Goal: Task Accomplishment & Management: Use online tool/utility

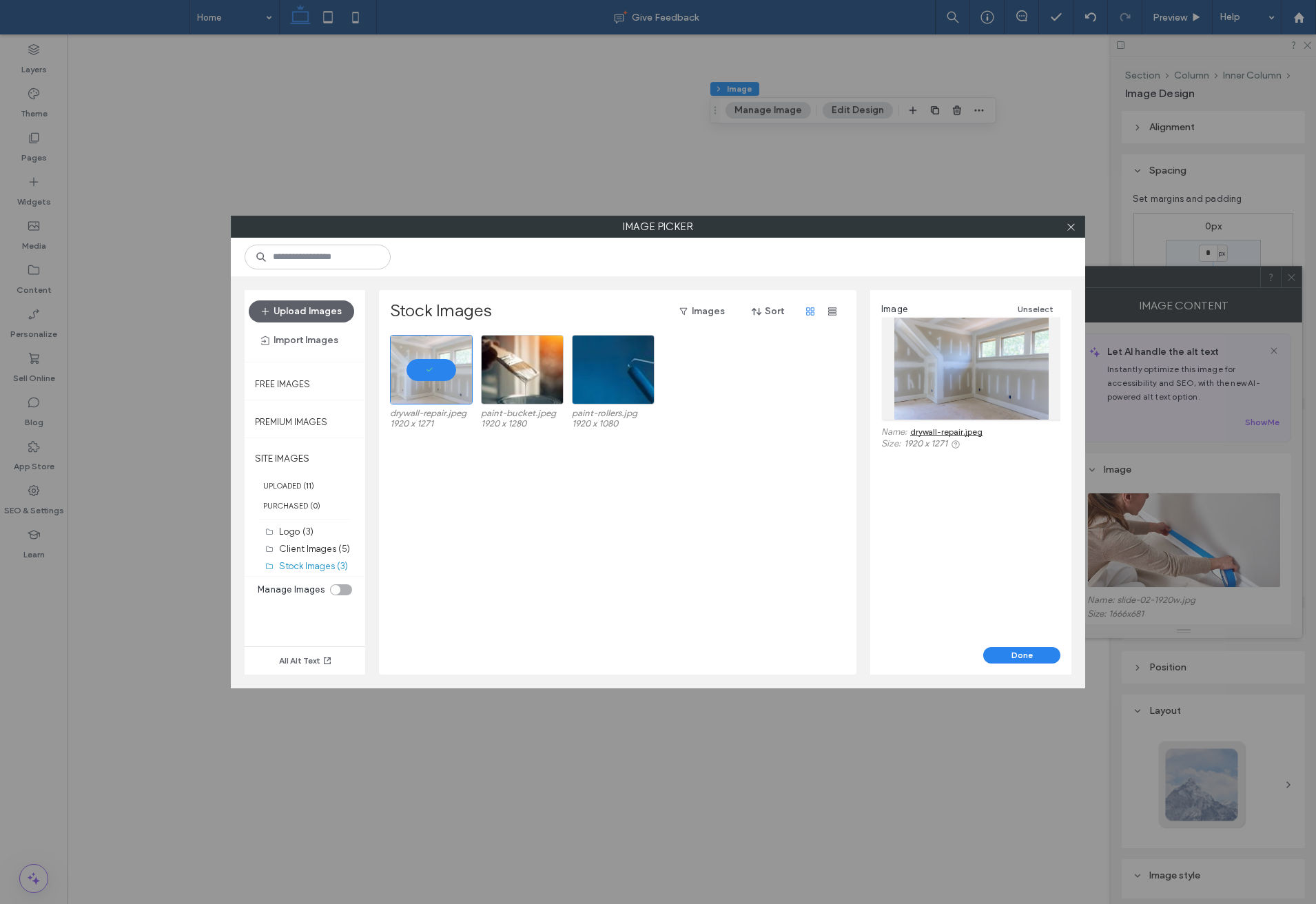
click at [1000, 660] on button "Done" at bounding box center [1022, 655] width 77 height 16
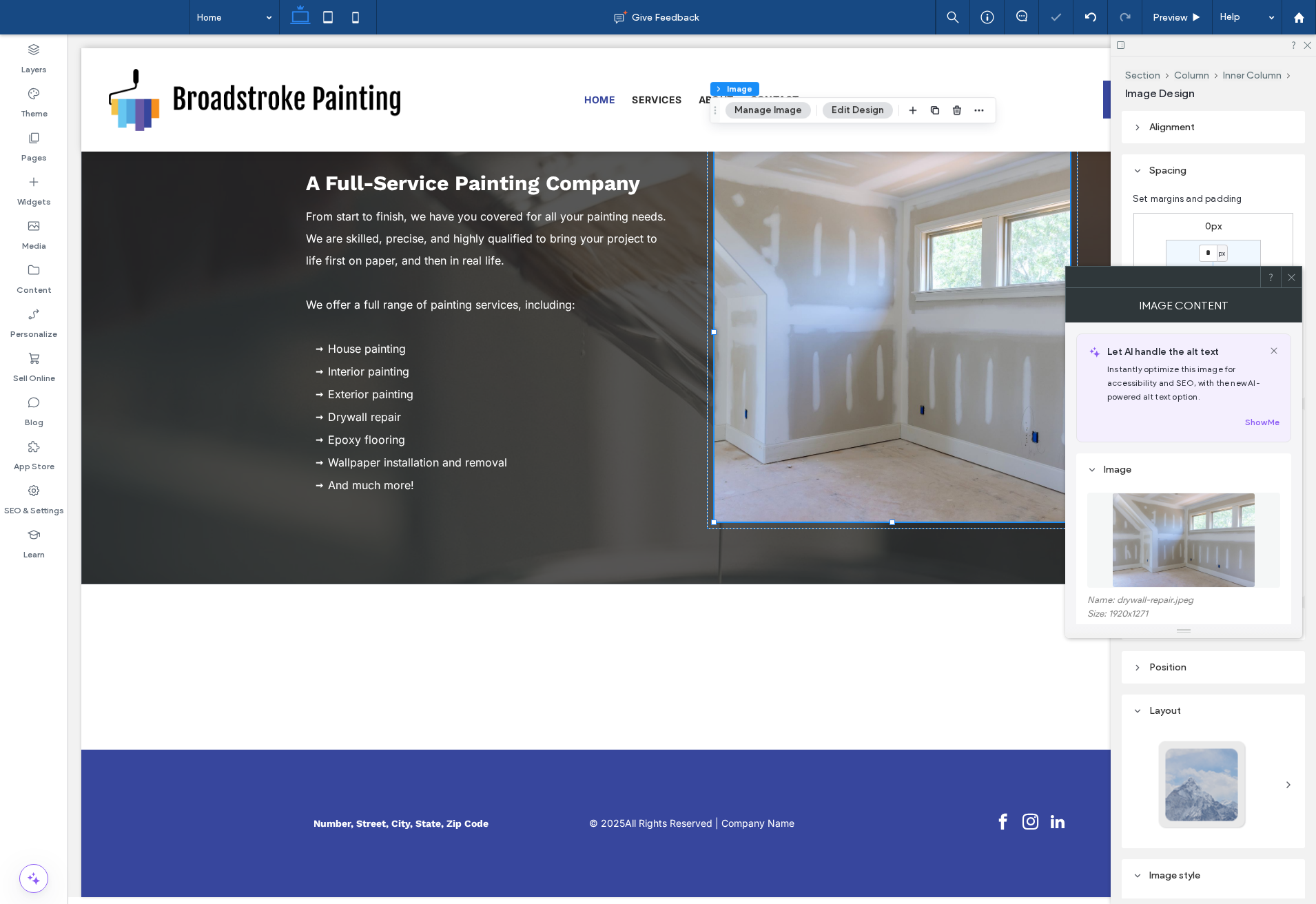
click at [1291, 279] on icon at bounding box center [1292, 277] width 11 height 11
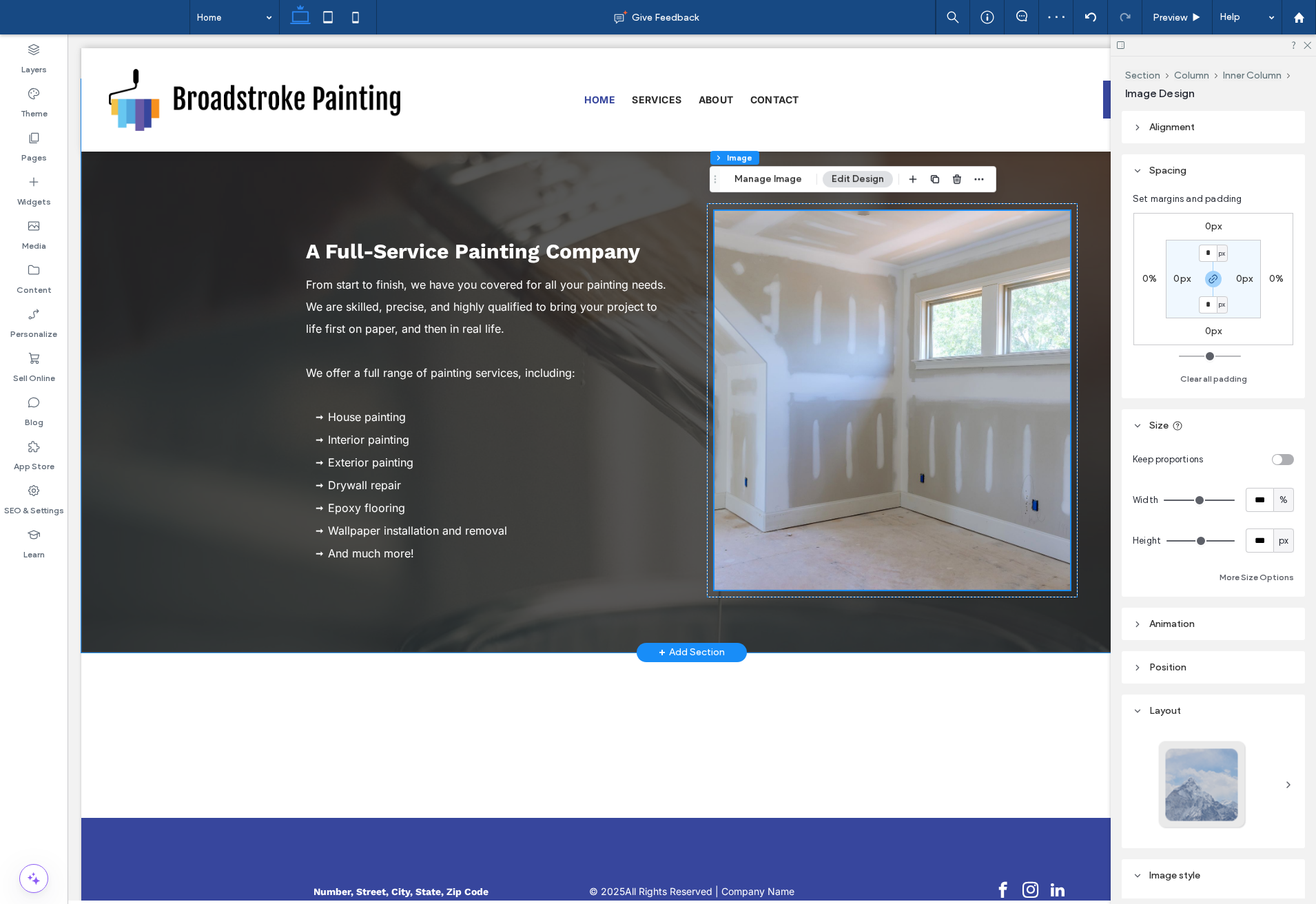
scroll to position [1084, 0]
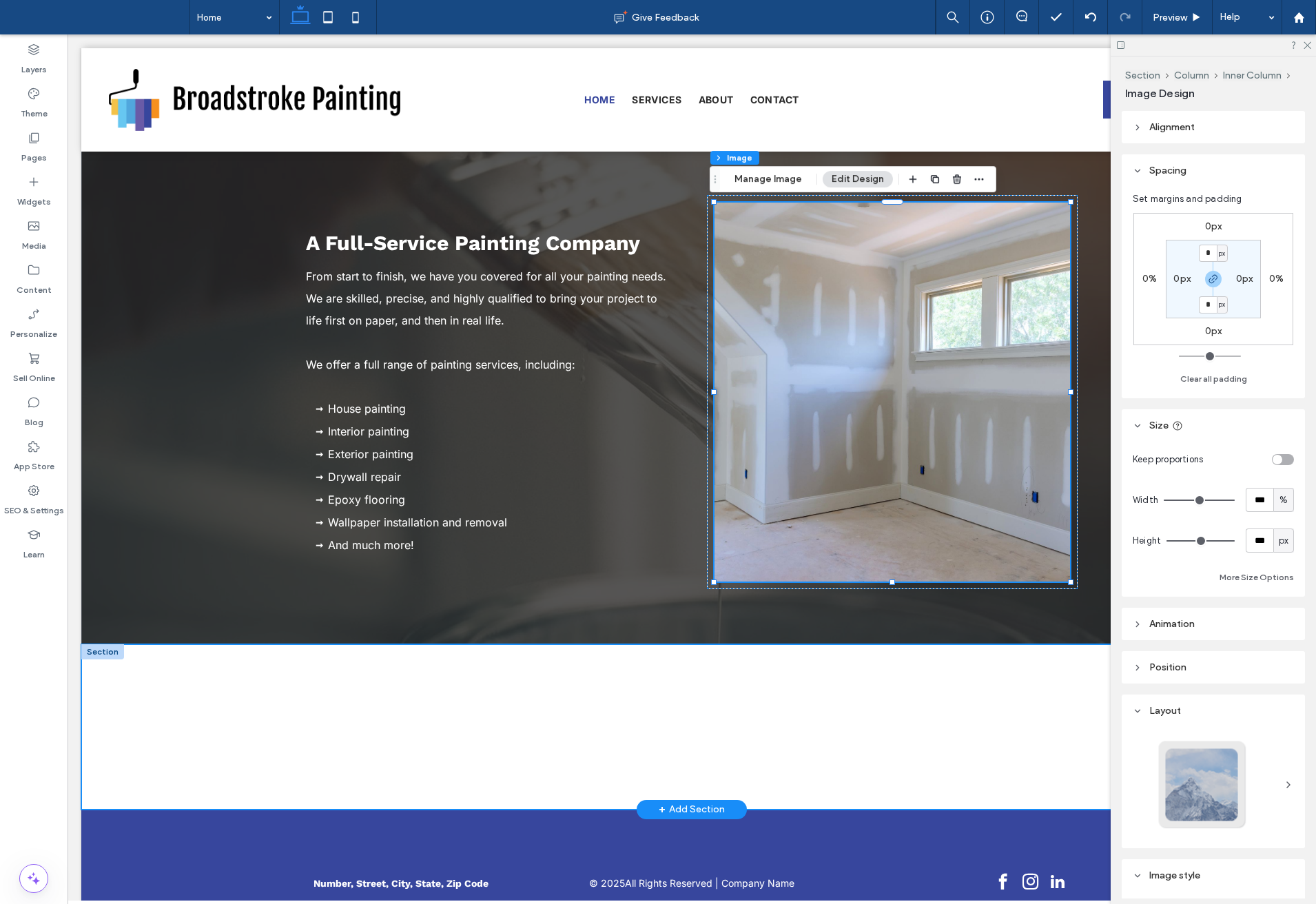
click at [1059, 786] on div at bounding box center [691, 727] width 827 height 165
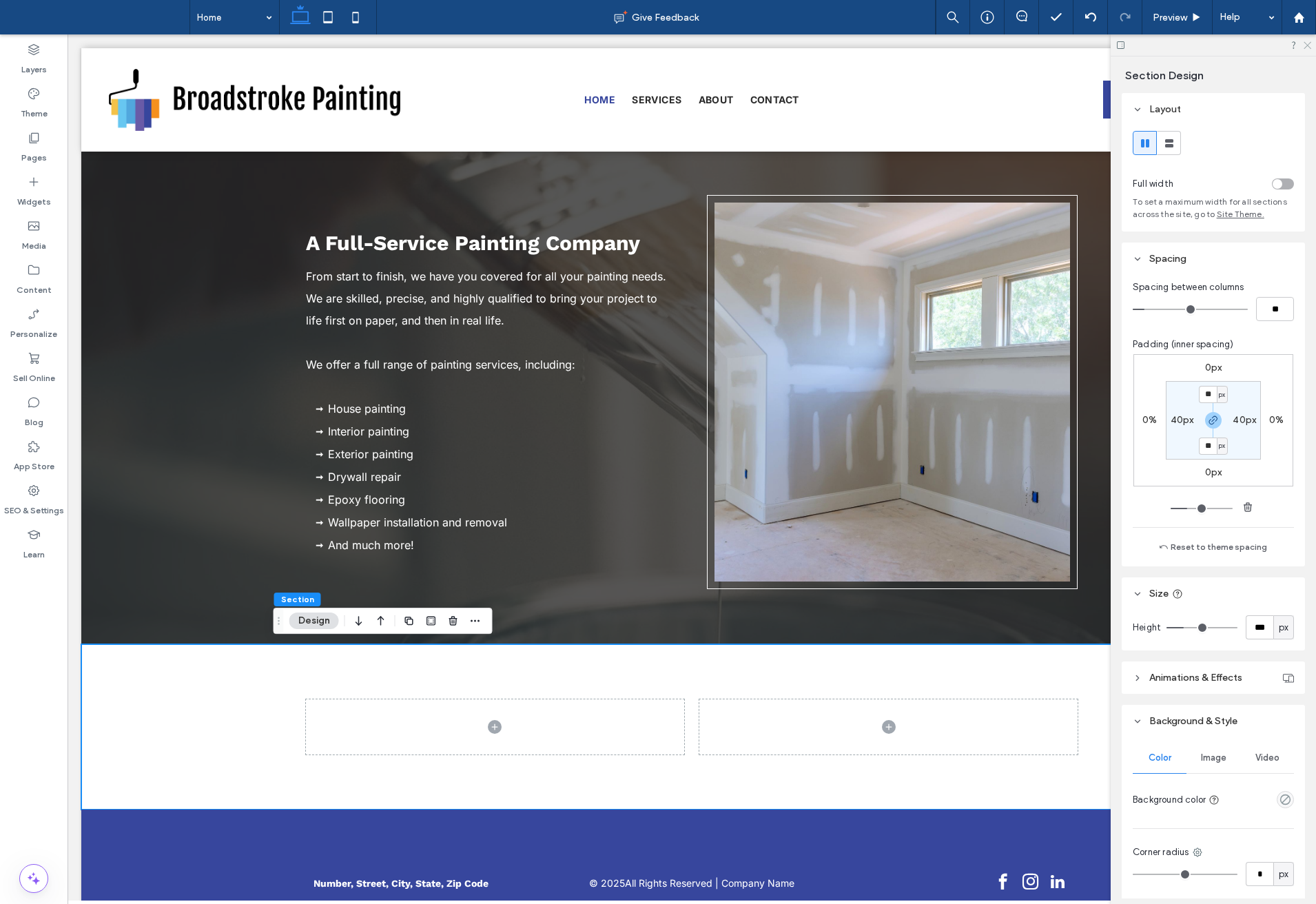
click at [1306, 44] on use at bounding box center [1307, 46] width 7 height 7
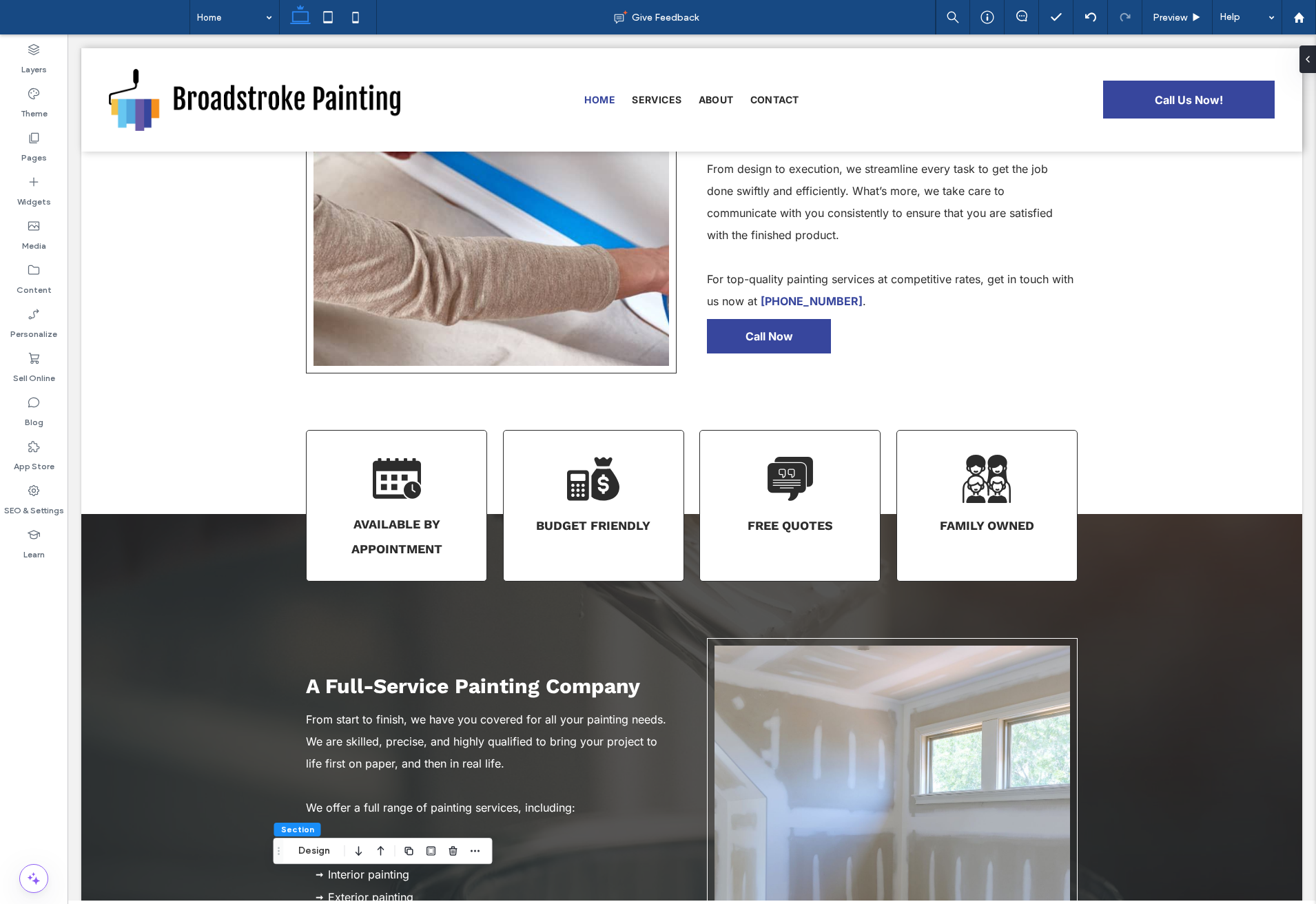
scroll to position [682, 0]
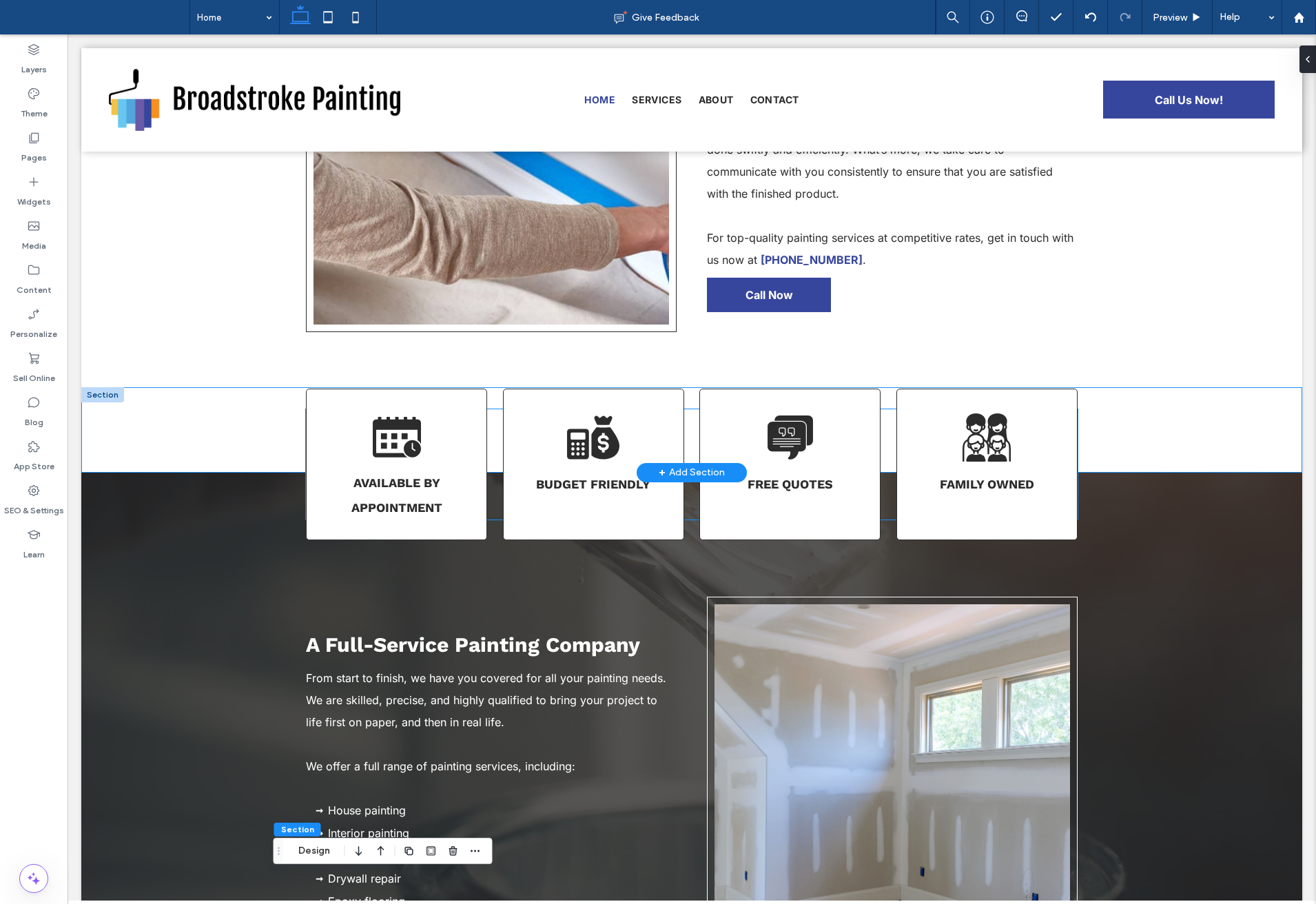
click at [460, 450] on div "Available By Appointment" at bounding box center [396, 465] width 181 height 152
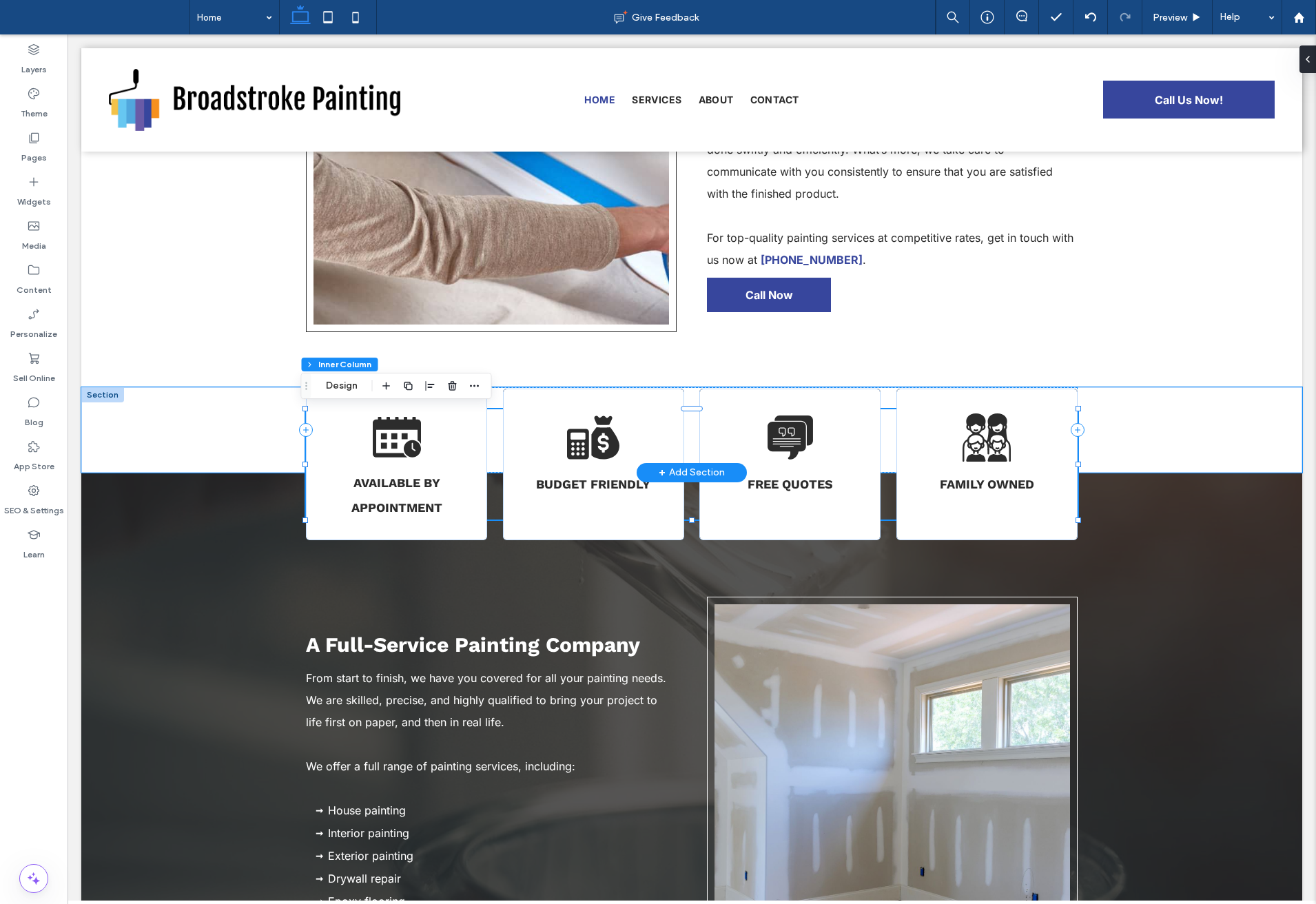
click at [460, 450] on div "Available By Appointment" at bounding box center [396, 465] width 181 height 152
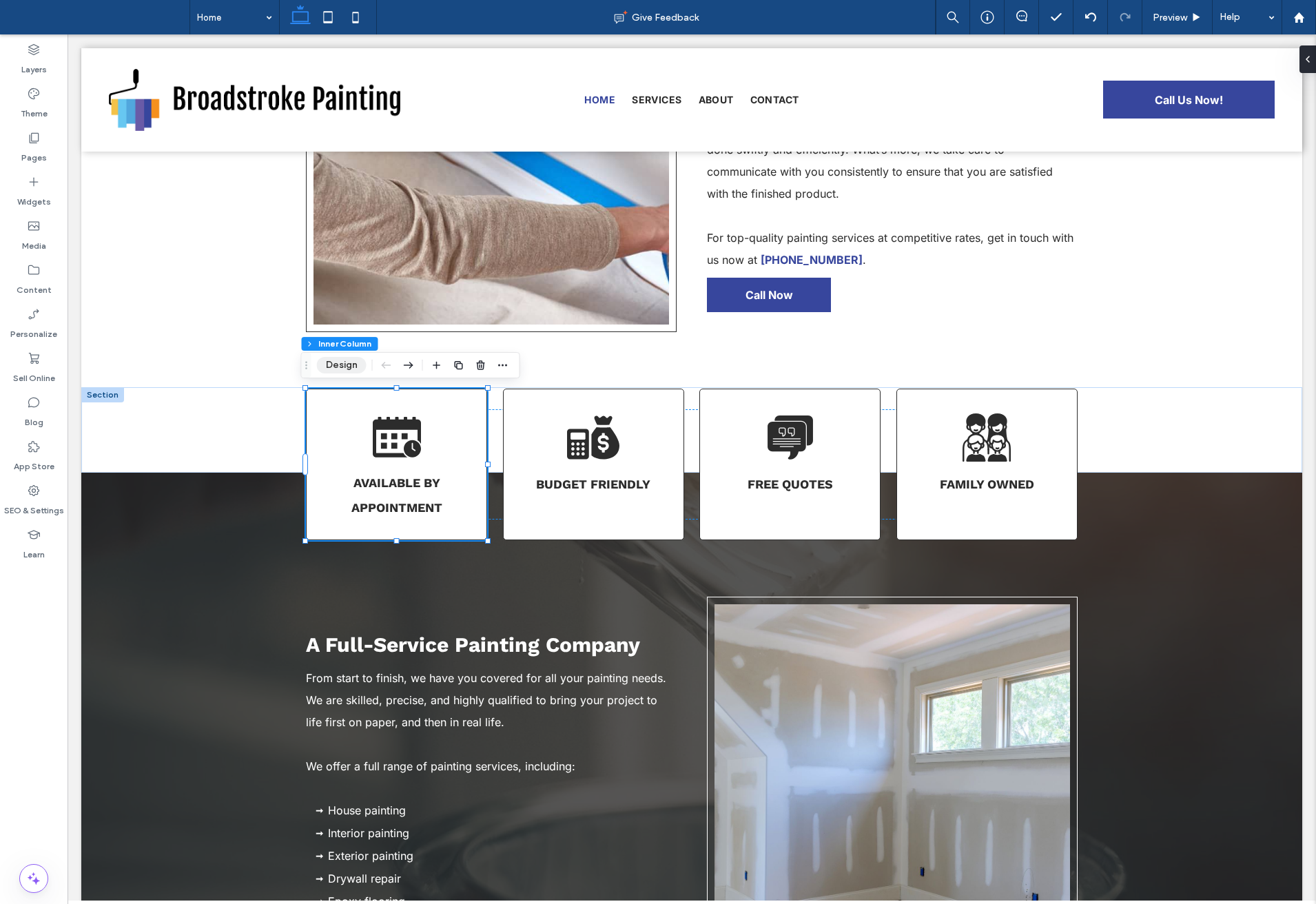
click at [333, 368] on button "Design" at bounding box center [342, 365] width 49 height 16
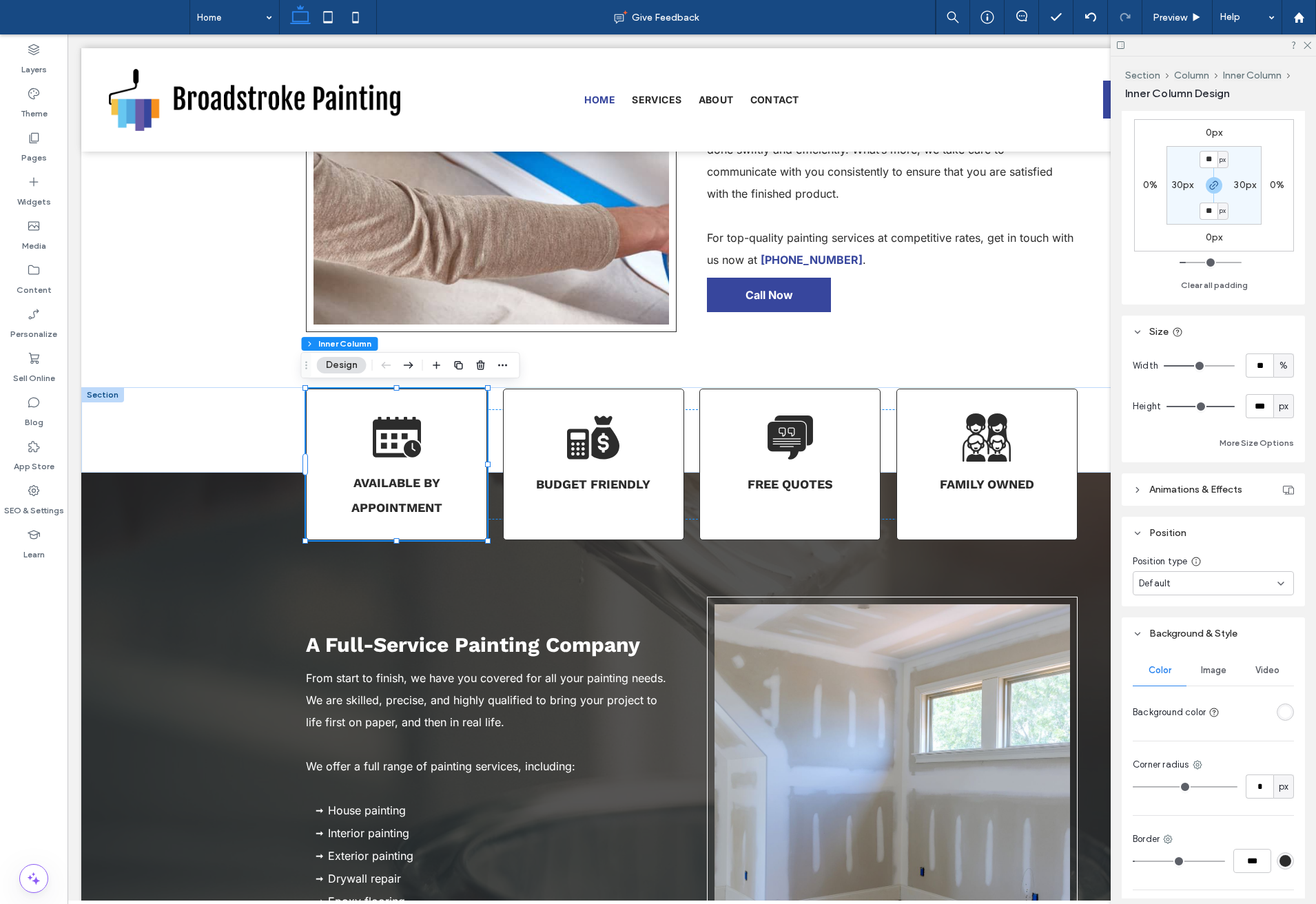
scroll to position [413, 0]
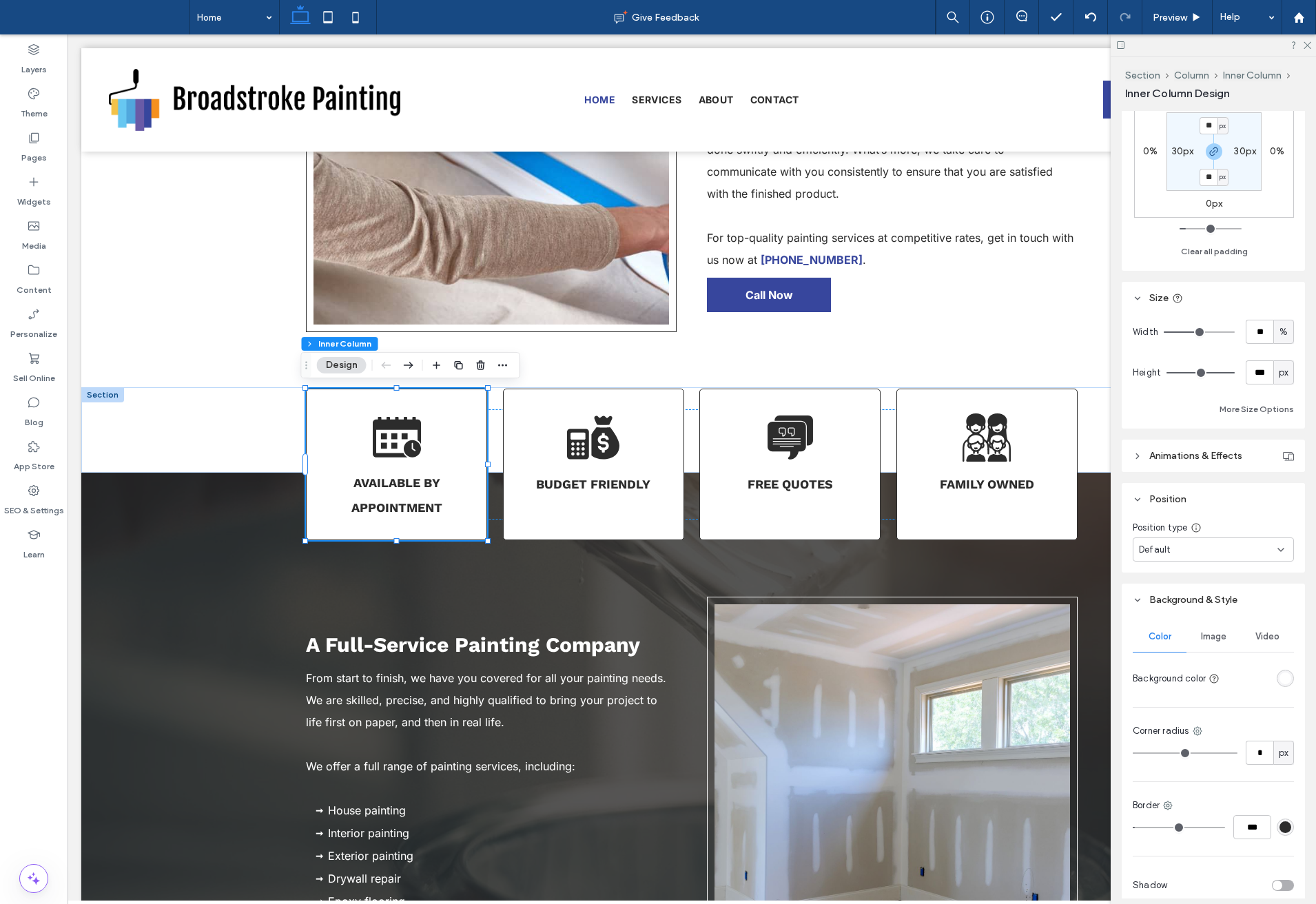
click at [1279, 682] on div "rgba(255,255,255,1)" at bounding box center [1285, 678] width 12 height 12
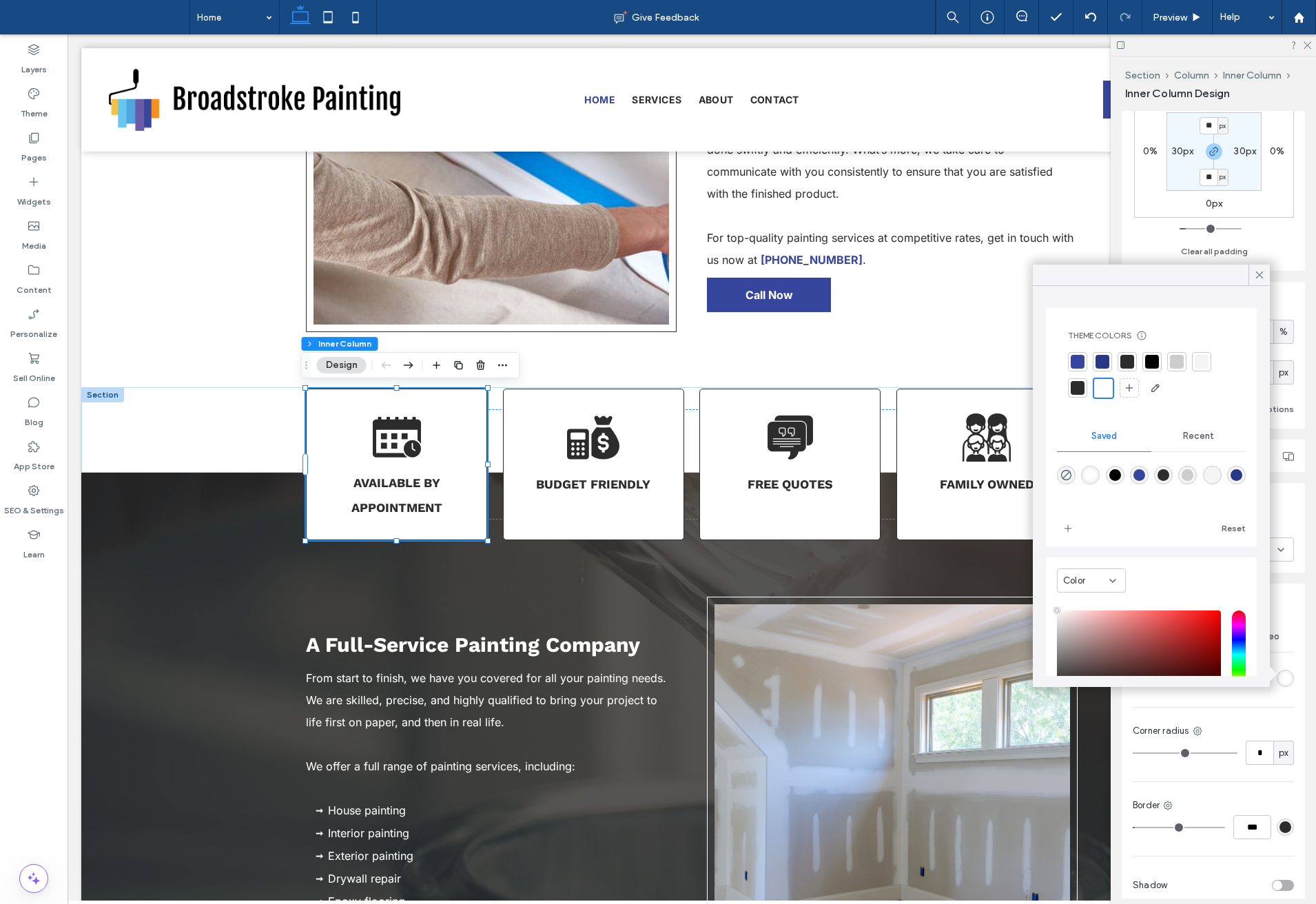
click at [1134, 364] on div at bounding box center [1126, 361] width 13 height 13
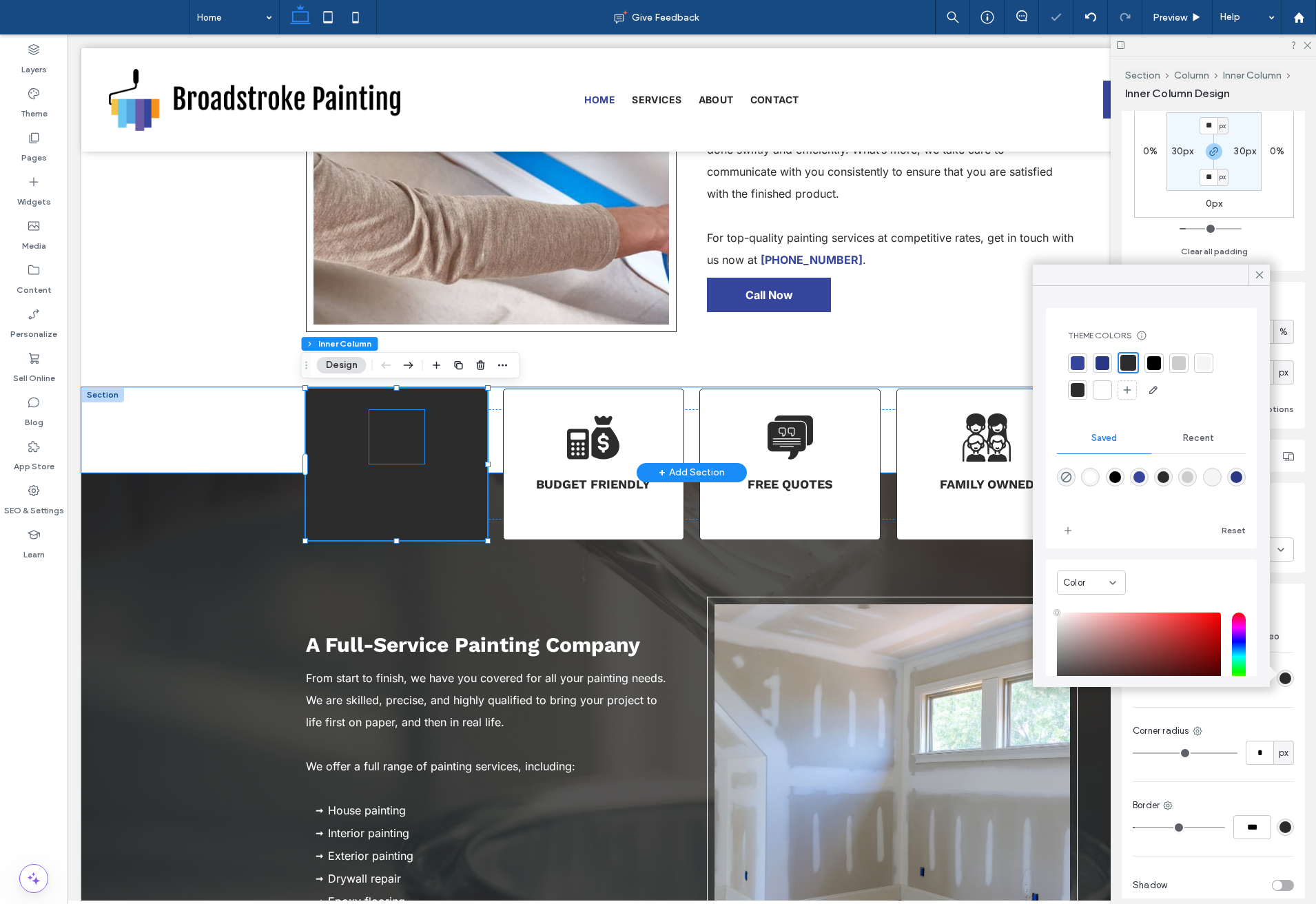
click at [373, 449] on icon at bounding box center [397, 436] width 48 height 40
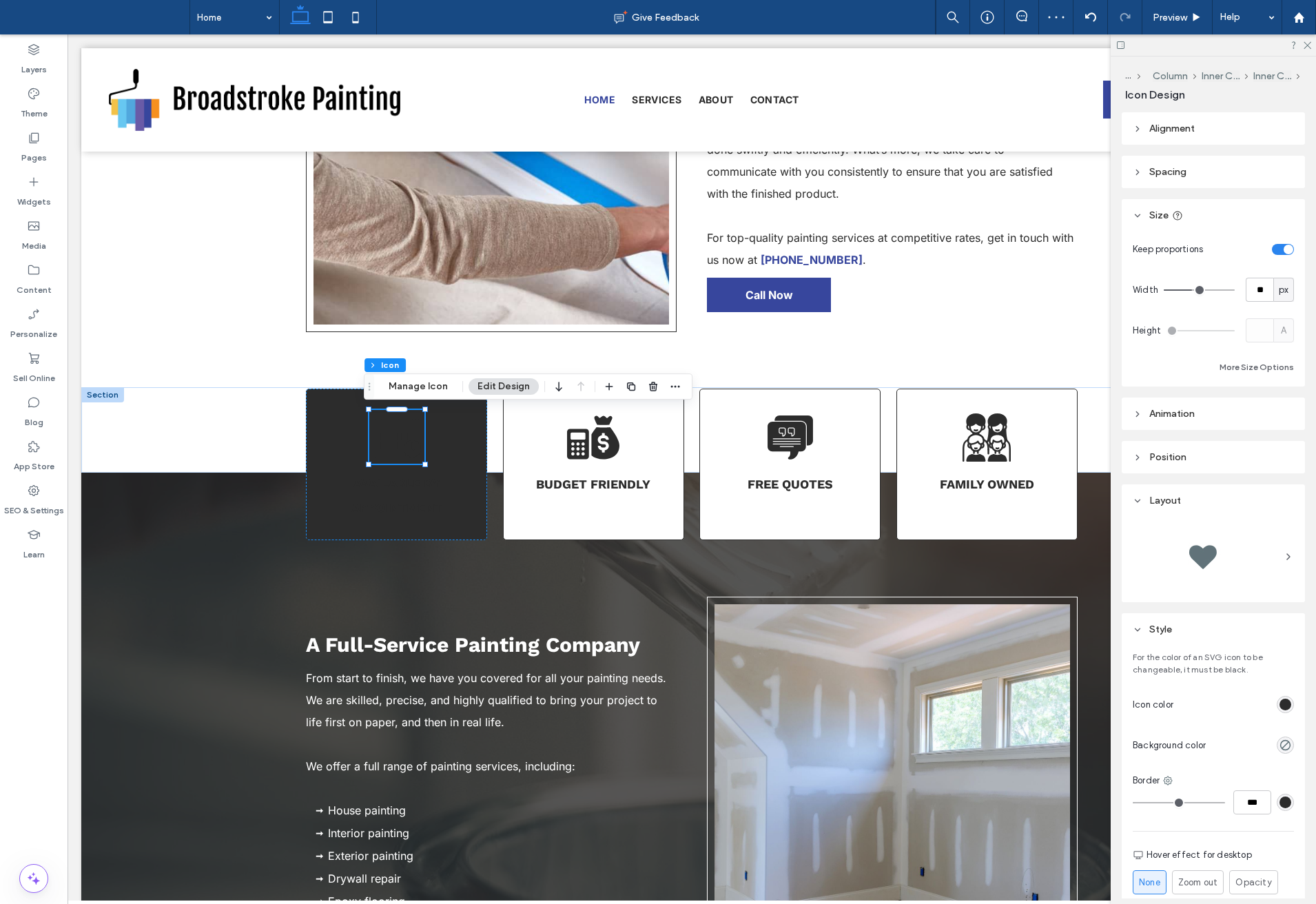
click at [1277, 705] on div "rgb(44, 44, 44)" at bounding box center [1285, 704] width 17 height 17
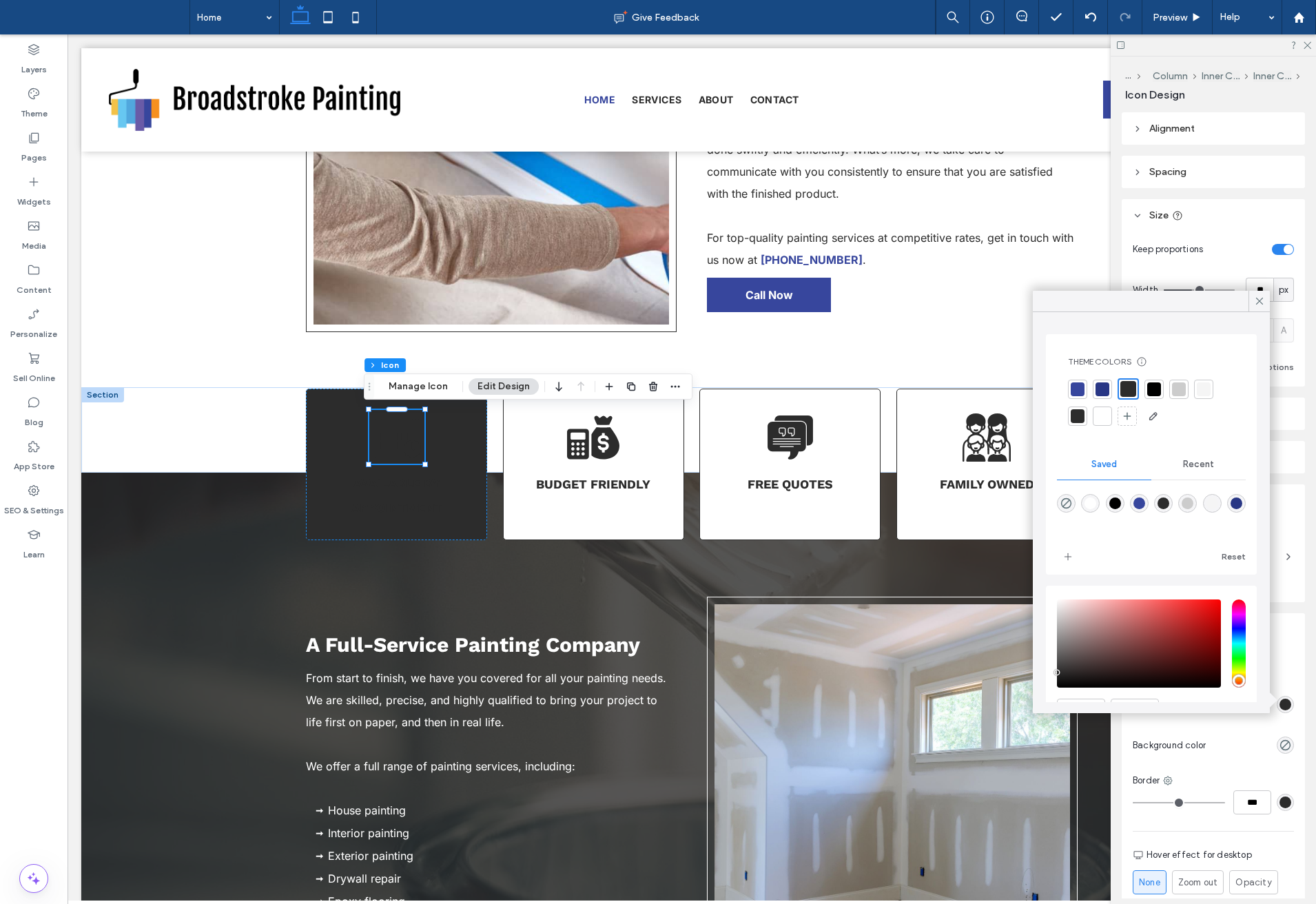
click at [1073, 393] on div at bounding box center [1077, 389] width 13 height 13
click at [1110, 429] on div "Theme Colors Save time with Theme Colors Create a color palette to instantly ad…" at bounding box center [1151, 392] width 189 height 93
click at [1101, 418] on div at bounding box center [1102, 416] width 13 height 13
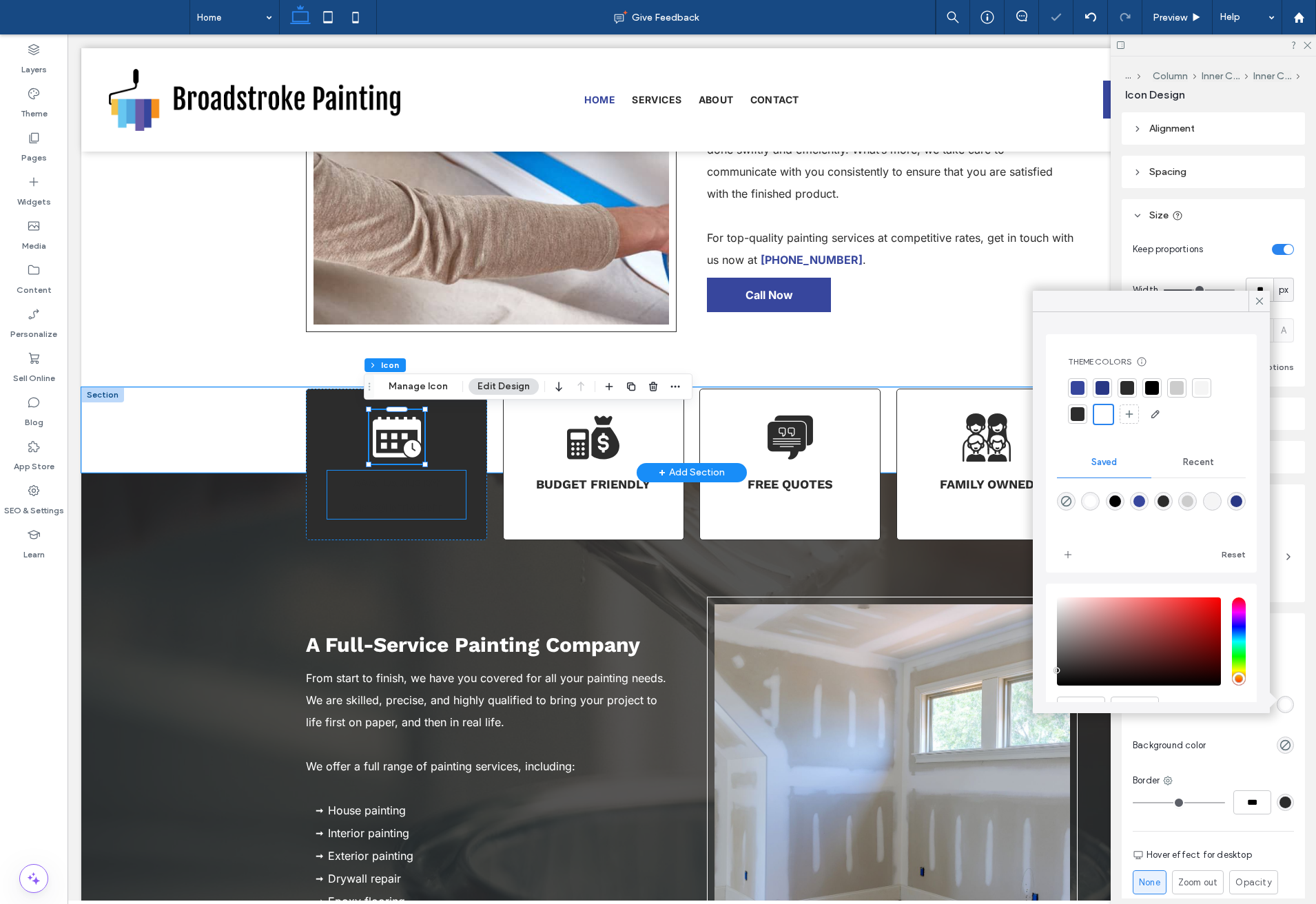
click at [428, 486] on strong "Available By Appointment" at bounding box center [397, 495] width 91 height 39
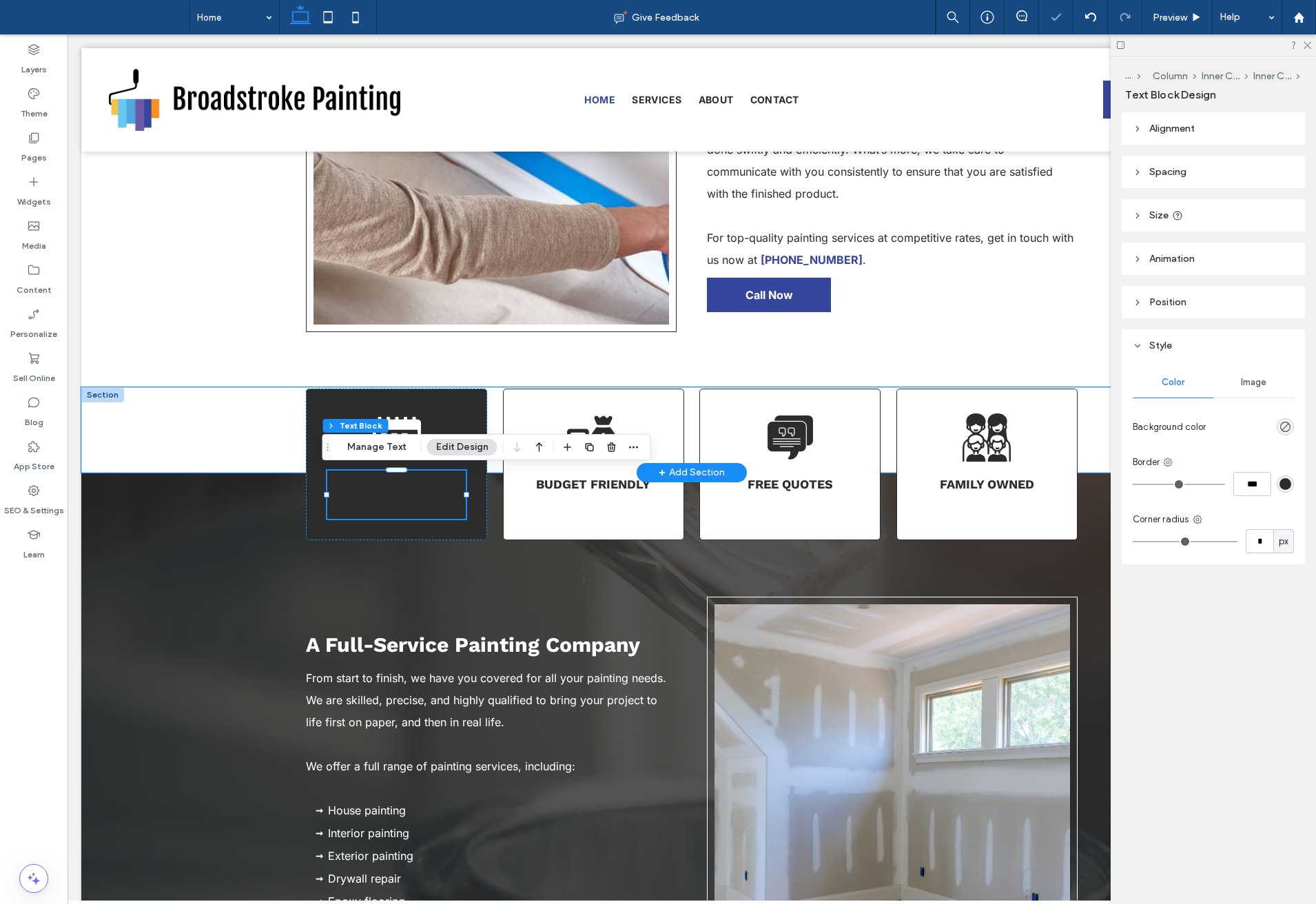
click at [428, 486] on strong "Available By Appointment" at bounding box center [397, 495] width 91 height 39
type input "*********"
type input "**"
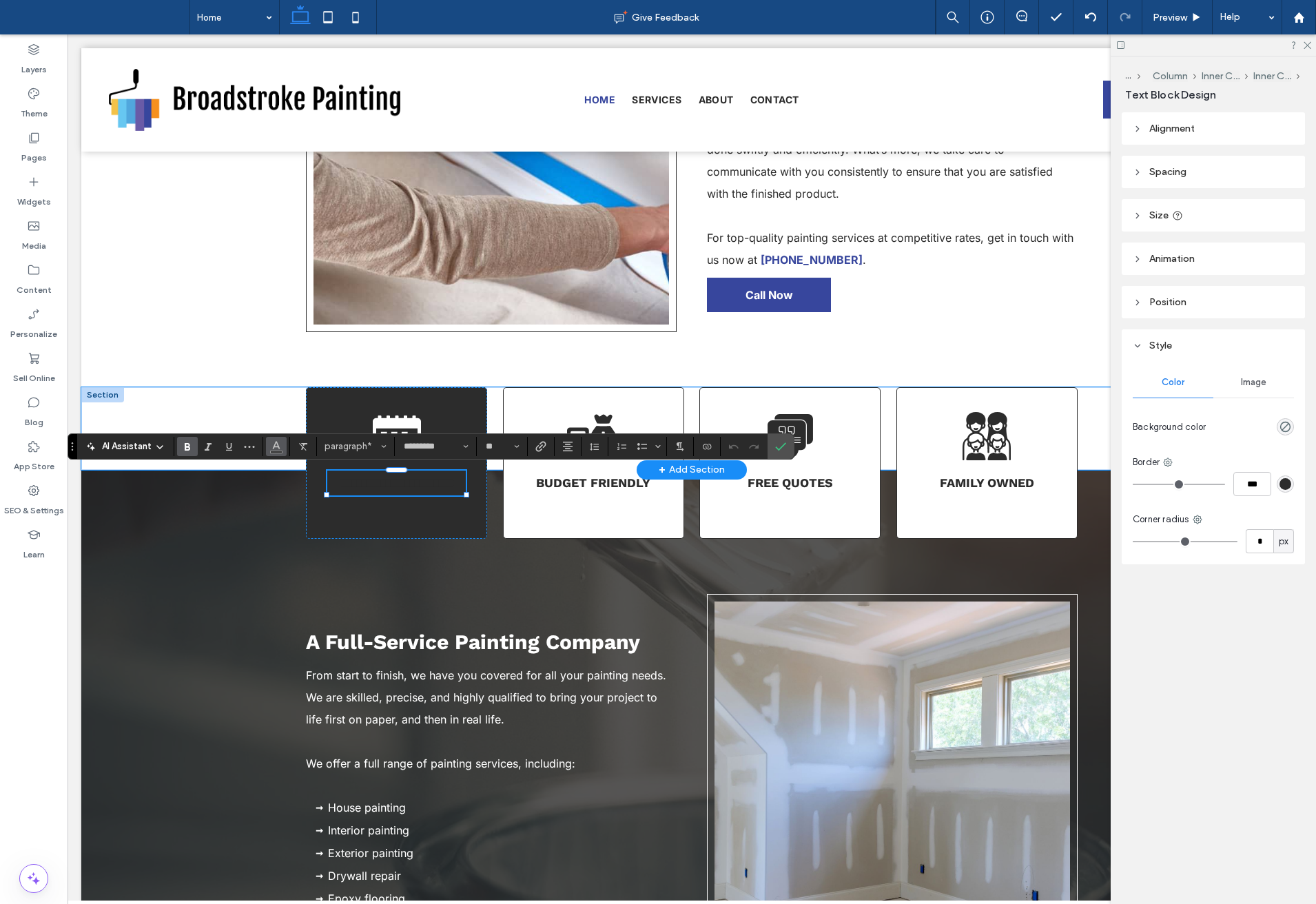
click at [276, 450] on icon "Color" at bounding box center [276, 445] width 11 height 11
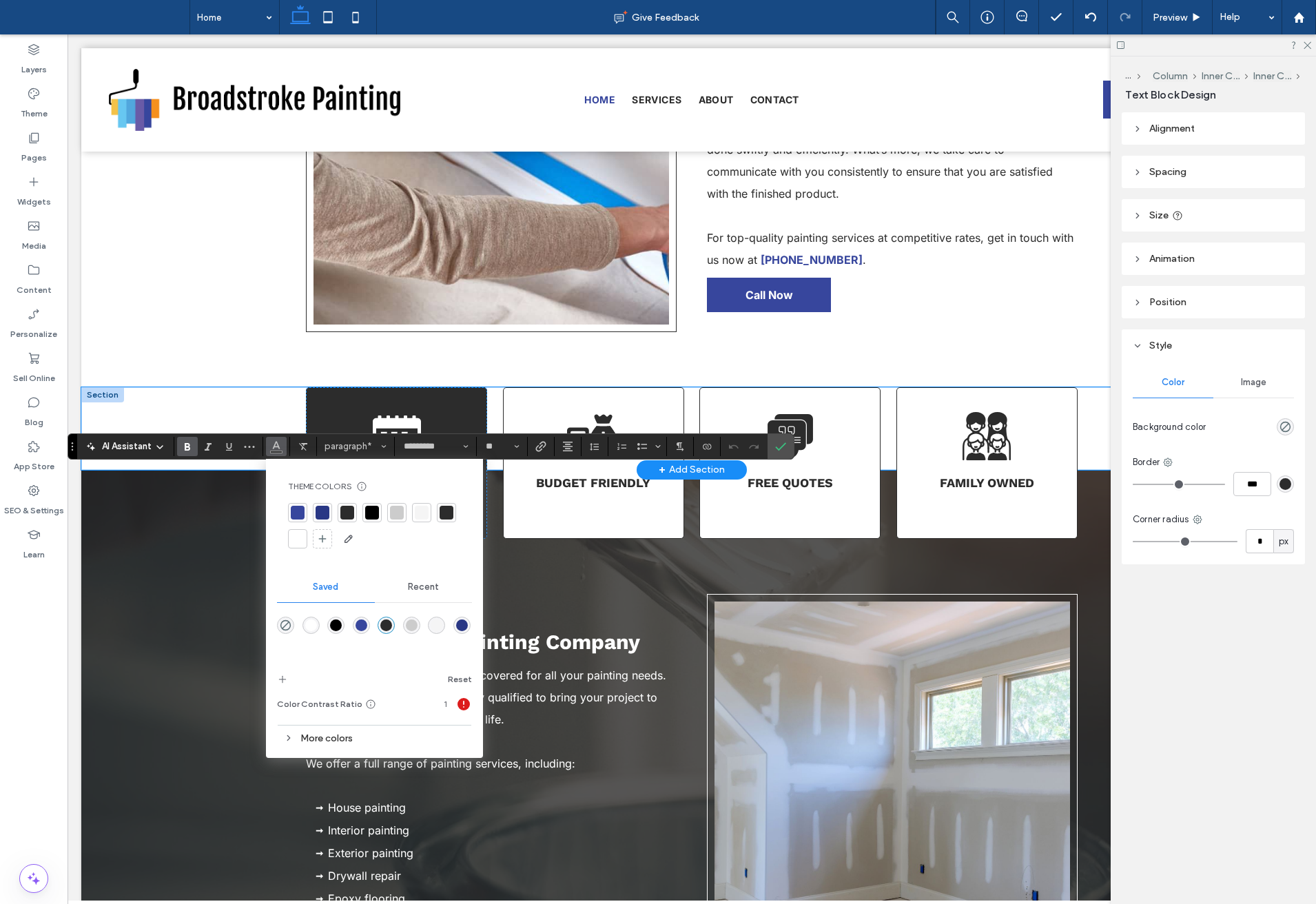
click at [299, 539] on div at bounding box center [297, 538] width 13 height 13
click at [782, 459] on label "Confirm" at bounding box center [780, 447] width 21 height 25
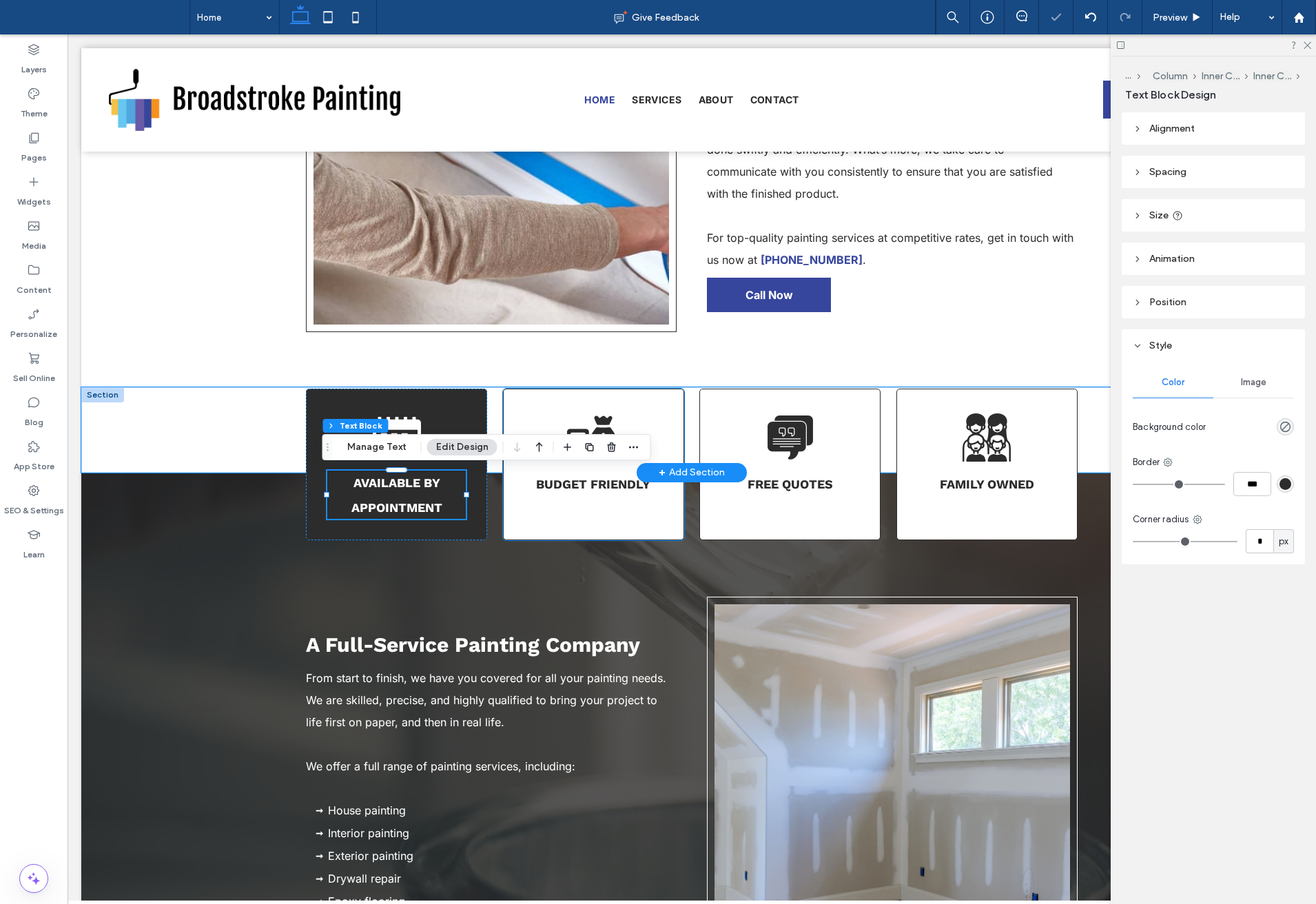
click at [654, 432] on div "Budget Friendly" at bounding box center [594, 465] width 181 height 152
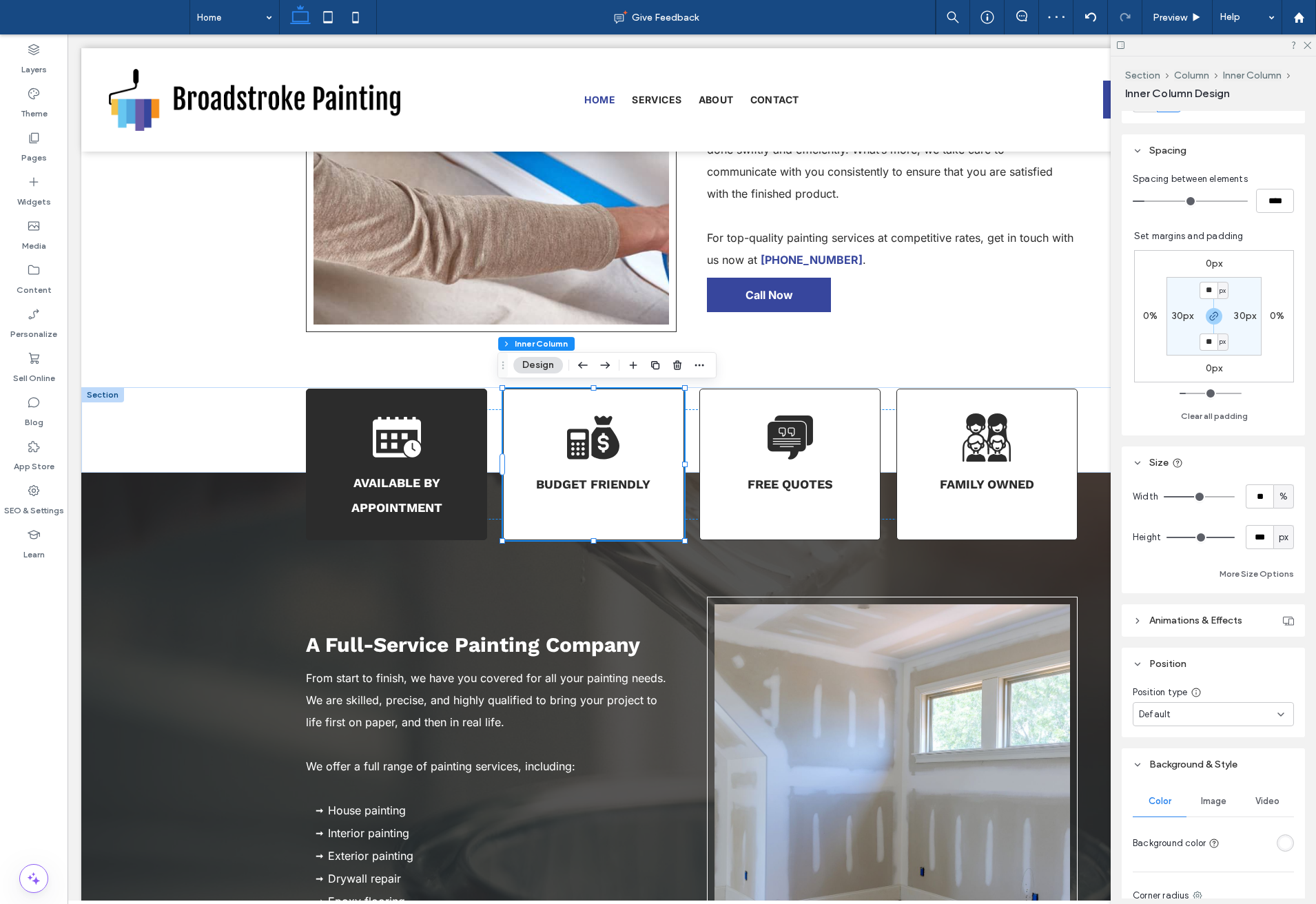
scroll to position [275, 0]
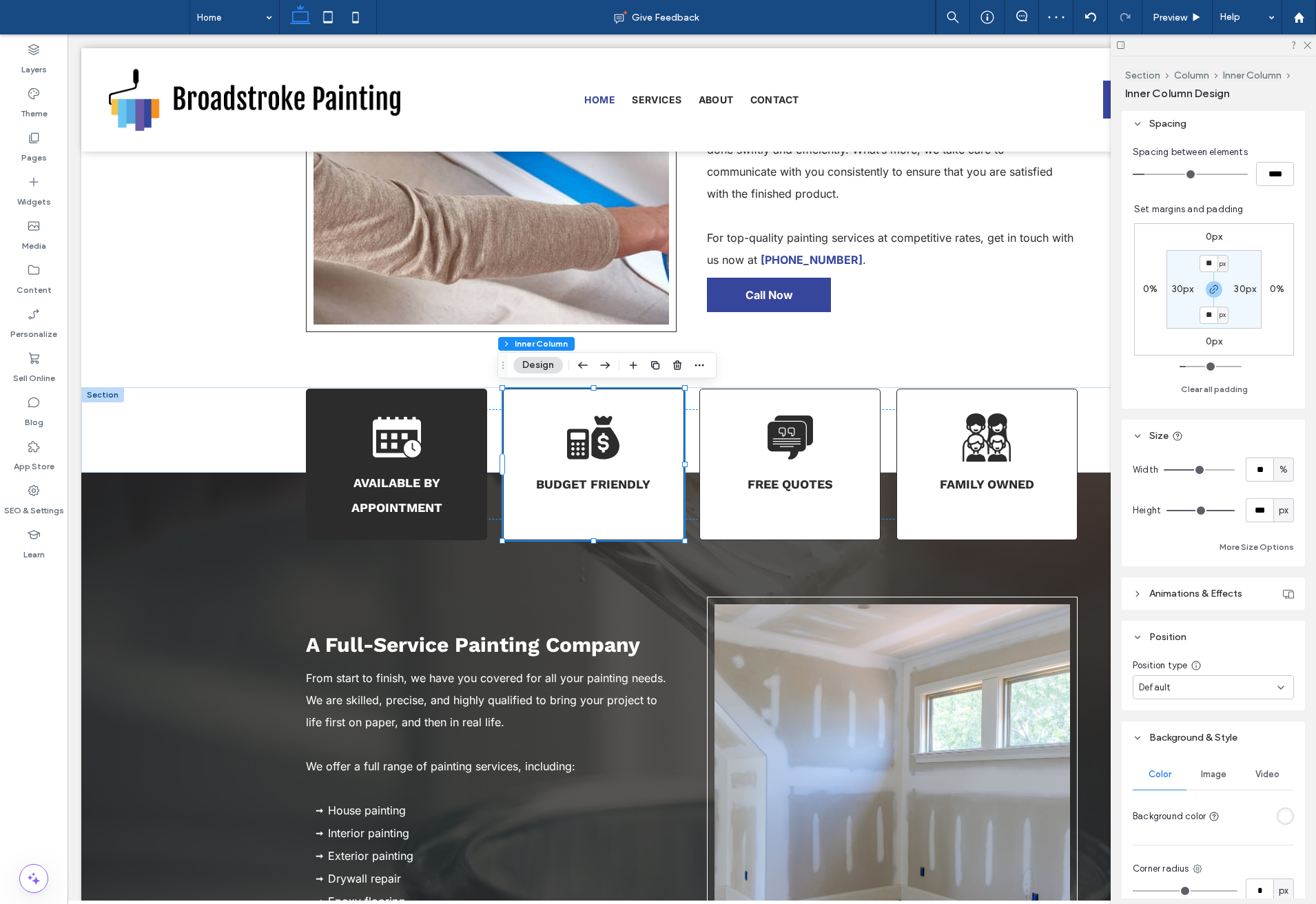
click at [1279, 814] on div "rgba(255,255,255,1)" at bounding box center [1285, 815] width 12 height 12
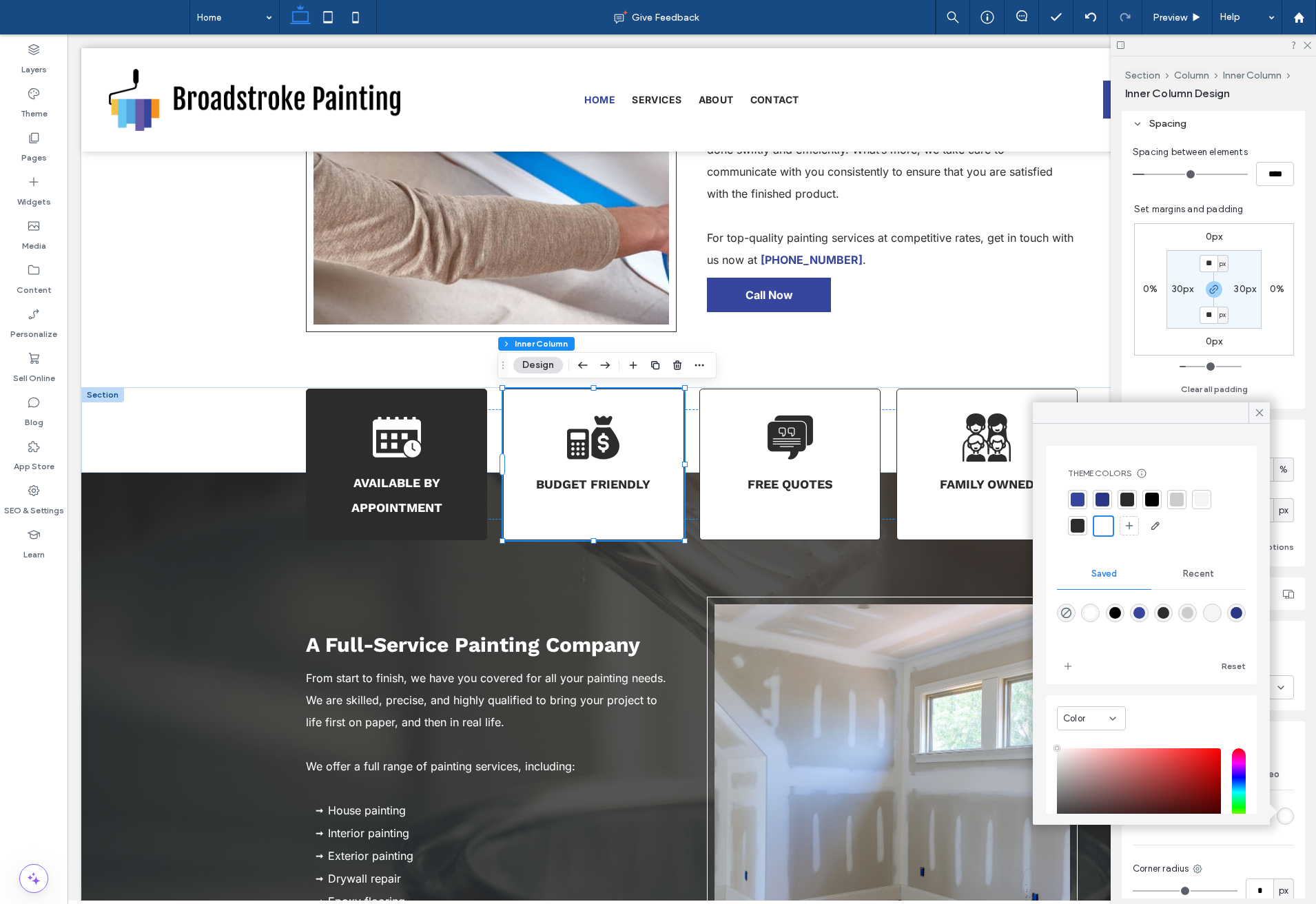
click at [1117, 494] on div at bounding box center [1152, 513] width 167 height 46
click at [1122, 498] on div at bounding box center [1126, 499] width 13 height 13
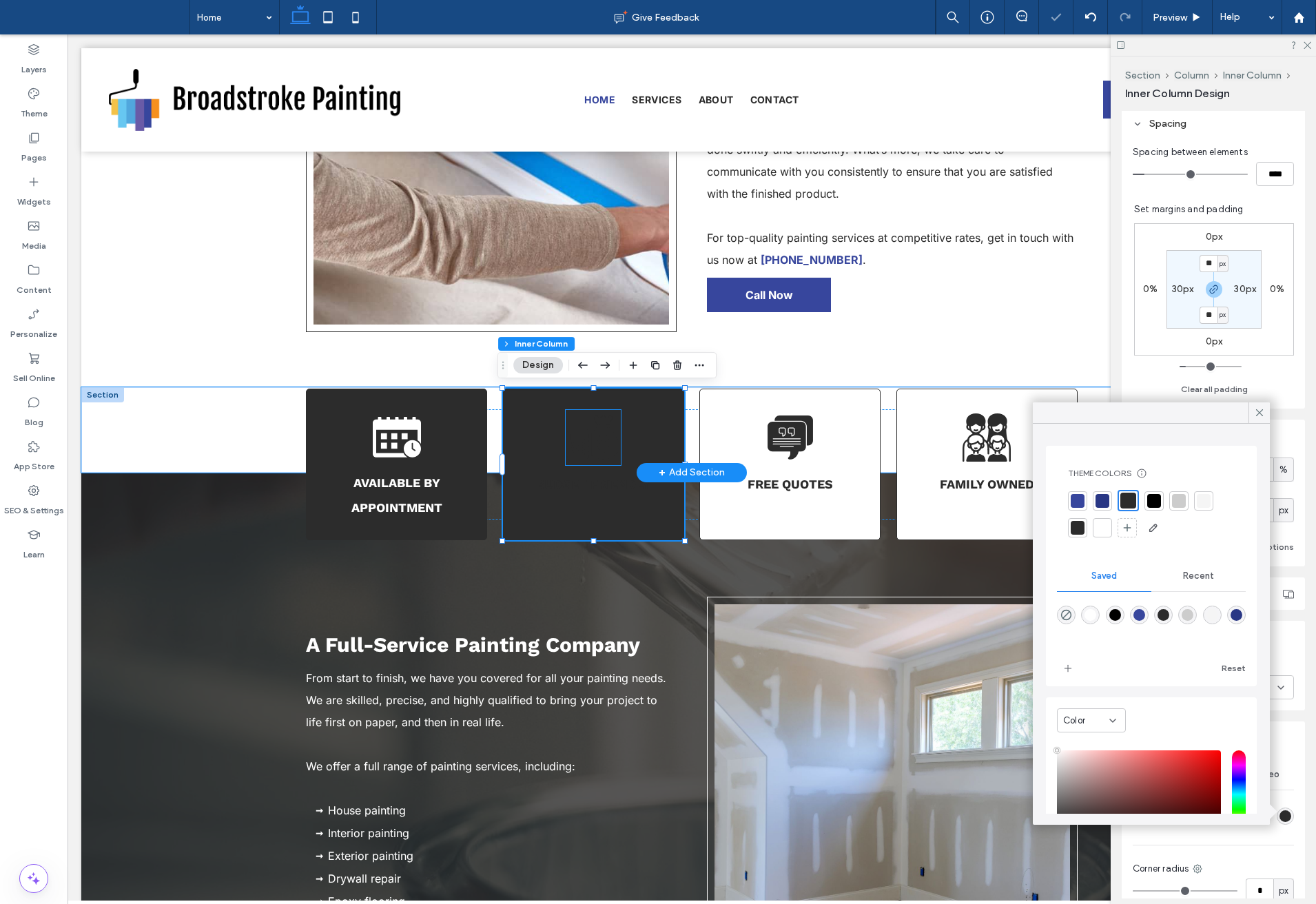
click at [598, 434] on icon at bounding box center [594, 438] width 55 height 55
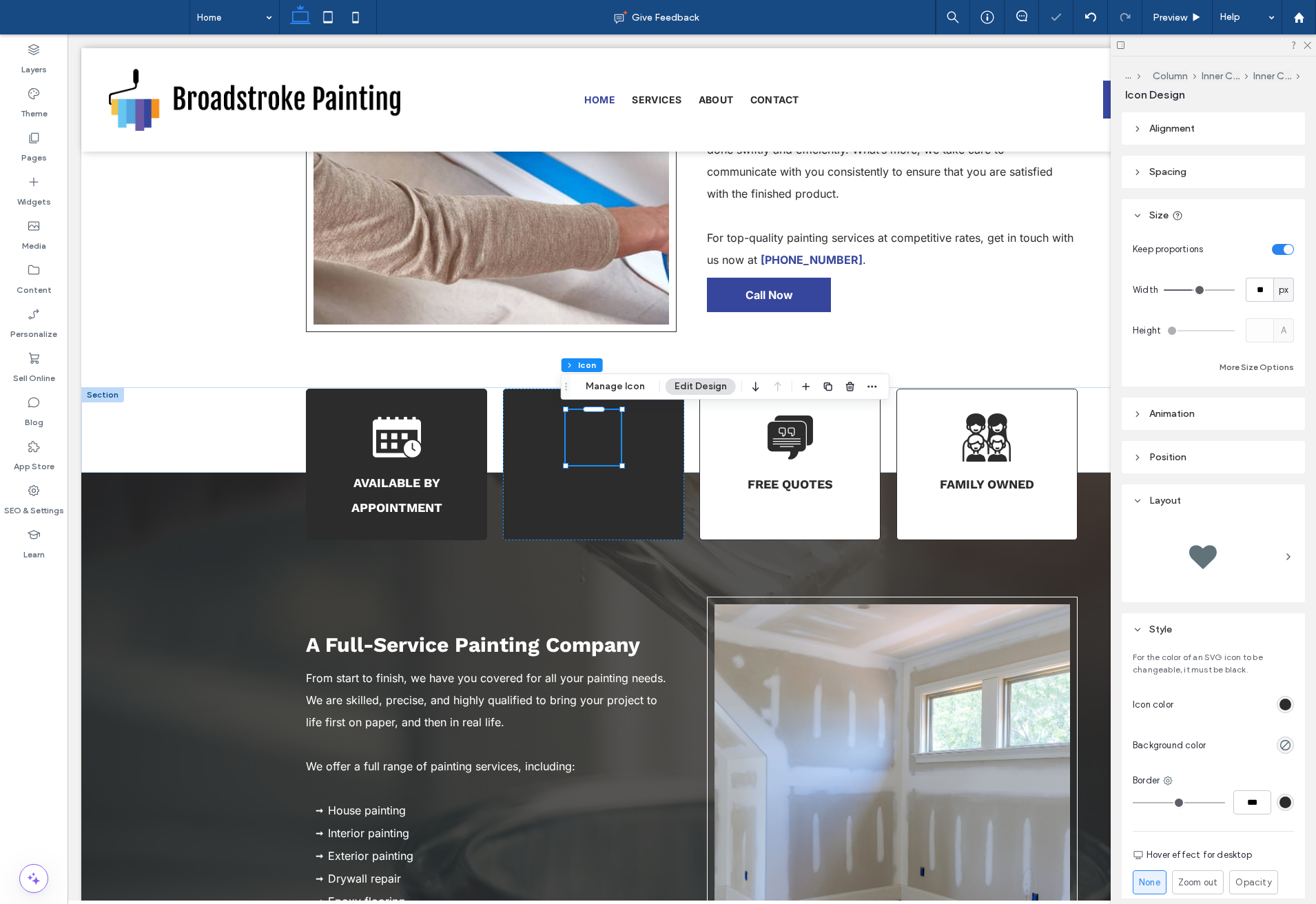
click at [1281, 707] on div "rgb(44, 44, 44)" at bounding box center [1285, 705] width 12 height 12
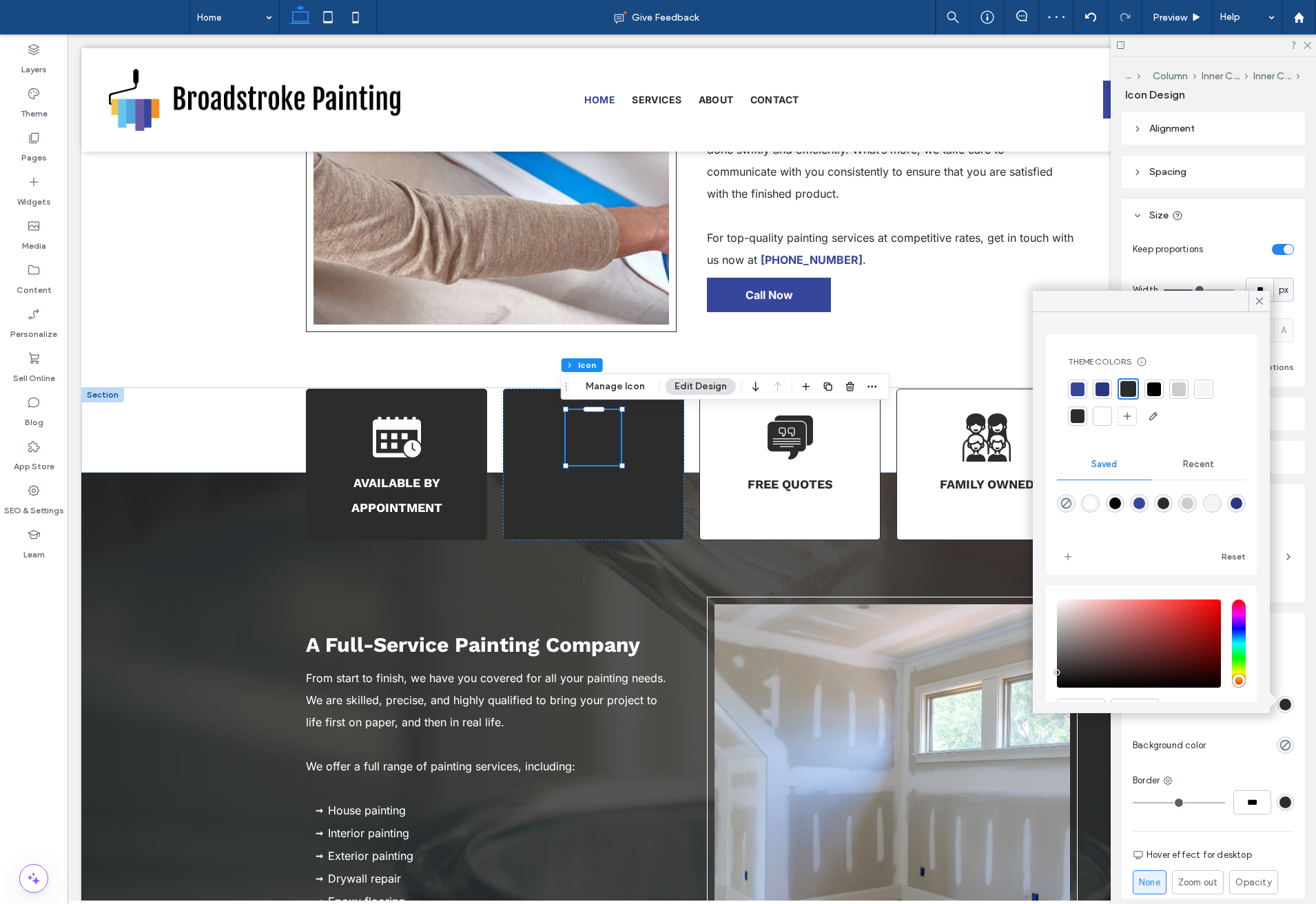
drag, startPoint x: 1101, startPoint y: 422, endPoint x: 941, endPoint y: 402, distance: 161.2
click at [1101, 422] on div at bounding box center [1102, 416] width 13 height 13
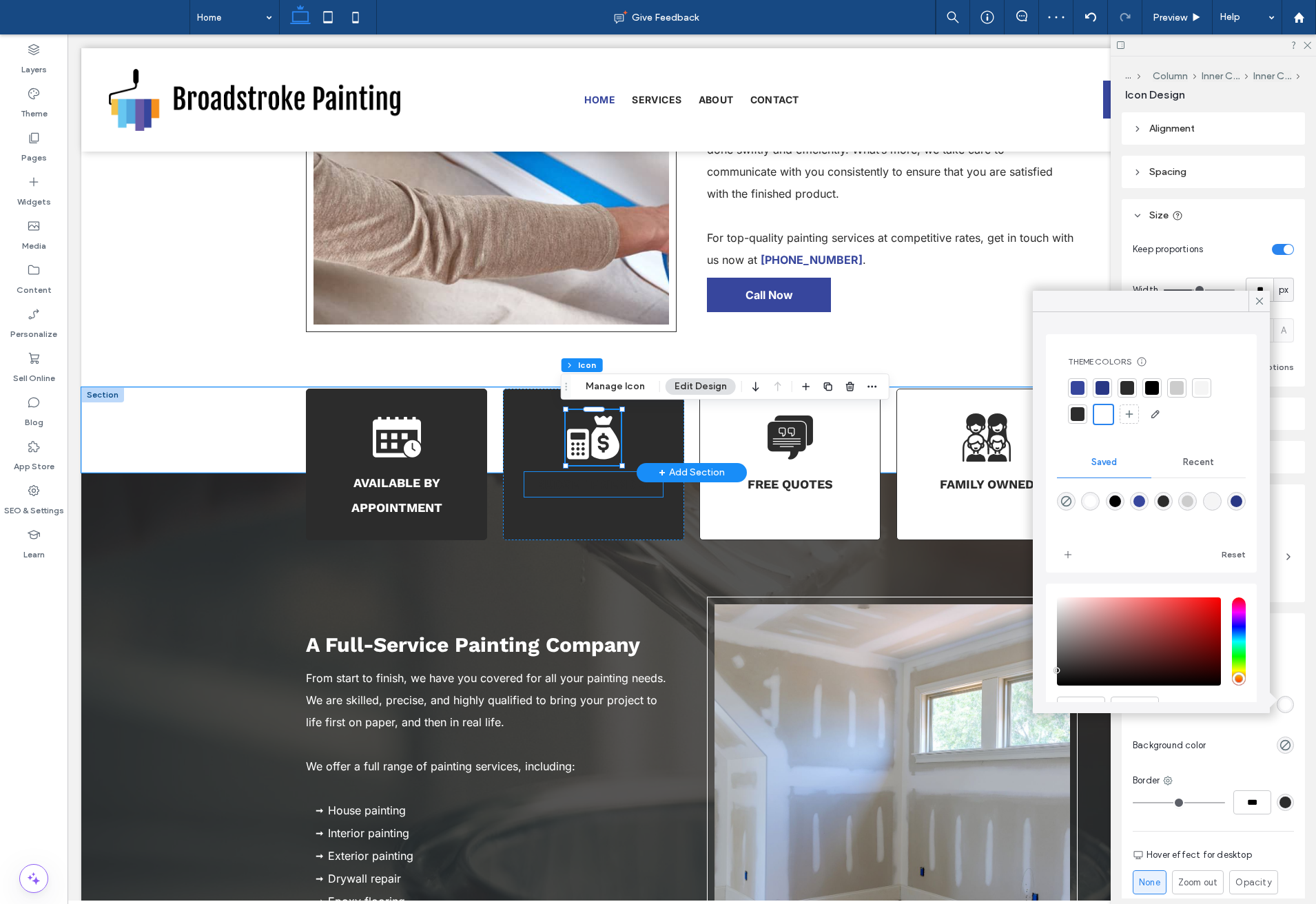
click at [595, 487] on strong "Budget Friendly" at bounding box center [594, 484] width 114 height 14
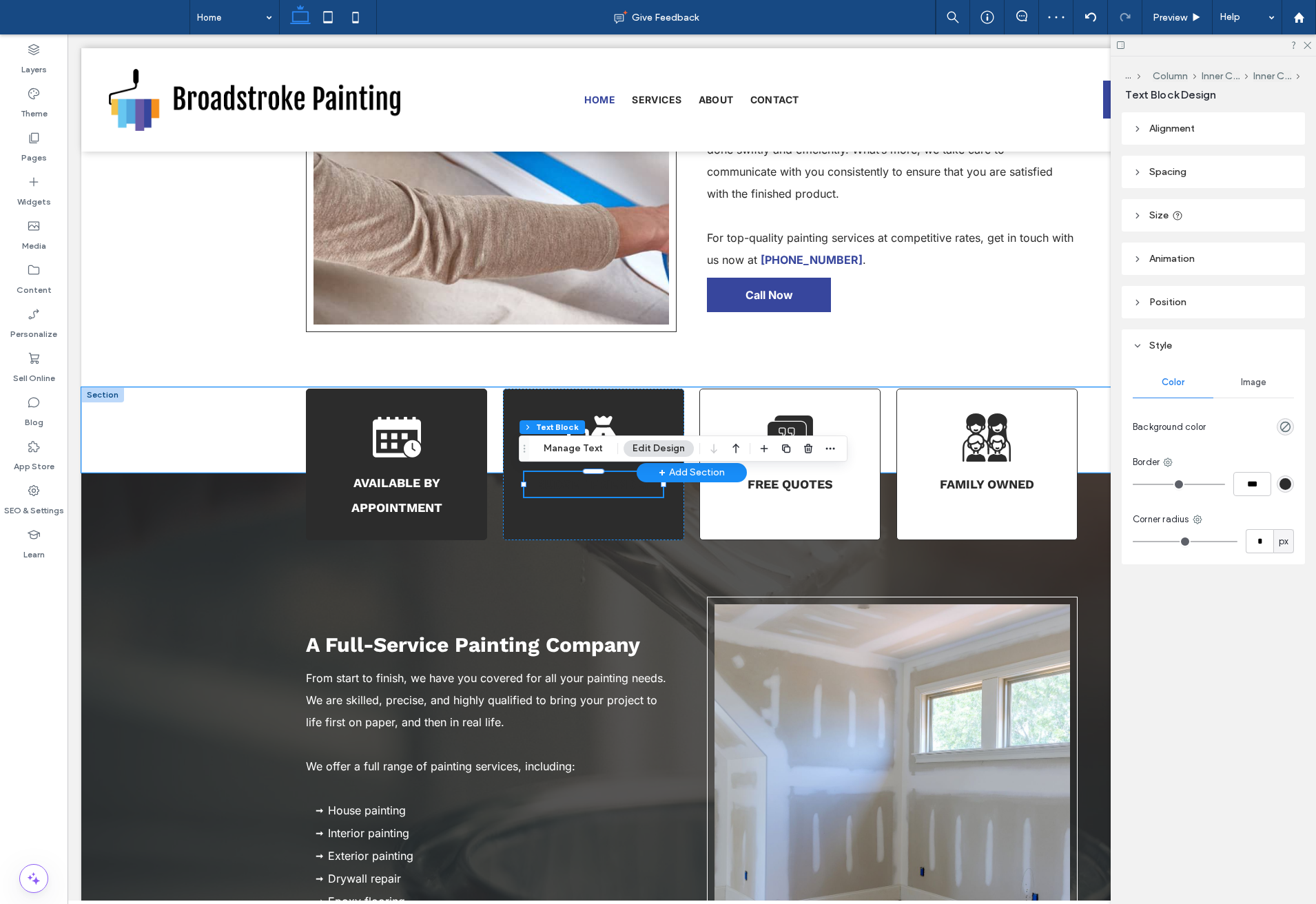
click at [595, 487] on strong "Budget Friendly" at bounding box center [594, 484] width 114 height 14
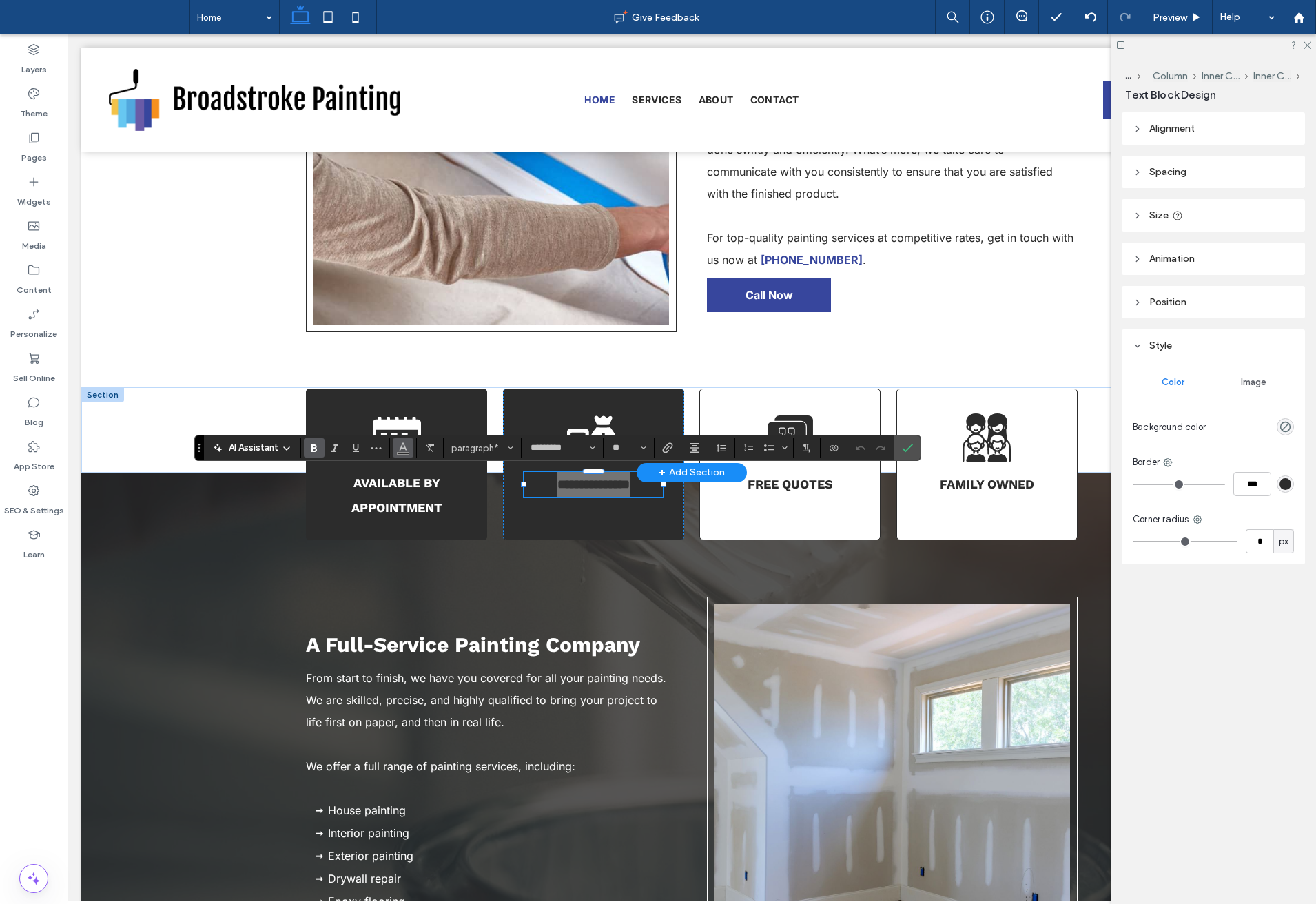
click at [401, 458] on button "Color" at bounding box center [402, 448] width 21 height 20
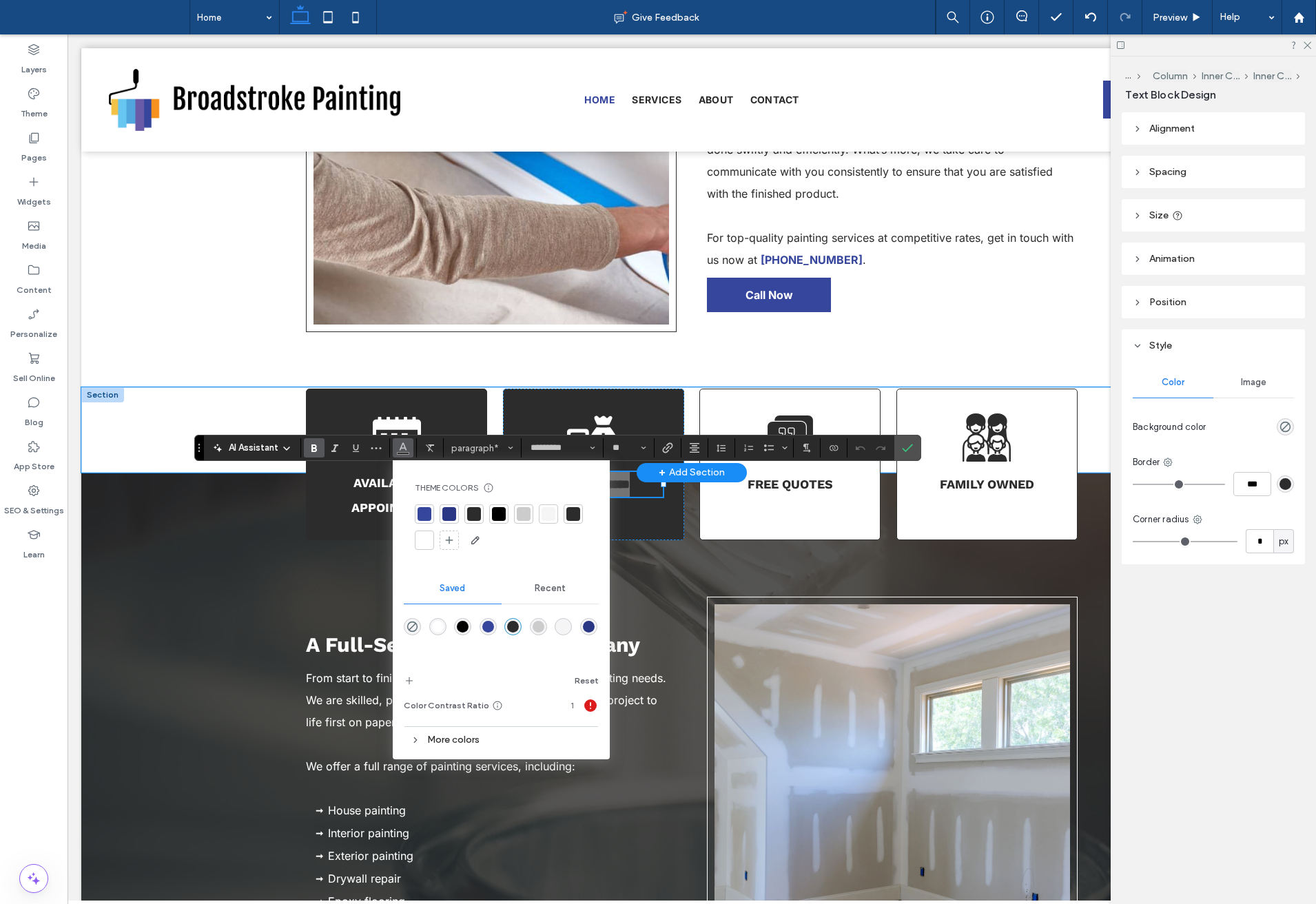
click at [424, 542] on div at bounding box center [424, 540] width 13 height 13
click at [910, 452] on icon "Confirm" at bounding box center [907, 448] width 11 height 11
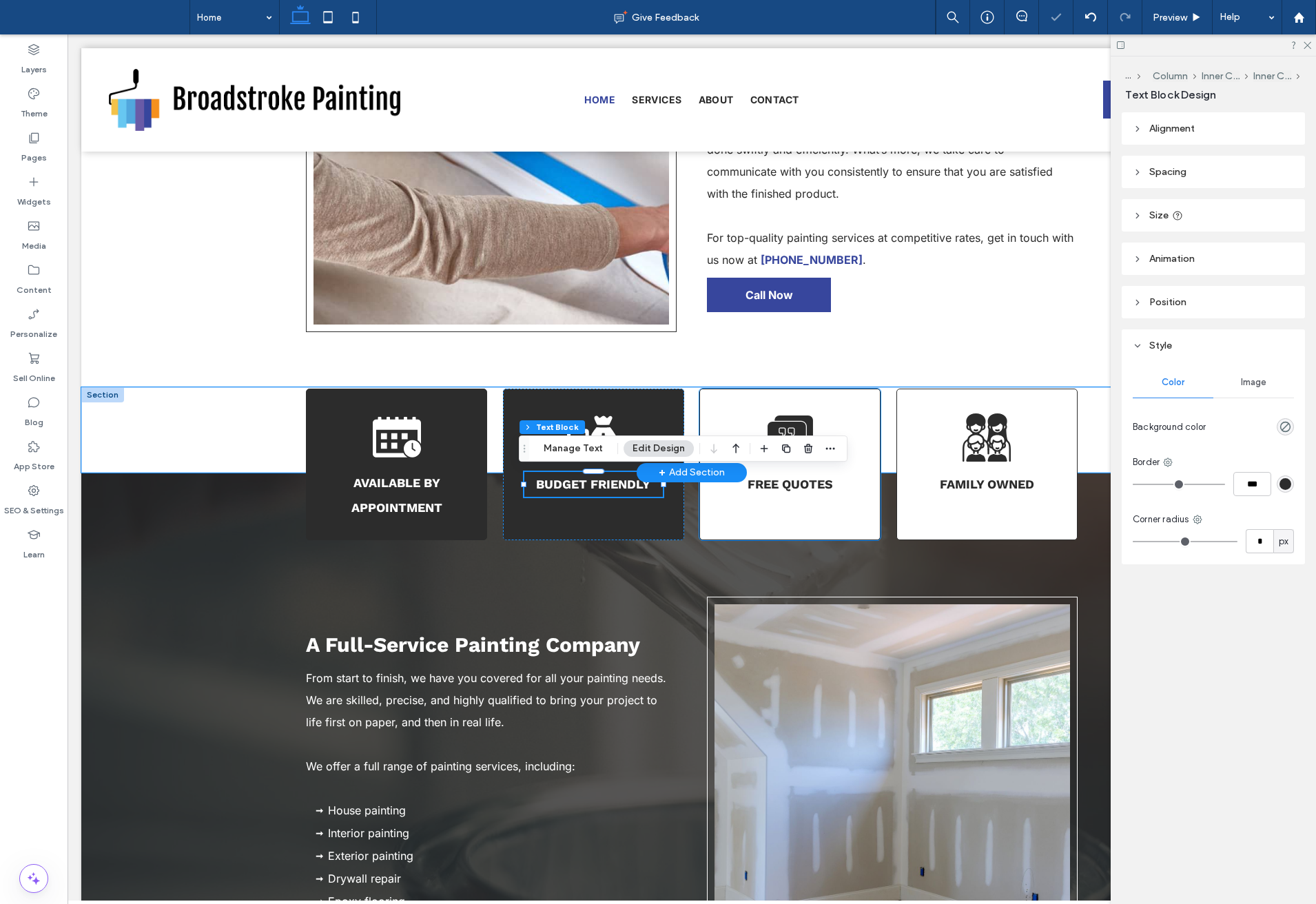
click at [822, 521] on div "Free Quotes" at bounding box center [789, 465] width 181 height 152
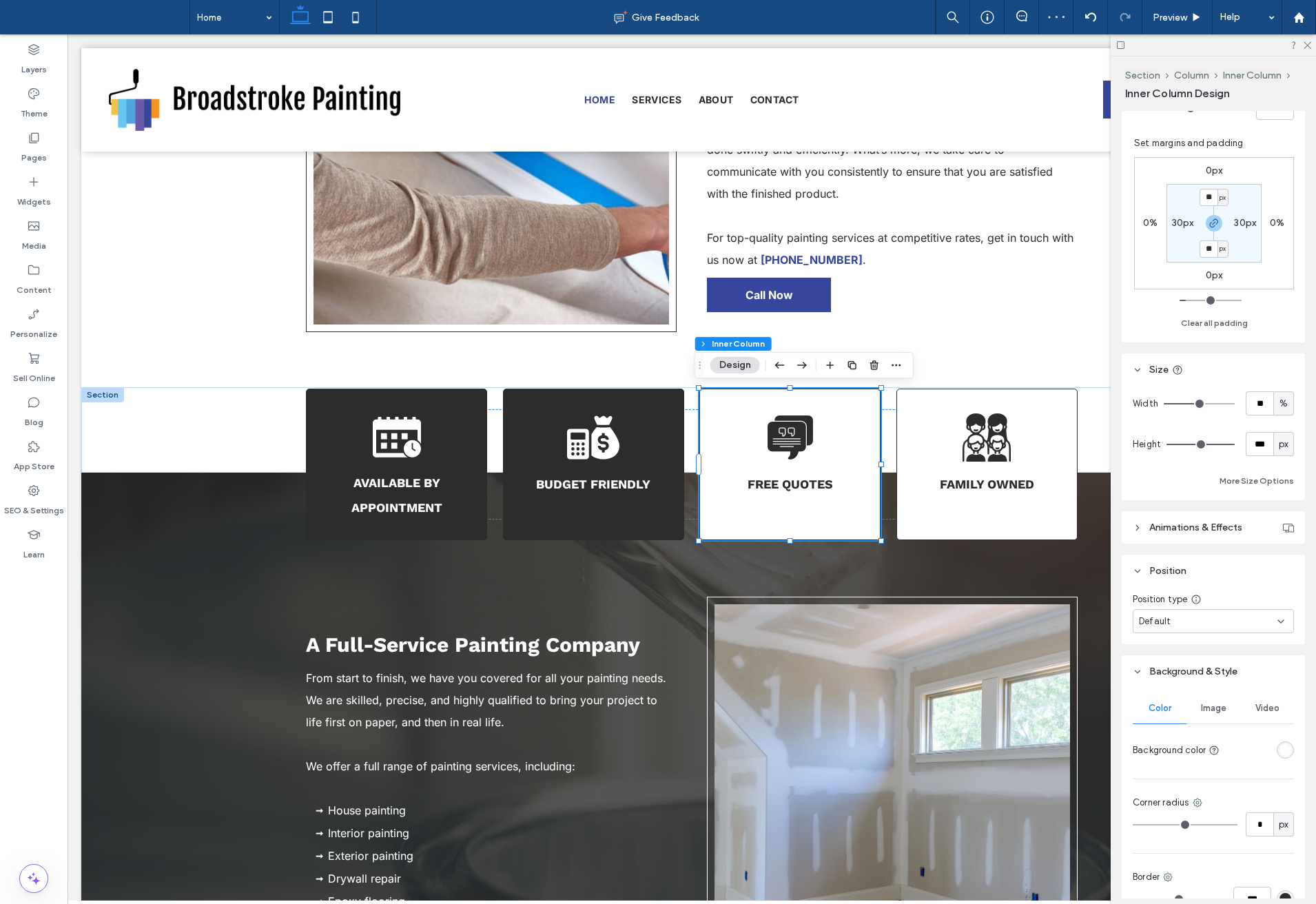
scroll to position [344, 0]
click at [1279, 739] on div at bounding box center [1259, 747] width 69 height 24
click at [1282, 750] on div "rgba(255,255,255,1)" at bounding box center [1285, 747] width 12 height 12
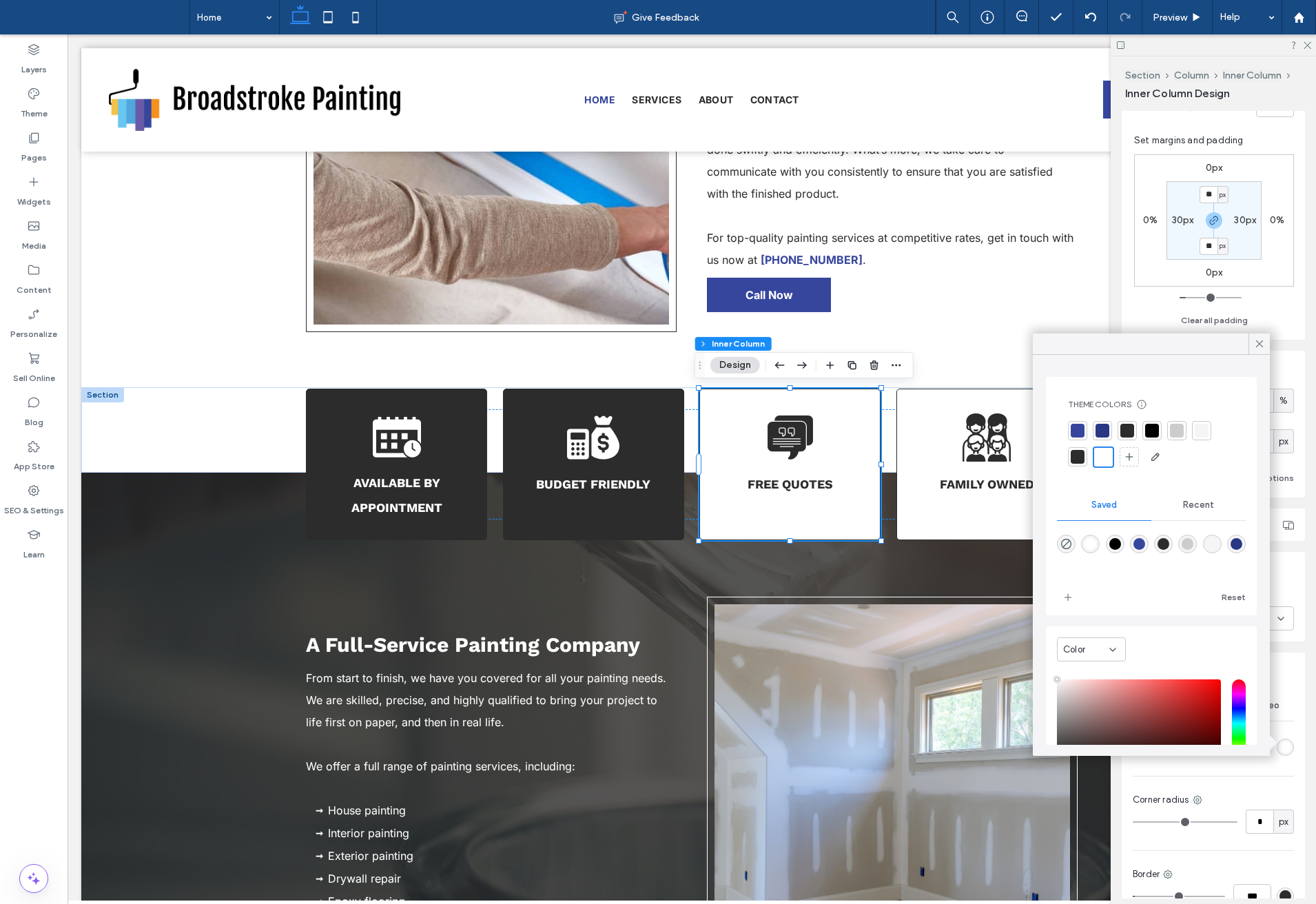
click at [1131, 428] on div at bounding box center [1126, 430] width 13 height 13
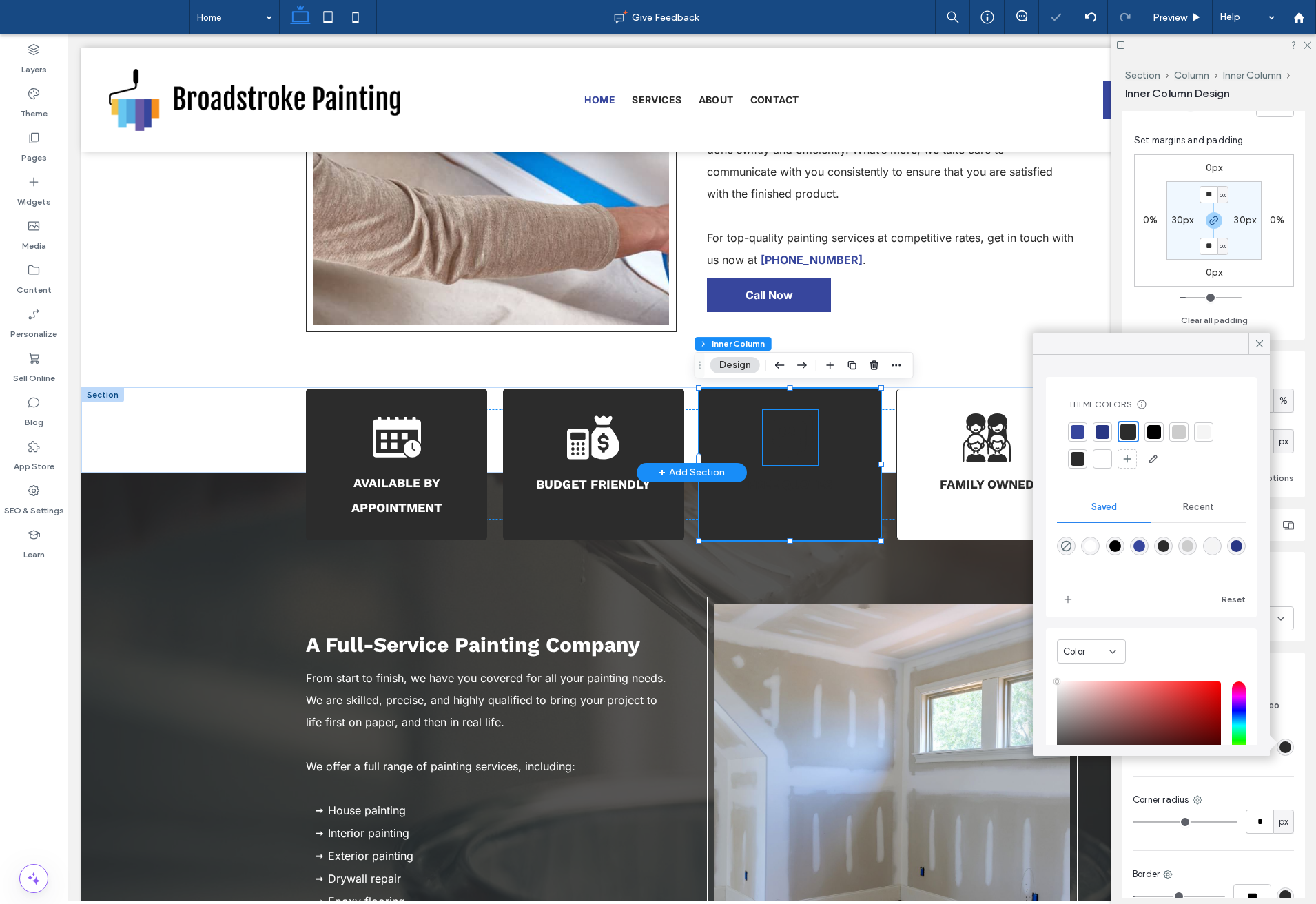
click at [794, 446] on icon at bounding box center [790, 437] width 46 height 44
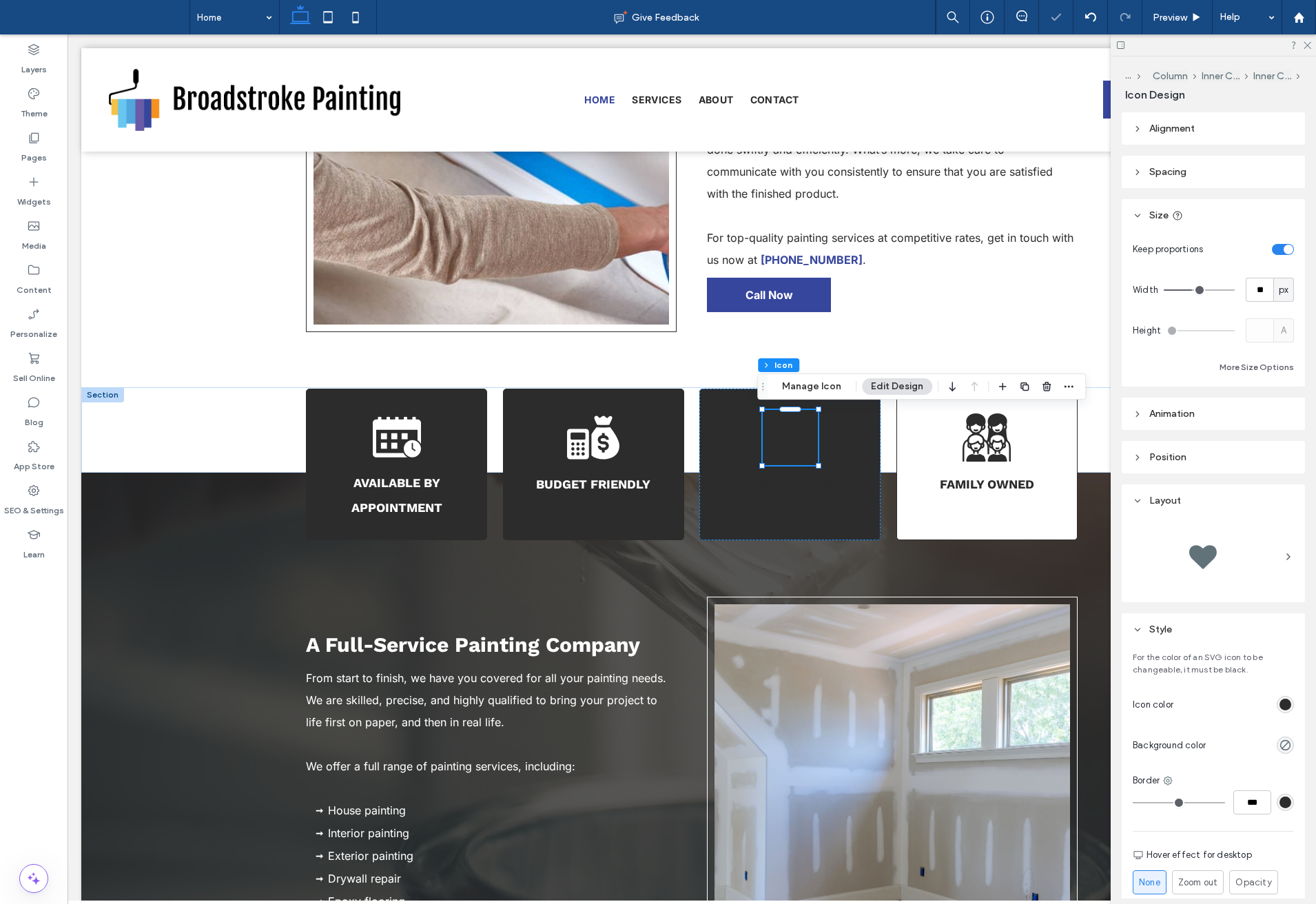
click at [1283, 700] on div "rgb(44, 44, 44)" at bounding box center [1285, 705] width 12 height 12
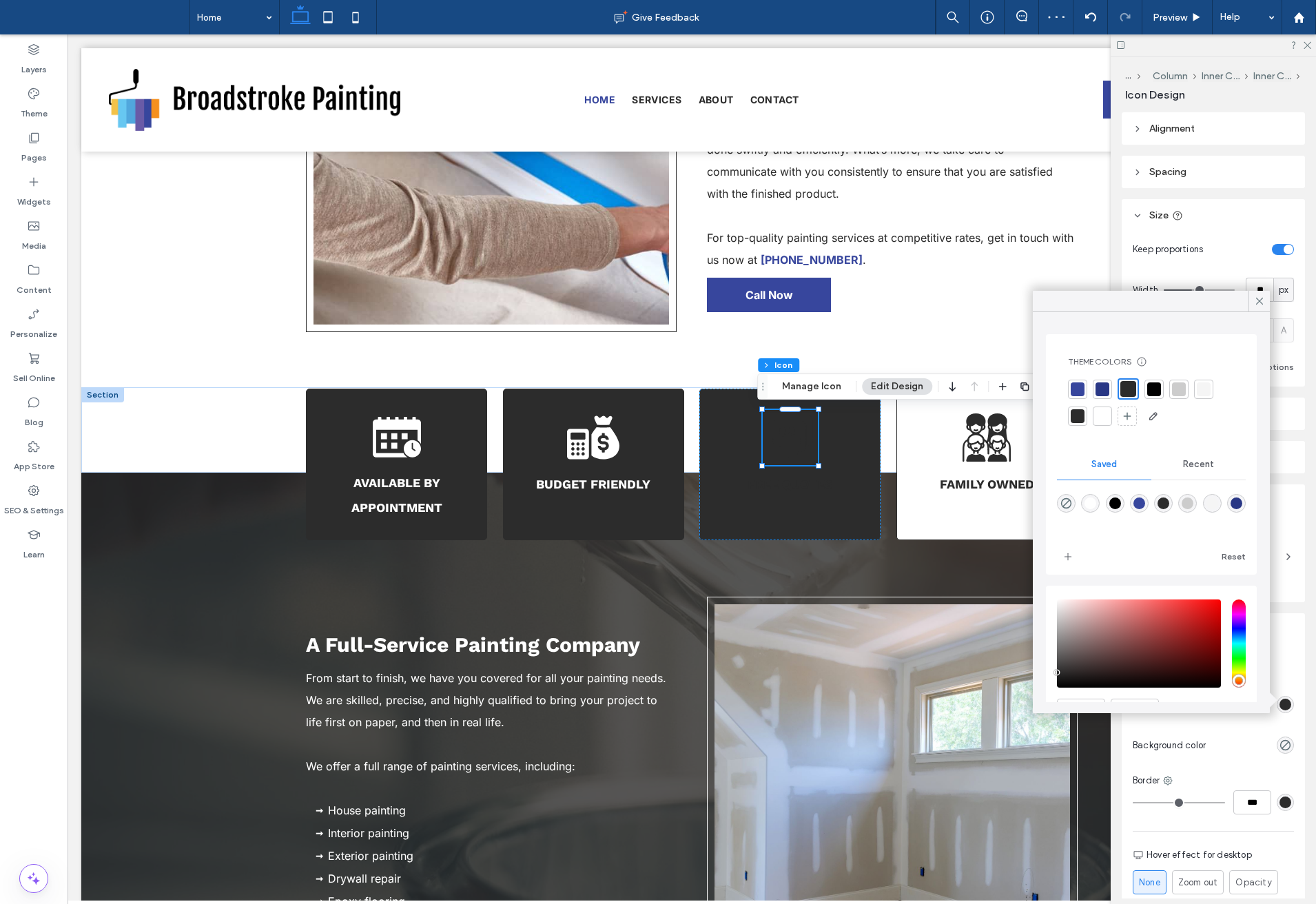
drag, startPoint x: 1101, startPoint y: 420, endPoint x: 915, endPoint y: 414, distance: 186.1
click at [1101, 420] on div at bounding box center [1102, 416] width 13 height 13
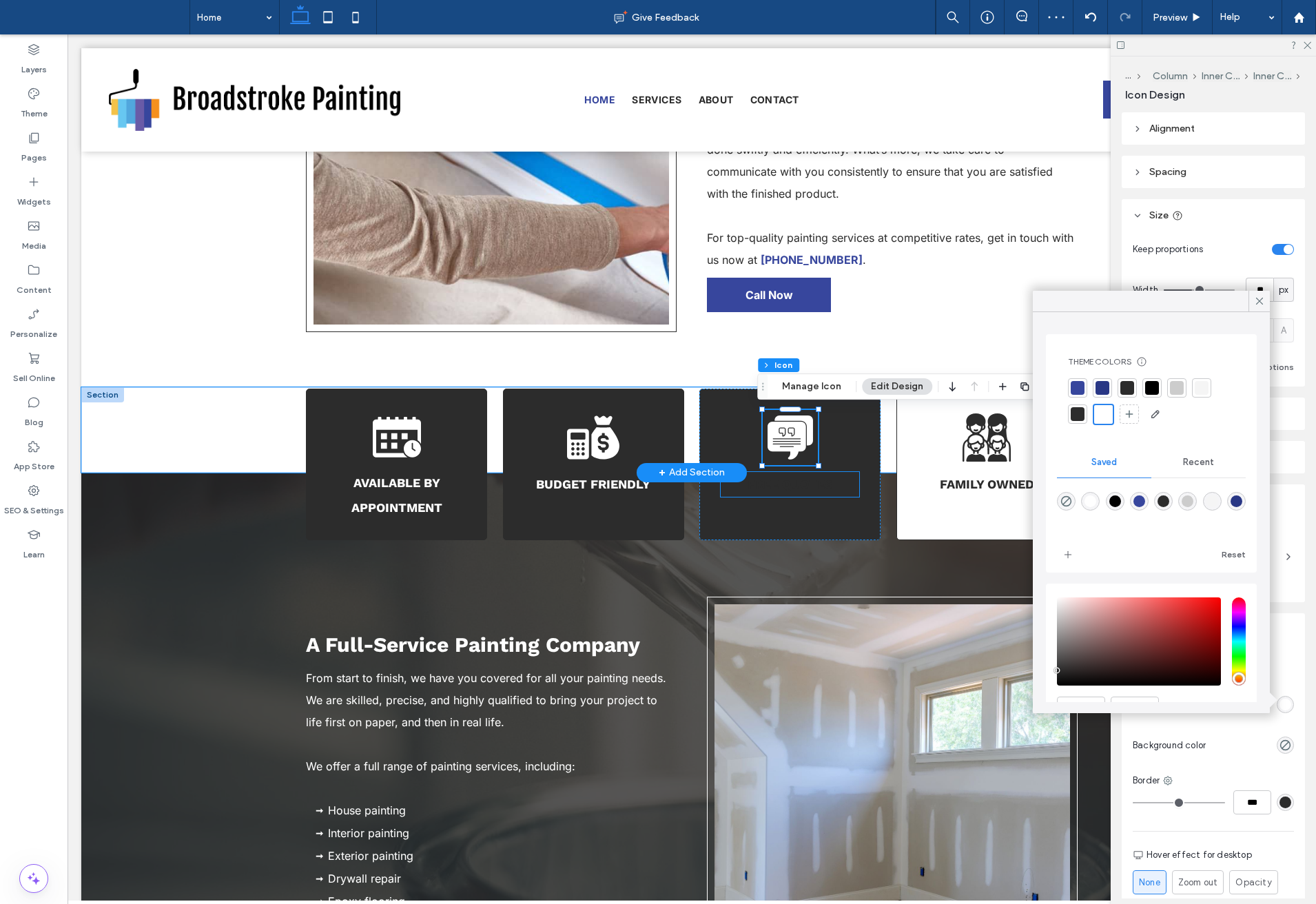
click at [783, 494] on p "Free Quotes" at bounding box center [789, 485] width 139 height 25
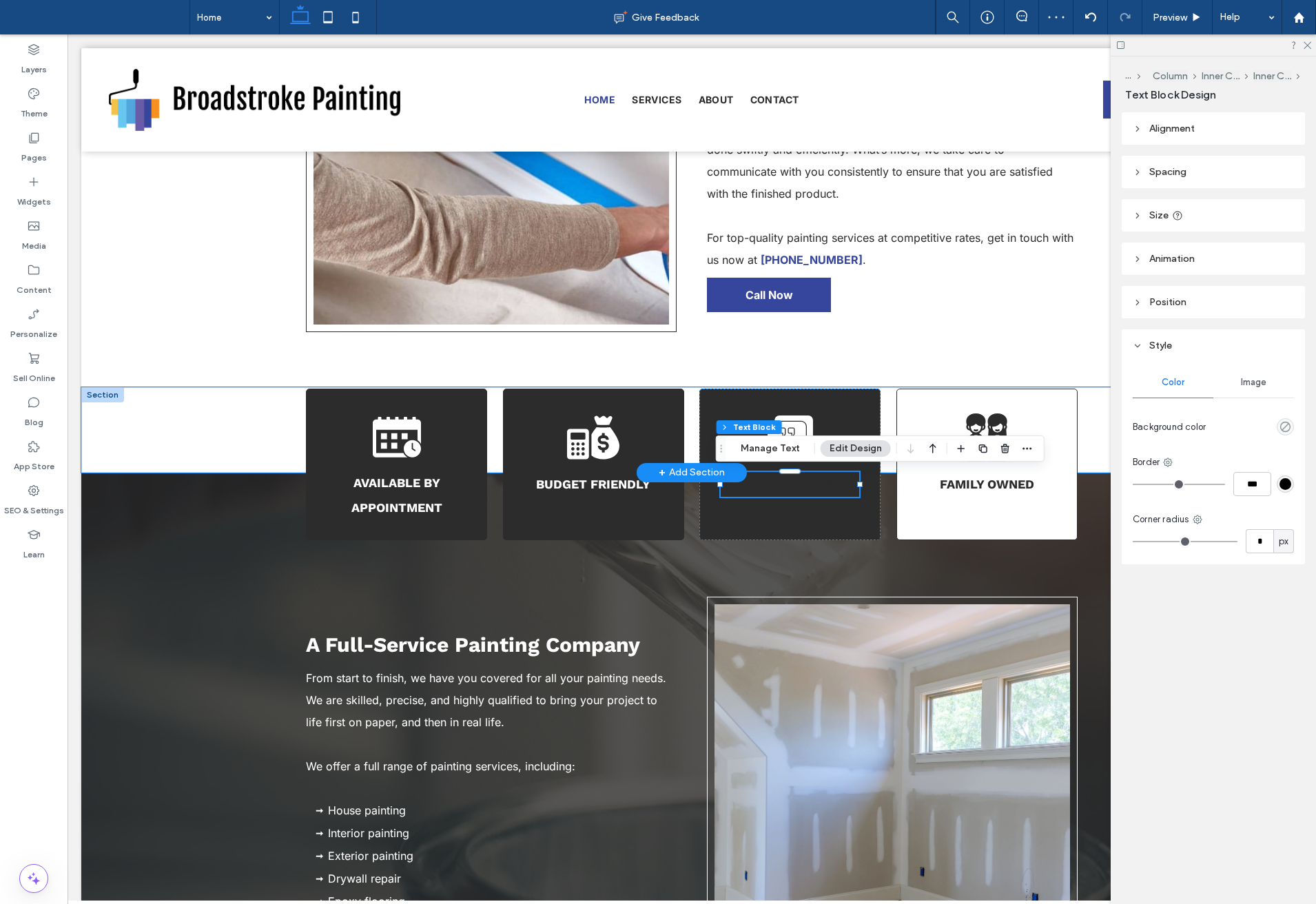
click at [783, 494] on p "Free Quotes" at bounding box center [789, 485] width 139 height 25
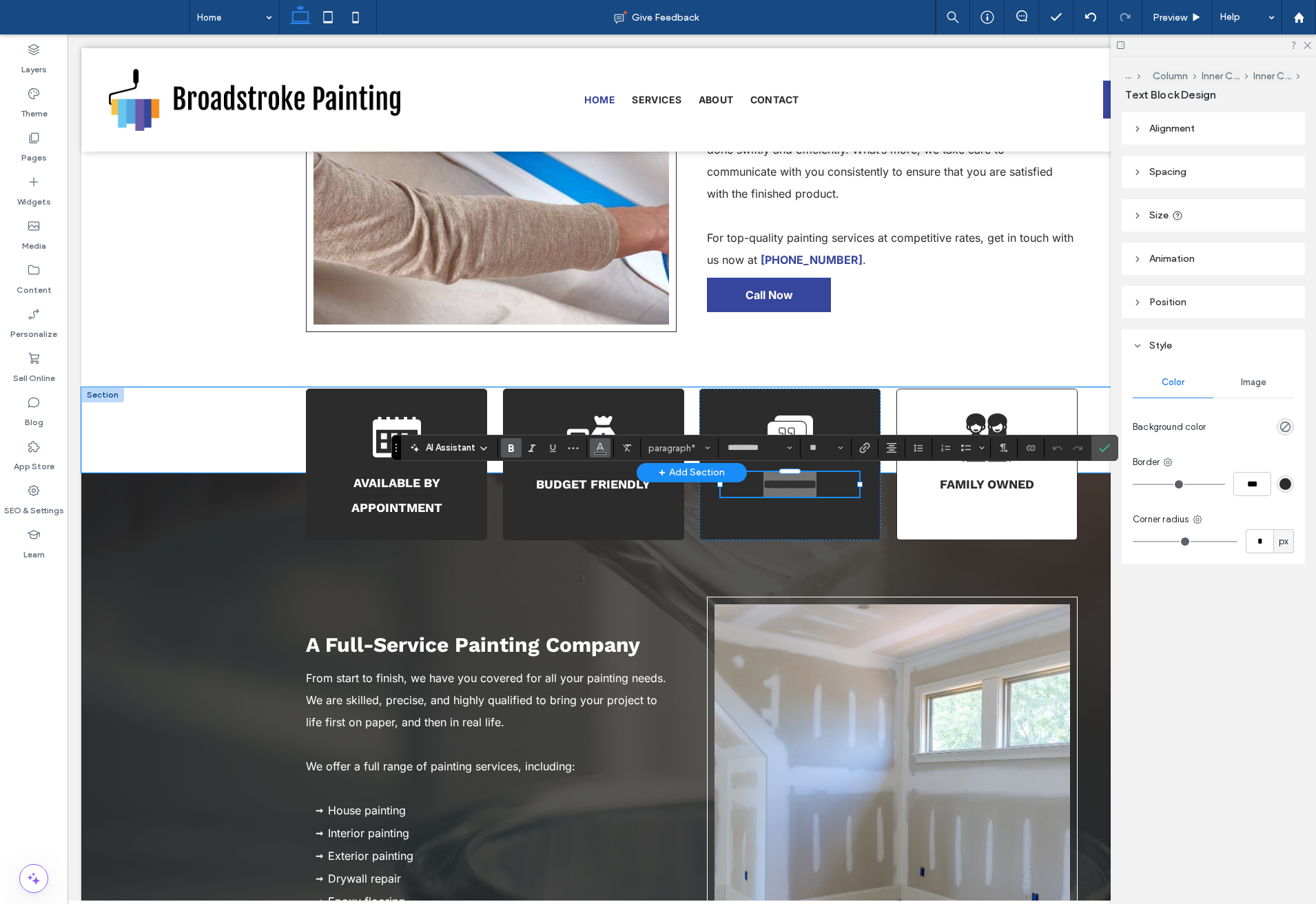
click at [597, 452] on icon "Color" at bounding box center [600, 446] width 11 height 11
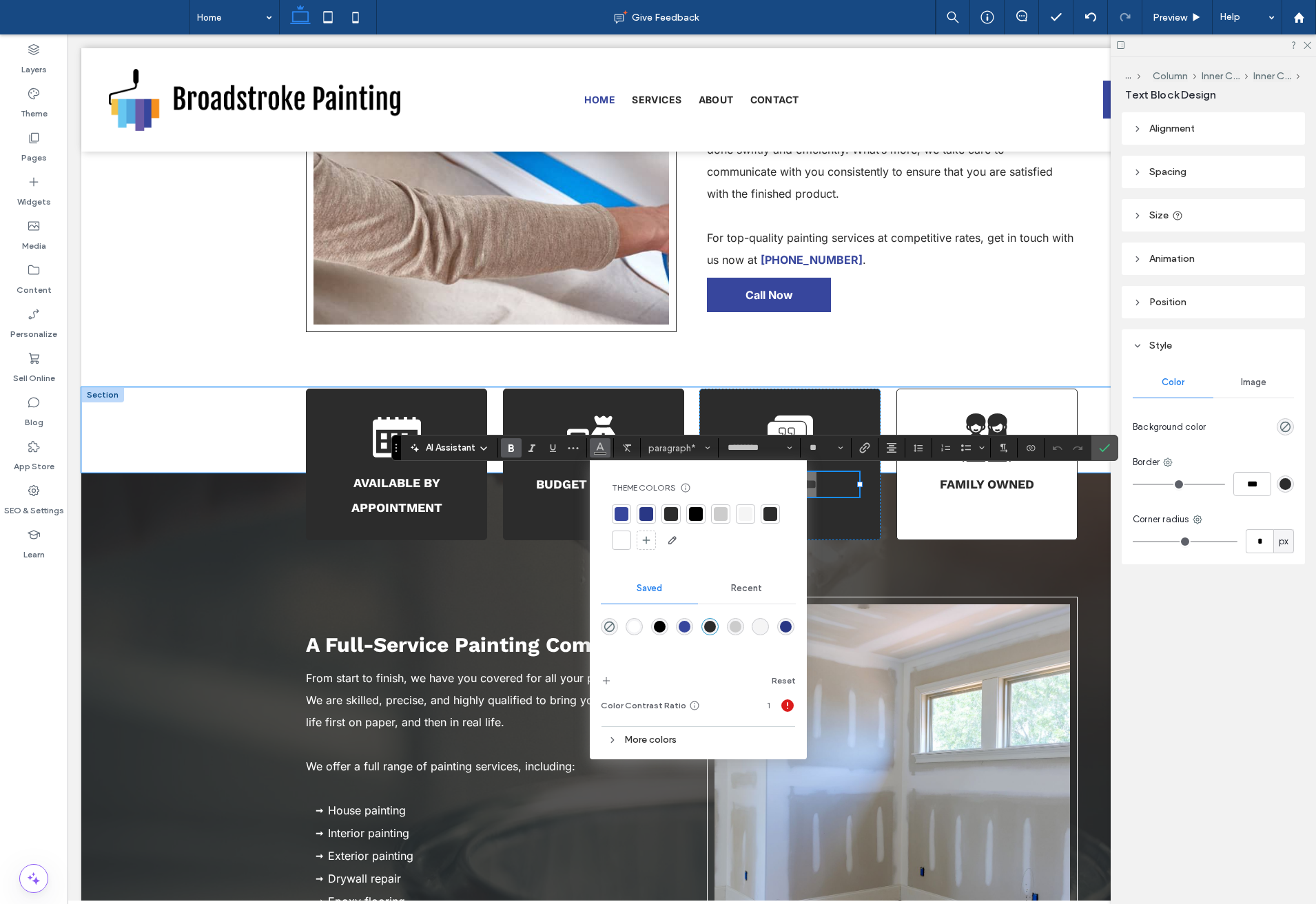
click at [618, 549] on div at bounding box center [621, 540] width 20 height 20
drag, startPoint x: 1104, startPoint y: 450, endPoint x: 1035, endPoint y: 416, distance: 76.9
click at [1104, 450] on use "Confirm" at bounding box center [1104, 447] width 11 height 8
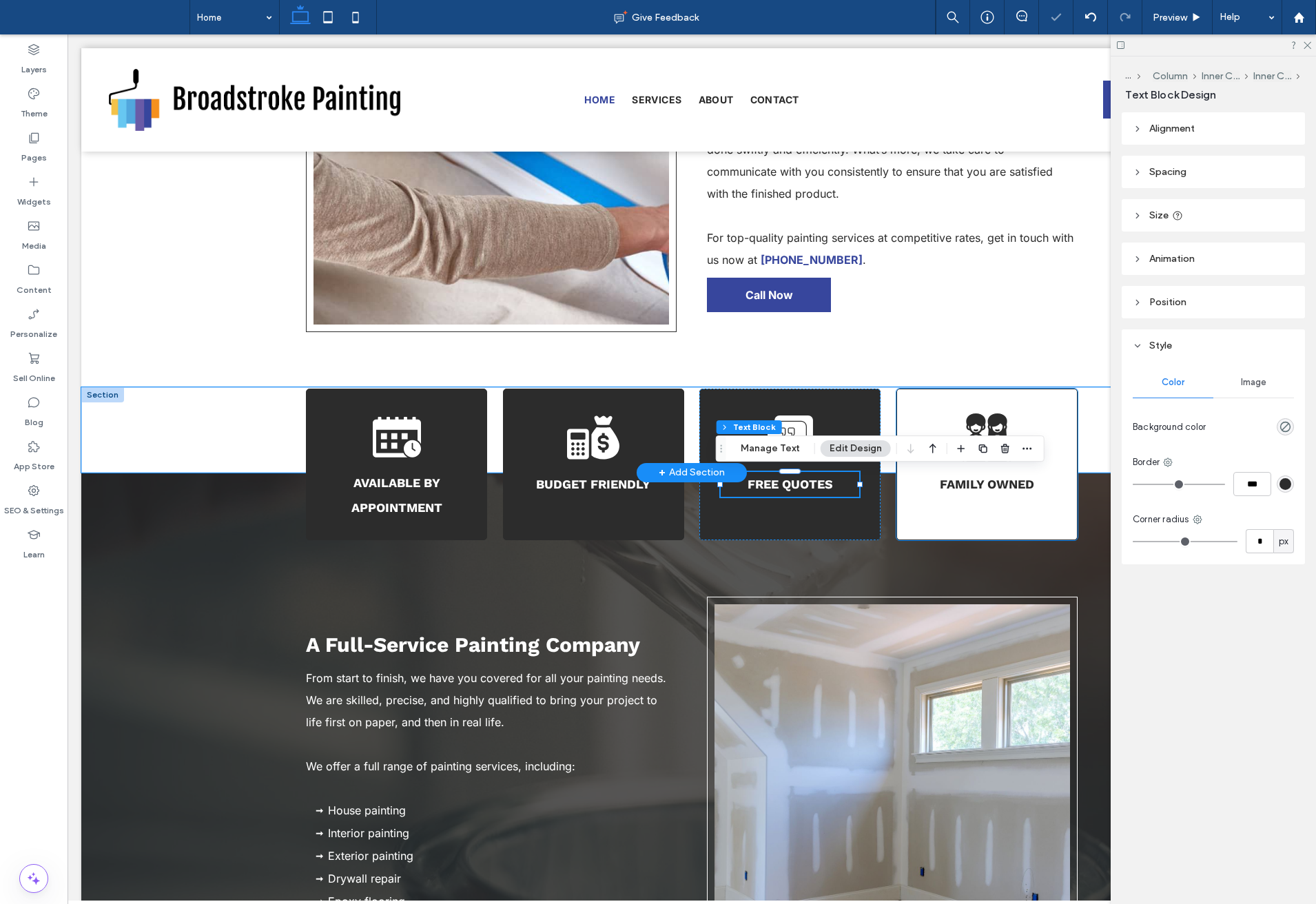
click at [972, 518] on div "Family Owned" at bounding box center [987, 465] width 181 height 152
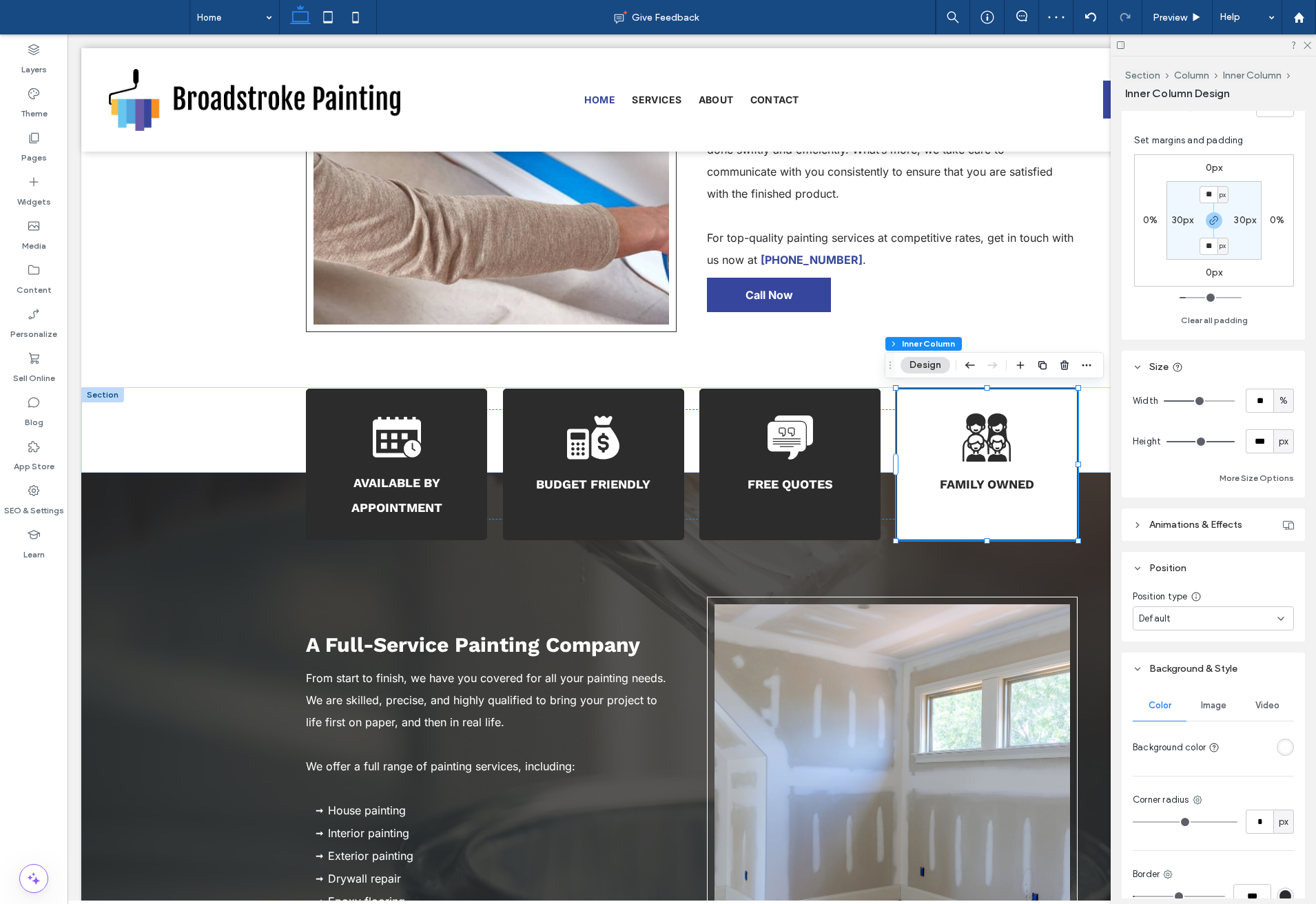
click at [1279, 751] on div "rgba(255,255,255,1)" at bounding box center [1285, 747] width 12 height 12
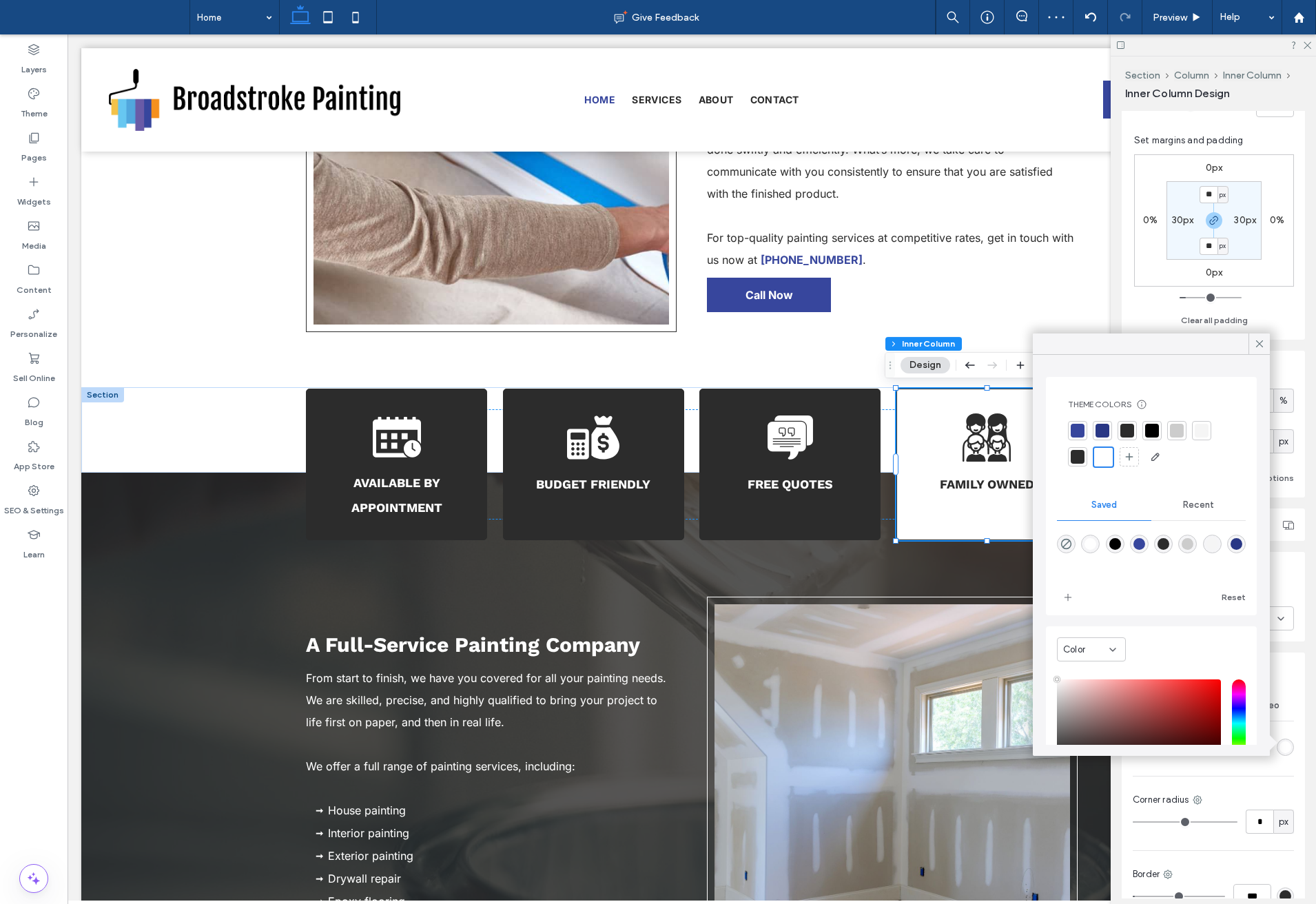
click at [1126, 430] on div at bounding box center [1126, 430] width 13 height 13
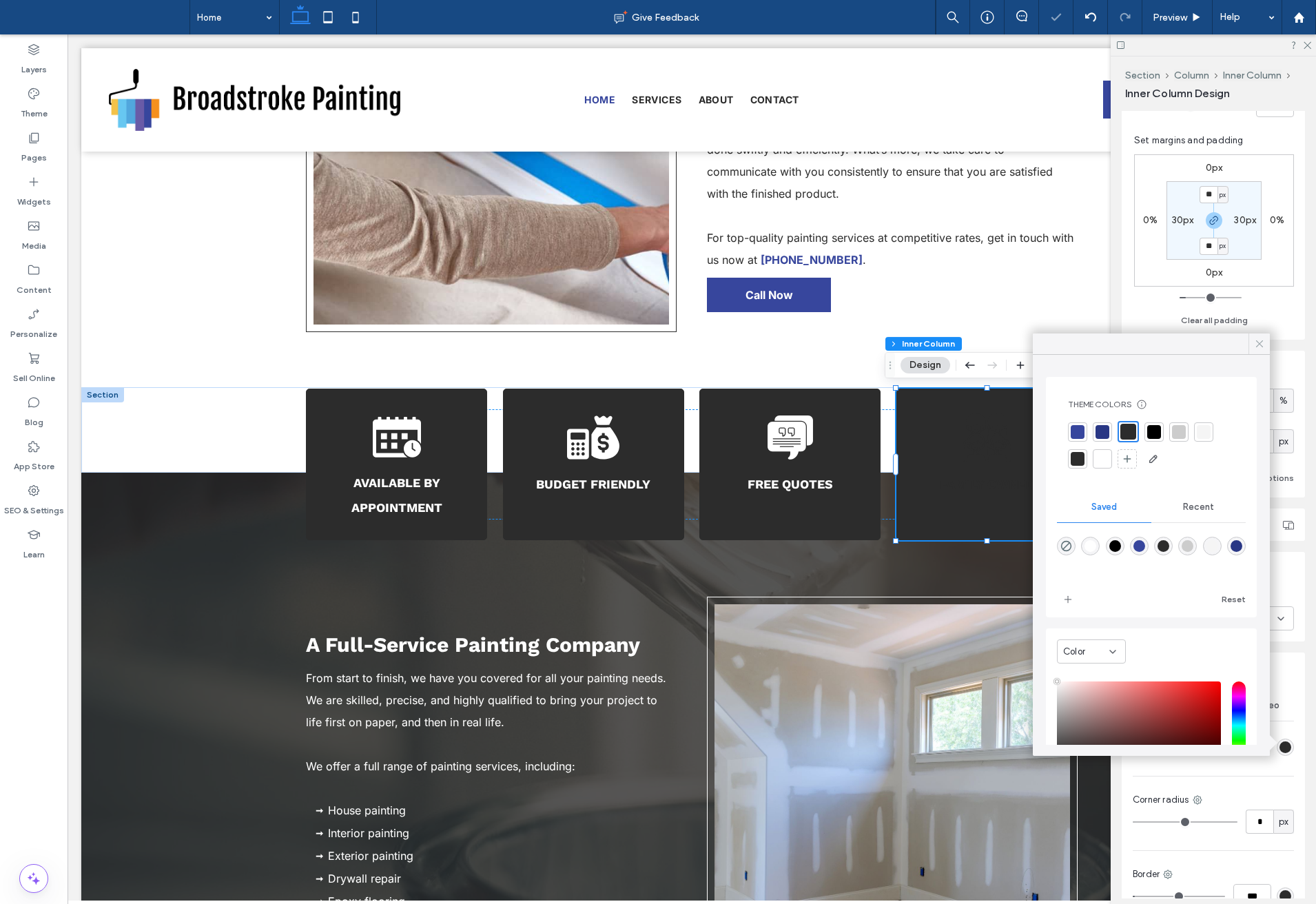
click at [1258, 343] on icon at bounding box center [1260, 344] width 13 height 13
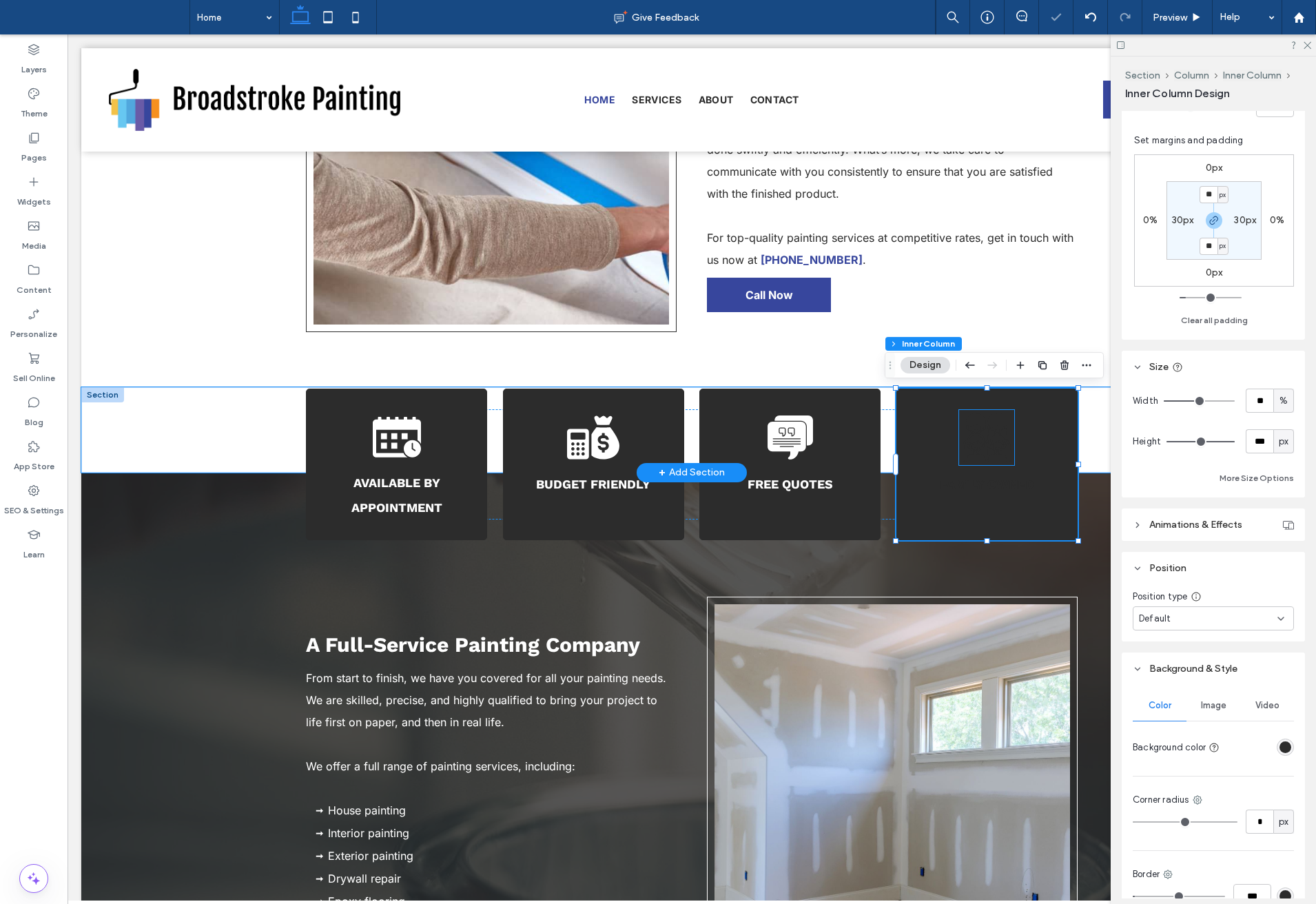
click at [991, 442] on icon at bounding box center [998, 443] width 13 height 5
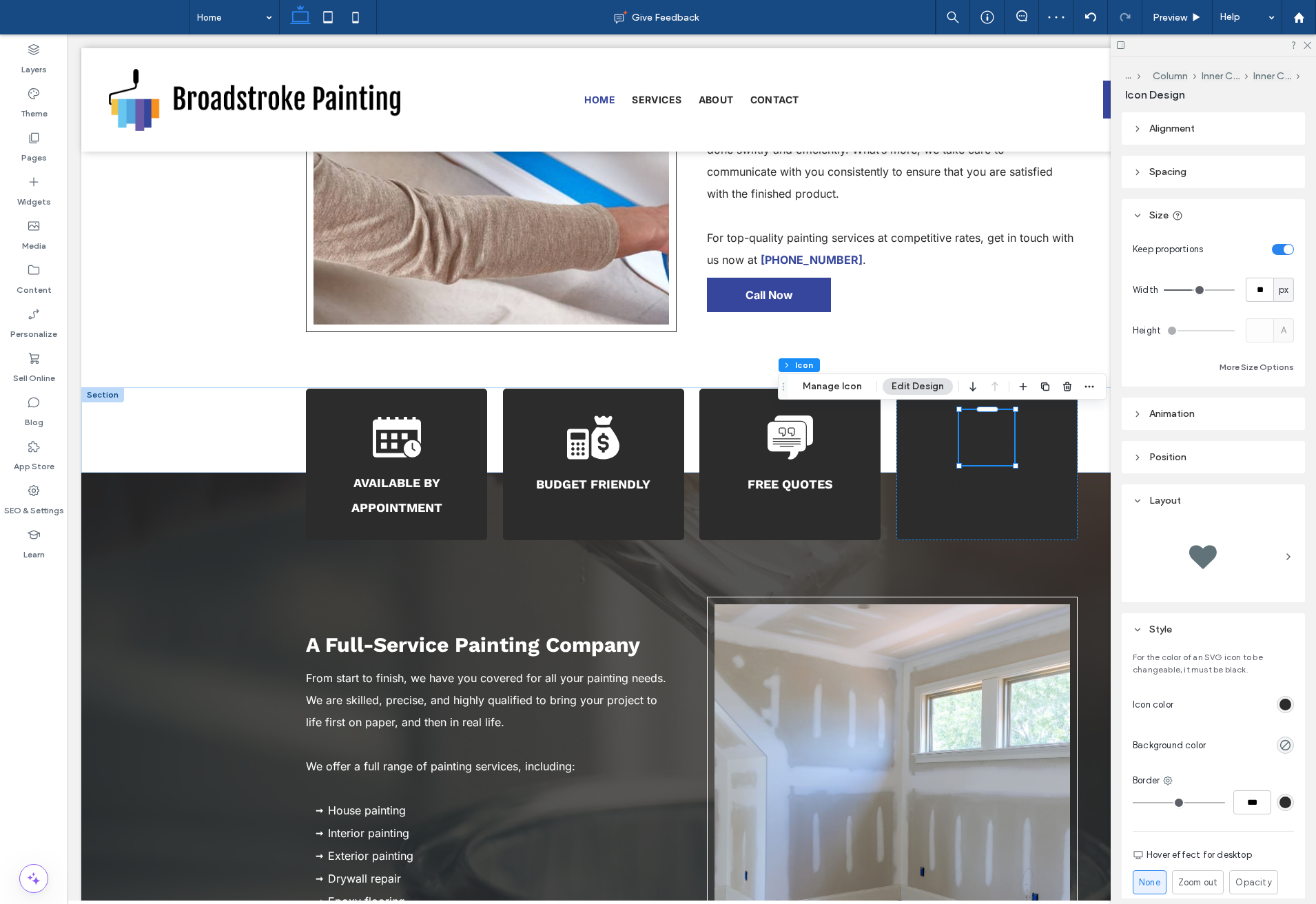
click at [1281, 705] on div "rgb(44, 44, 44)" at bounding box center [1285, 705] width 12 height 12
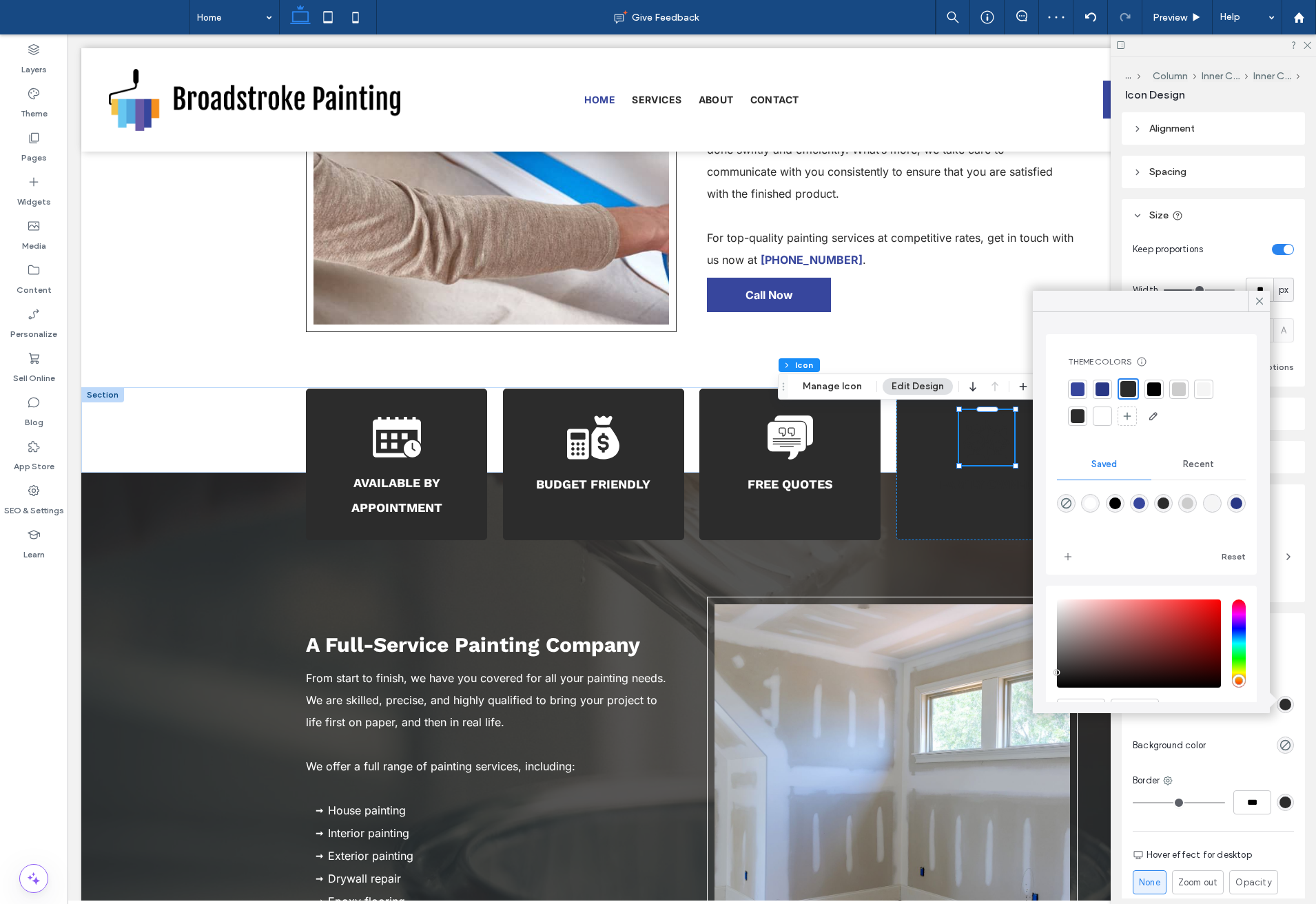
click at [1105, 414] on div at bounding box center [1102, 416] width 13 height 13
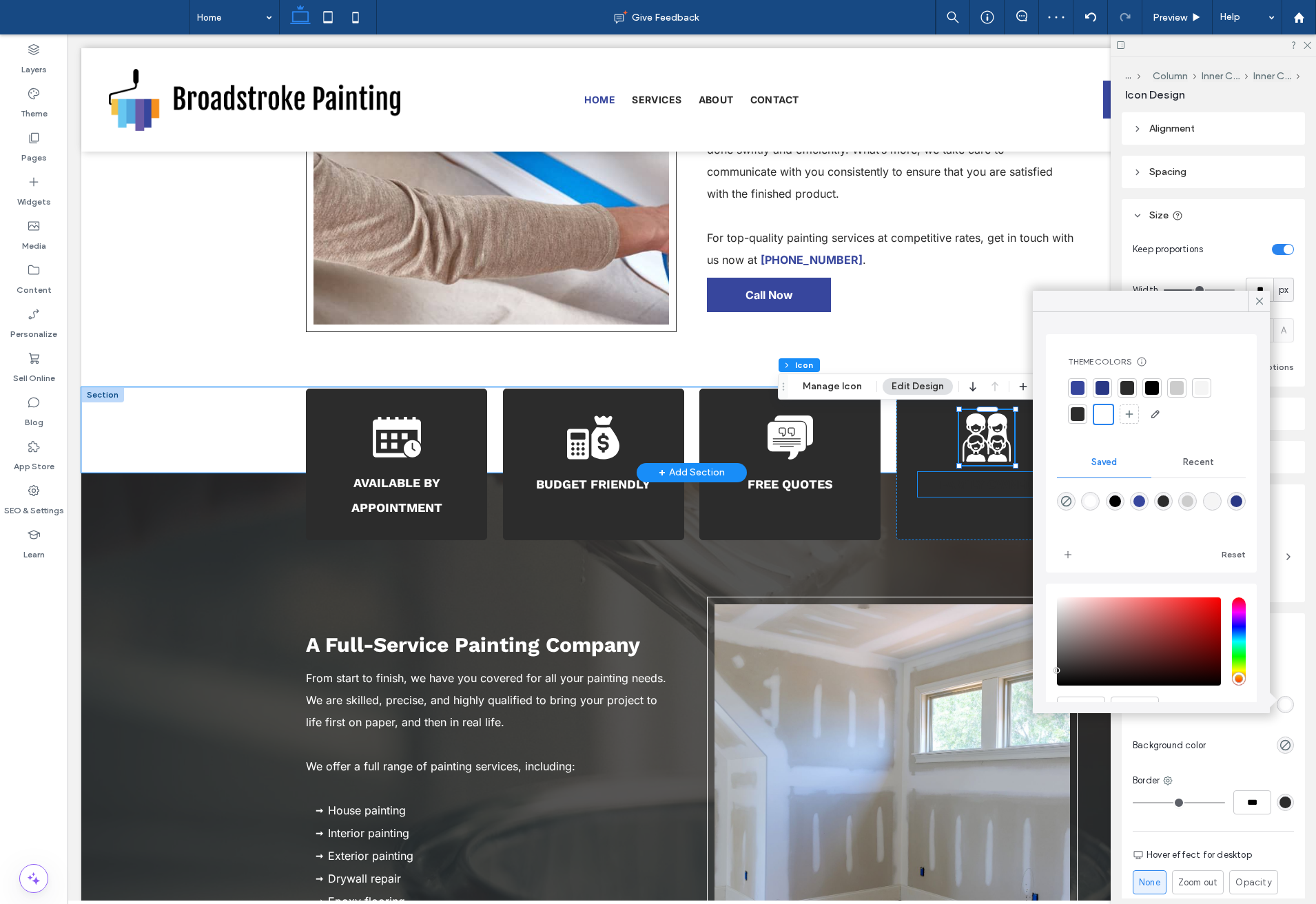
click at [924, 492] on p "Family Owned" at bounding box center [987, 485] width 139 height 25
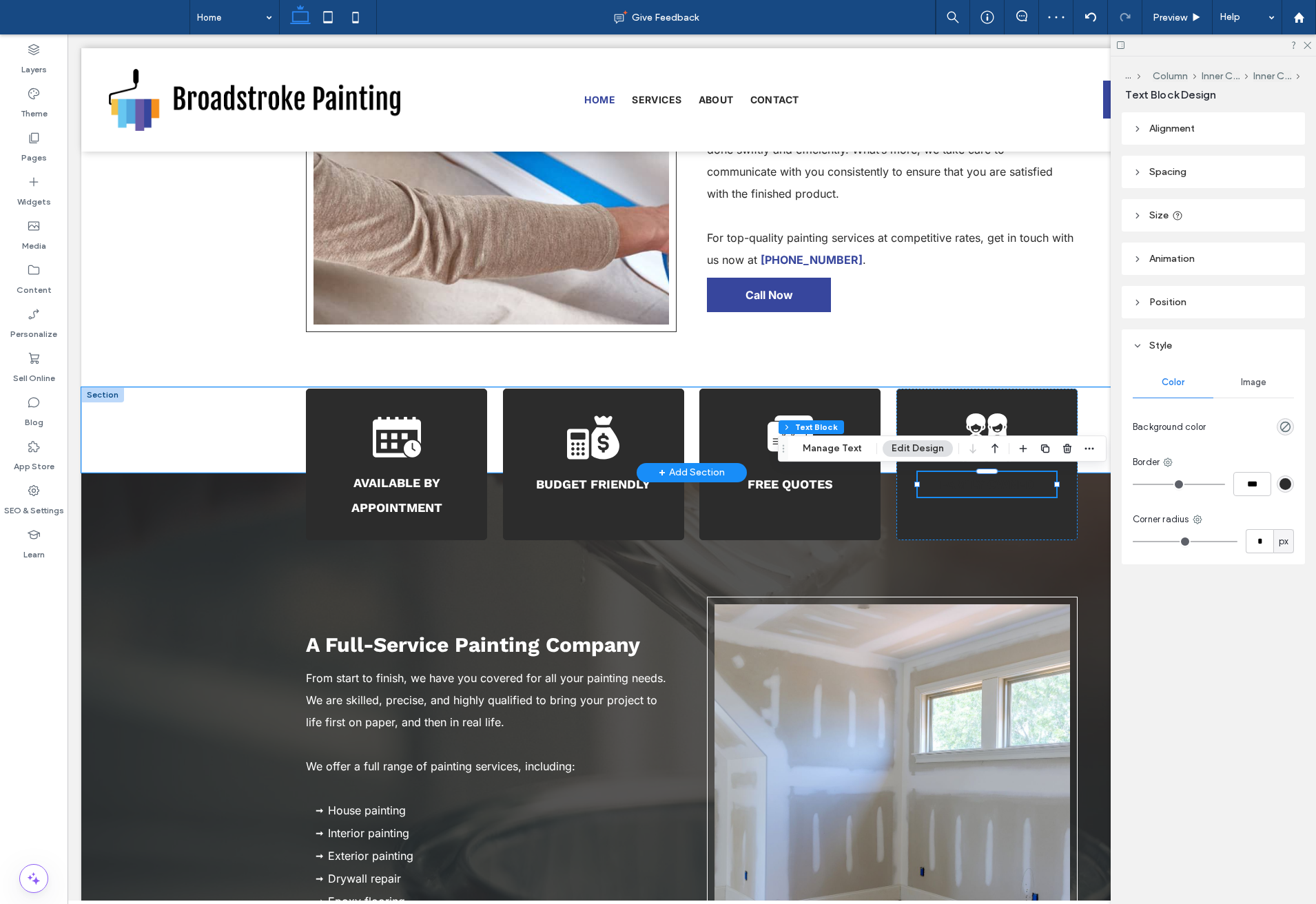
click at [924, 492] on p "Family Owned" at bounding box center [987, 485] width 139 height 25
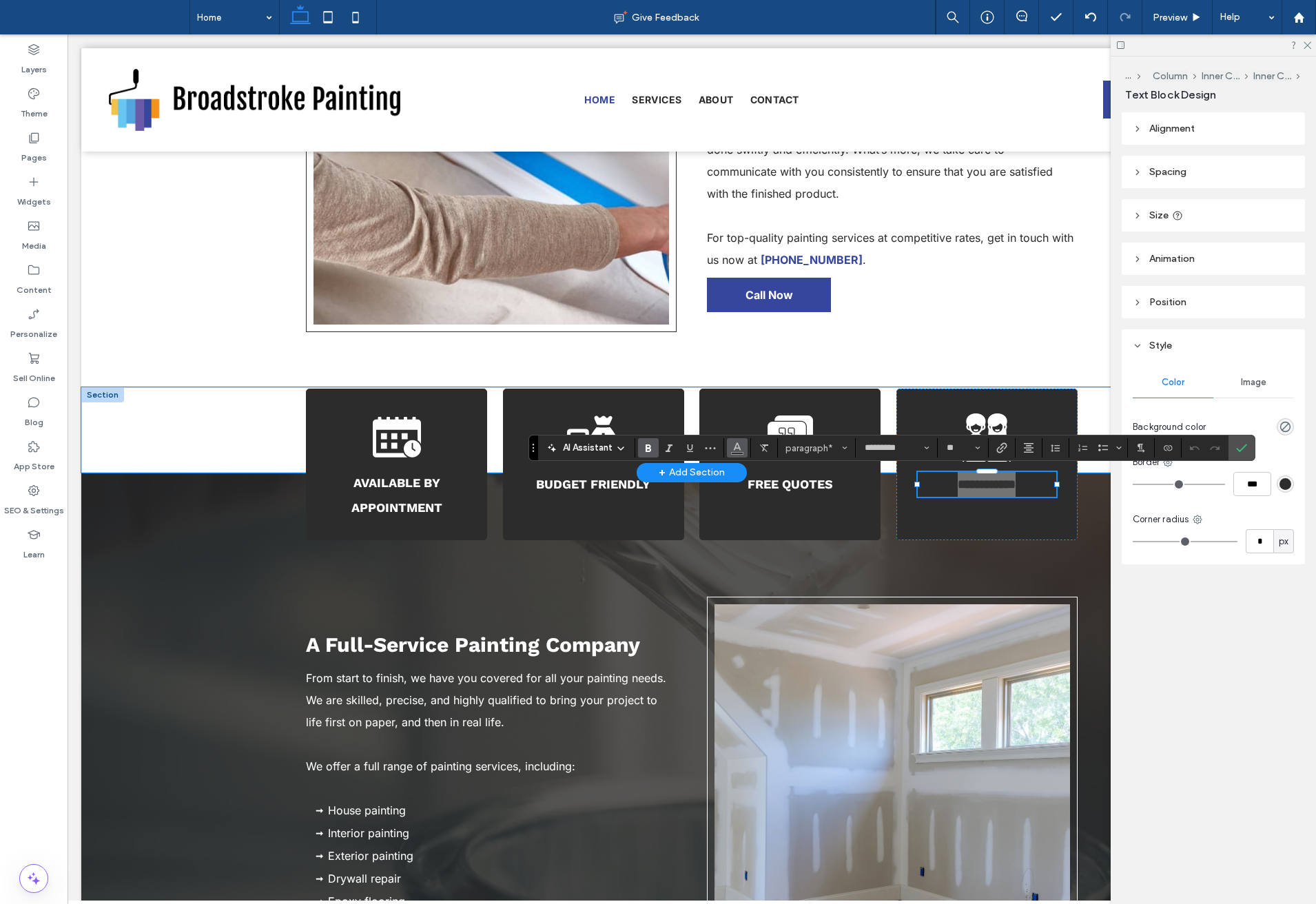
click at [743, 452] on button "Color" at bounding box center [737, 448] width 21 height 20
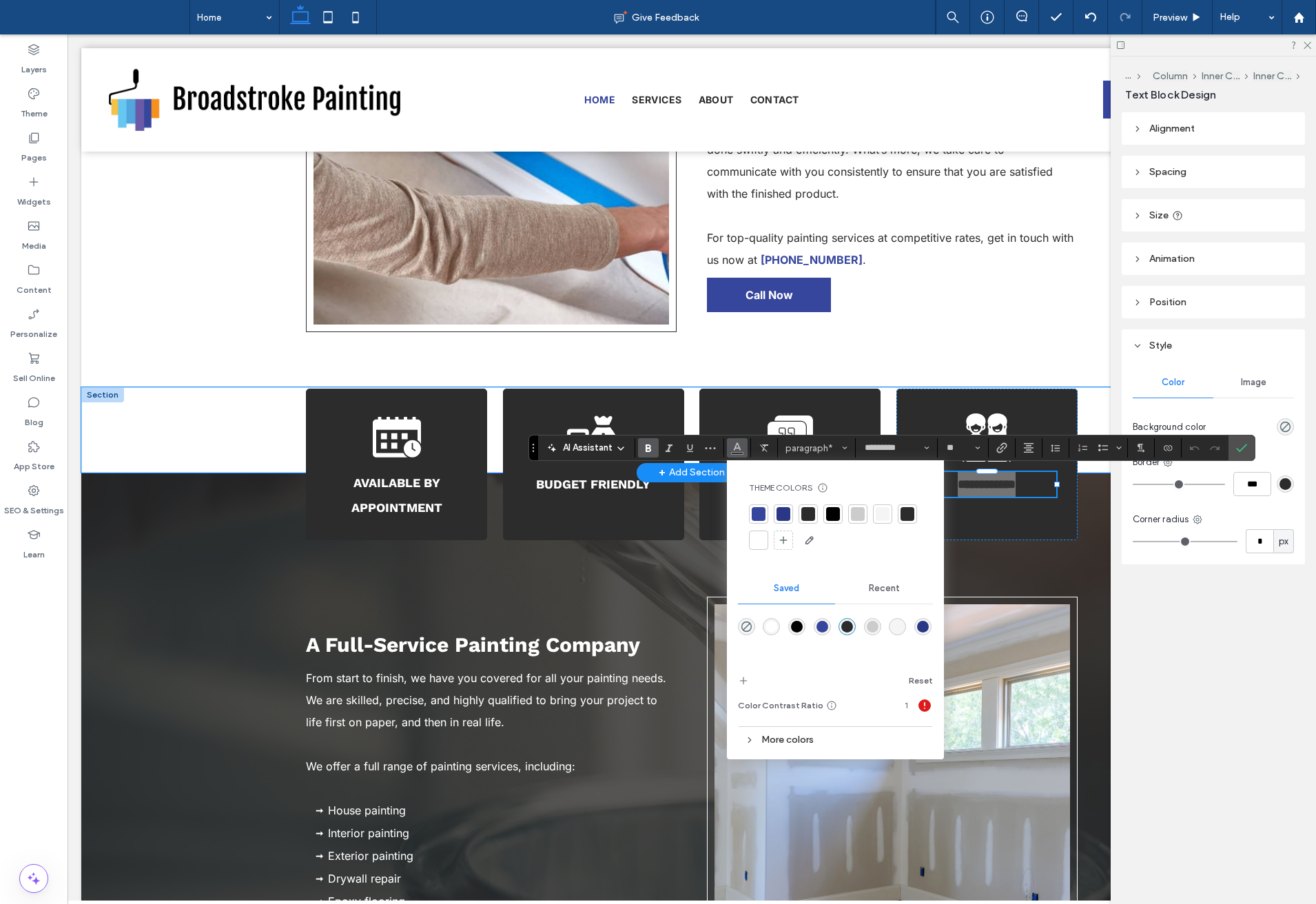
click at [756, 541] on div at bounding box center [758, 540] width 13 height 13
click at [1243, 446] on icon "Confirm" at bounding box center [1242, 448] width 11 height 11
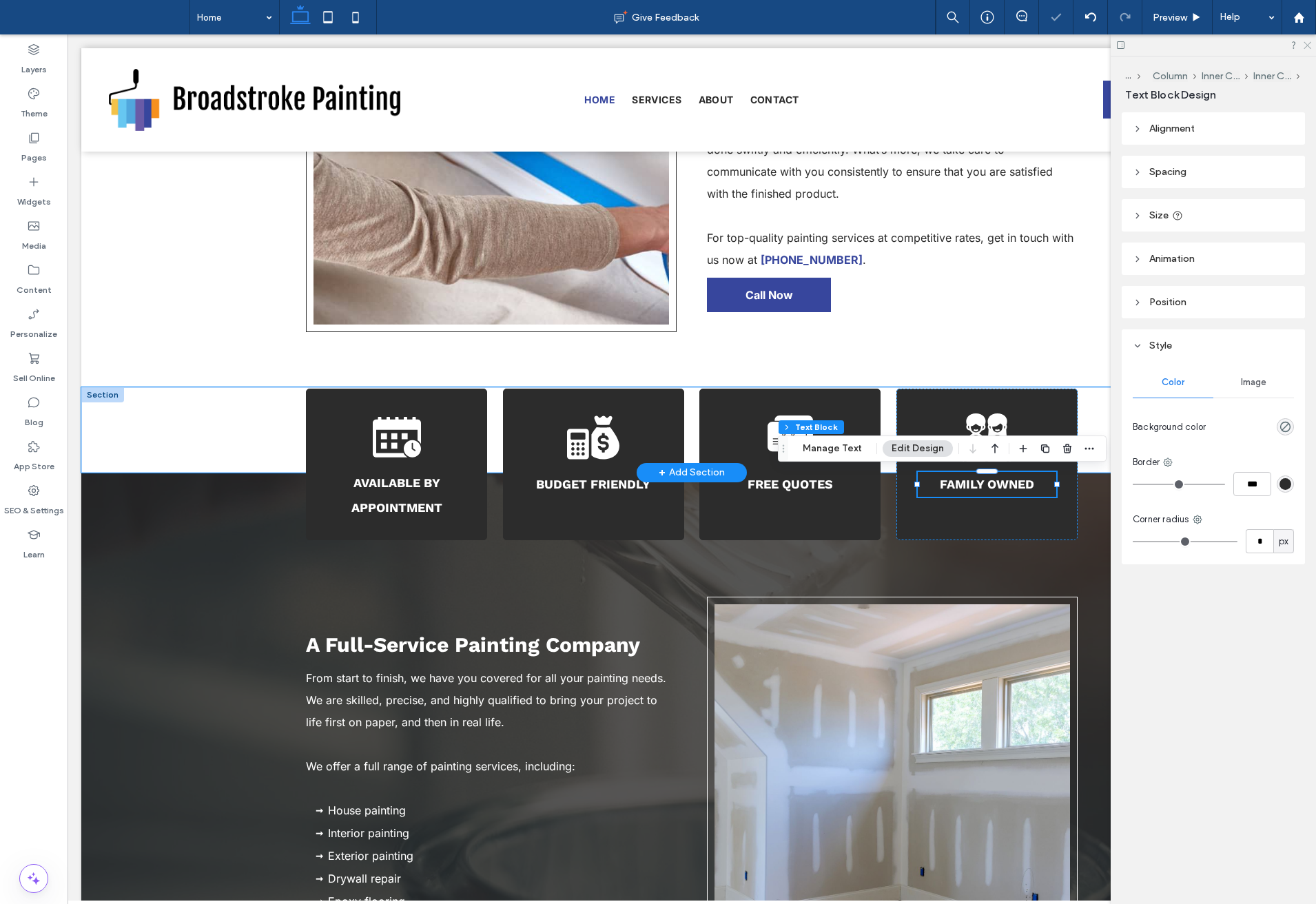
click at [1307, 42] on icon at bounding box center [1307, 45] width 9 height 9
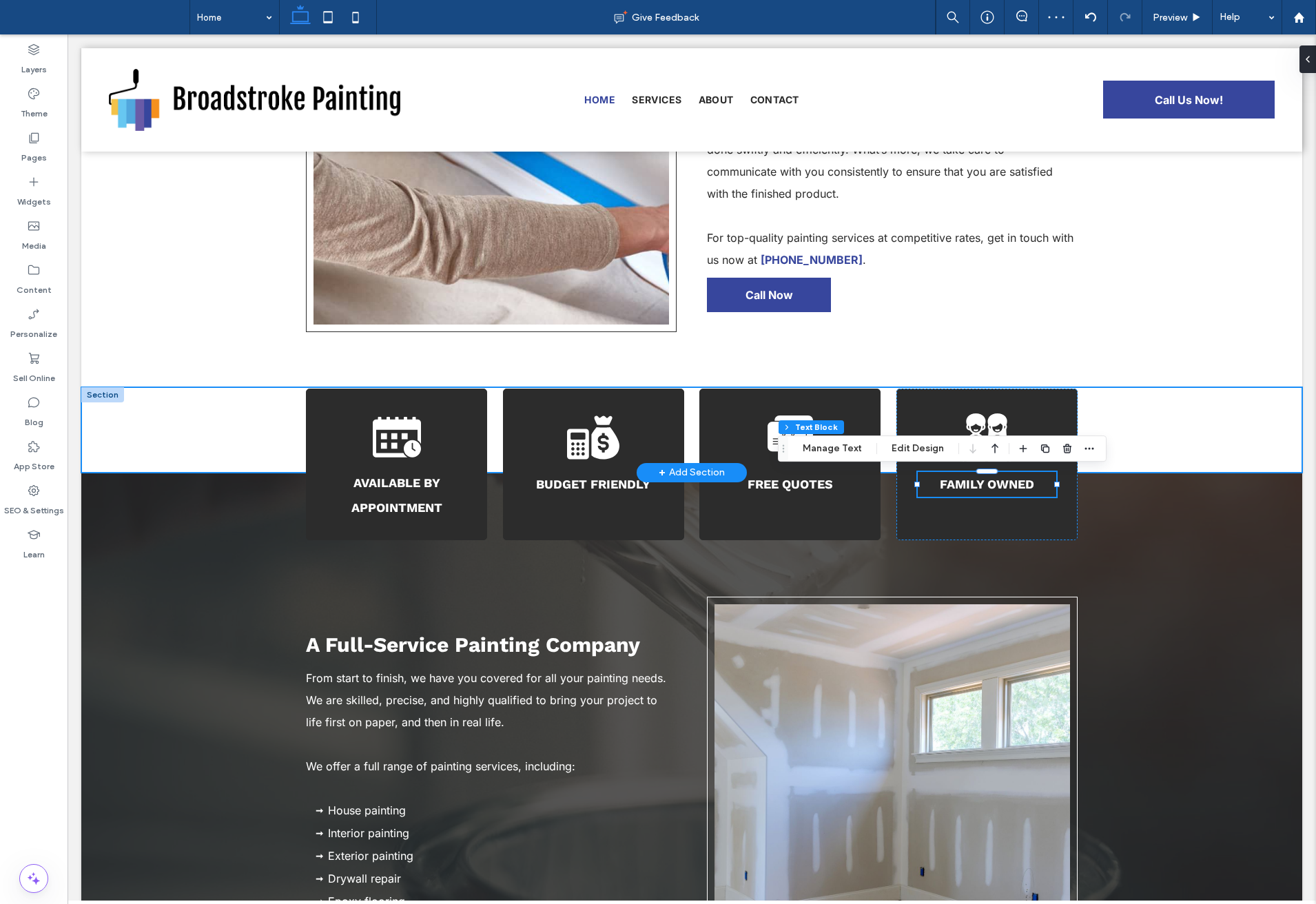
click at [1180, 416] on div "Available By Appointment Budget Friendly Free Quotes Family Owned" at bounding box center [692, 430] width 1221 height 86
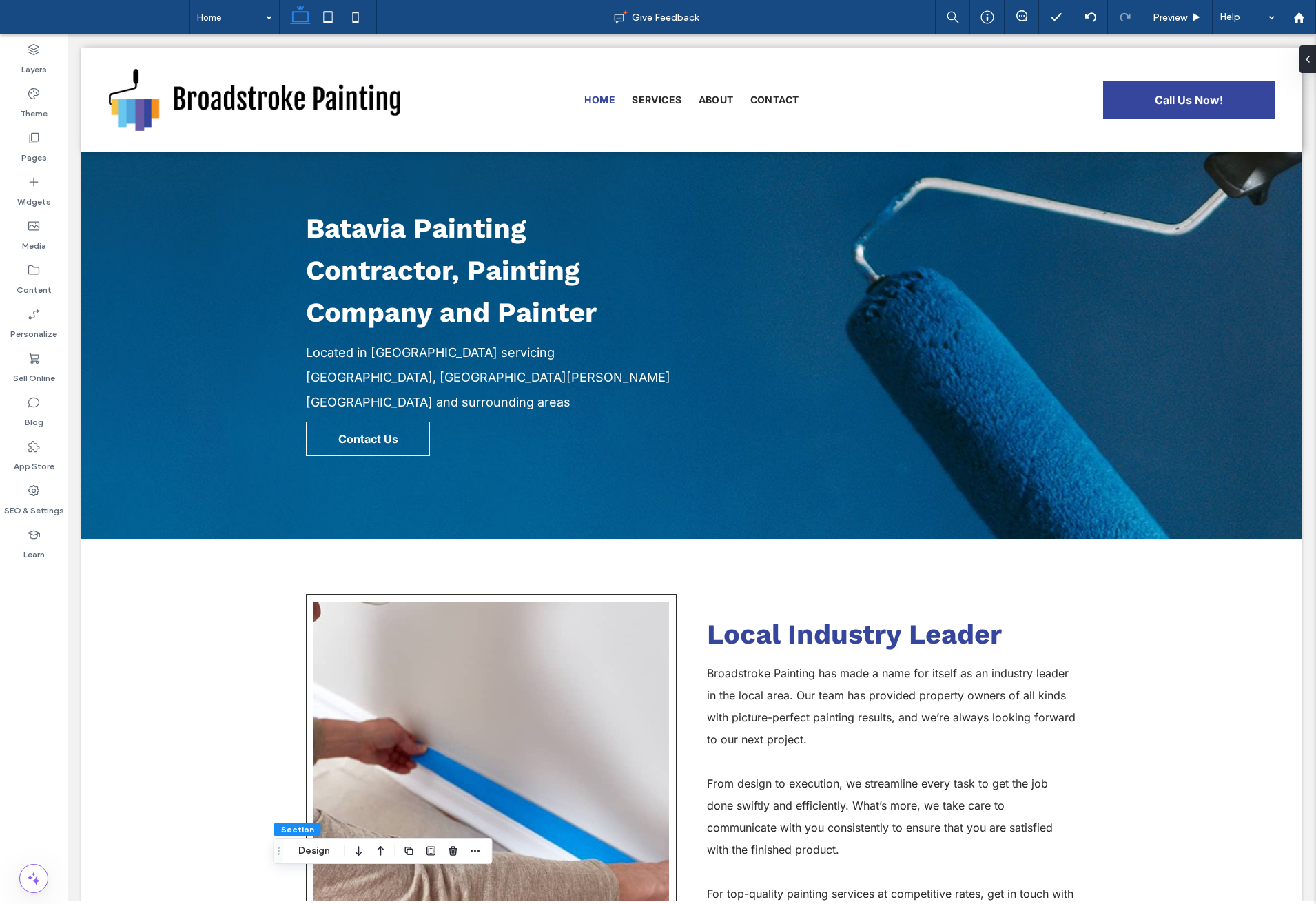
scroll to position [0, 0]
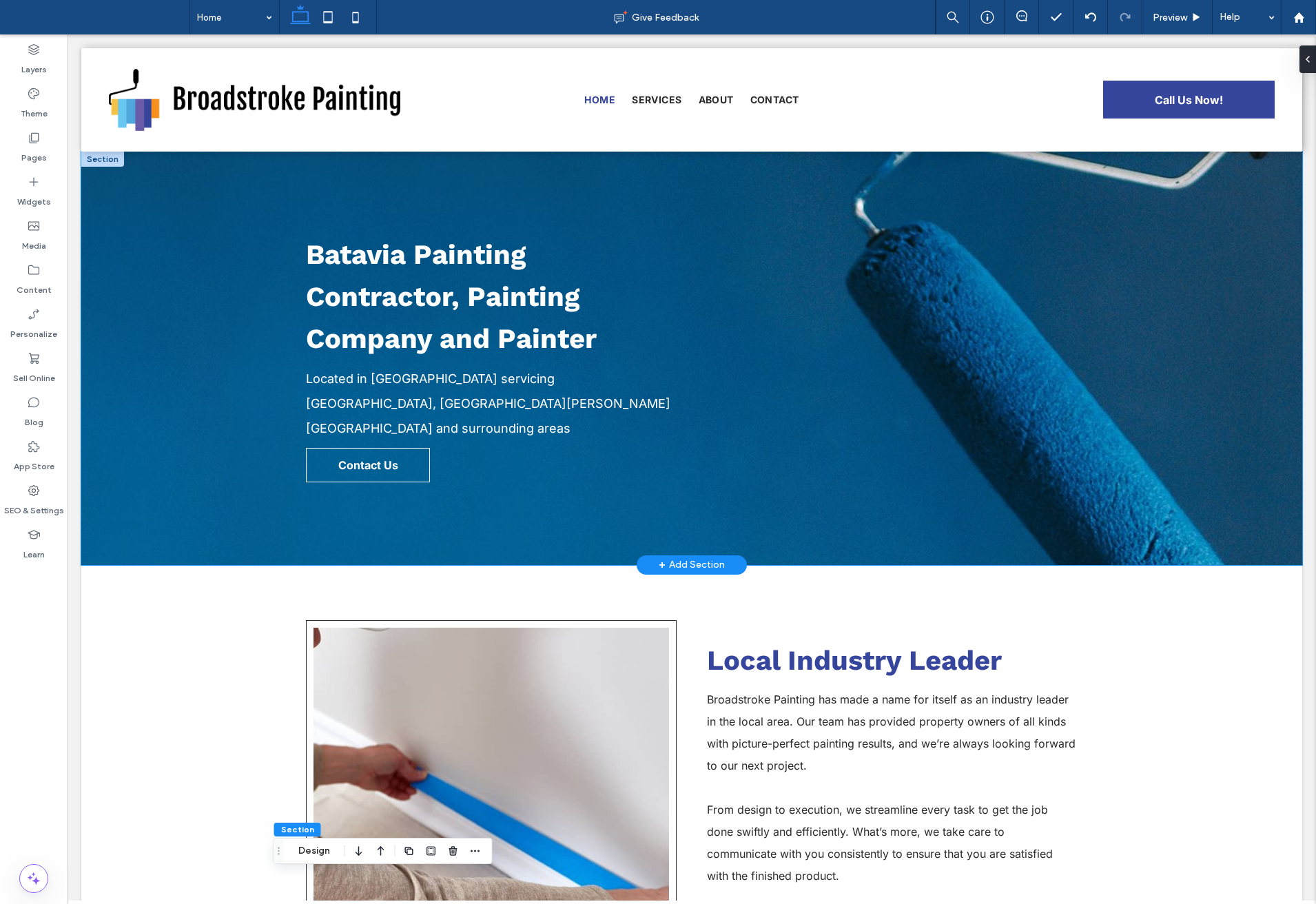
click at [168, 297] on div "Batavia Painting Contractor, Painting Company and Painter Located in [GEOGRAPHI…" at bounding box center [692, 359] width 1221 height 413
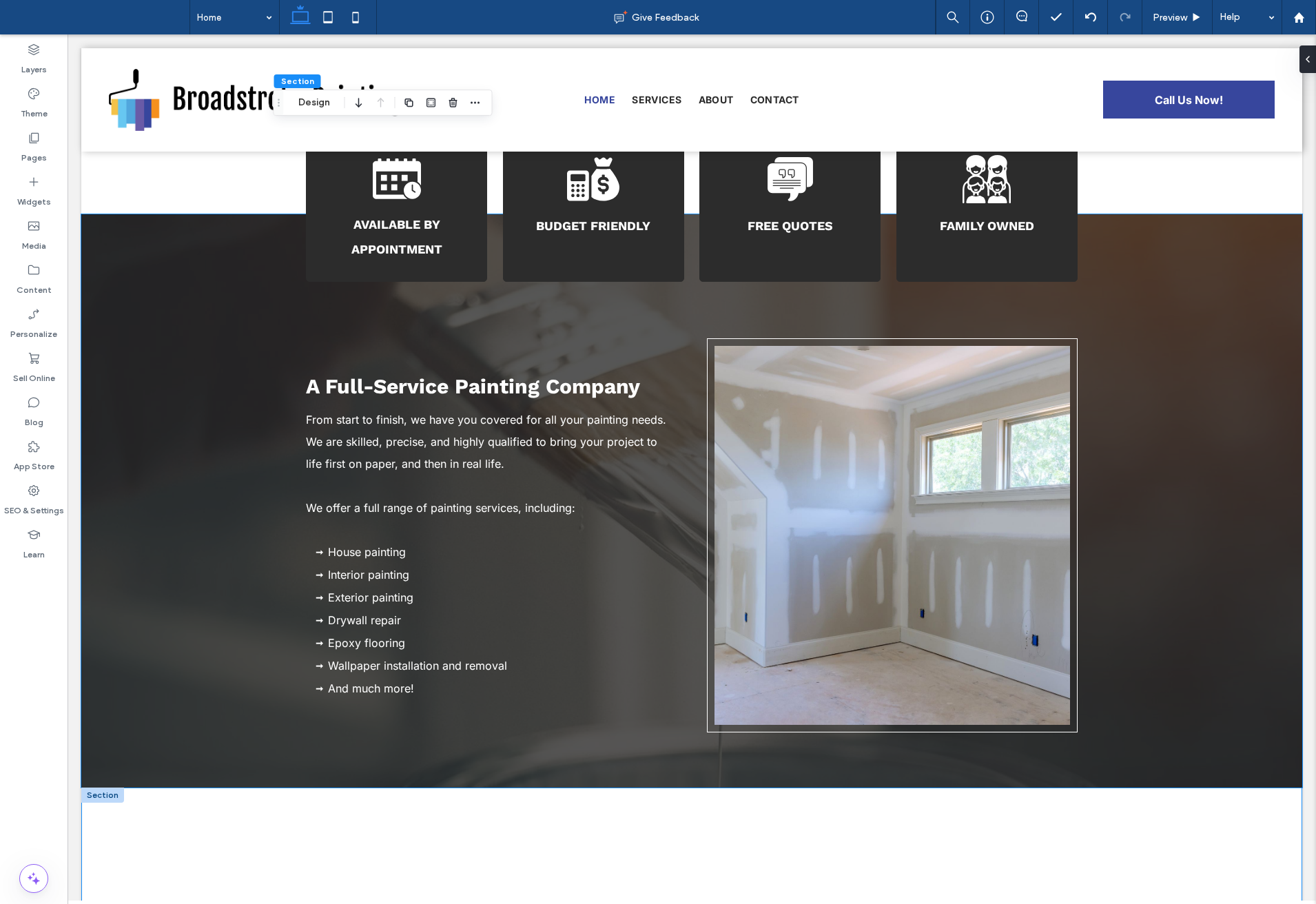
scroll to position [1143, 0]
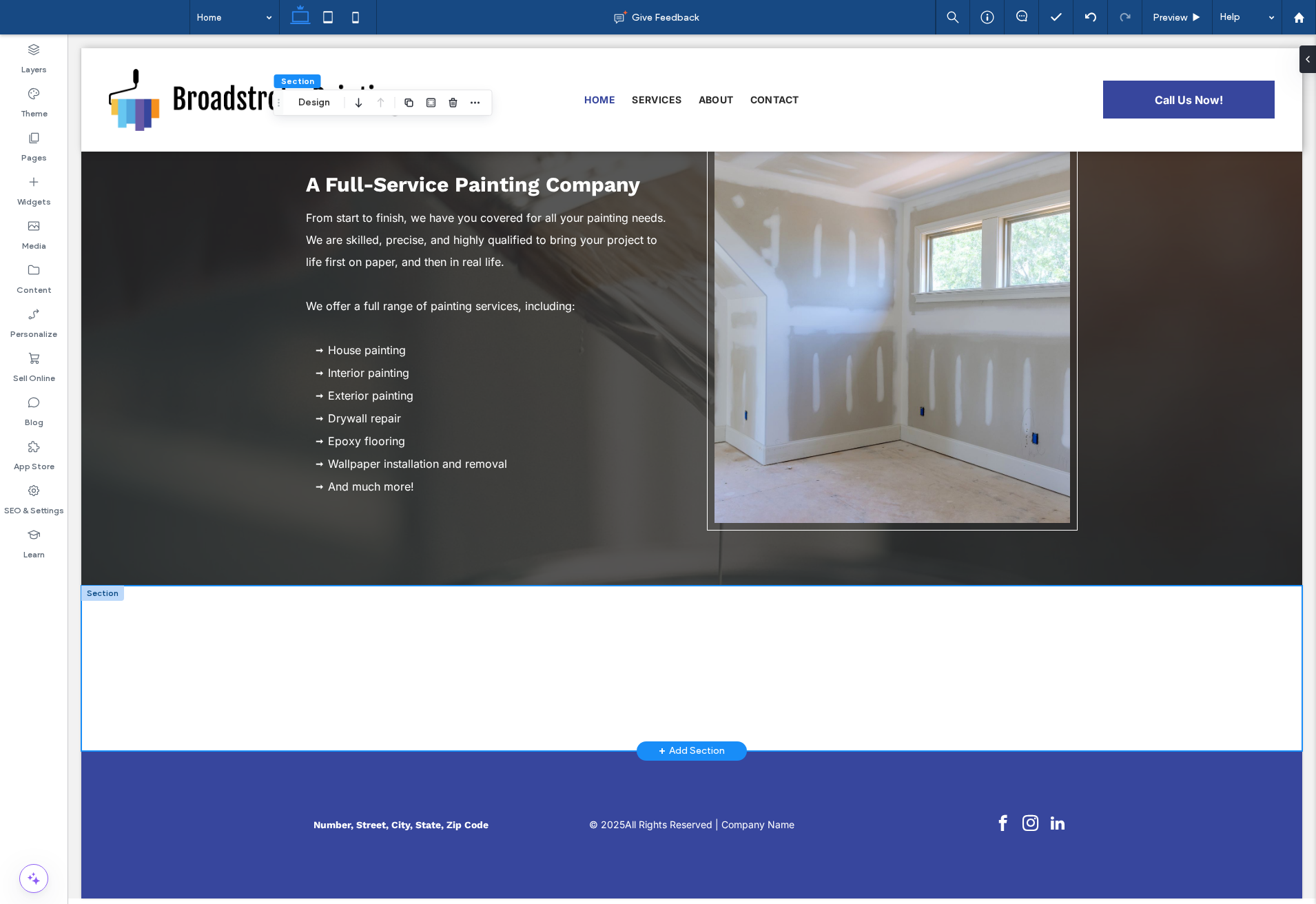
click at [159, 590] on div at bounding box center [692, 668] width 1221 height 165
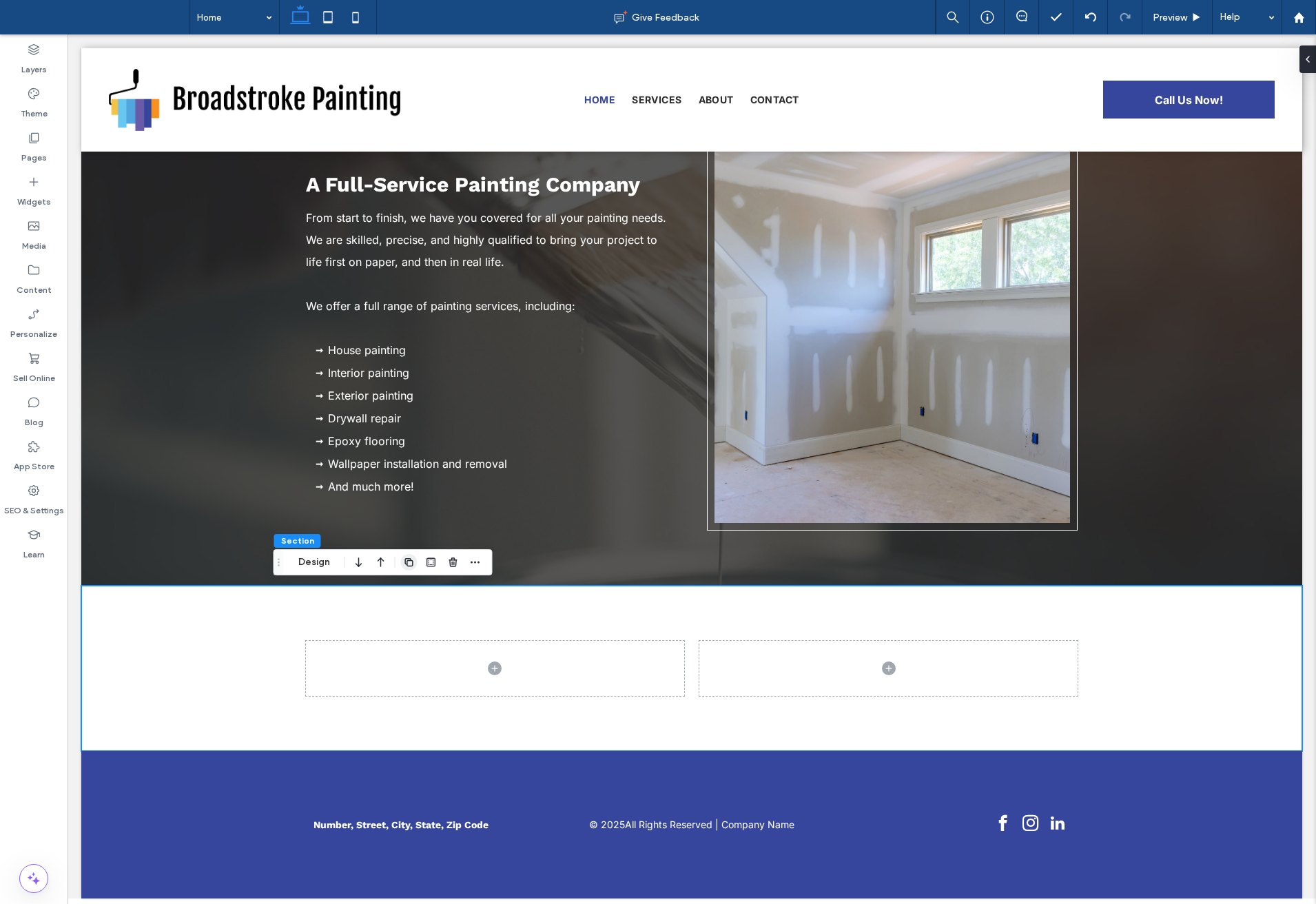
click at [416, 562] on span "button" at bounding box center [409, 562] width 16 height 16
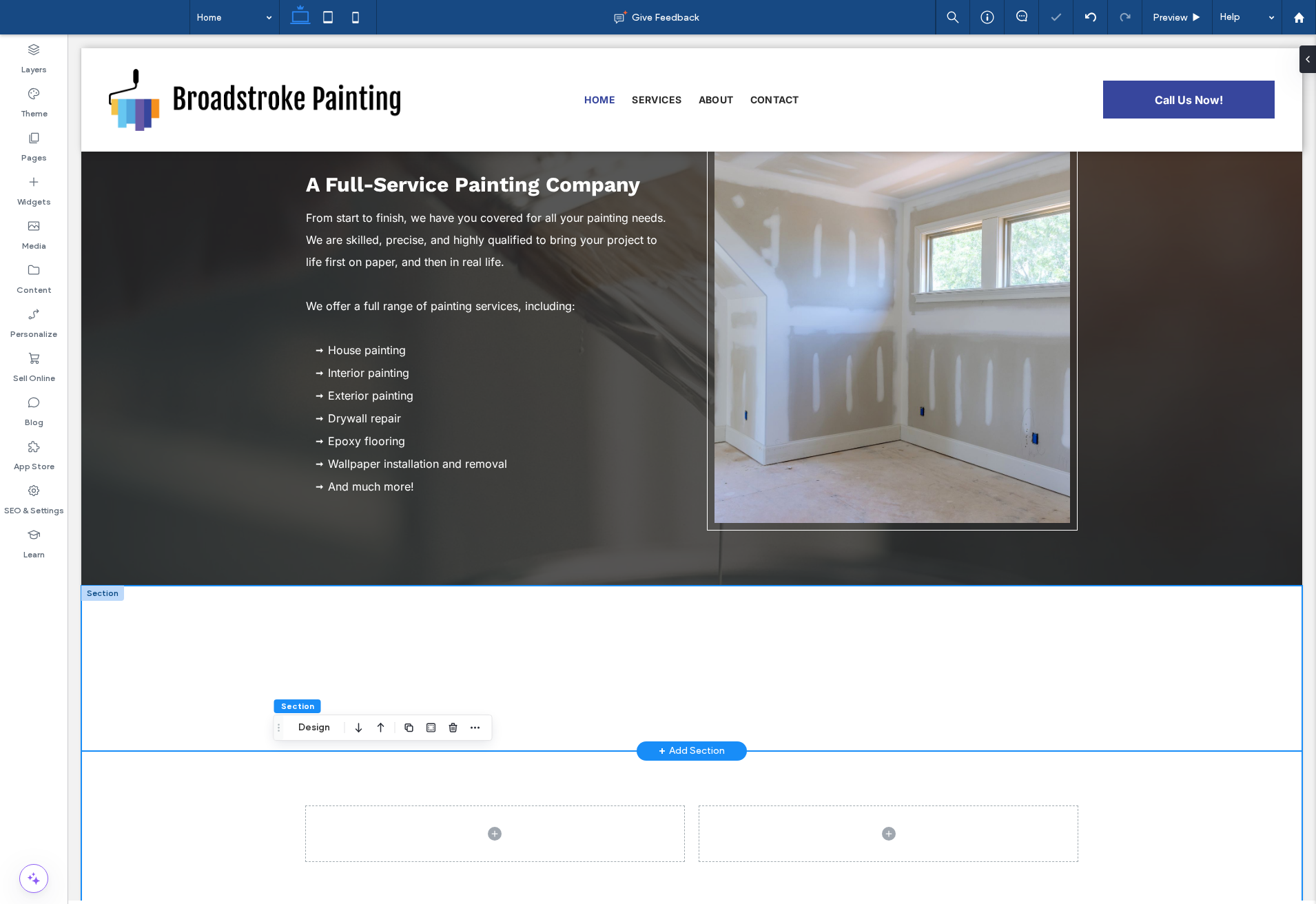
click at [209, 642] on div at bounding box center [692, 668] width 1221 height 165
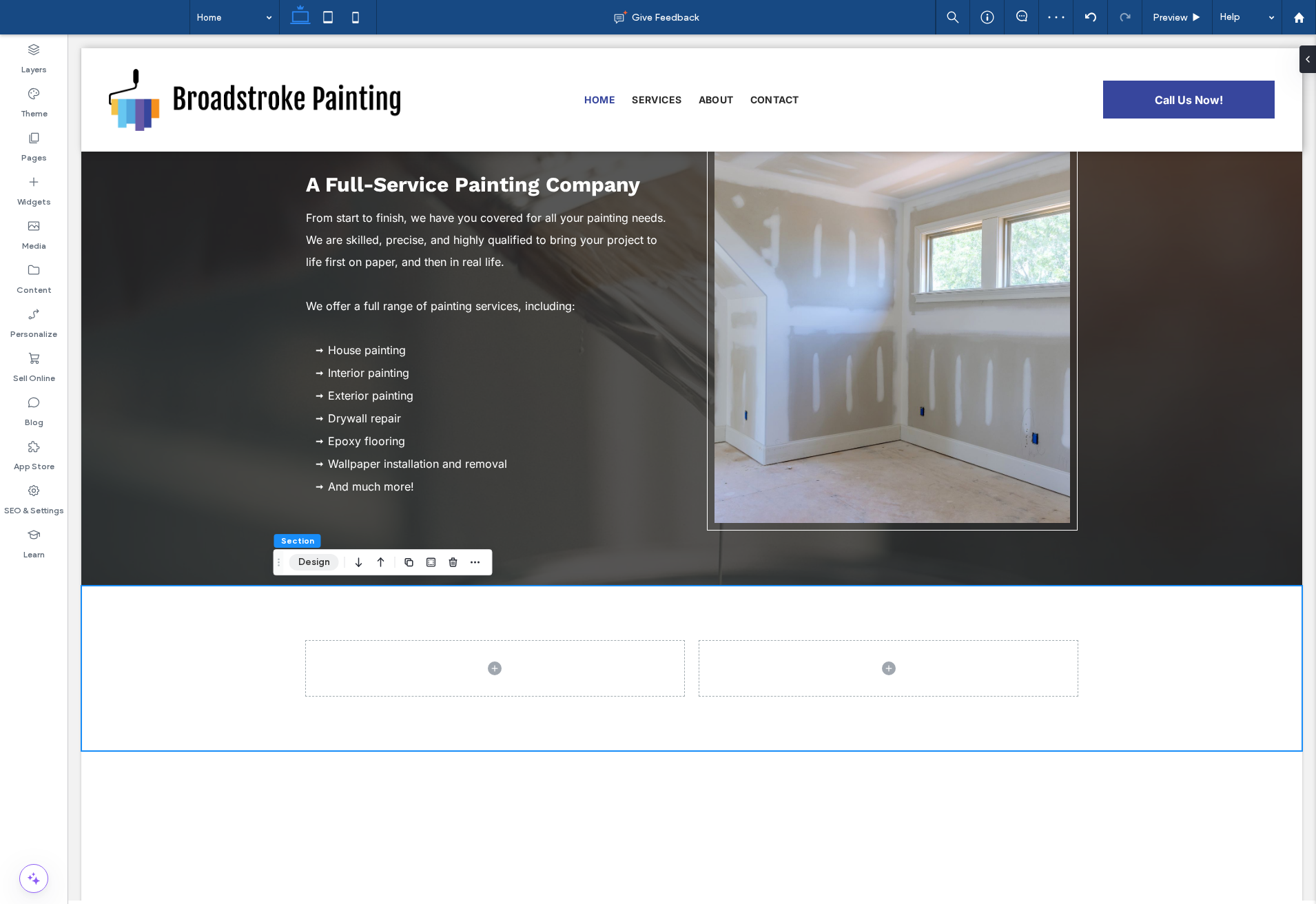
drag, startPoint x: 320, startPoint y: 567, endPoint x: 597, endPoint y: 596, distance: 278.5
click at [320, 567] on button "Design" at bounding box center [314, 562] width 49 height 16
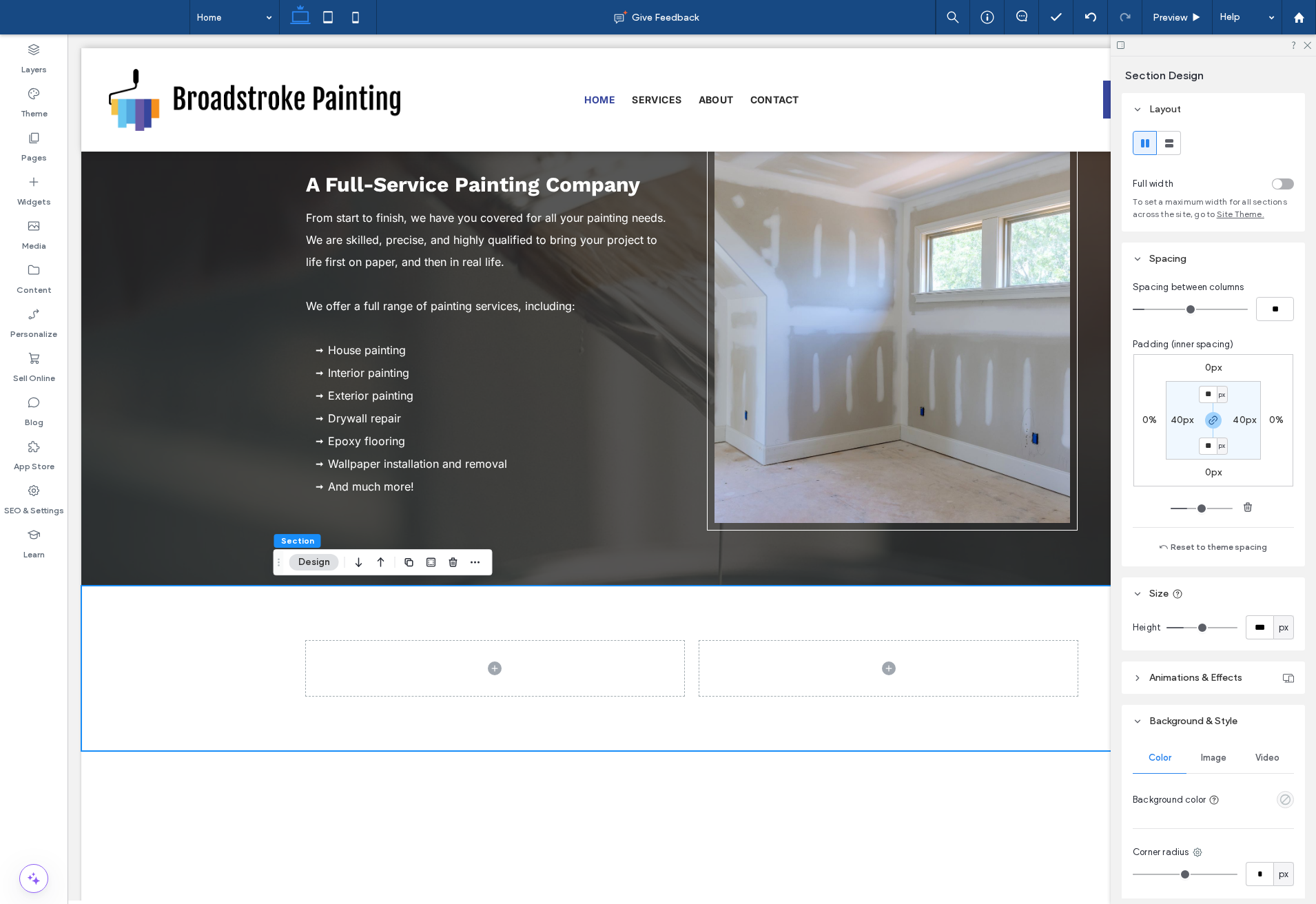
click at [1279, 797] on icon "empty color" at bounding box center [1285, 799] width 12 height 12
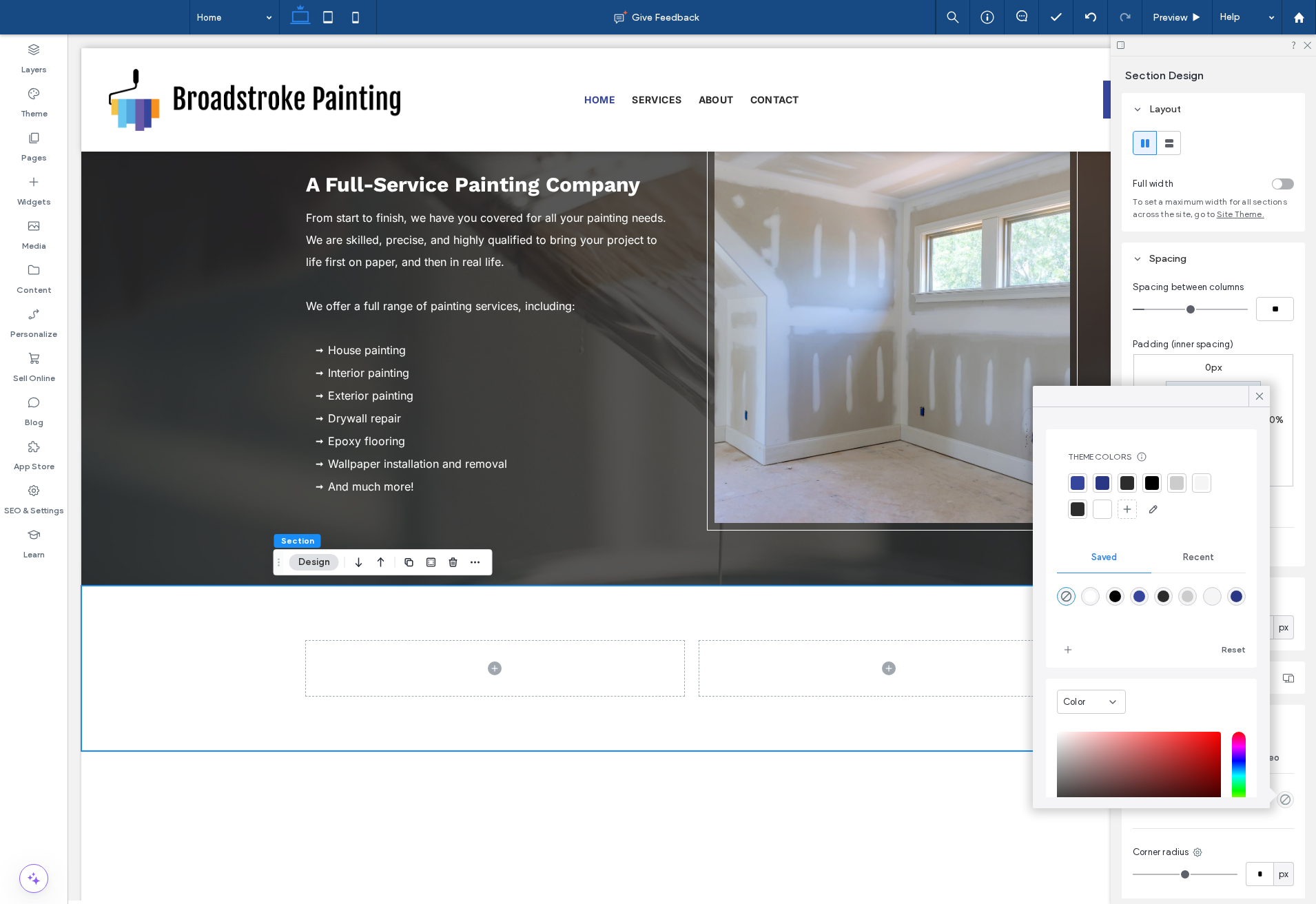
click at [1124, 487] on div at bounding box center [1126, 483] width 13 height 13
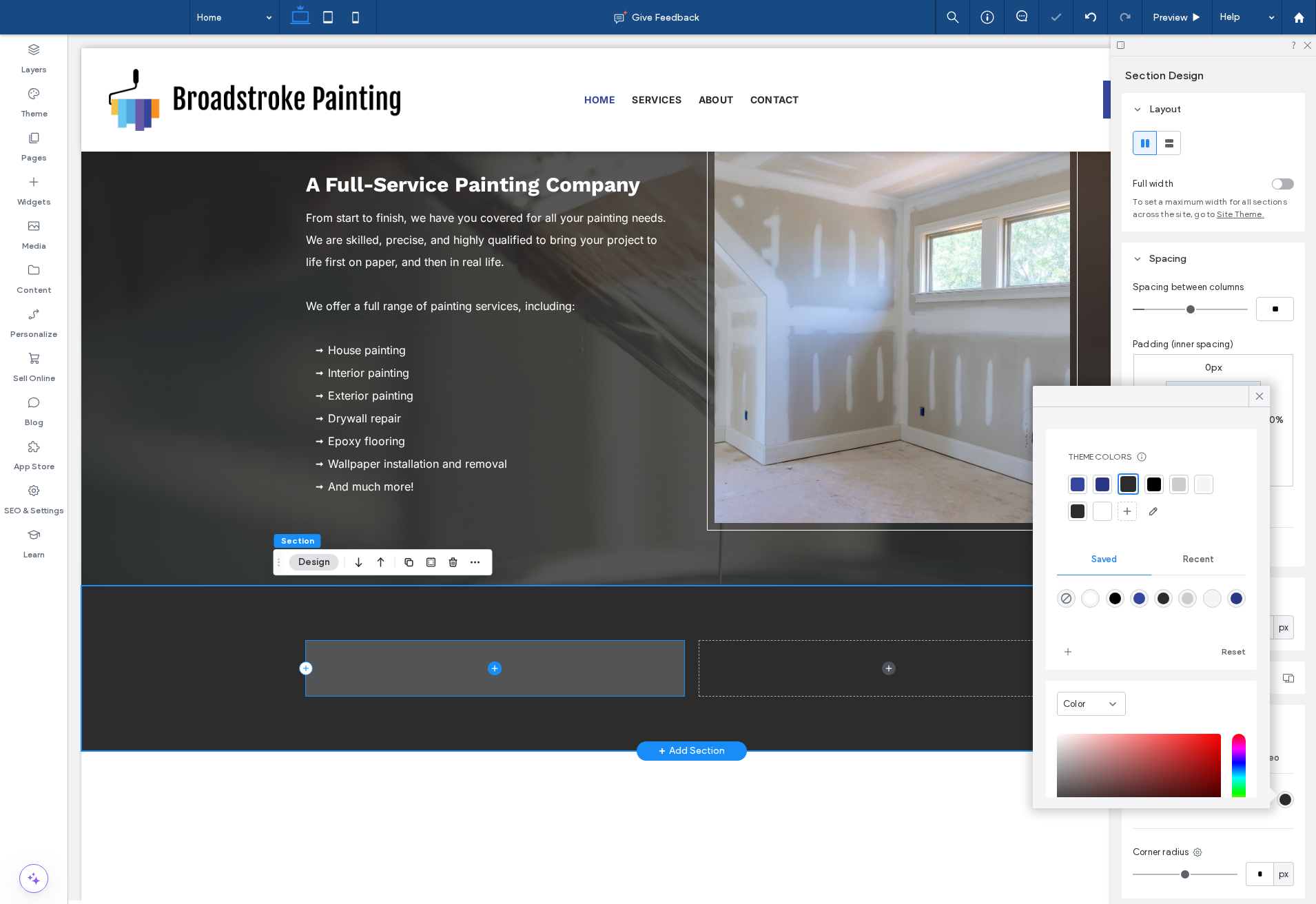
click at [631, 661] on span at bounding box center [494, 669] width 378 height 55
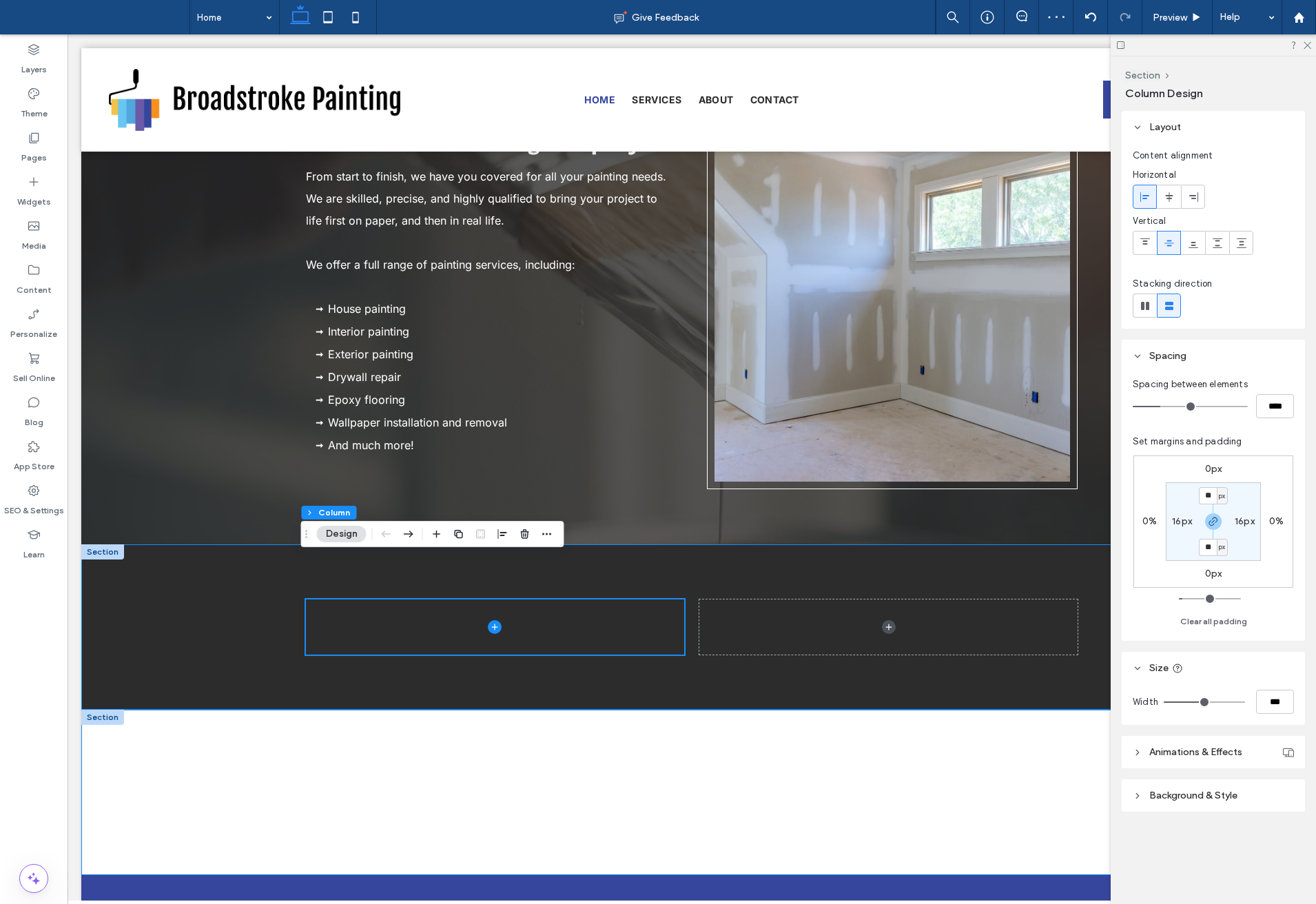
scroll to position [1318, 0]
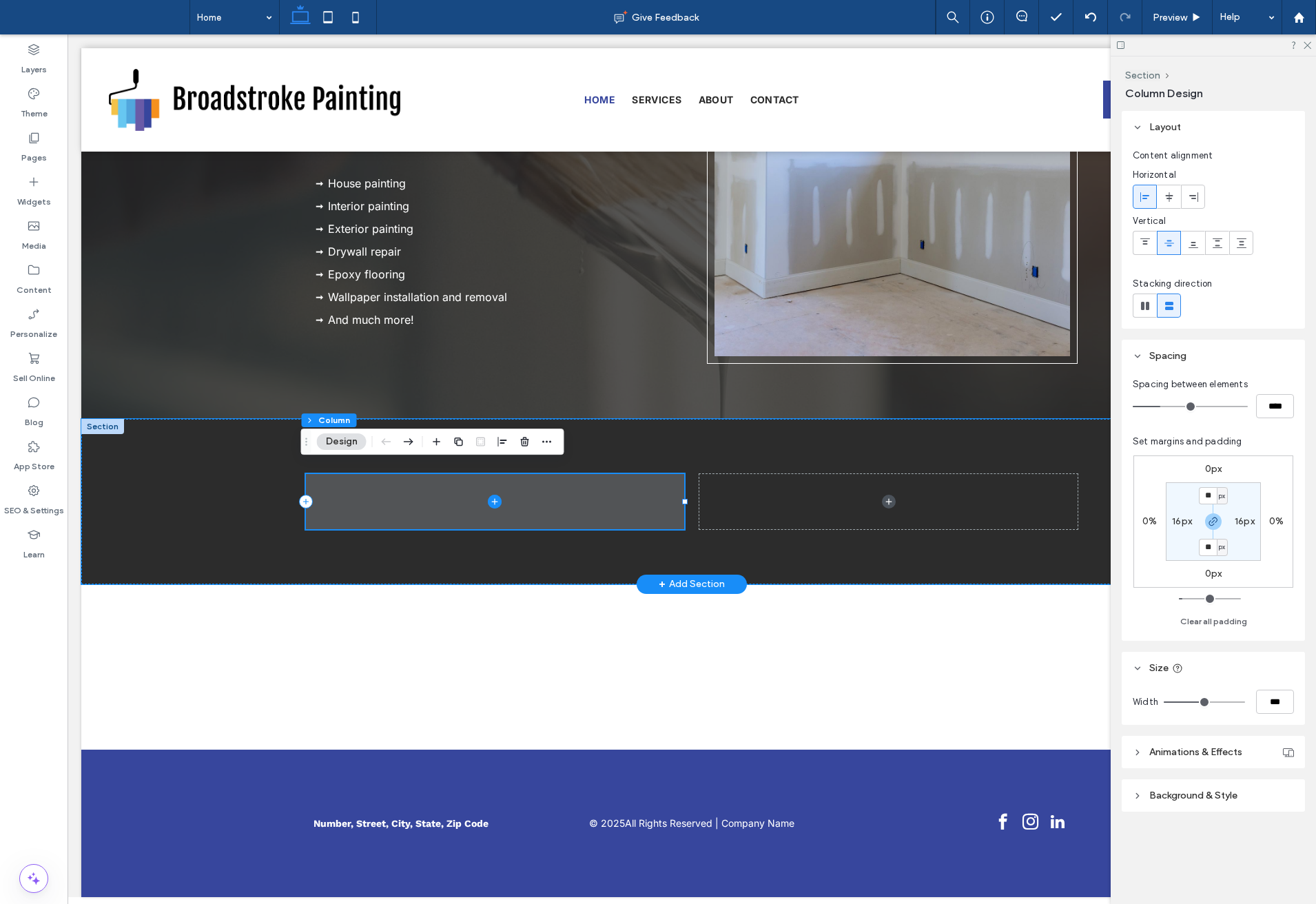
drag, startPoint x: 490, startPoint y: 488, endPoint x: 486, endPoint y: 521, distance: 33.2
click at [490, 494] on icon at bounding box center [494, 501] width 13 height 13
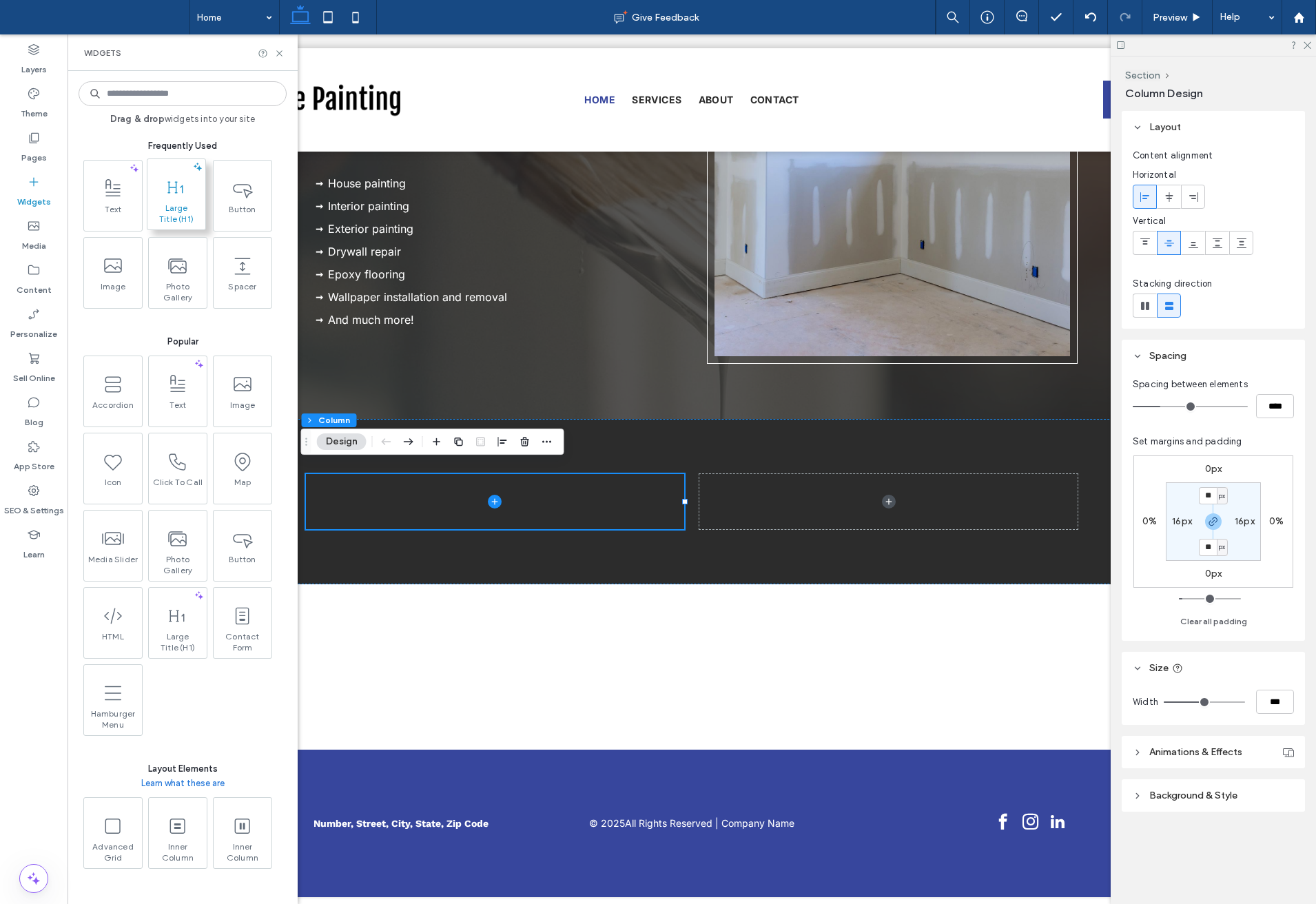
click at [188, 206] on span "Large Title (H1)" at bounding box center [176, 214] width 51 height 22
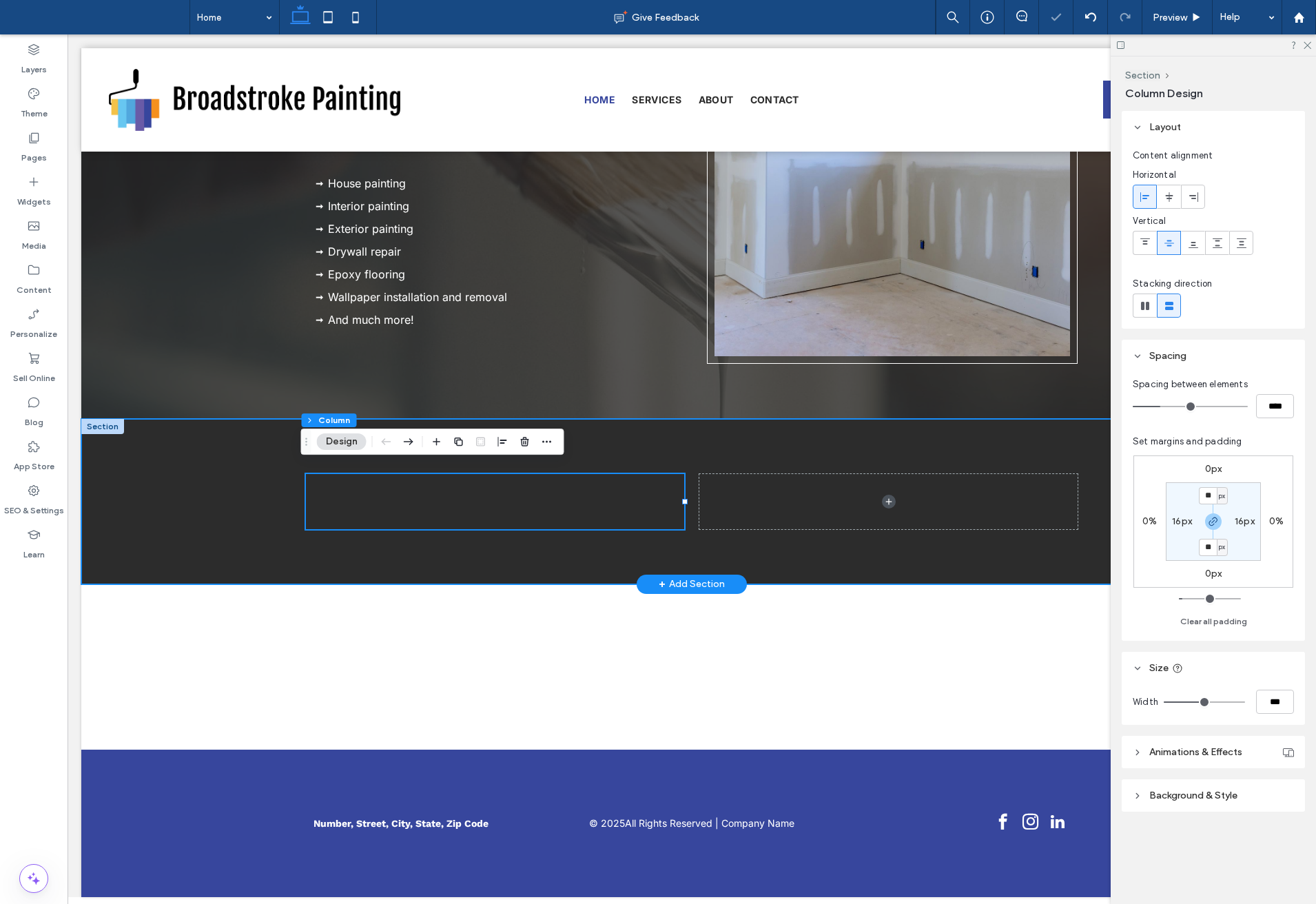
click at [407, 505] on div at bounding box center [495, 502] width 356 height 7
click at [354, 498] on div at bounding box center [495, 502] width 356 height 7
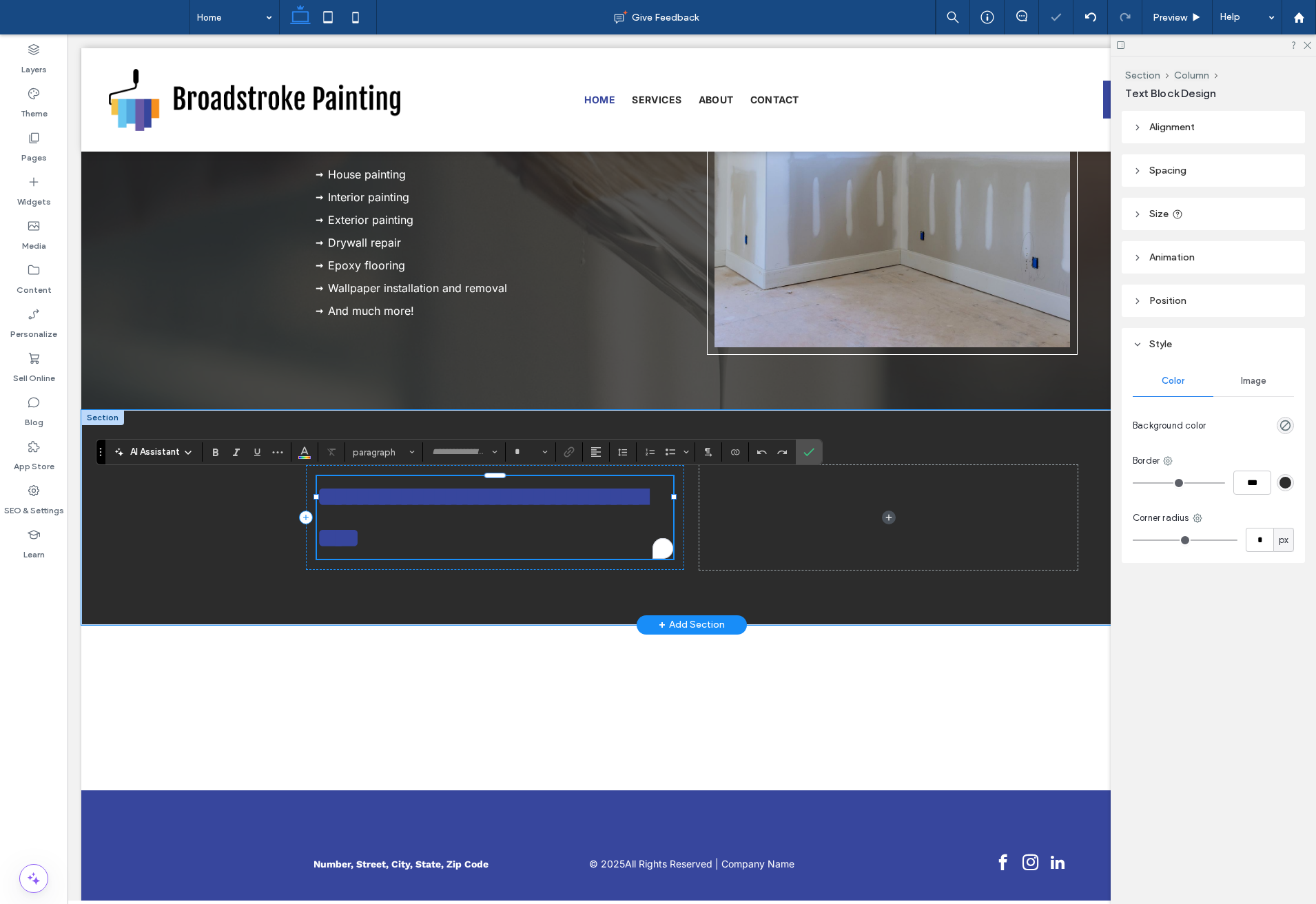
type input "*********"
type input "**"
click at [438, 515] on h1 "**********" at bounding box center [495, 518] width 356 height 82
click at [359, 494] on span "**********" at bounding box center [482, 517] width 330 height 68
click at [389, 503] on span "**********" at bounding box center [482, 517] width 330 height 68
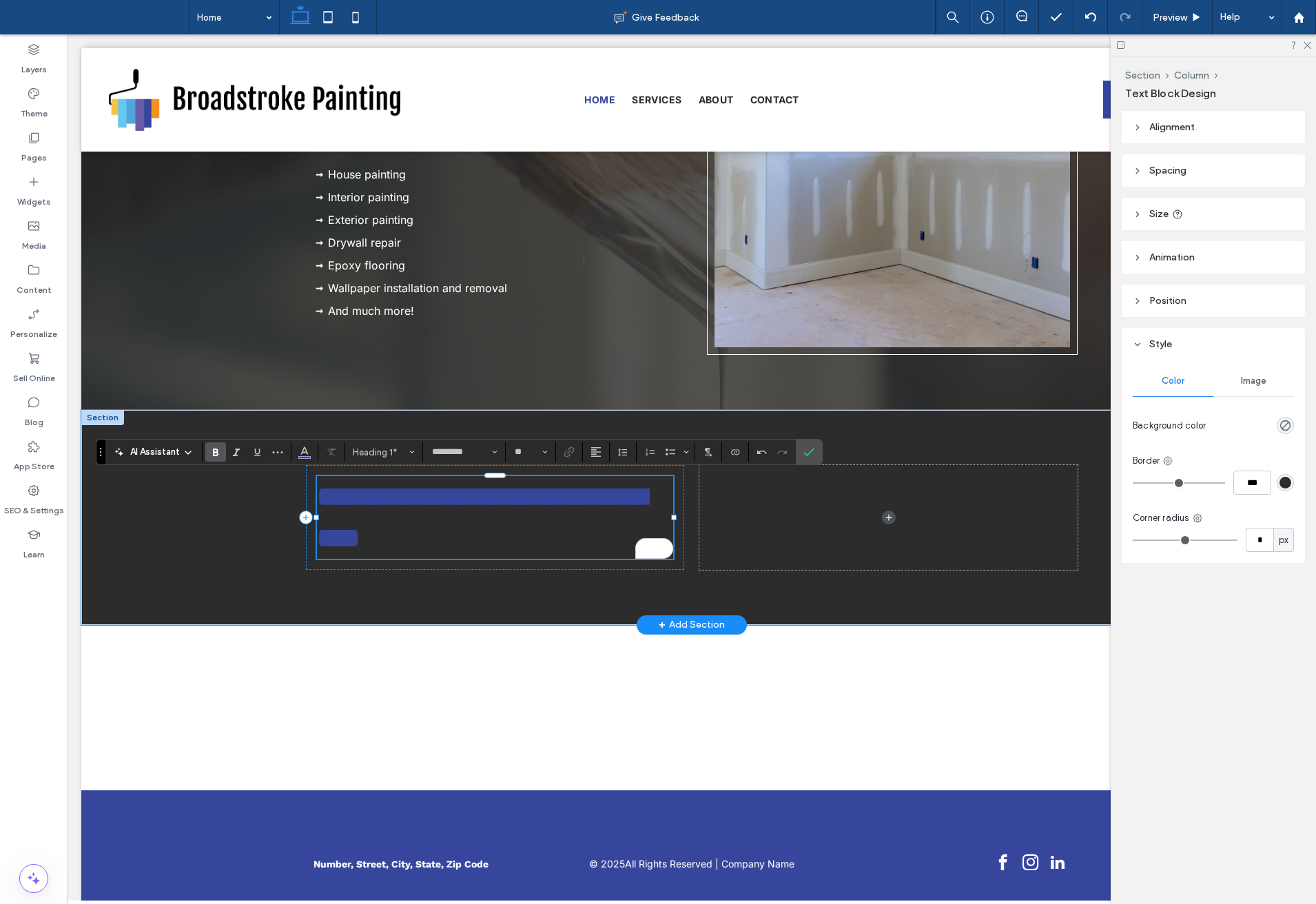
click at [380, 516] on h1 "**********" at bounding box center [495, 518] width 356 height 82
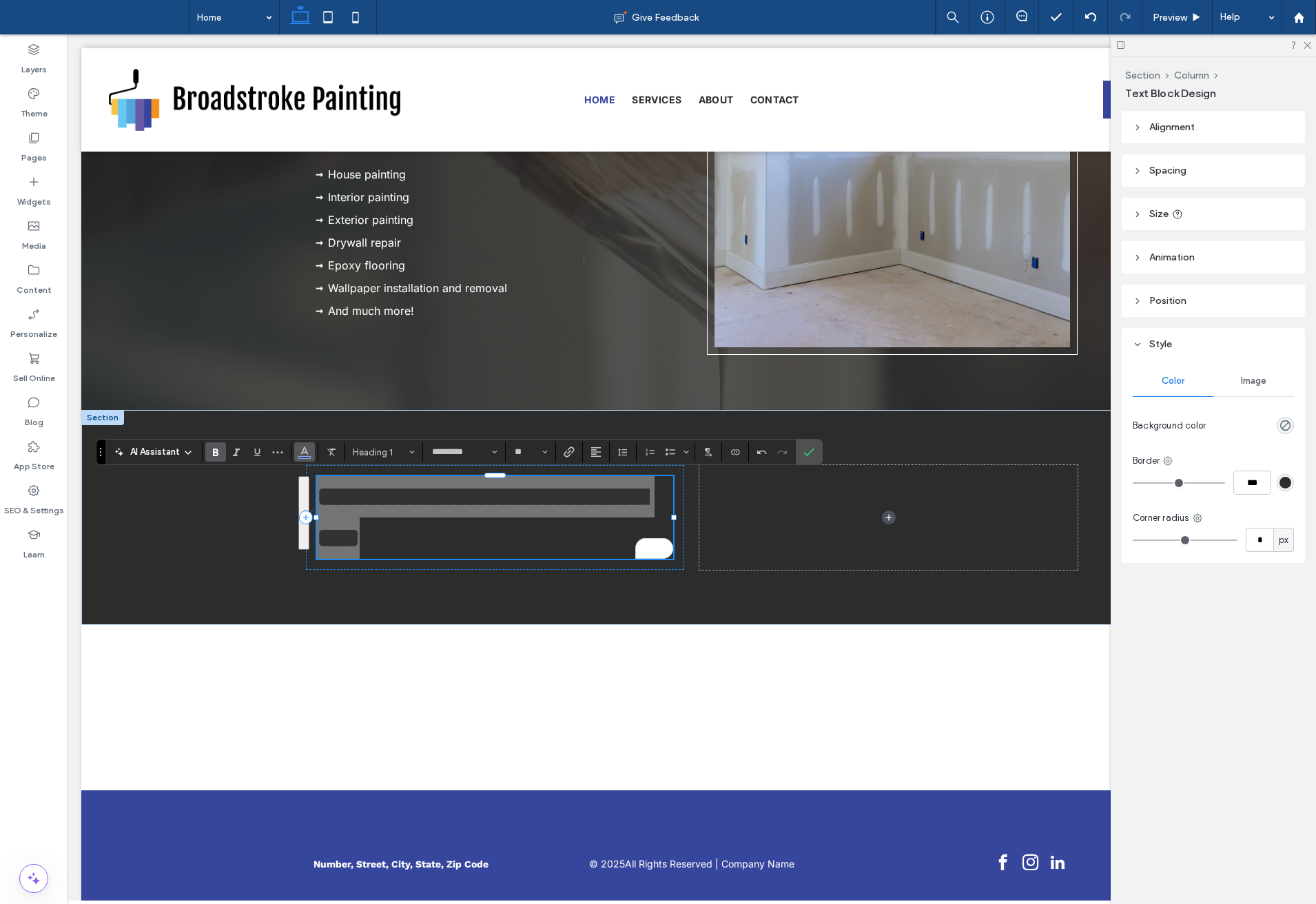
click at [309, 452] on icon "Color" at bounding box center [305, 451] width 11 height 11
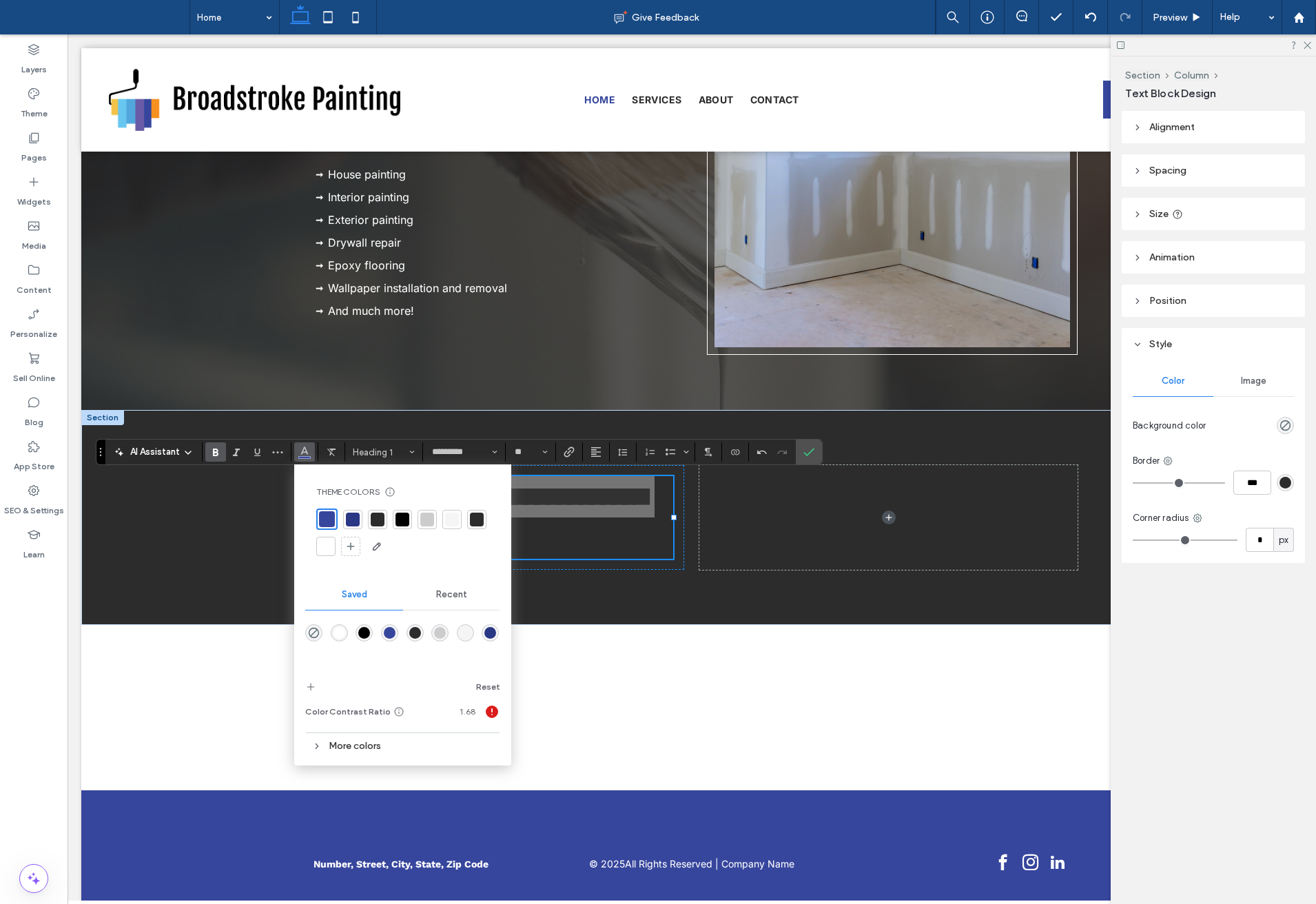
click at [323, 551] on div at bounding box center [325, 546] width 13 height 13
click at [814, 450] on icon "Confirm" at bounding box center [809, 452] width 11 height 11
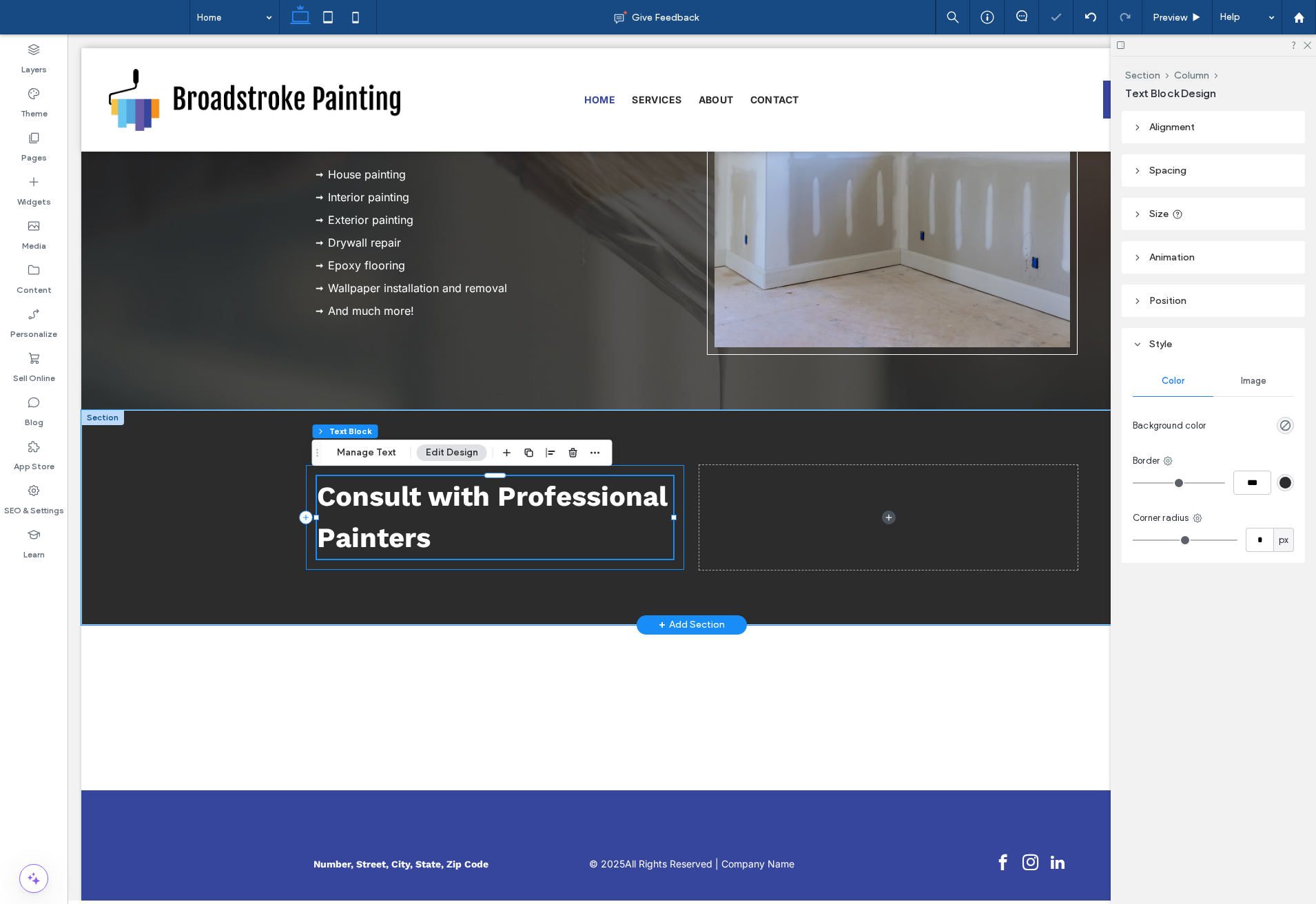
click at [647, 563] on div "Consult with Professional Painters" at bounding box center [494, 517] width 378 height 105
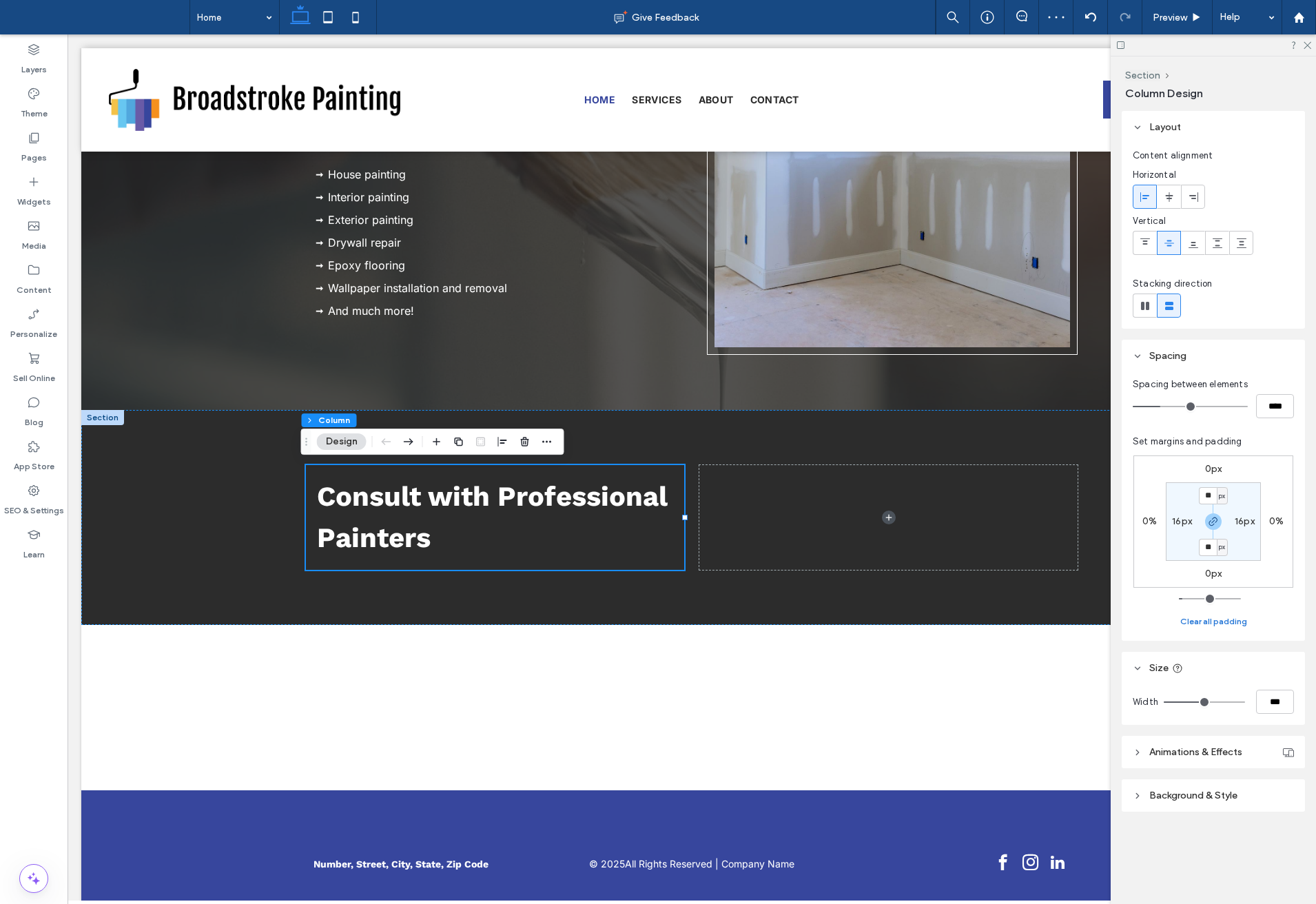
click at [1228, 617] on button "Clear all padding" at bounding box center [1213, 621] width 67 height 16
type input "*"
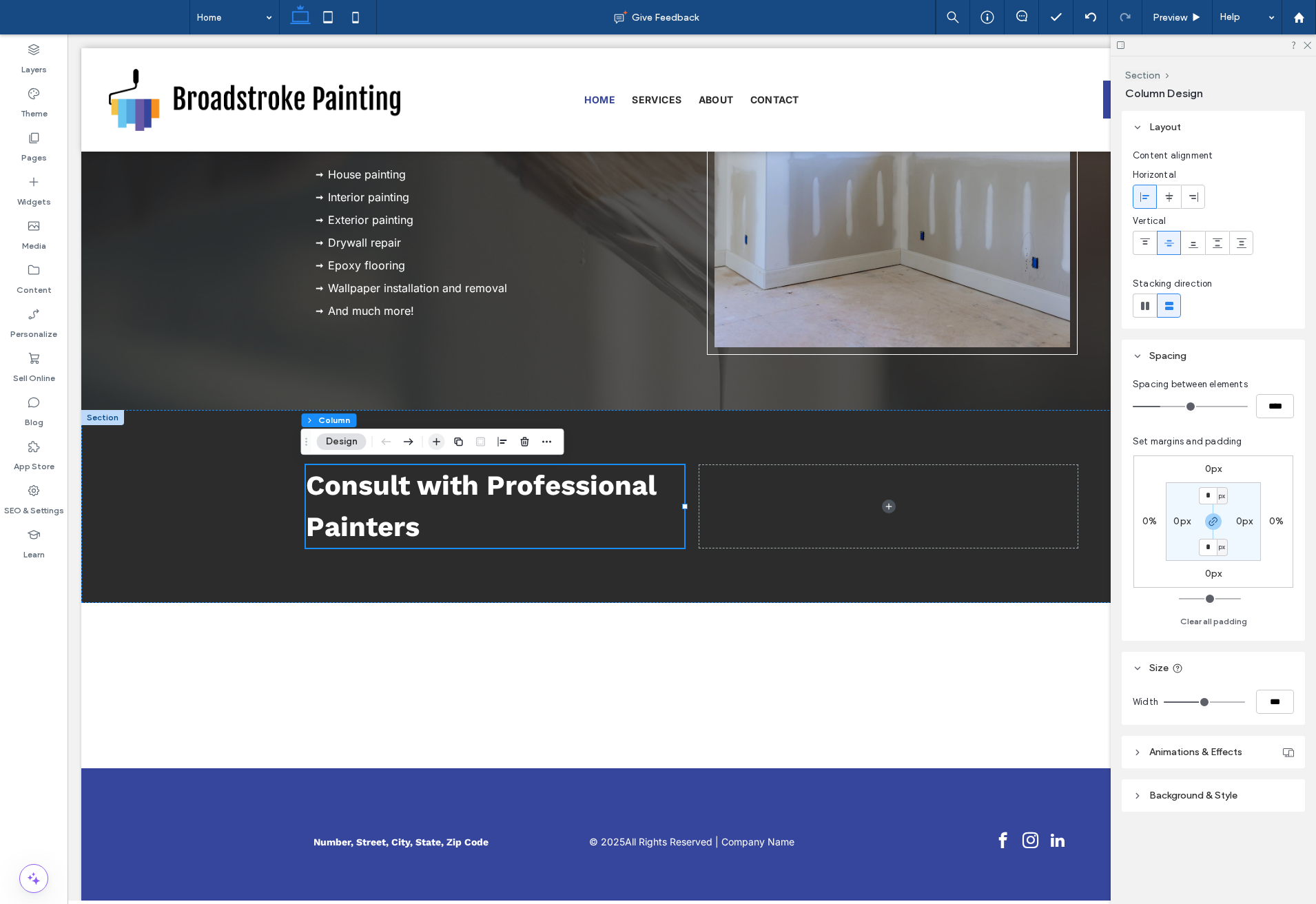
click at [439, 441] on icon "button" at bounding box center [437, 442] width 11 height 11
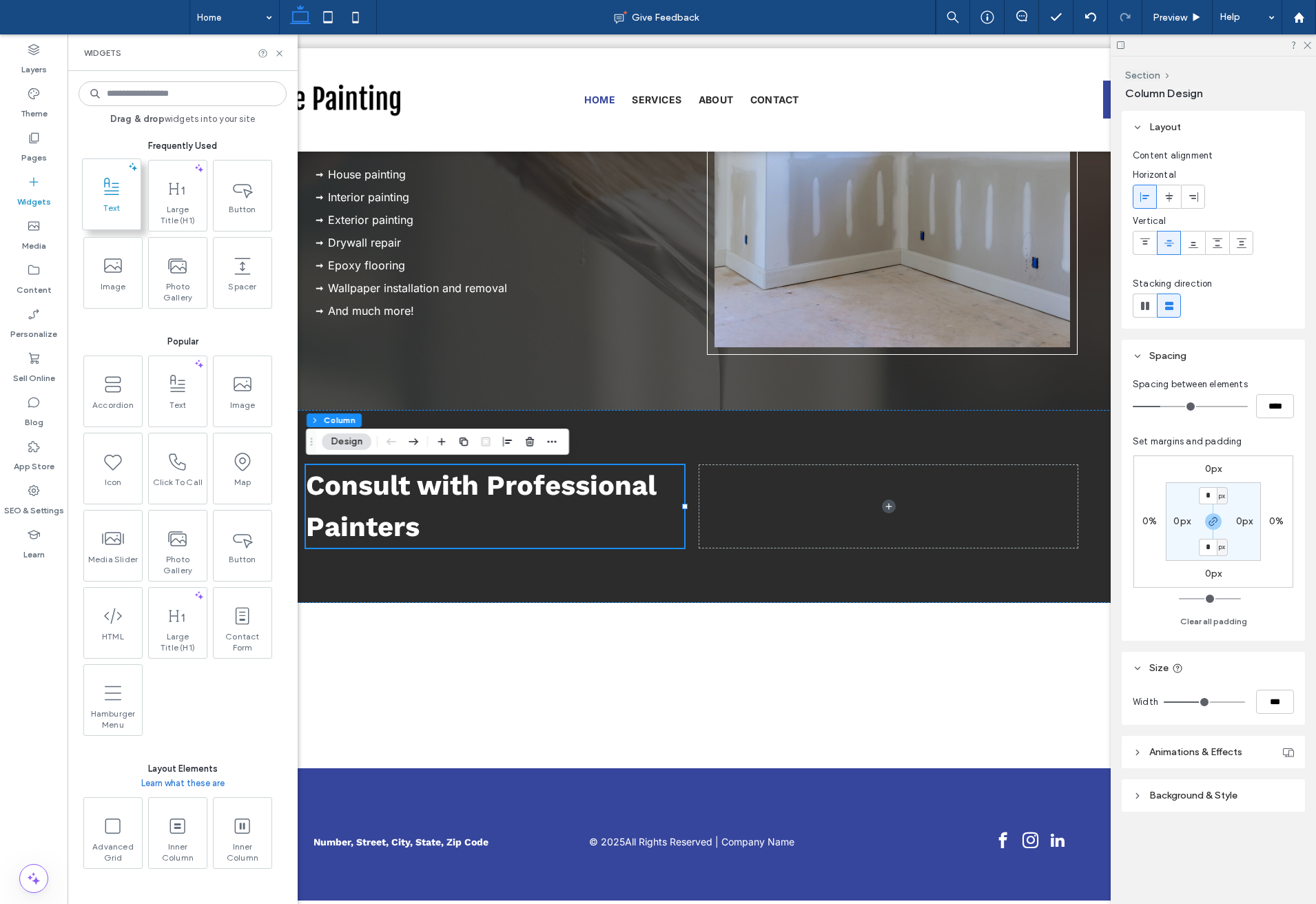
click at [125, 207] on span "Text" at bounding box center [111, 213] width 58 height 20
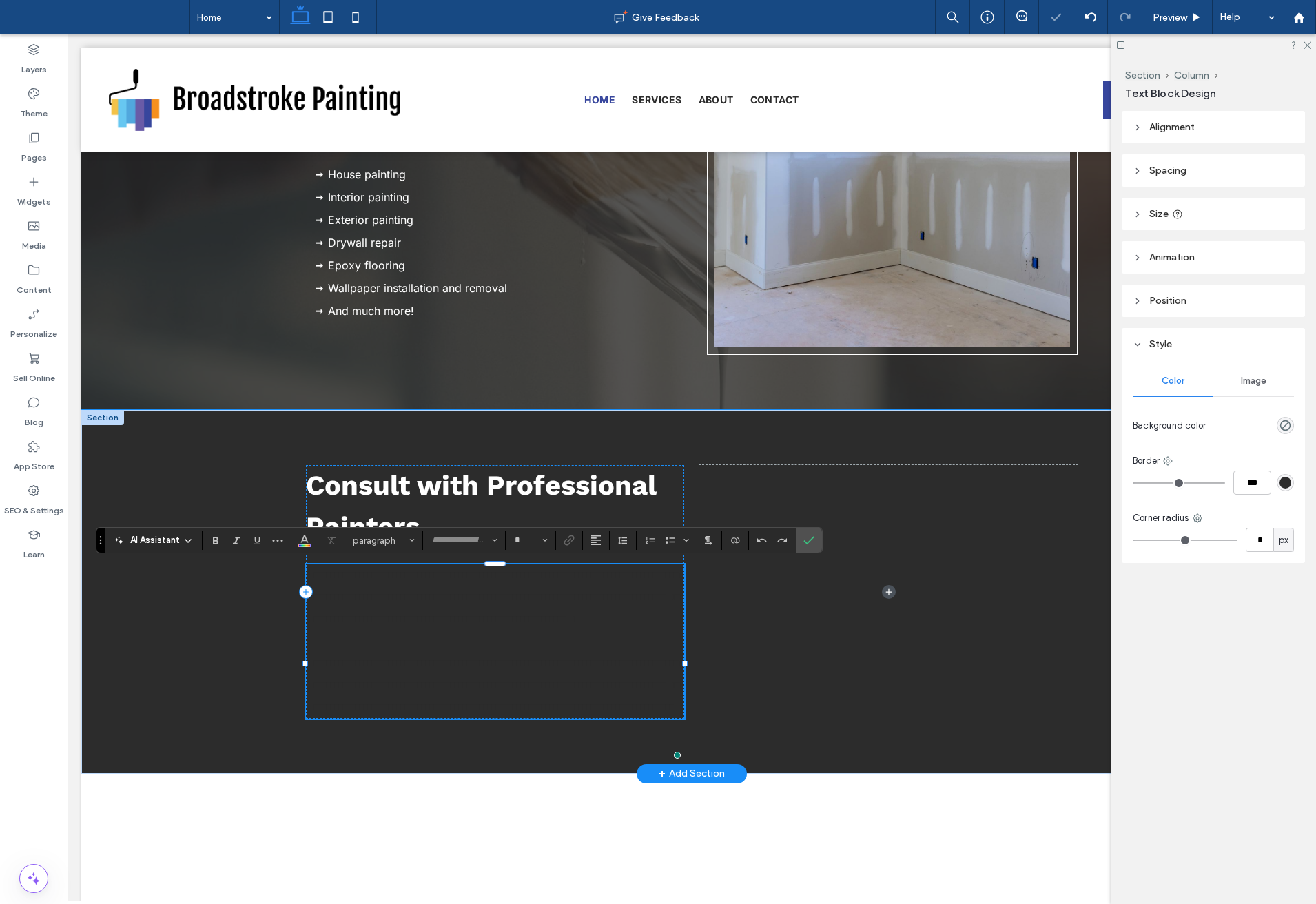
type input "*****"
type input "**"
drag, startPoint x: 397, startPoint y: 629, endPoint x: 370, endPoint y: 573, distance: 62.2
click at [397, 629] on p "**********" at bounding box center [494, 597] width 378 height 66
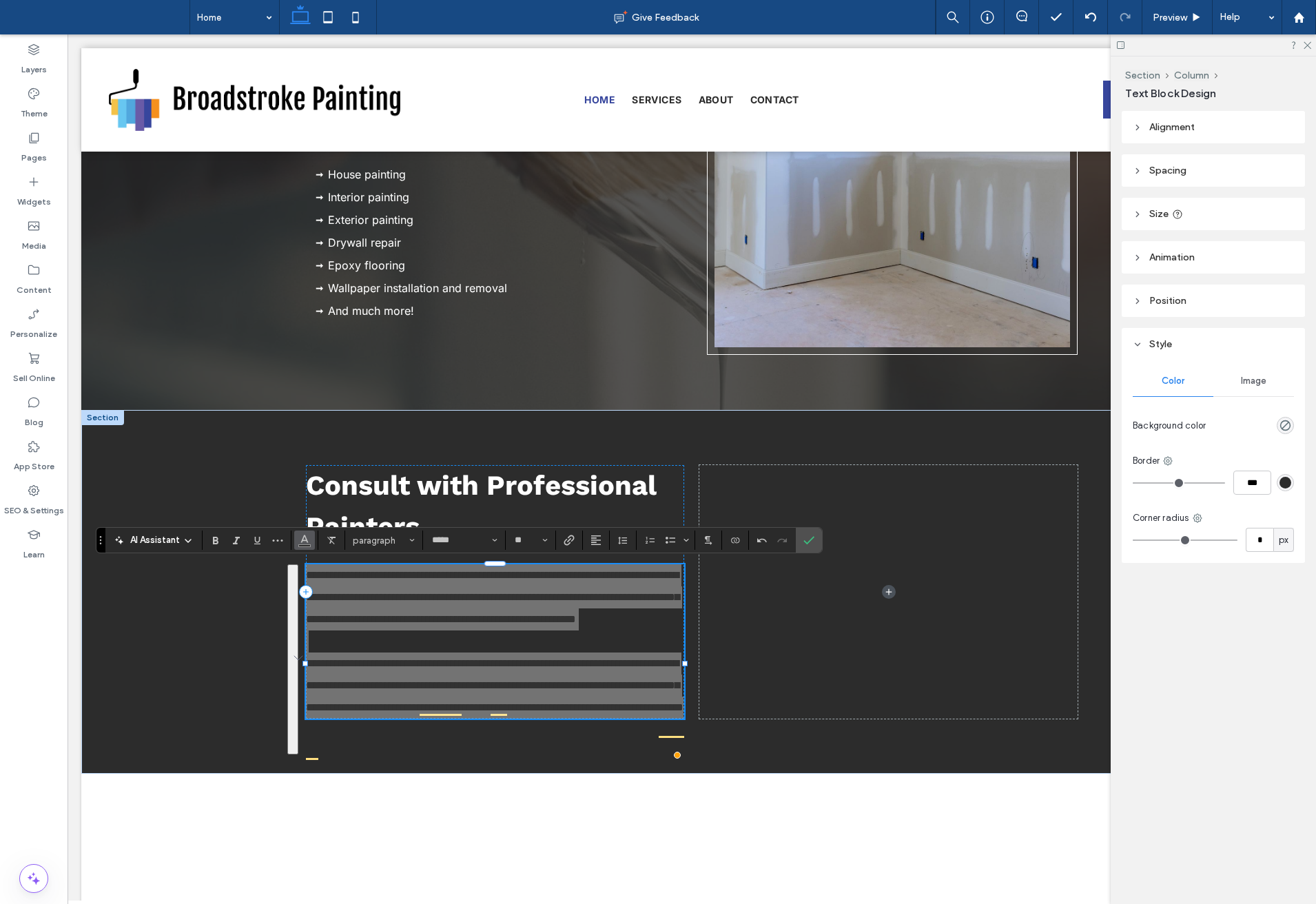
click at [302, 538] on icon "Color" at bounding box center [305, 539] width 11 height 11
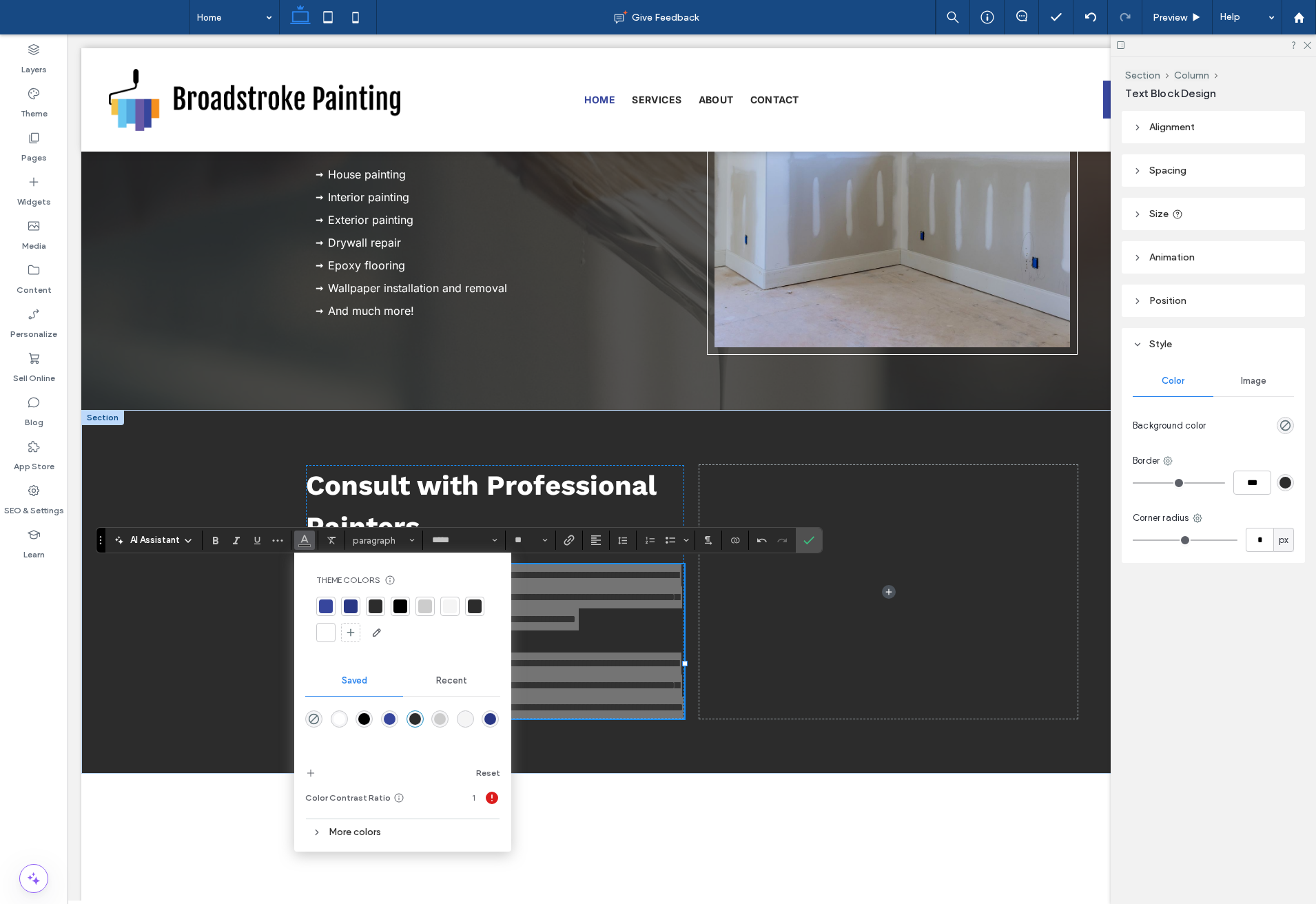
click at [330, 637] on div at bounding box center [325, 632] width 13 height 13
drag, startPoint x: 803, startPoint y: 540, endPoint x: 735, endPoint y: 504, distance: 76.9
click at [803, 540] on label "Confirm" at bounding box center [808, 540] width 21 height 25
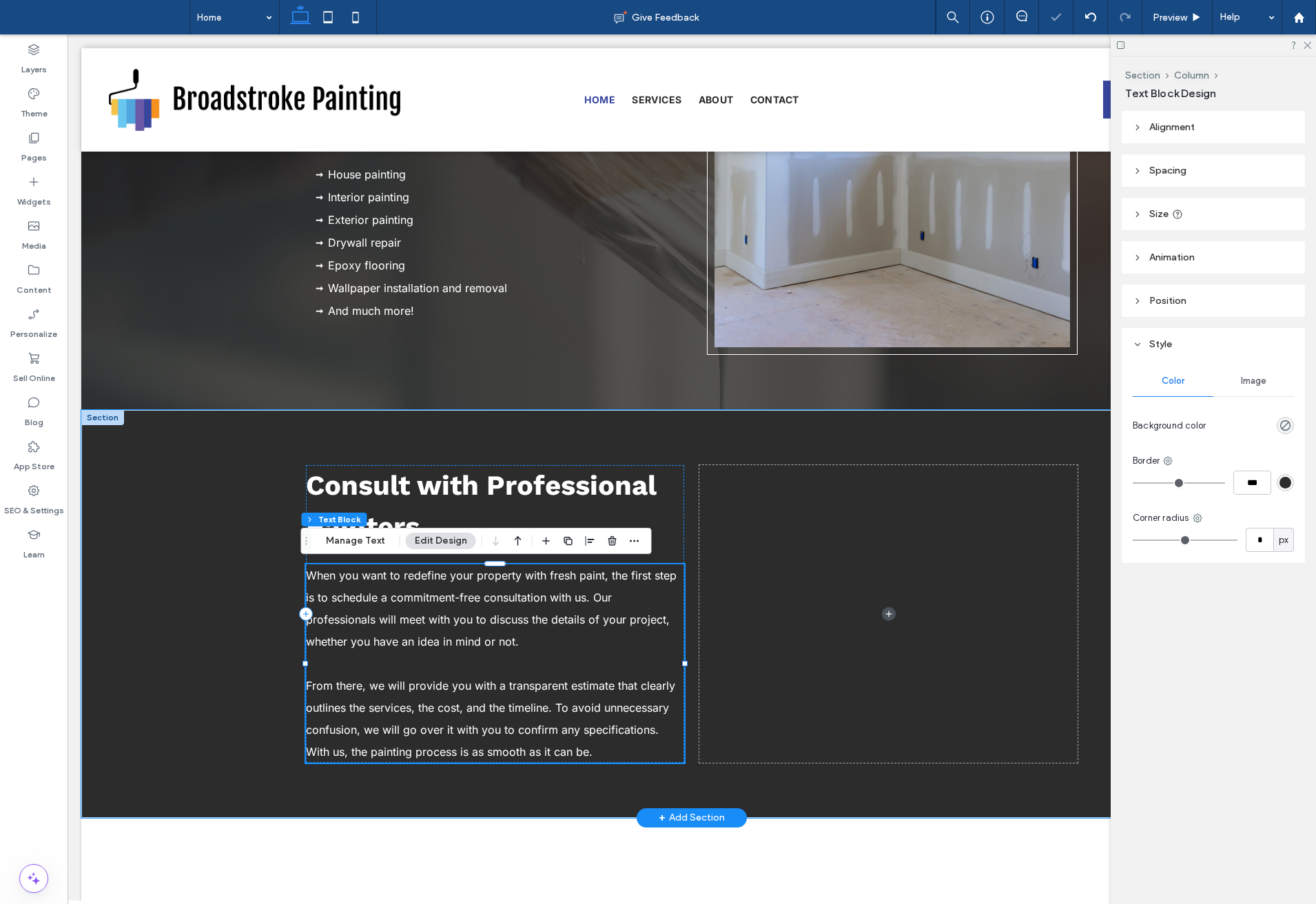
click at [440, 627] on p "When you want to redefine your property with fresh paint, the first step is to …" at bounding box center [494, 608] width 378 height 89
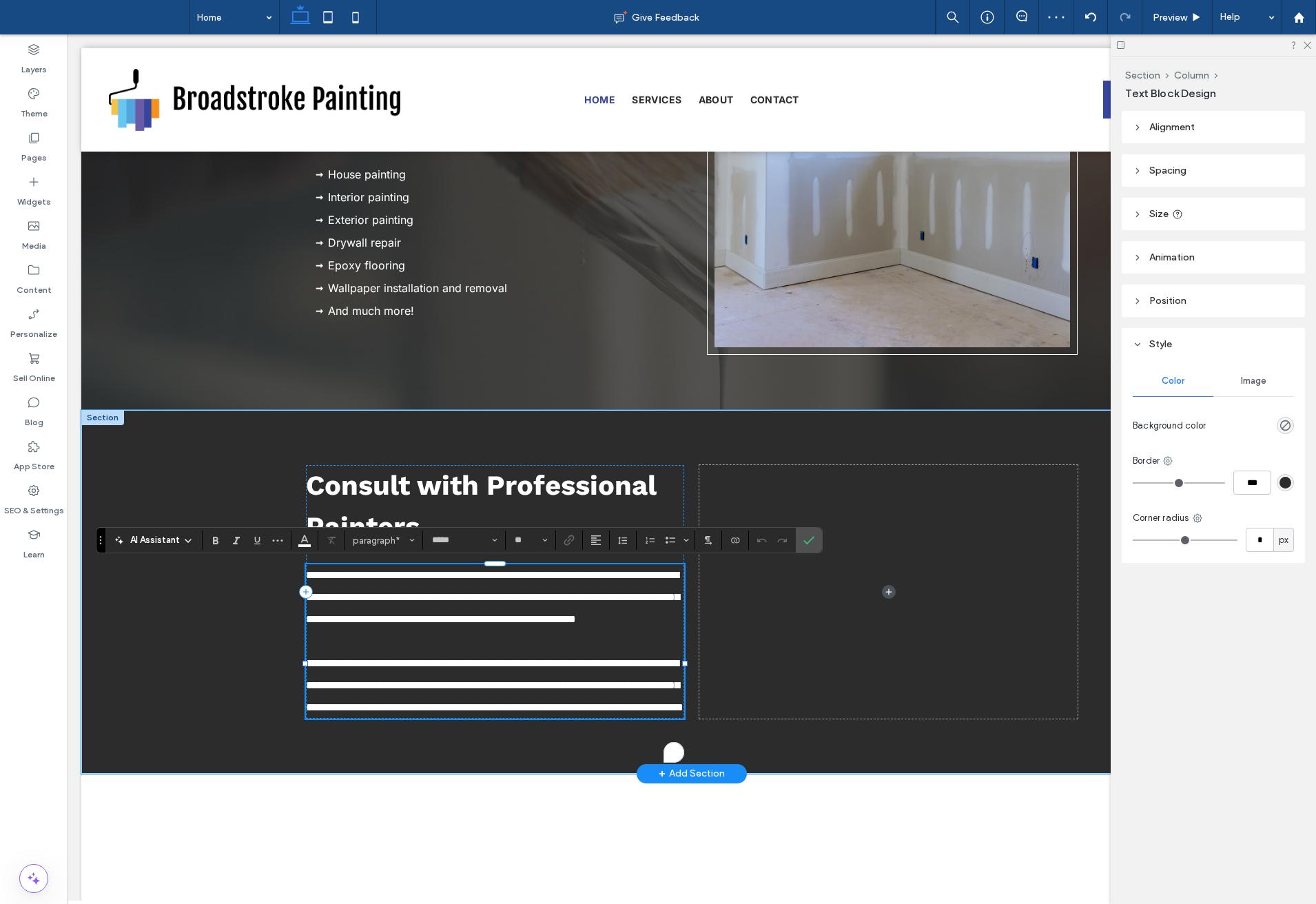
click at [384, 597] on span "**********" at bounding box center [493, 596] width 374 height 55
click at [424, 598] on span "**********" at bounding box center [493, 596] width 374 height 55
click at [542, 600] on span "**********" at bounding box center [493, 596] width 374 height 55
drag, startPoint x: 542, startPoint y: 596, endPoint x: 386, endPoint y: 596, distance: 156.0
click at [386, 596] on span "**********" at bounding box center [493, 596] width 374 height 55
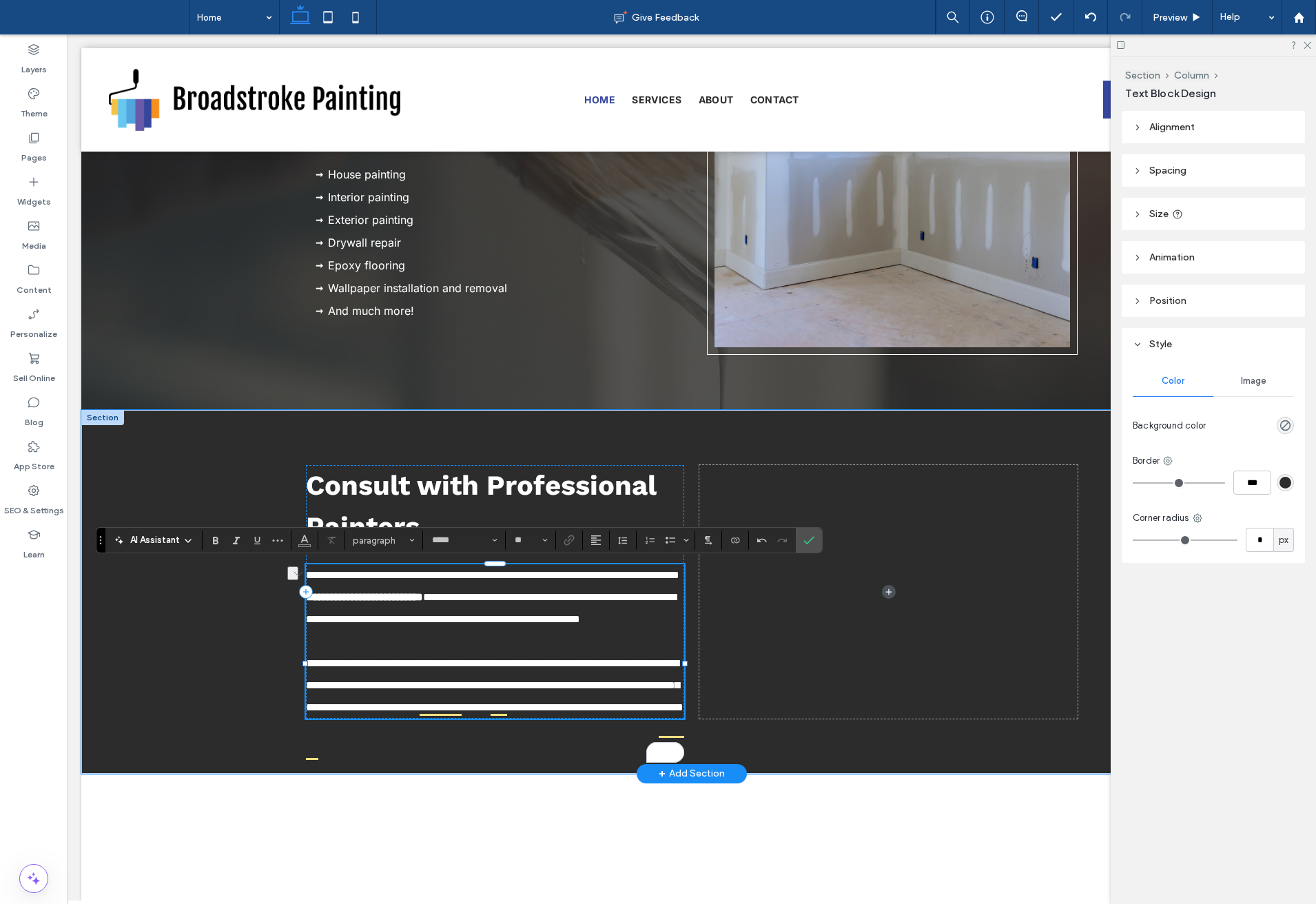
click at [463, 653] on p "To enrich screen reader interactions, please activate Accessibility in Grammarl…" at bounding box center [494, 641] width 378 height 22
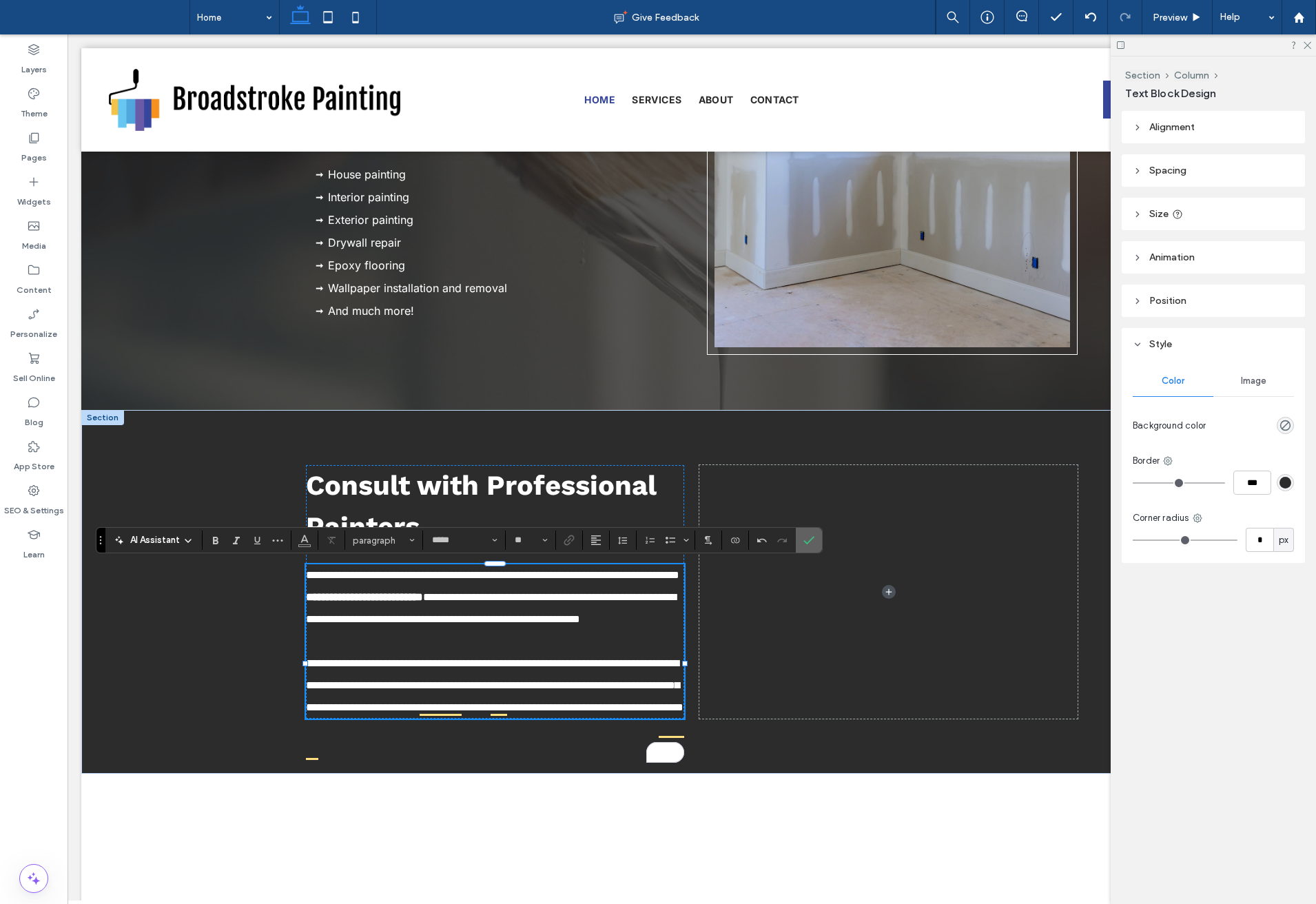
click at [810, 537] on icon "Confirm" at bounding box center [809, 540] width 11 height 11
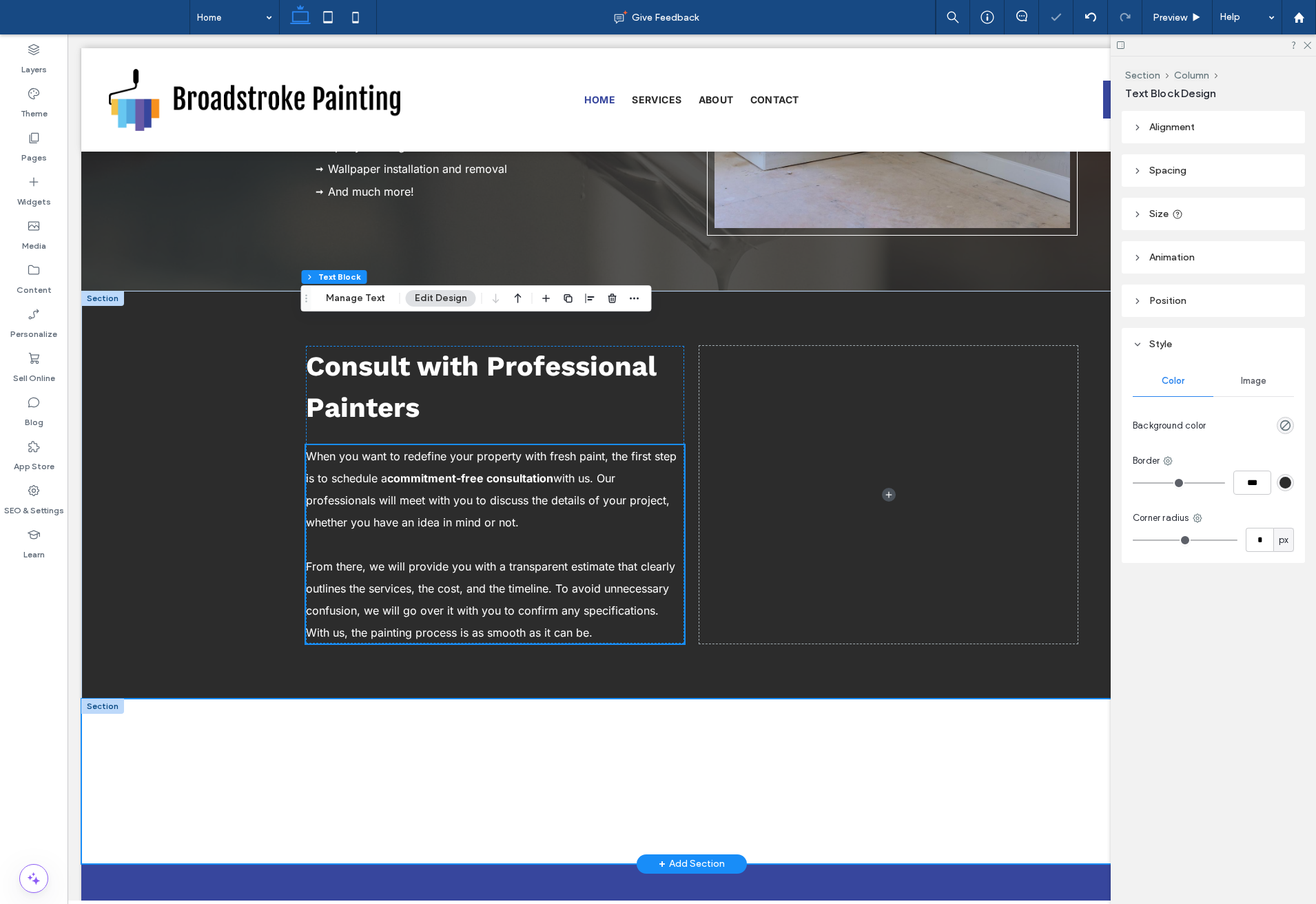
scroll to position [1424, 0]
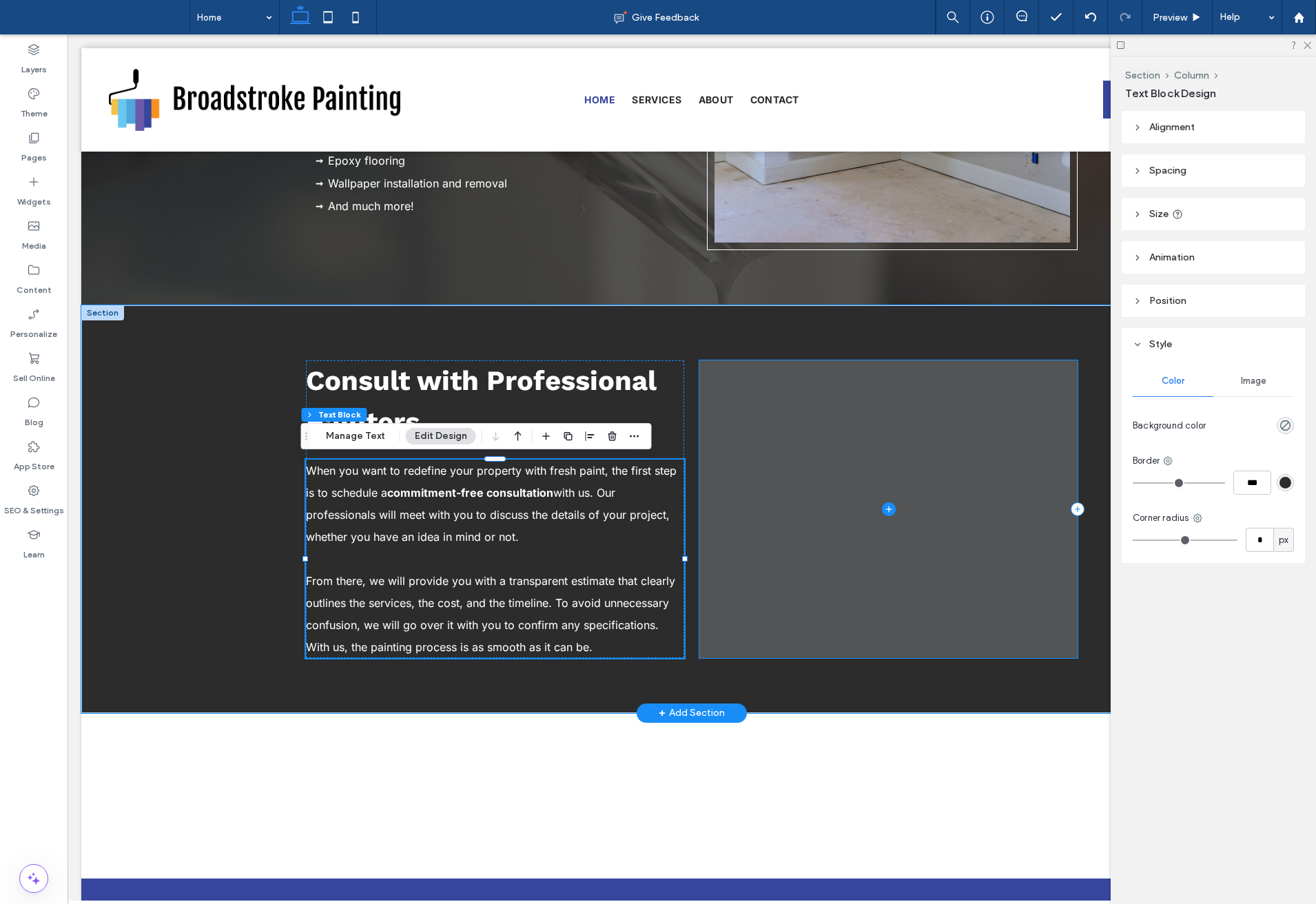
click at [762, 625] on span at bounding box center [888, 509] width 378 height 298
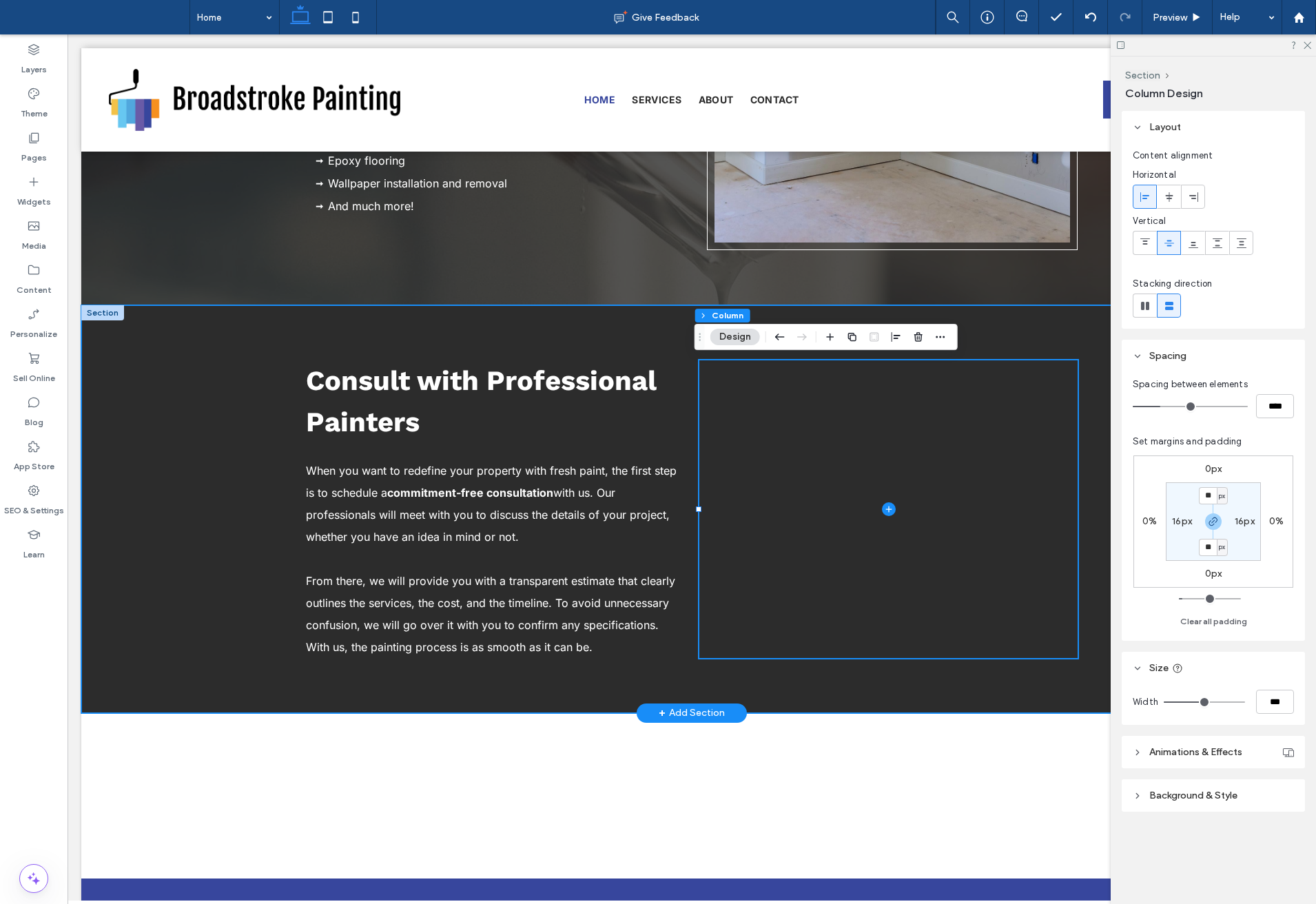
click at [909, 683] on div "Consult with Professional Painters When you want to redefine your property with…" at bounding box center [691, 509] width 827 height 408
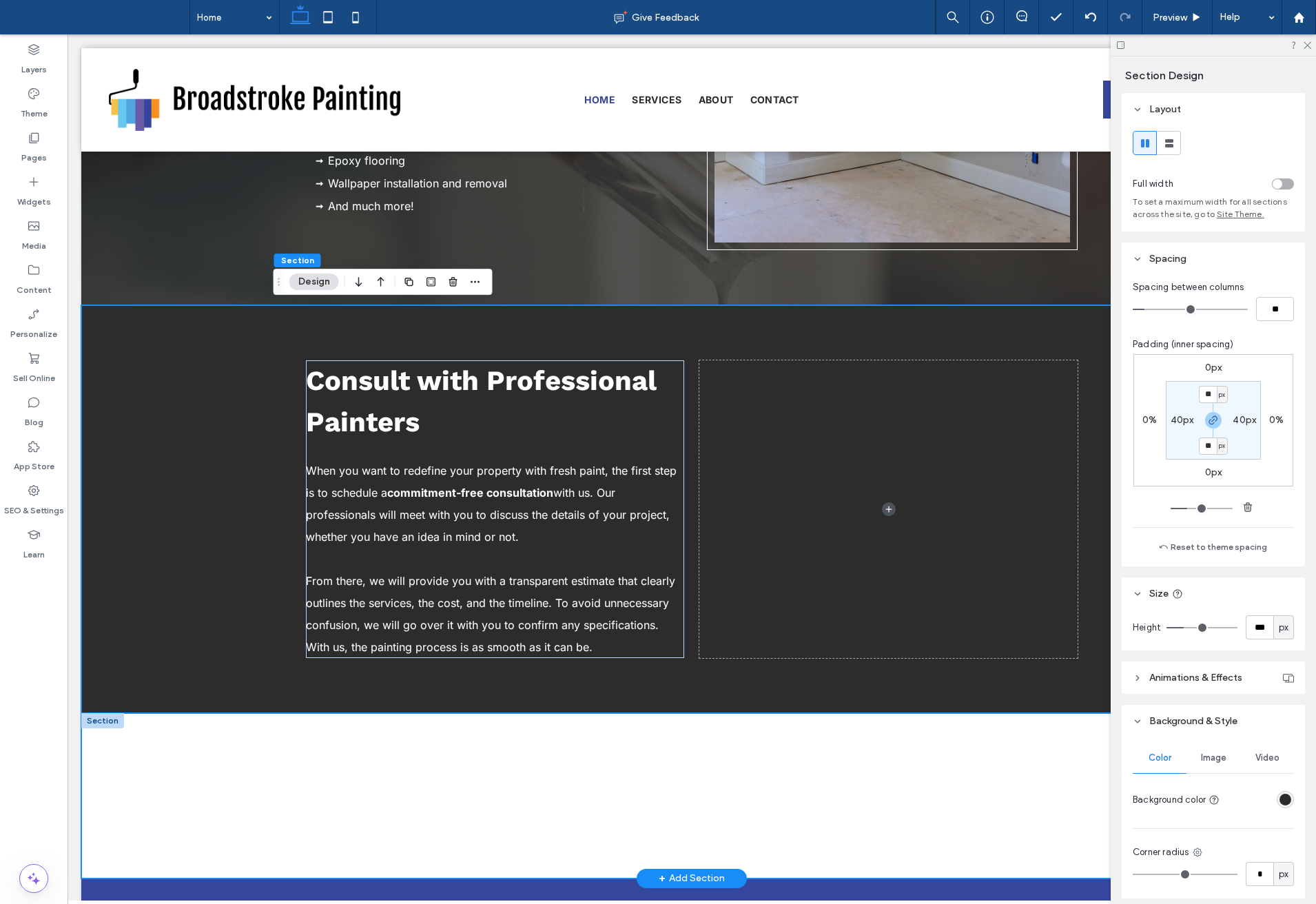
click at [971, 744] on div at bounding box center [691, 796] width 827 height 165
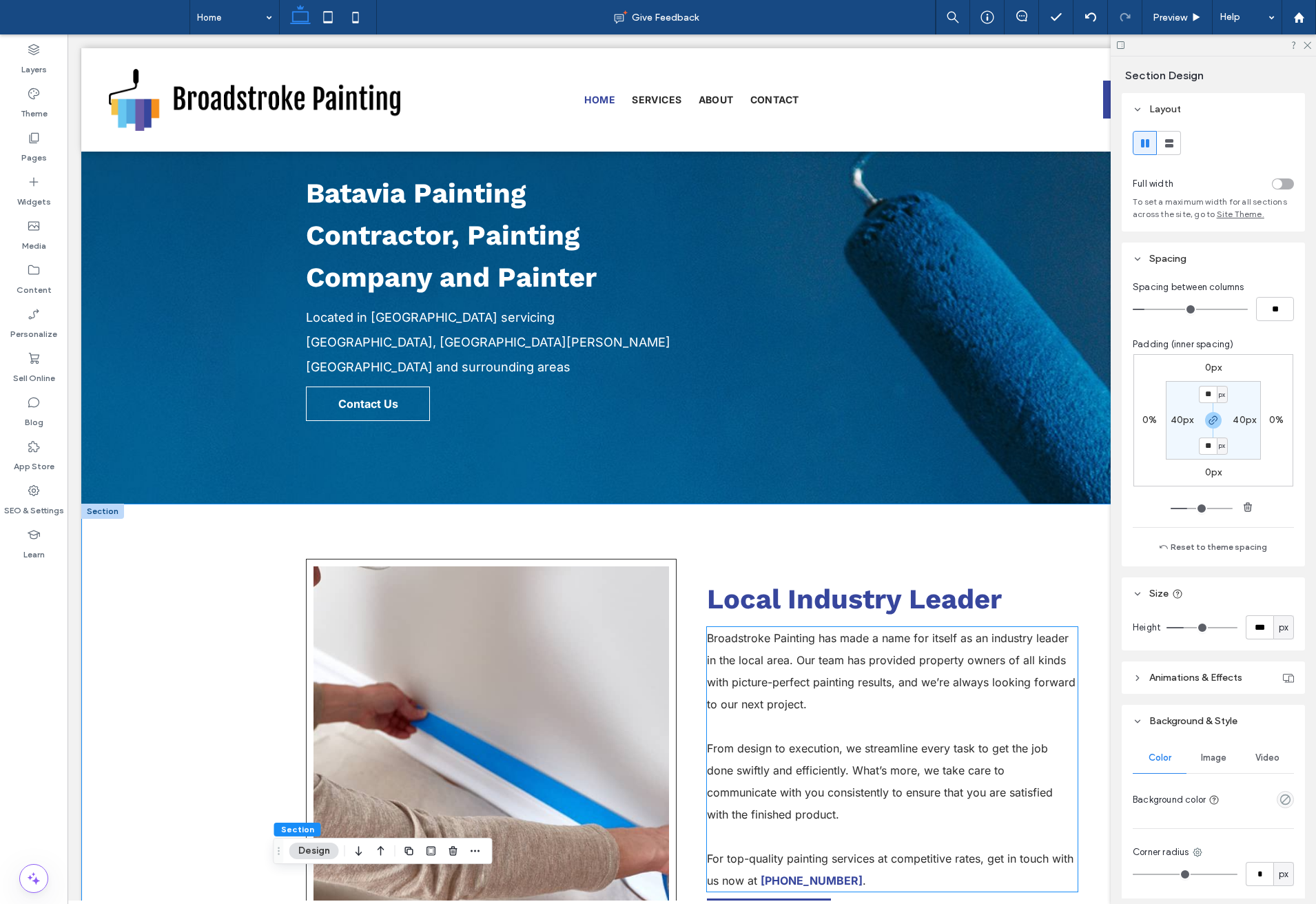
scroll to position [0, 0]
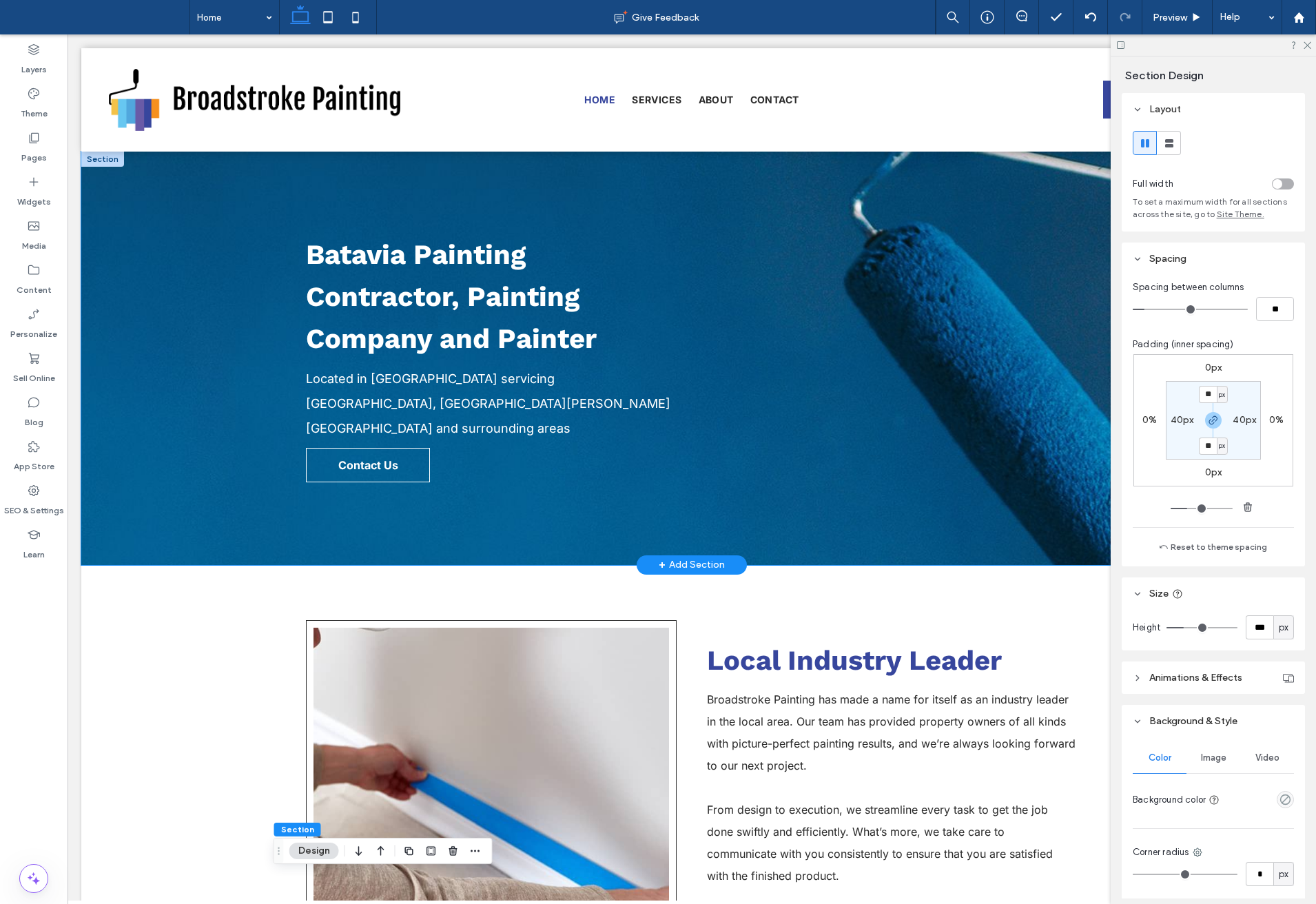
click at [186, 323] on div "Batavia Painting Contractor, Painting Company and Painter Located in [GEOGRAPHI…" at bounding box center [692, 359] width 1221 height 413
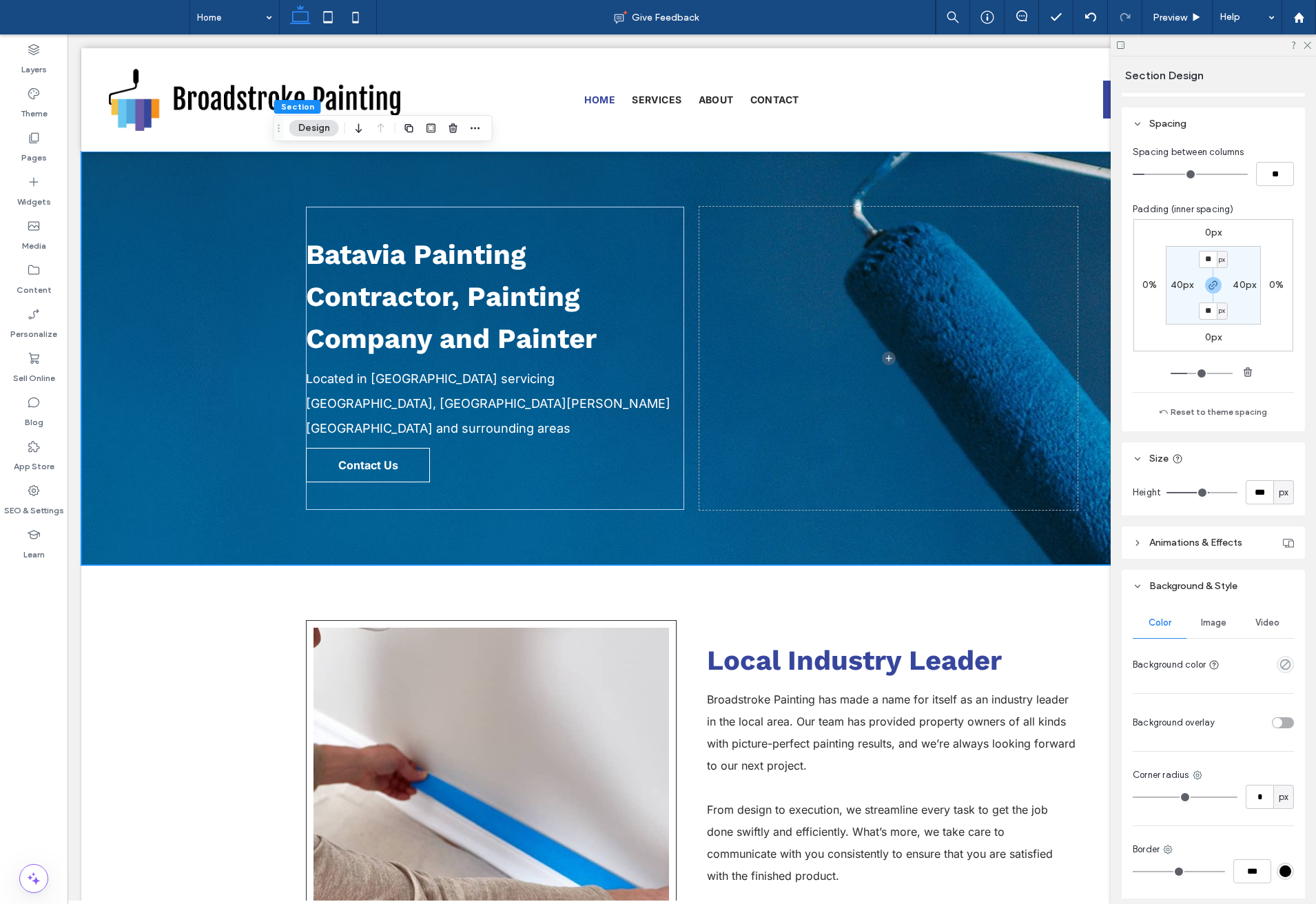
scroll to position [138, 0]
click at [1271, 714] on div at bounding box center [1258, 720] width 73 height 24
drag, startPoint x: 1273, startPoint y: 715, endPoint x: 1279, endPoint y: 732, distance: 18.0
click at [1273, 716] on div "toggle" at bounding box center [1278, 720] width 10 height 10
type input "**"
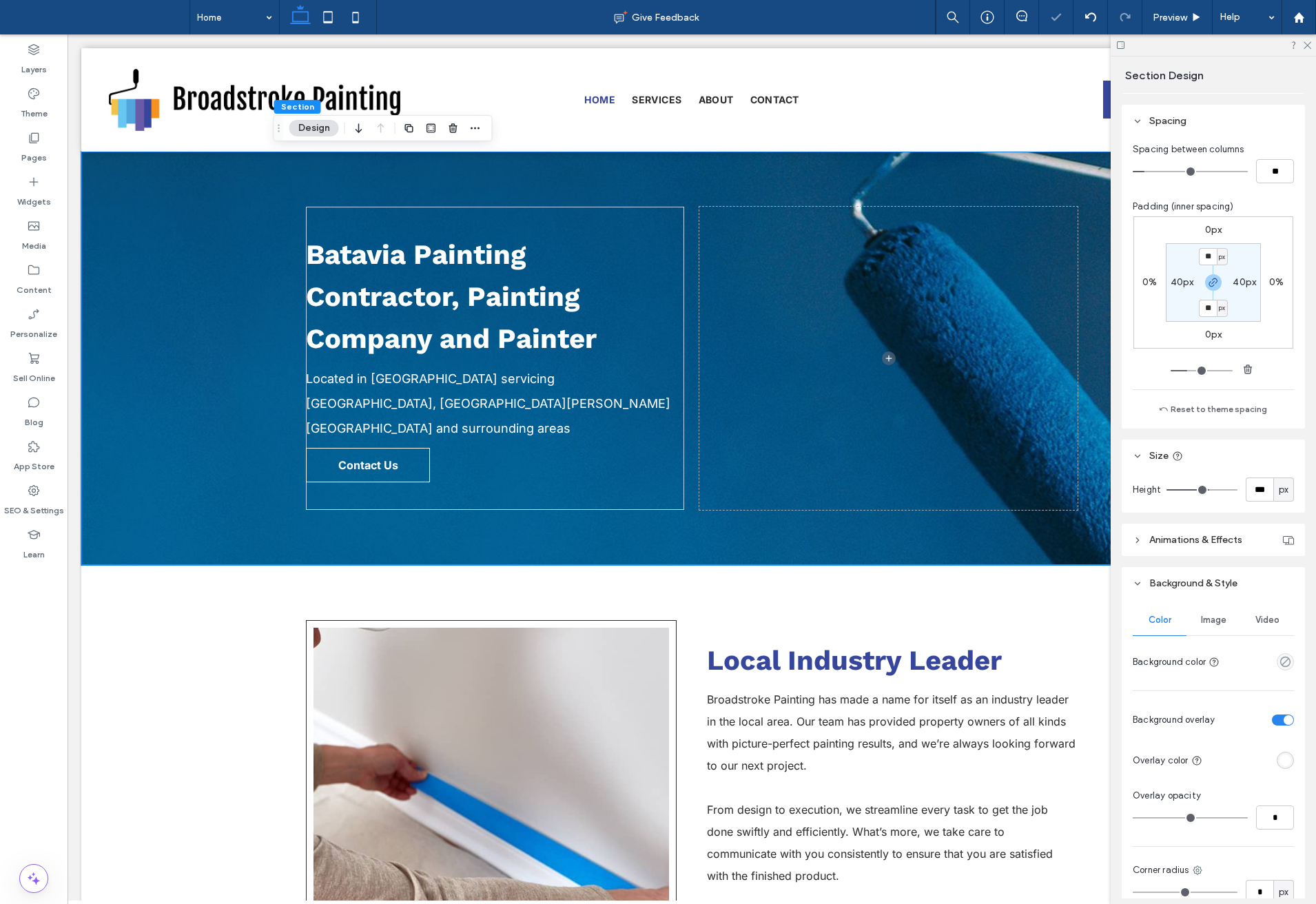
type input "**"
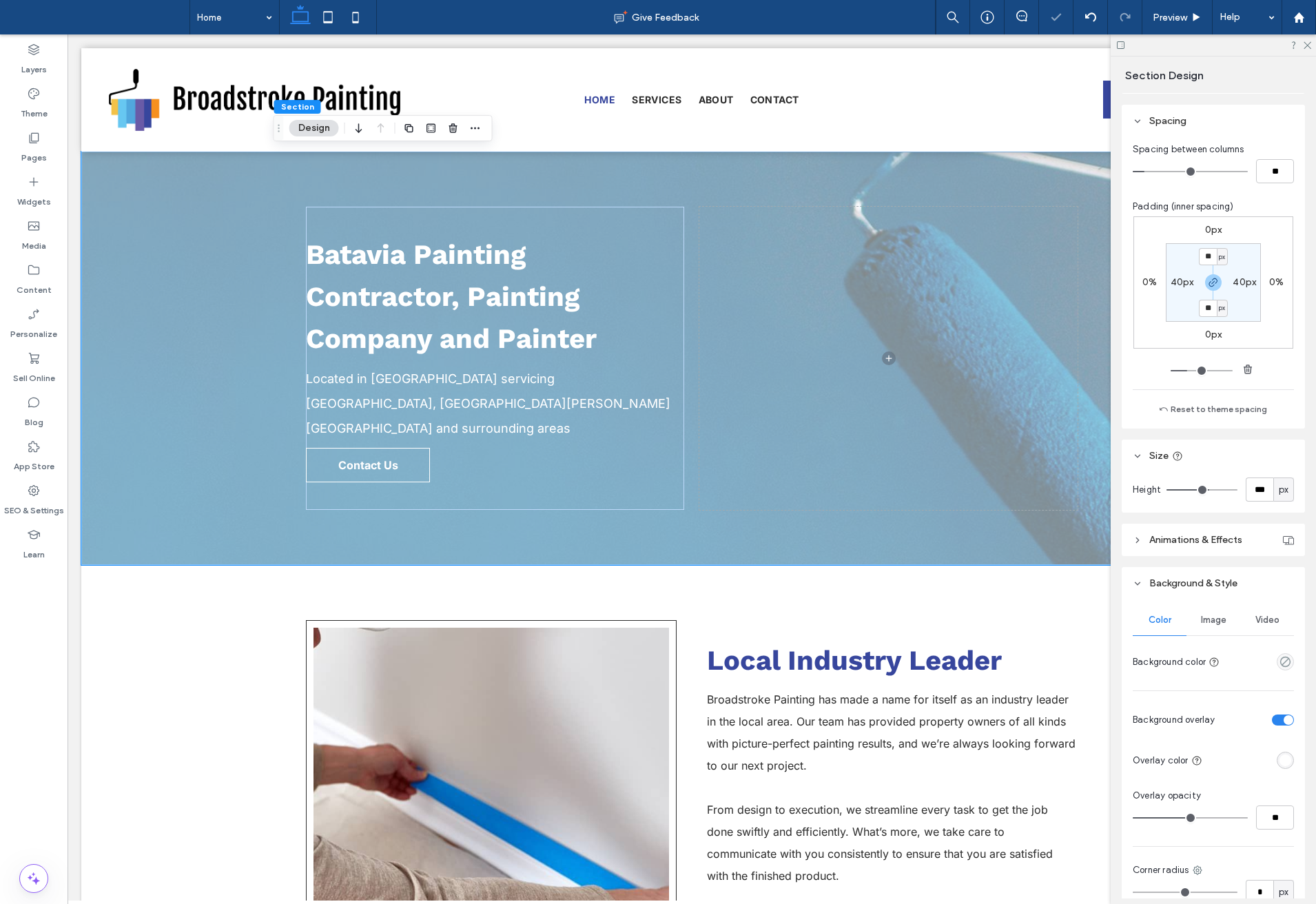
click at [1277, 766] on div "rgba(255, 255, 255, 1)" at bounding box center [1285, 760] width 17 height 17
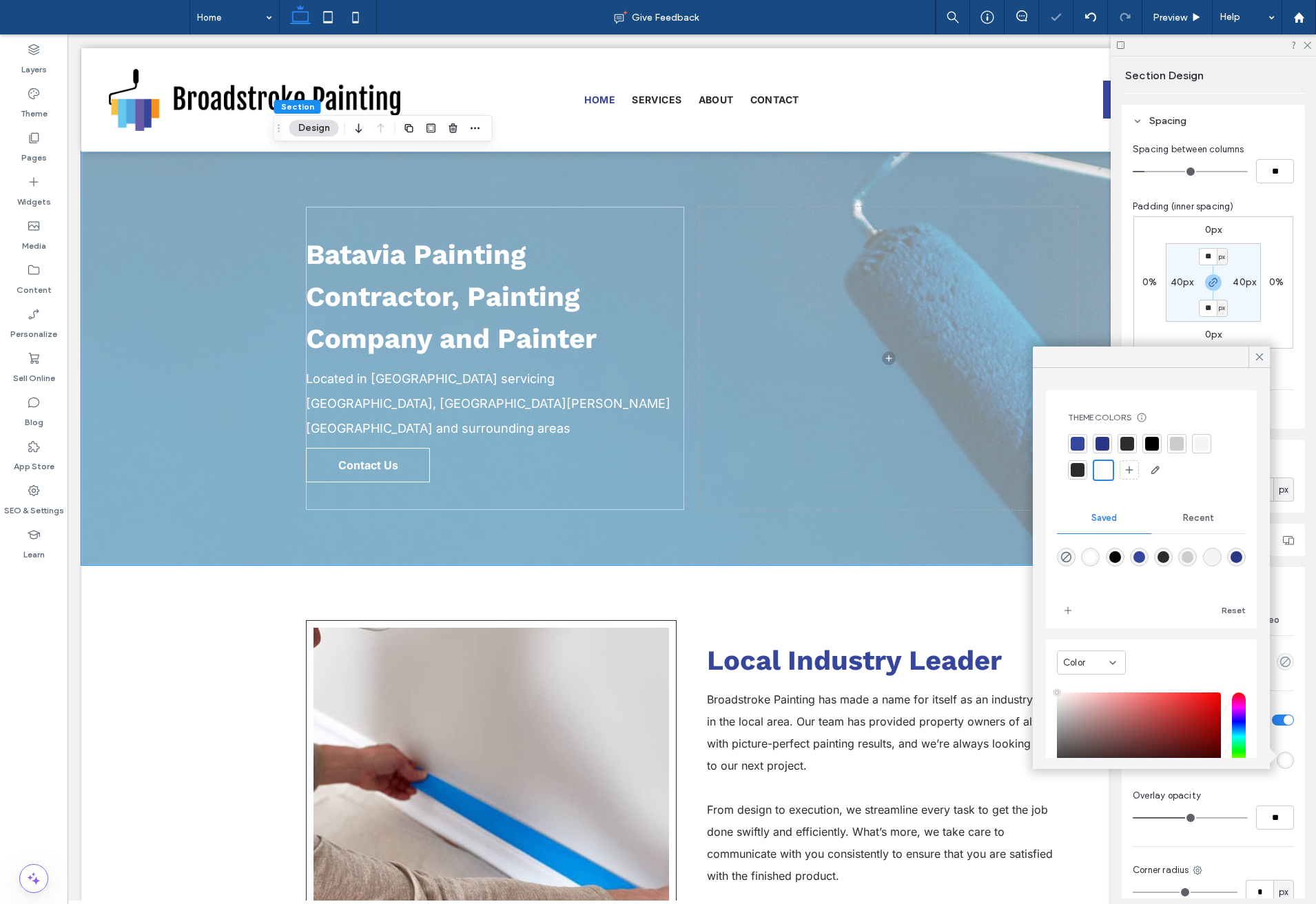
click at [1123, 446] on div at bounding box center [1126, 444] width 13 height 13
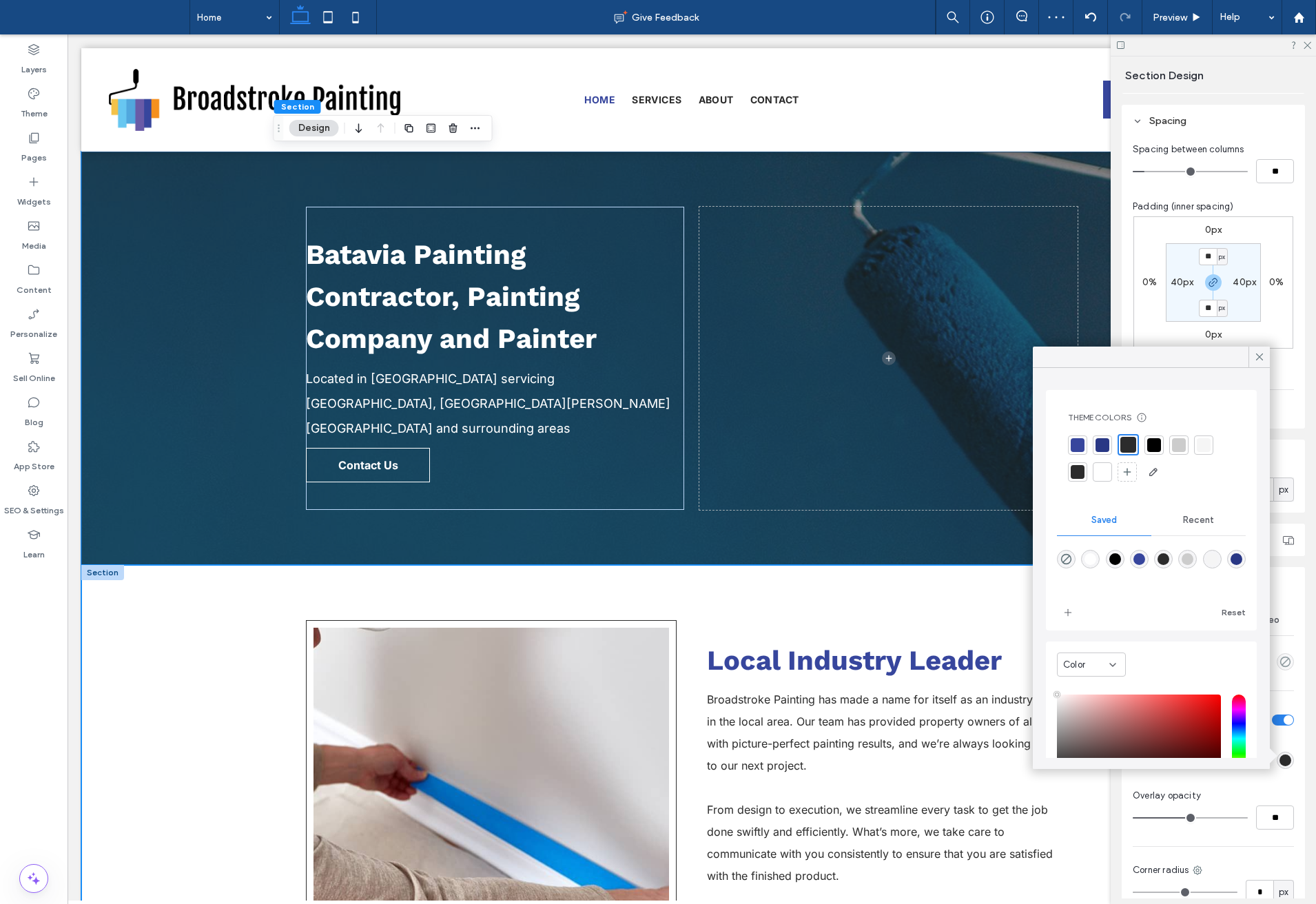
click at [872, 605] on div "Local Industry Leader Broadstroke Painting has made a name for itself as an ind…" at bounding box center [691, 817] width 827 height 504
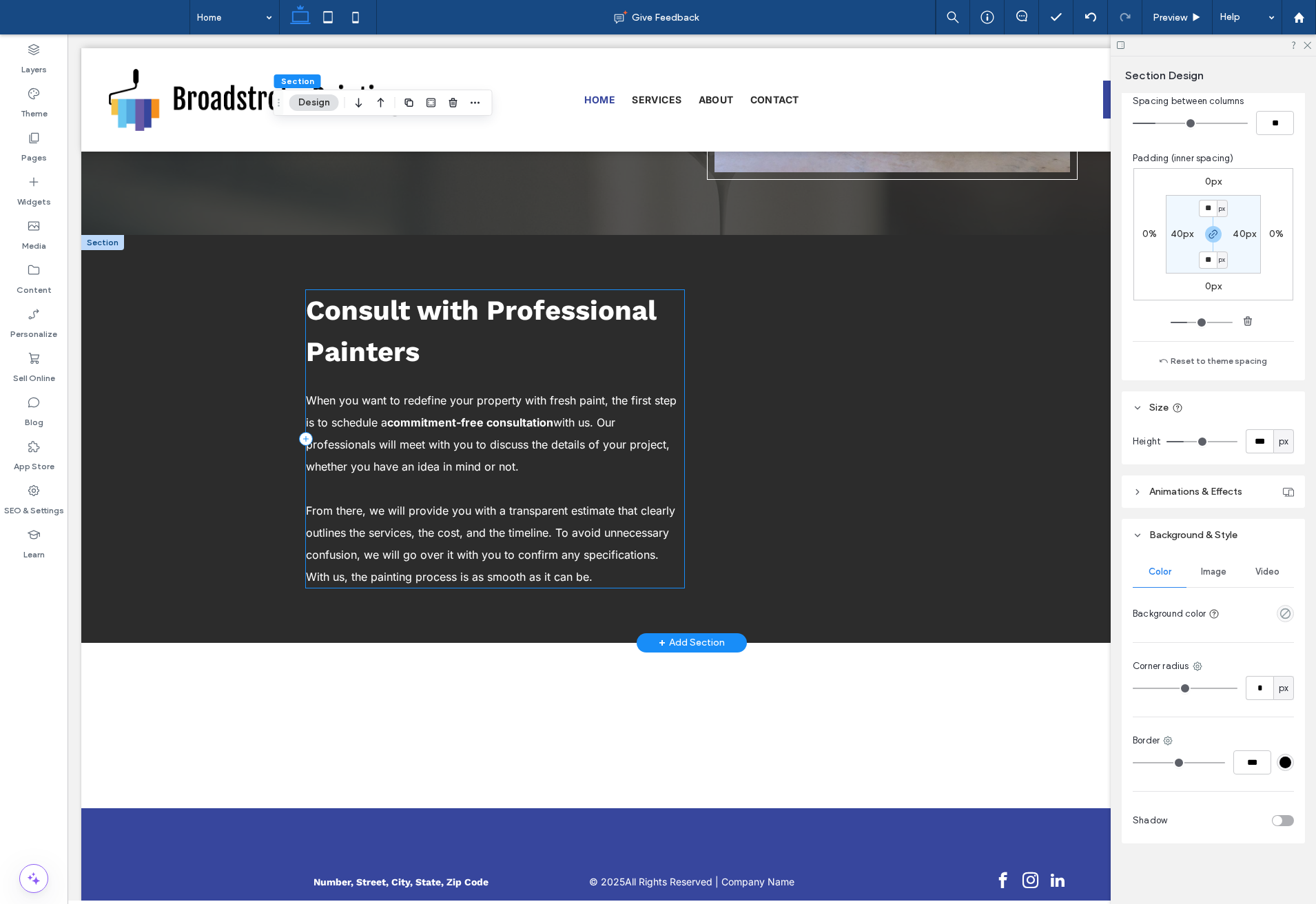
scroll to position [1561, 0]
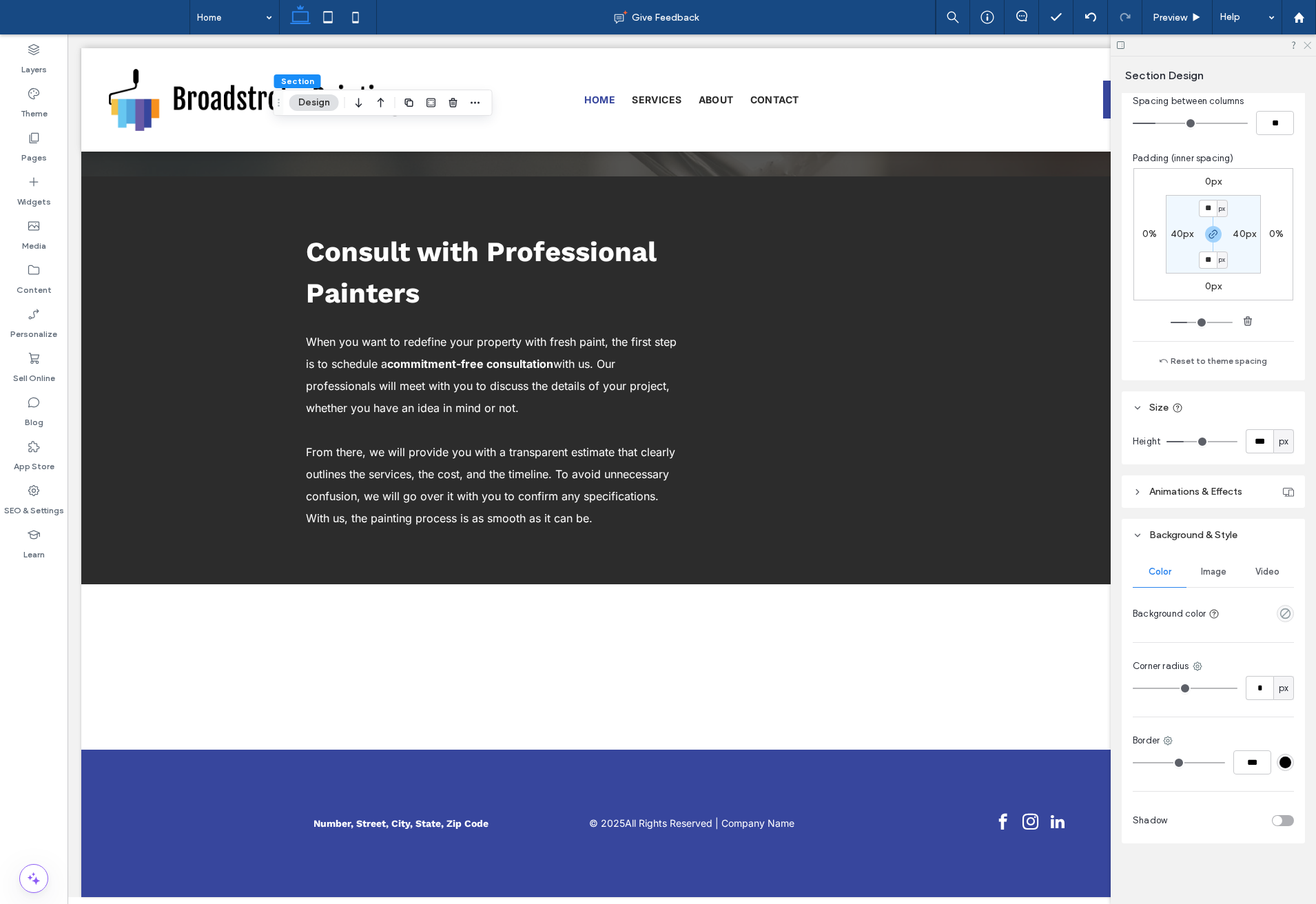
click at [1305, 40] on icon at bounding box center [1307, 45] width 9 height 9
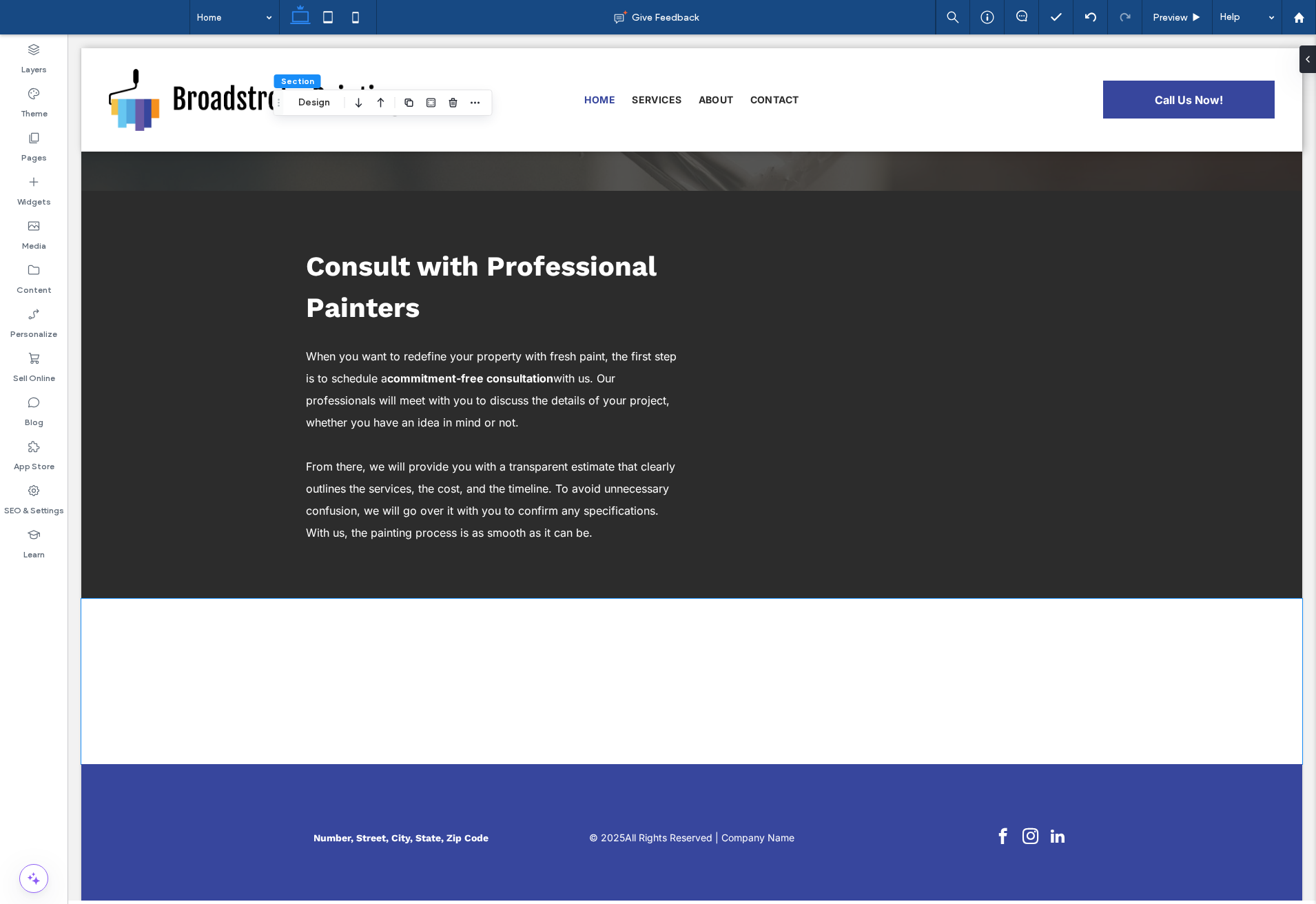
scroll to position [1542, 0]
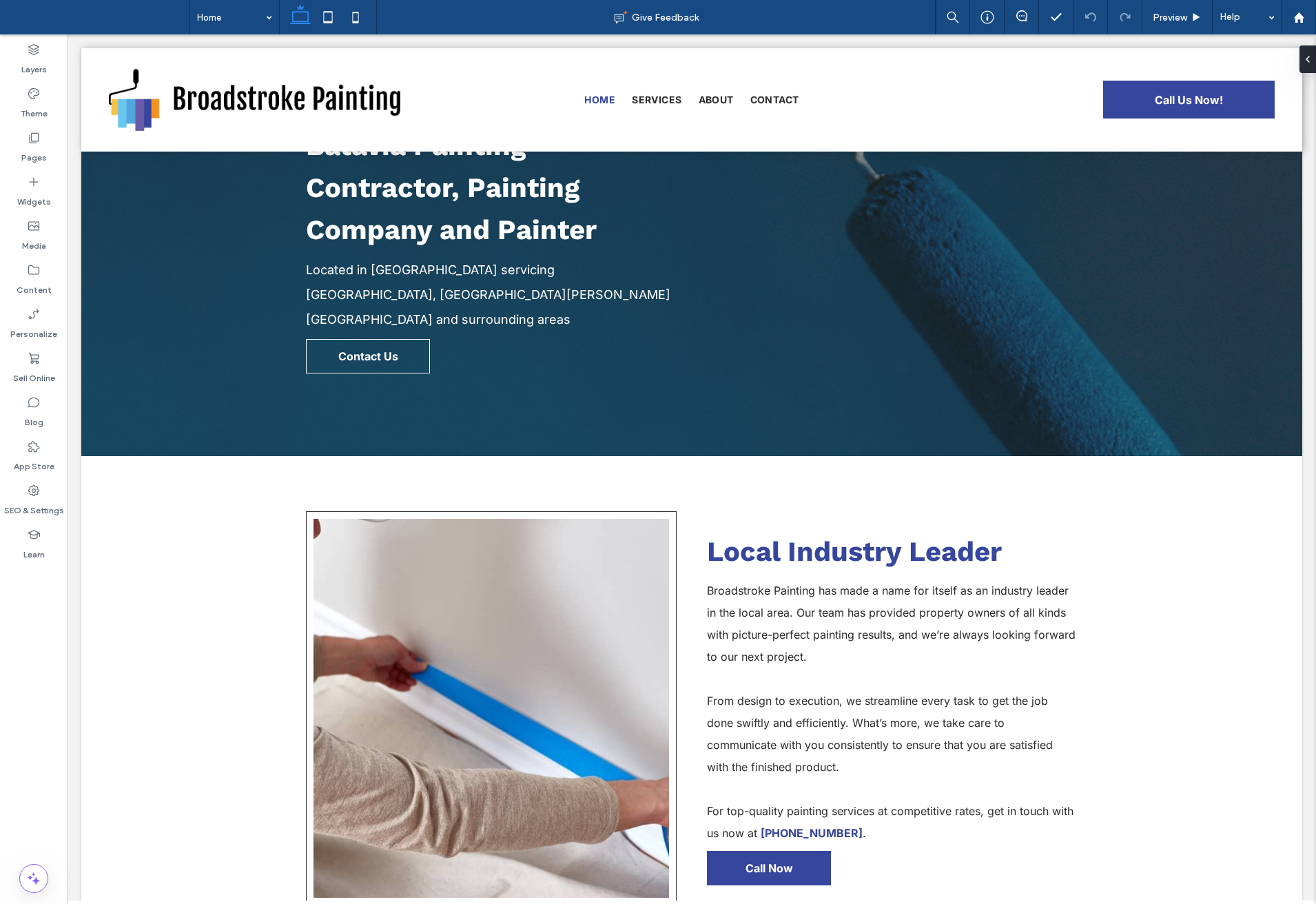
scroll to position [132, 0]
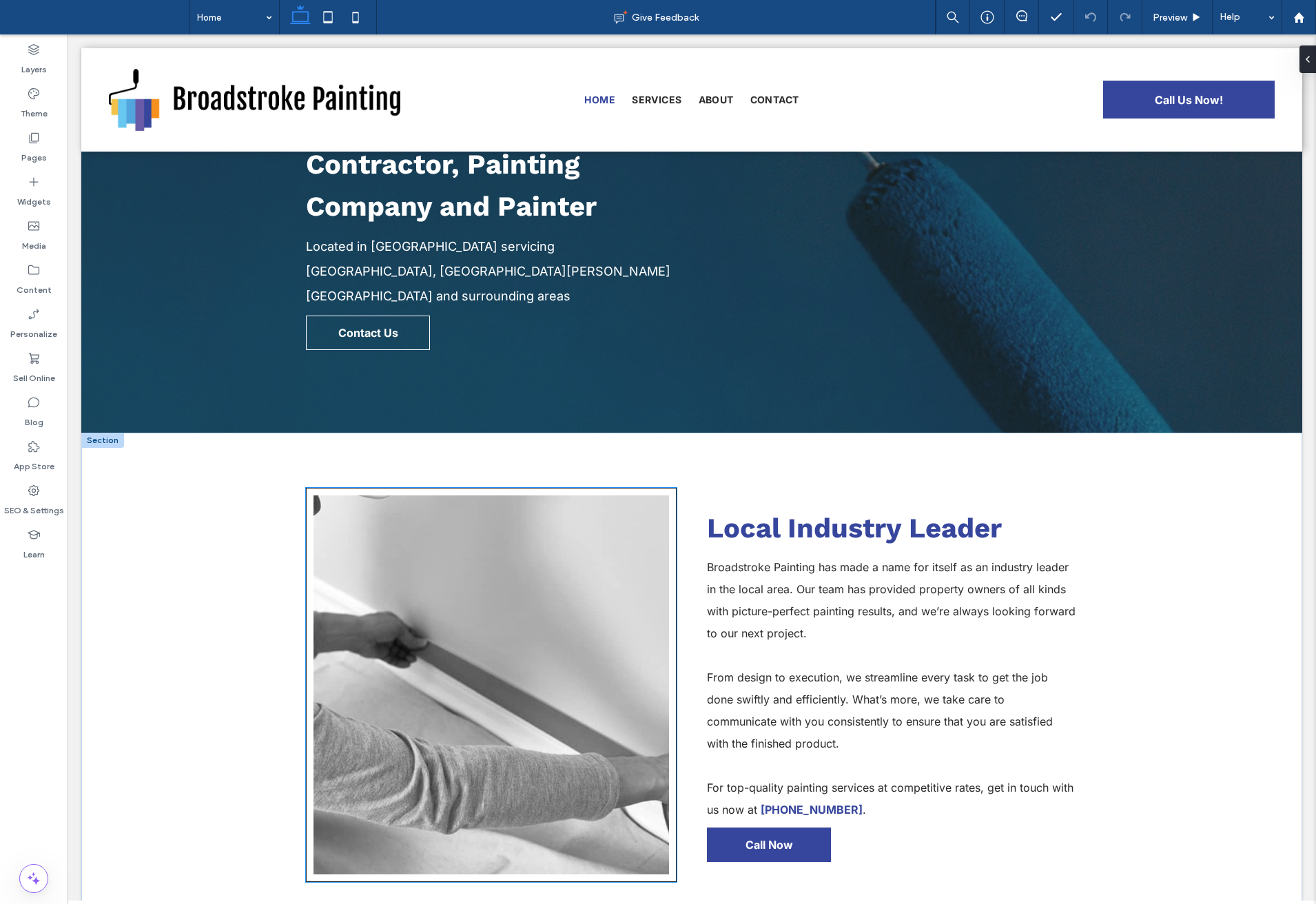
click at [407, 607] on img at bounding box center [492, 685] width 356 height 379
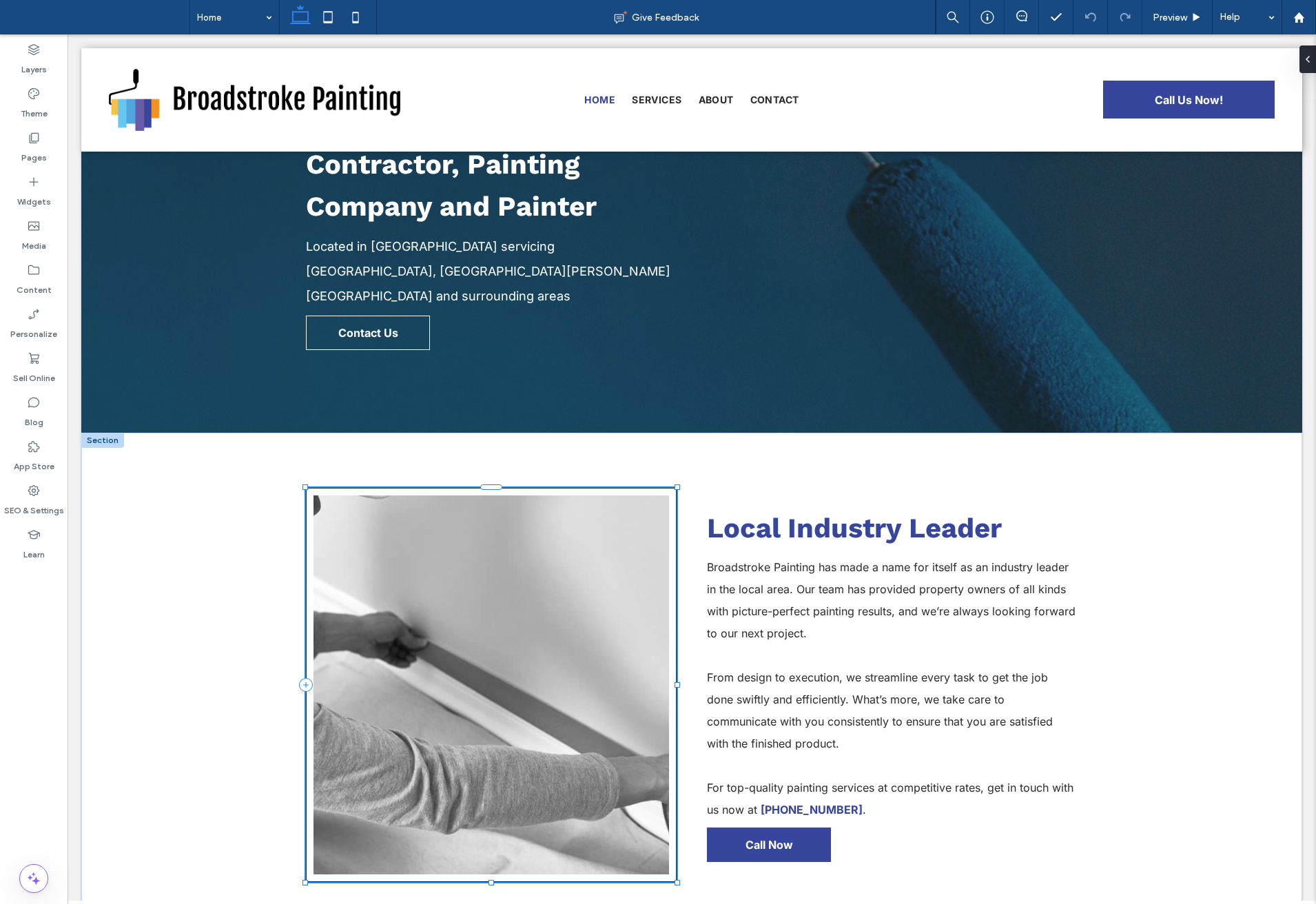
click at [407, 607] on img at bounding box center [492, 685] width 356 height 379
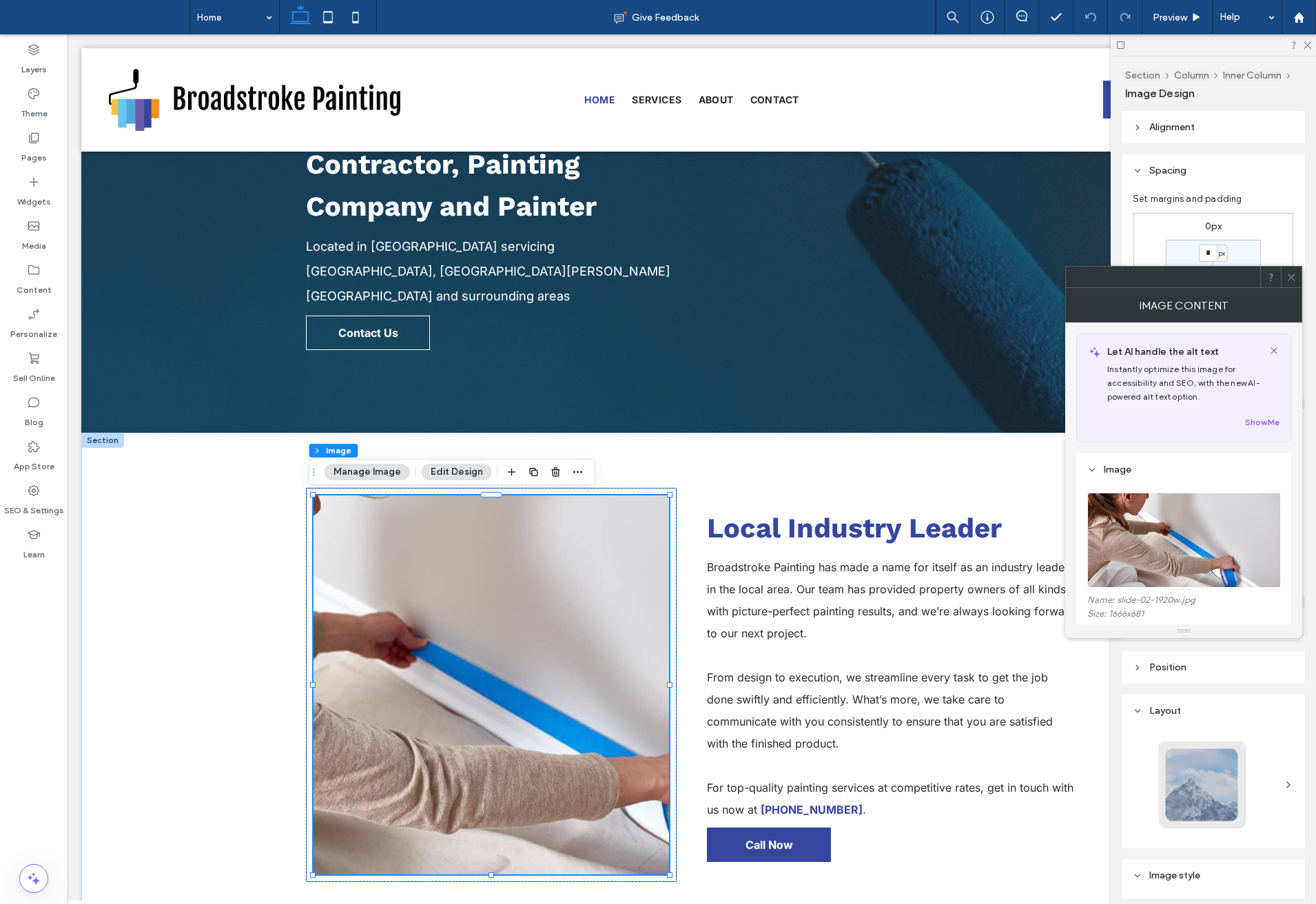
click at [1138, 532] on img at bounding box center [1184, 540] width 194 height 95
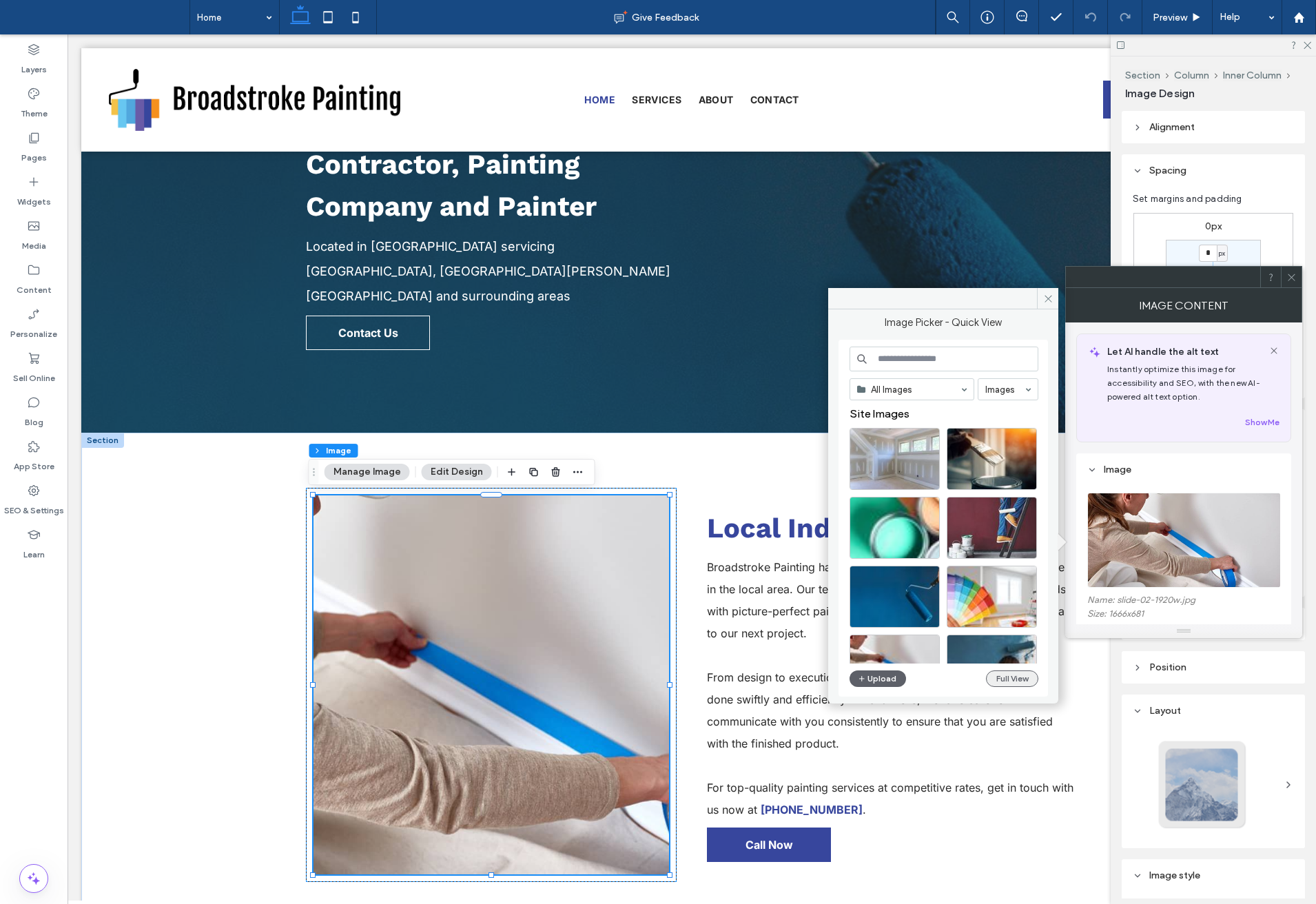
click at [1014, 679] on button "Full View" at bounding box center [1012, 679] width 53 height 16
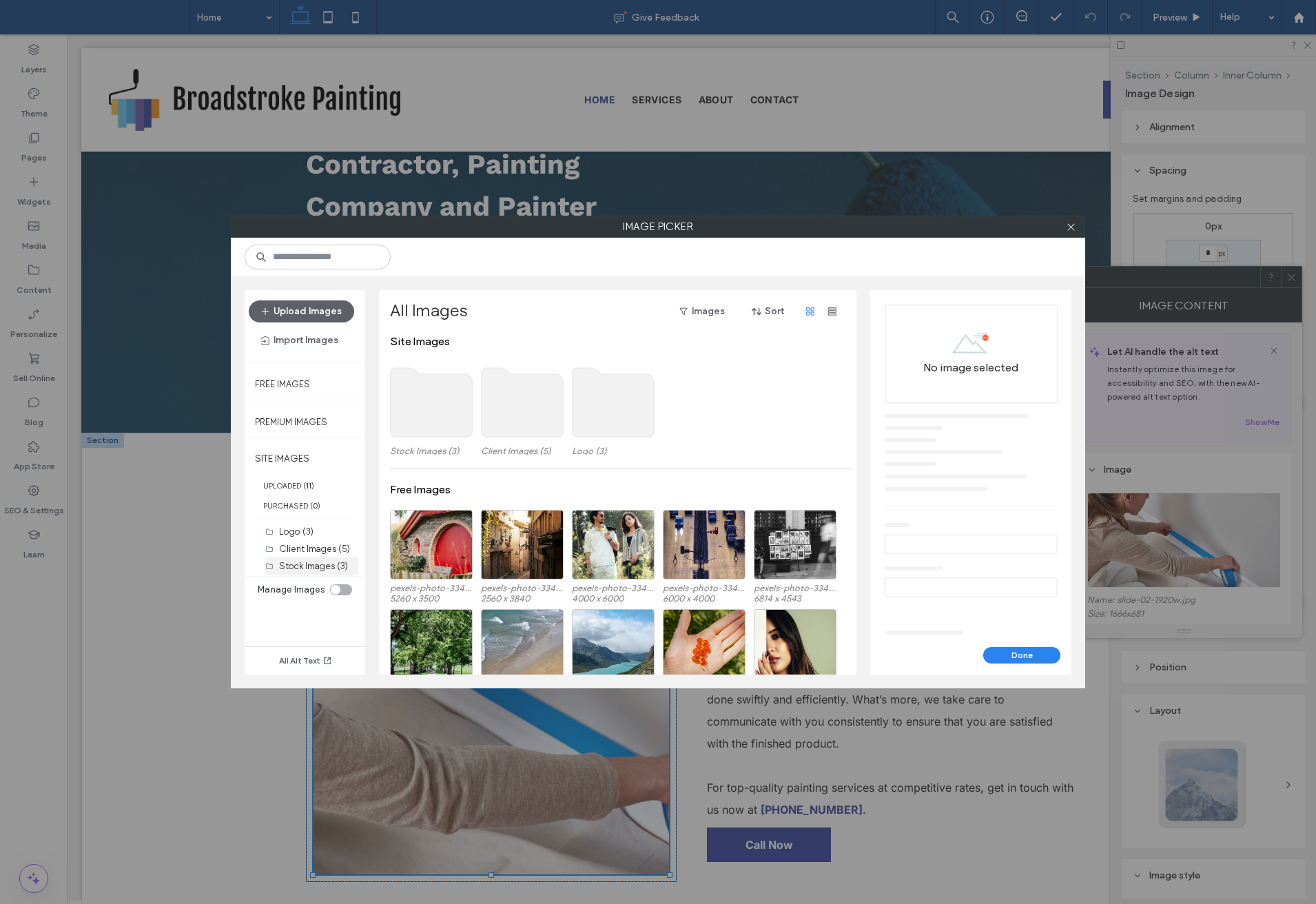
click at [313, 564] on label "Stock Images (3)" at bounding box center [313, 566] width 69 height 11
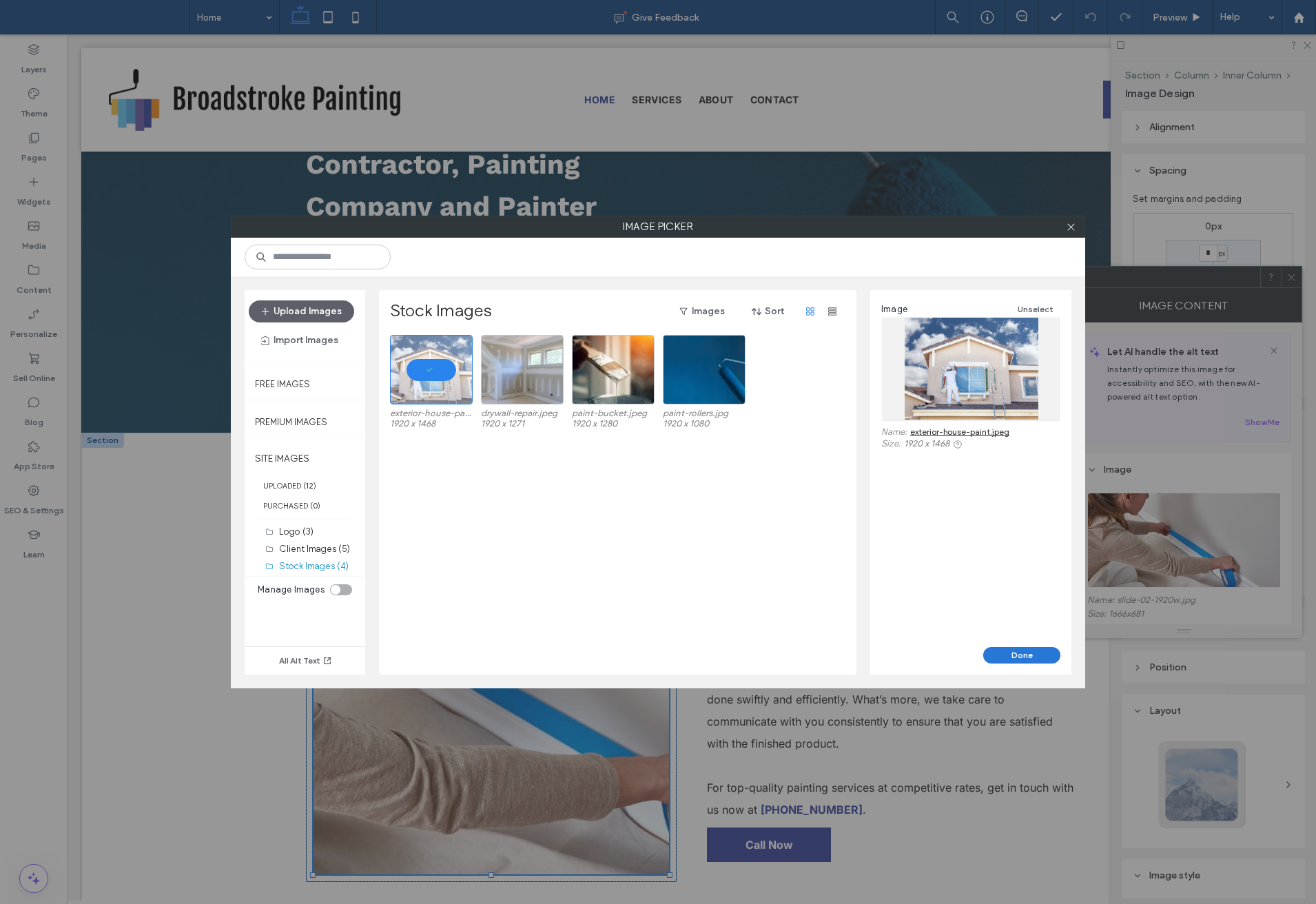
click at [1025, 655] on button "Done" at bounding box center [1022, 655] width 77 height 16
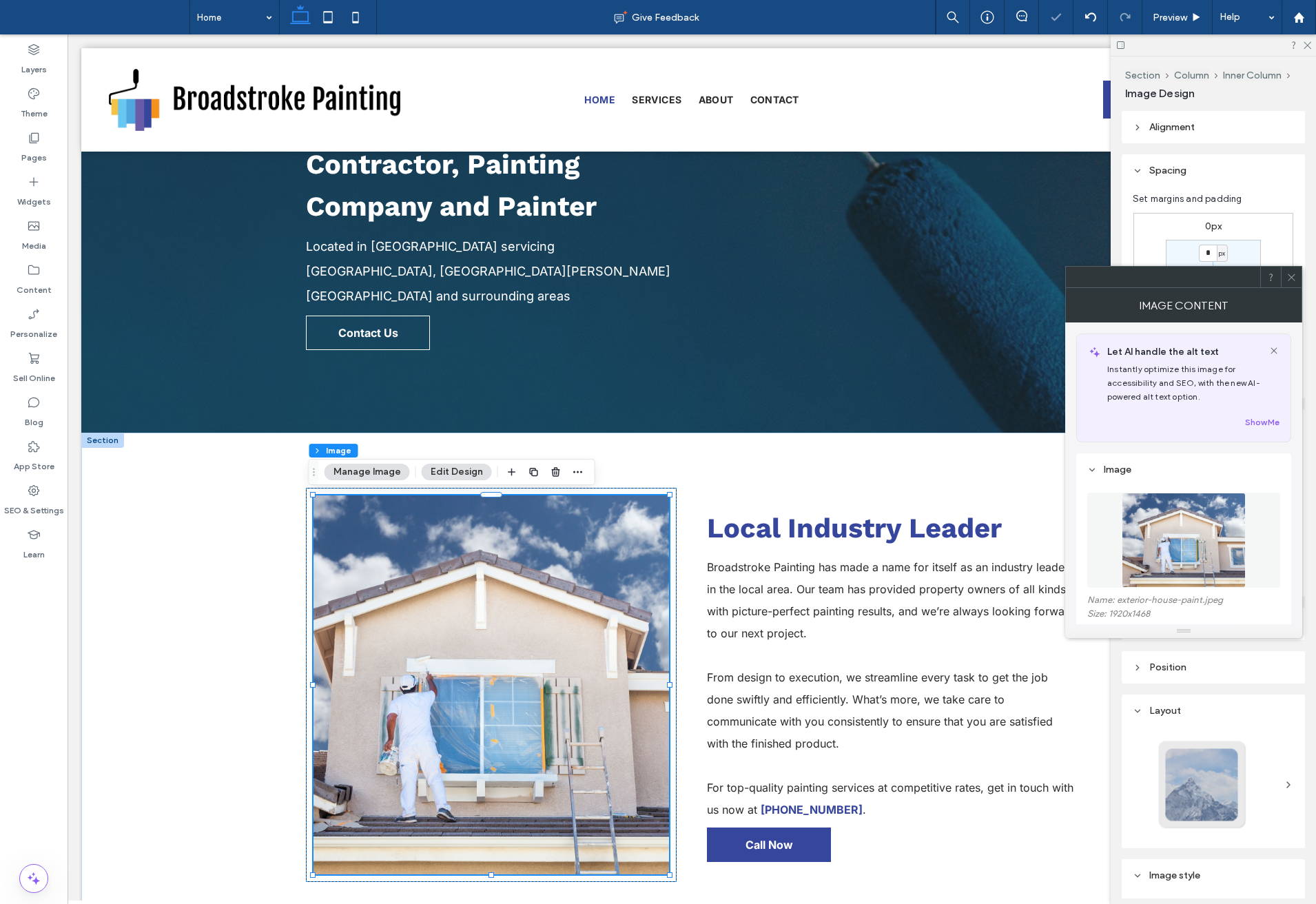
click at [1286, 275] on div at bounding box center [1291, 276] width 21 height 21
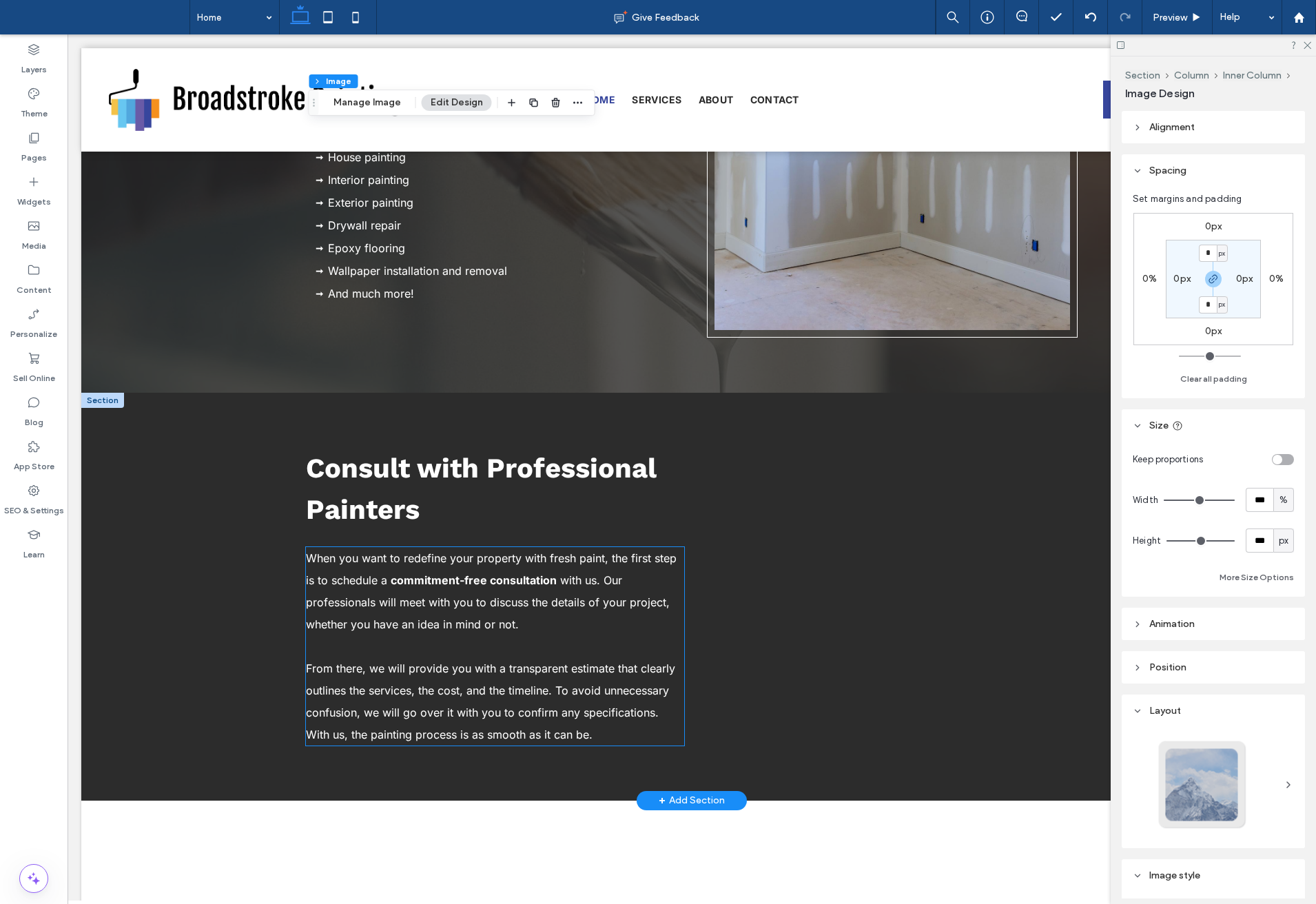
scroll to position [1373, 0]
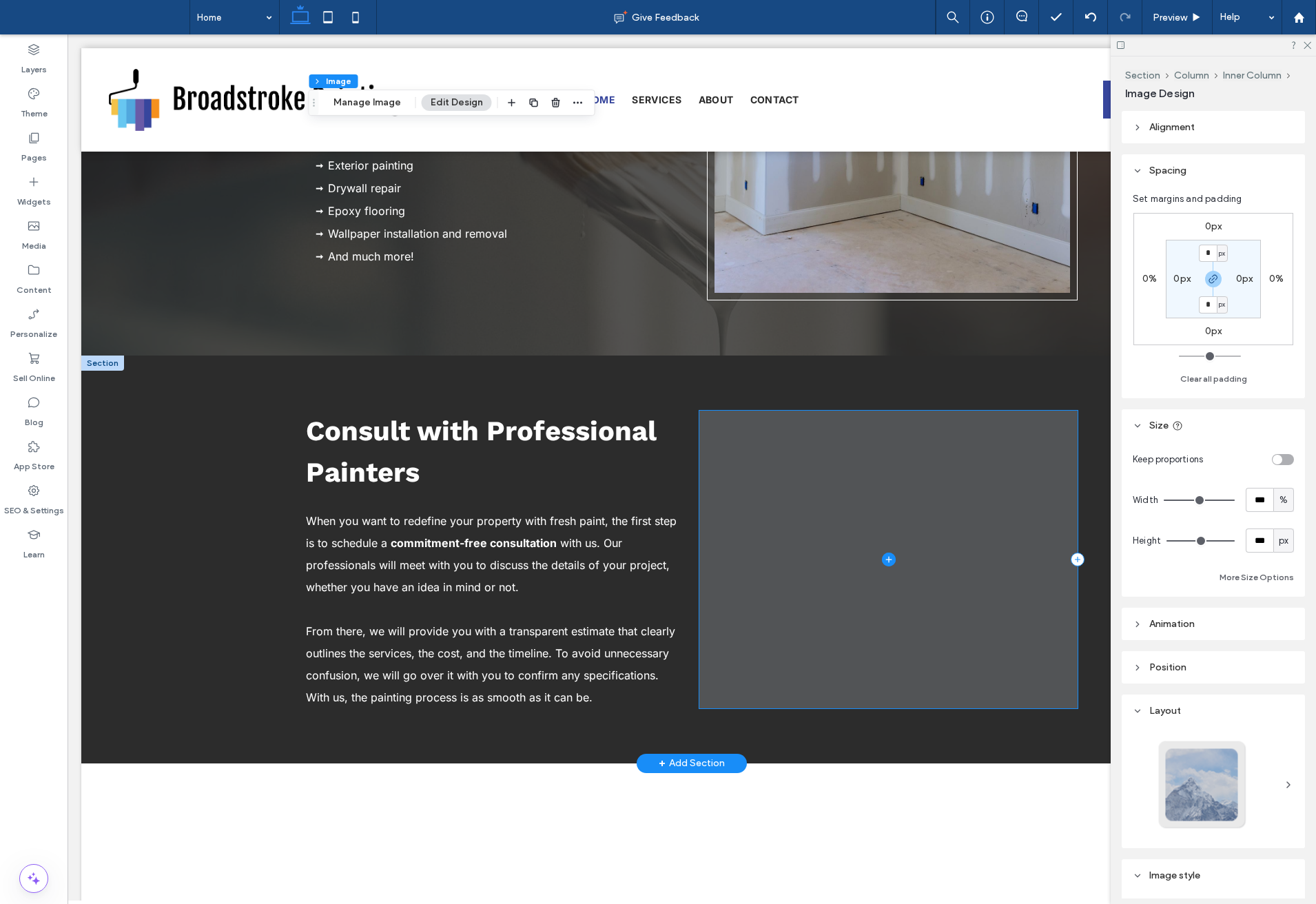
click at [759, 525] on span at bounding box center [888, 559] width 378 height 298
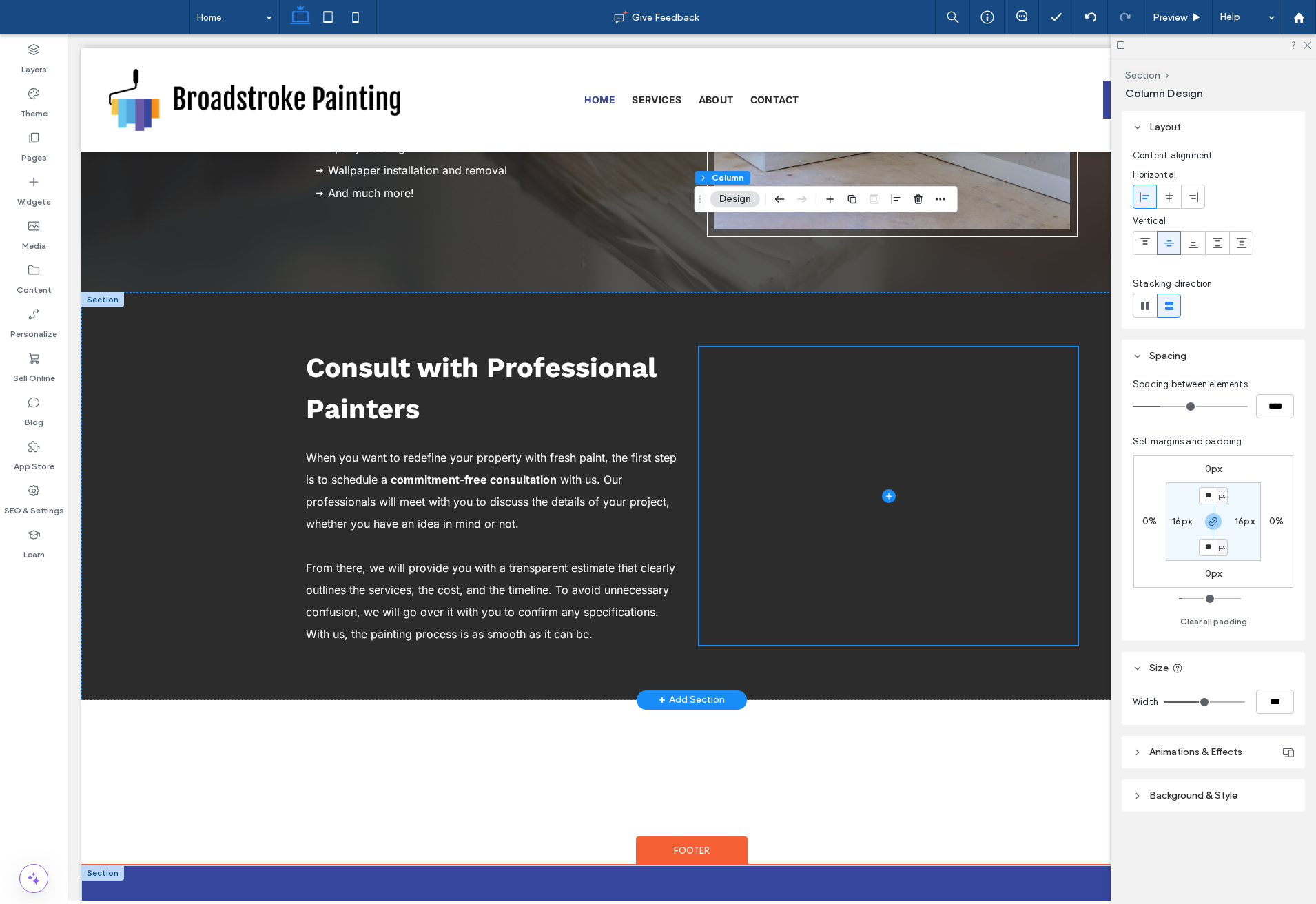
scroll to position [1561, 0]
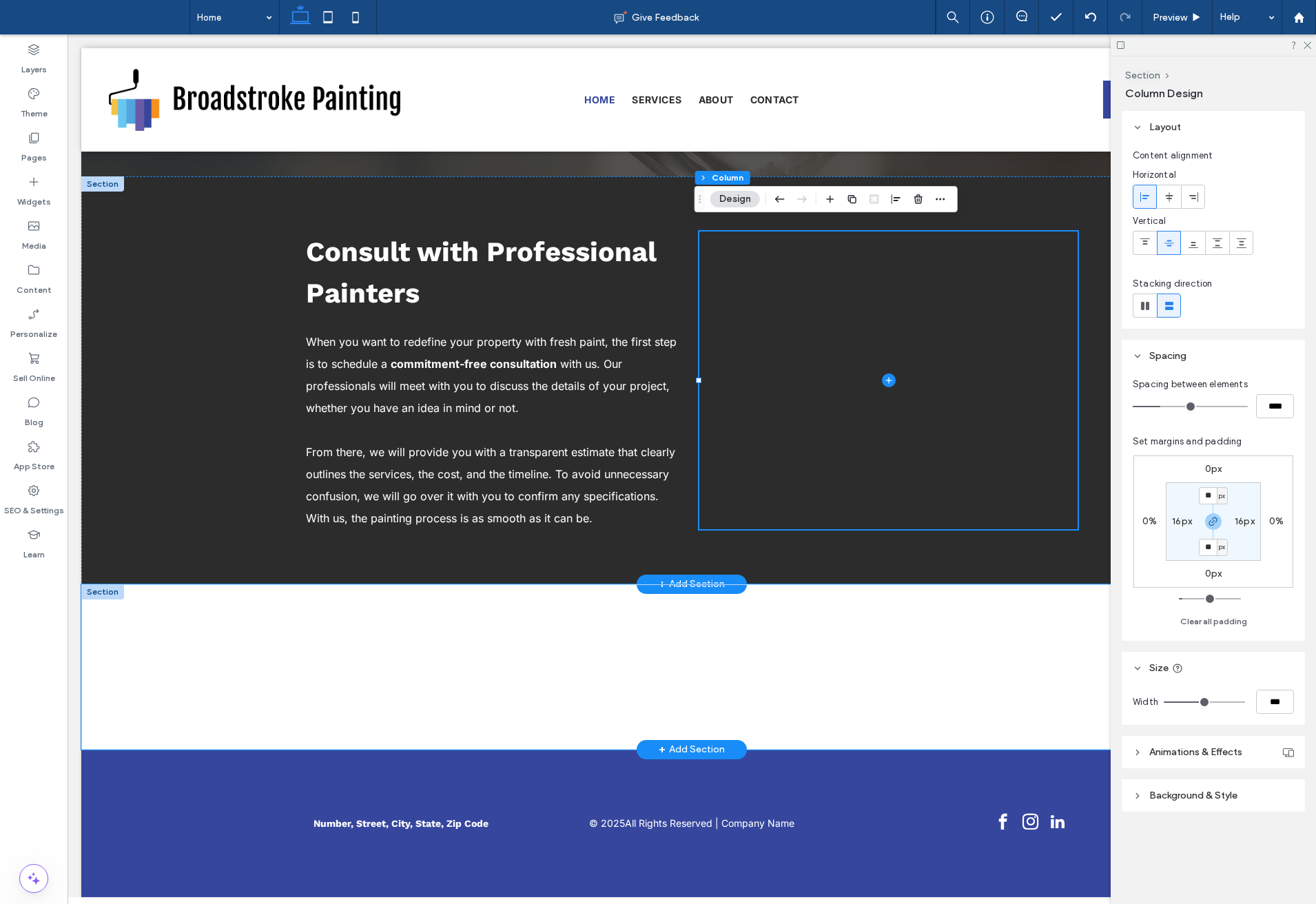
click at [201, 641] on div at bounding box center [692, 667] width 1221 height 165
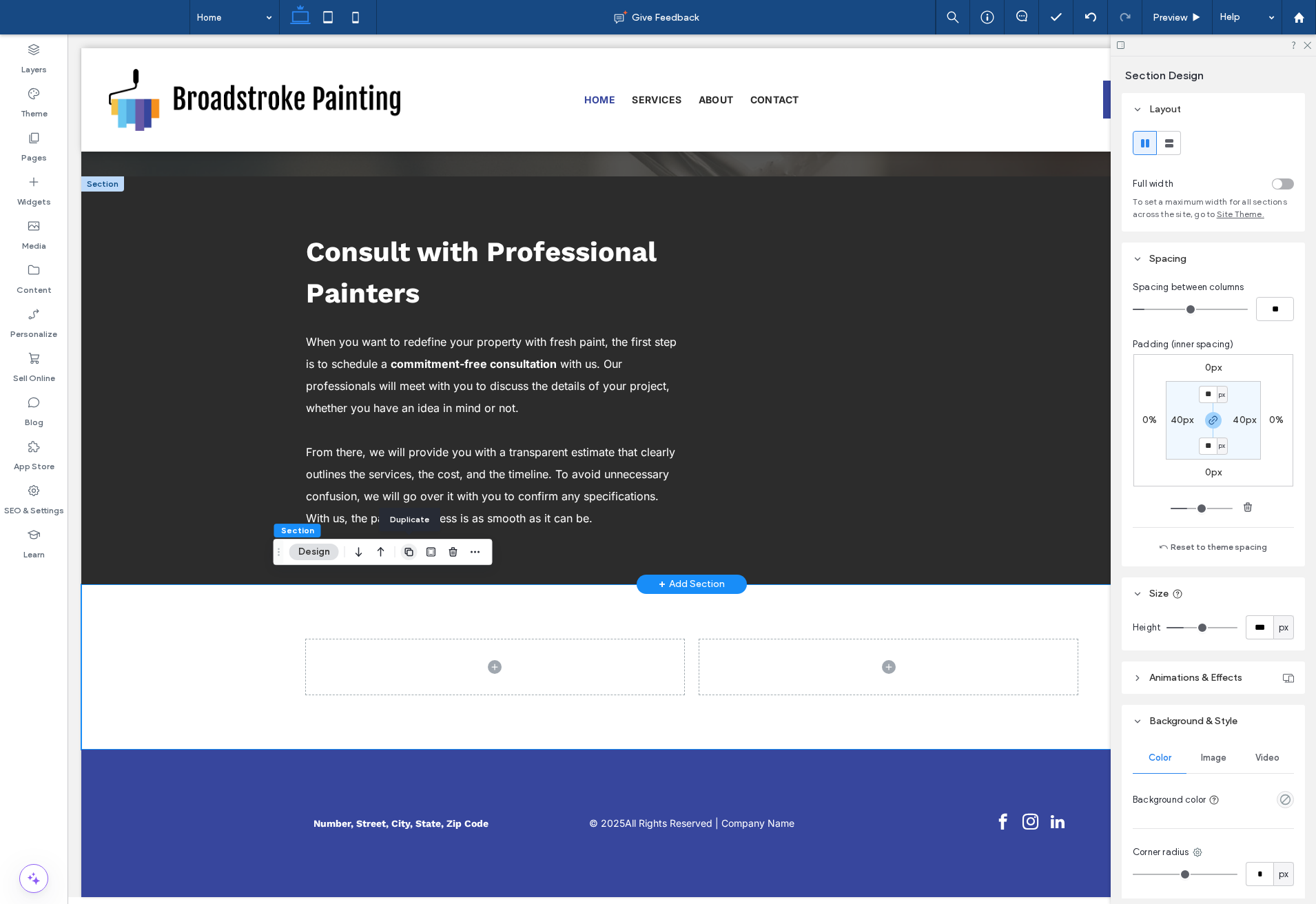
click at [408, 549] on icon "button" at bounding box center [409, 552] width 11 height 11
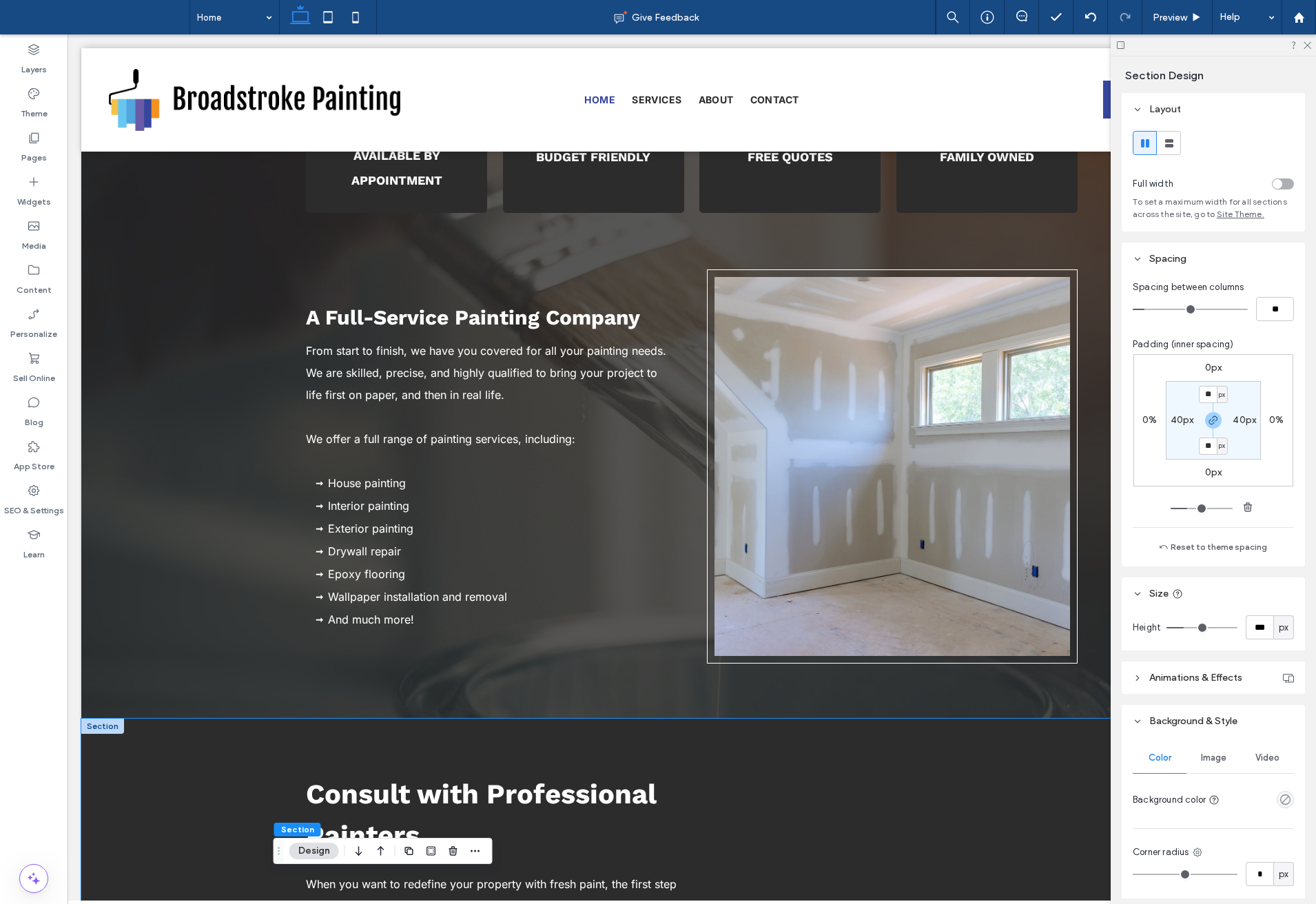
scroll to position [1078, 0]
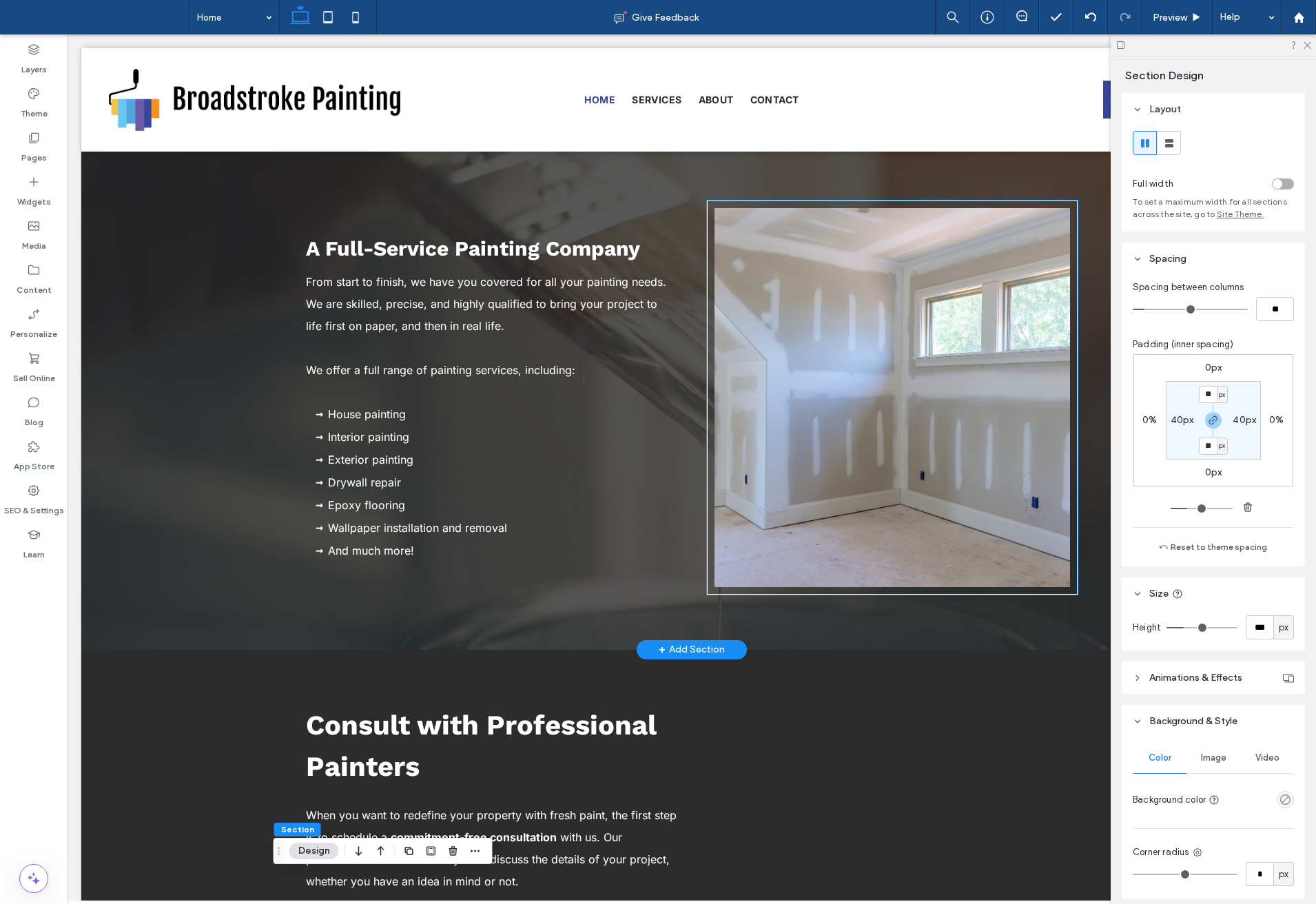
click at [707, 493] on div at bounding box center [892, 397] width 371 height 394
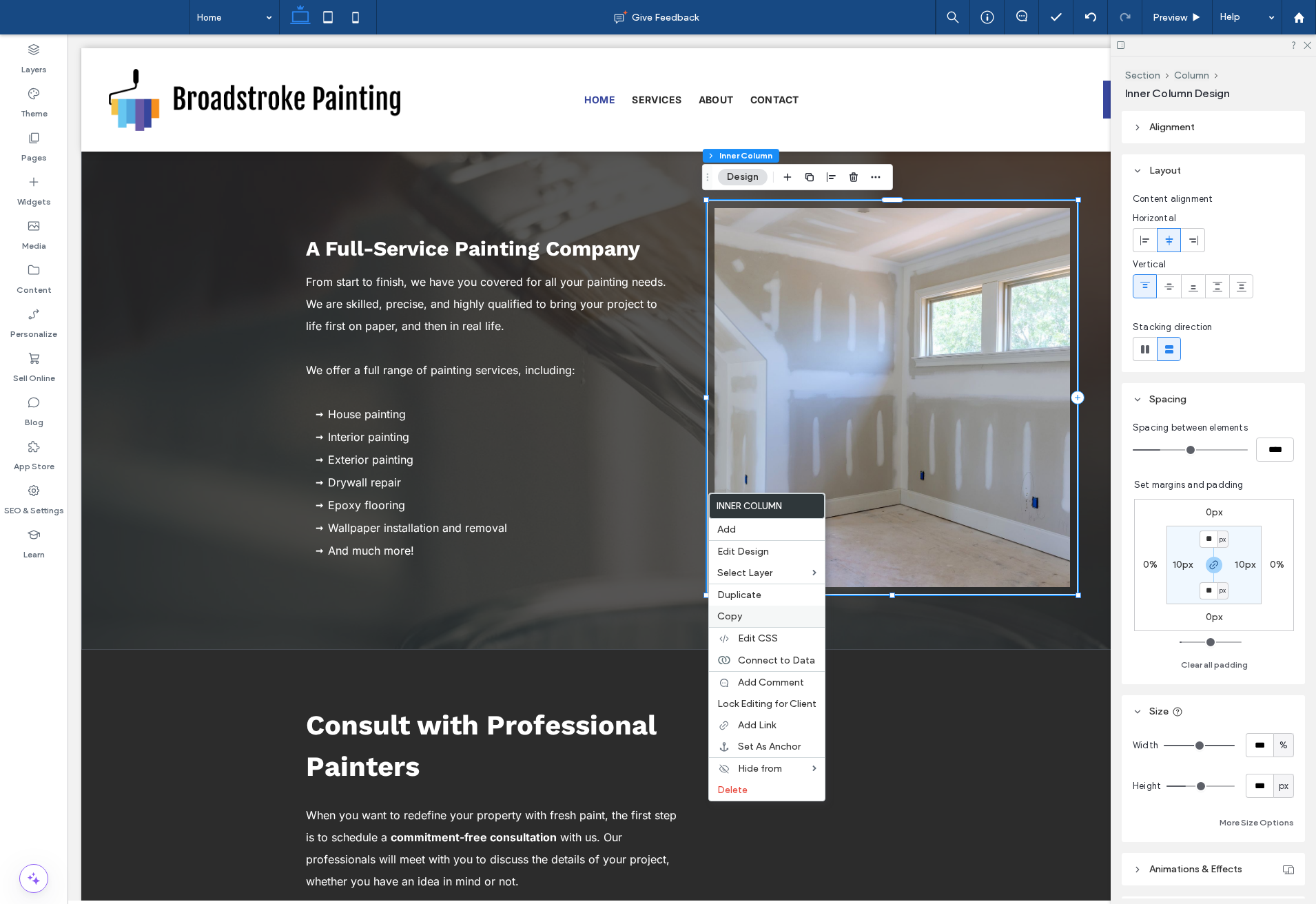
click at [733, 619] on span "Copy" at bounding box center [730, 616] width 25 height 12
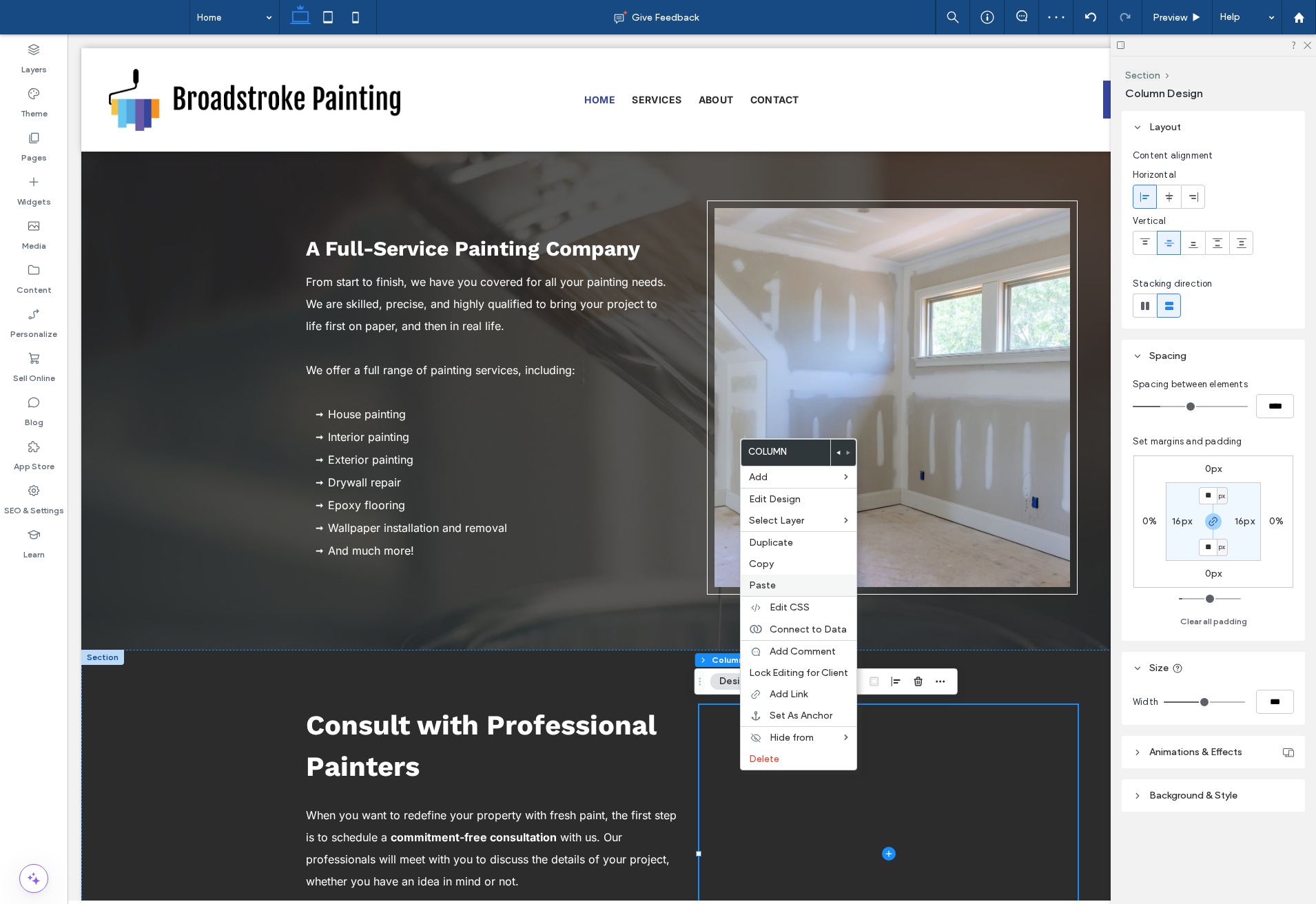
click at [765, 582] on span "Paste" at bounding box center [763, 585] width 27 height 12
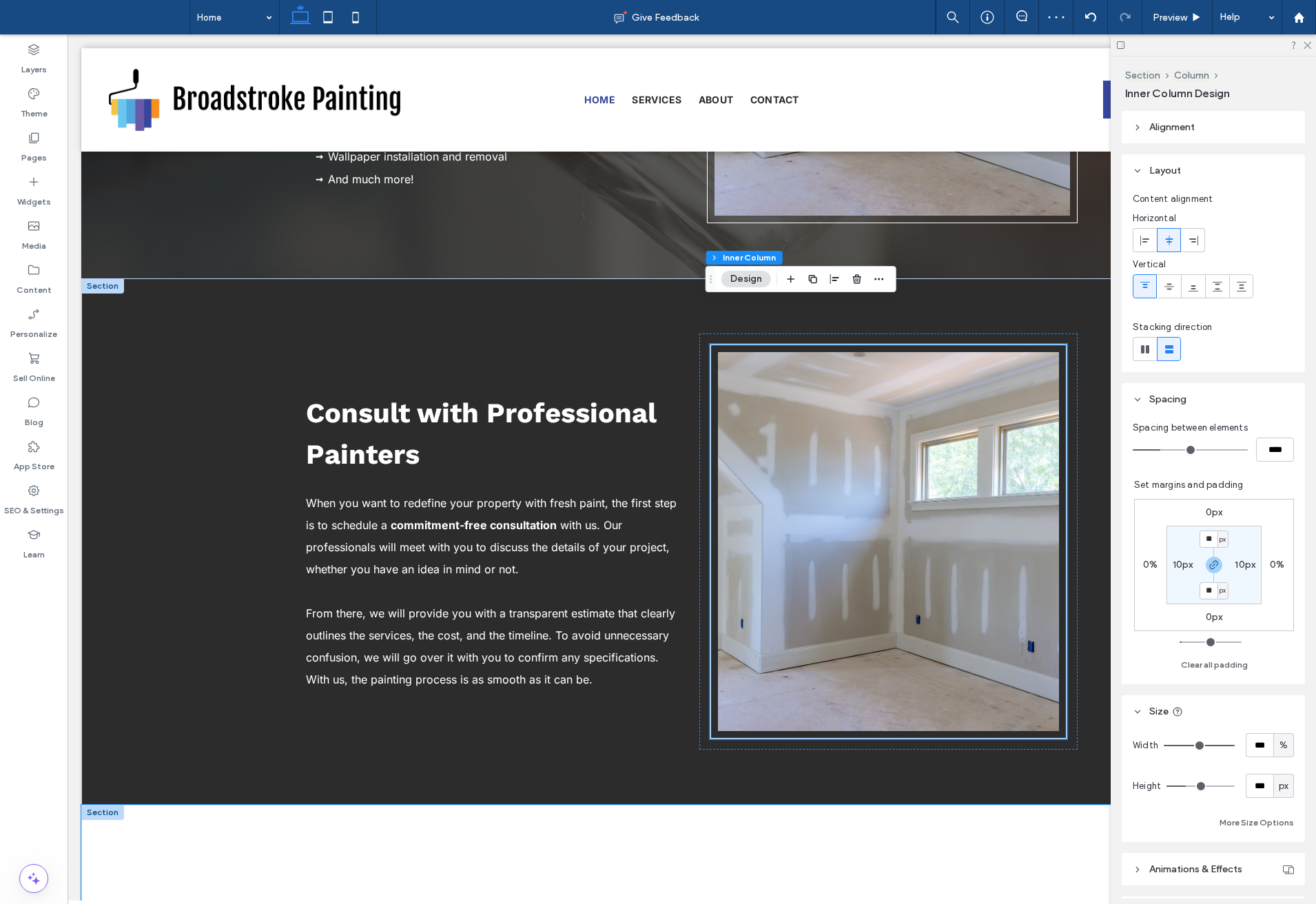
scroll to position [1492, 0]
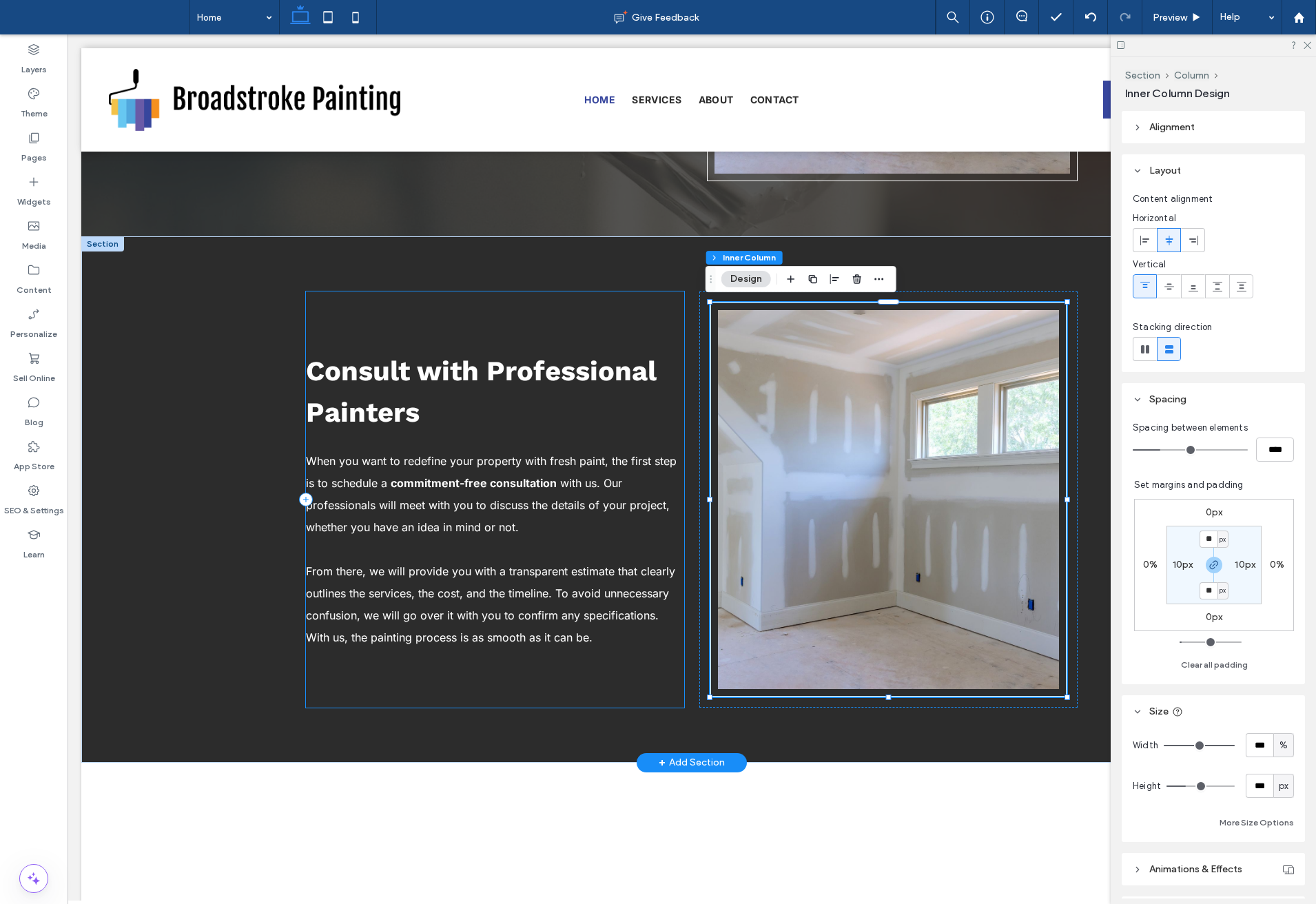
click at [660, 681] on div "Consult with Professional Painters When you want to redefine your property with…" at bounding box center [494, 500] width 378 height 417
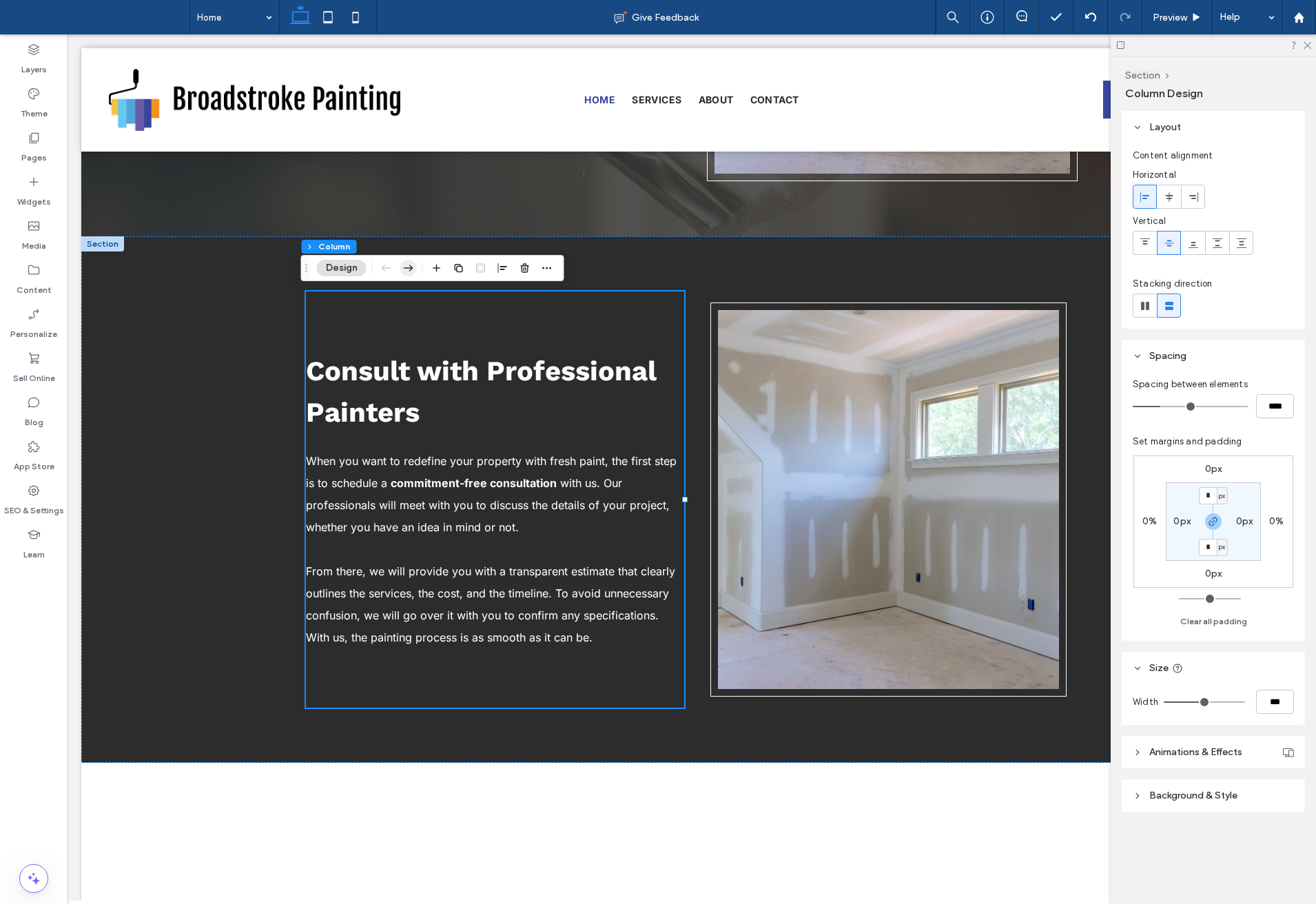
click at [413, 267] on icon "button" at bounding box center [409, 268] width 16 height 25
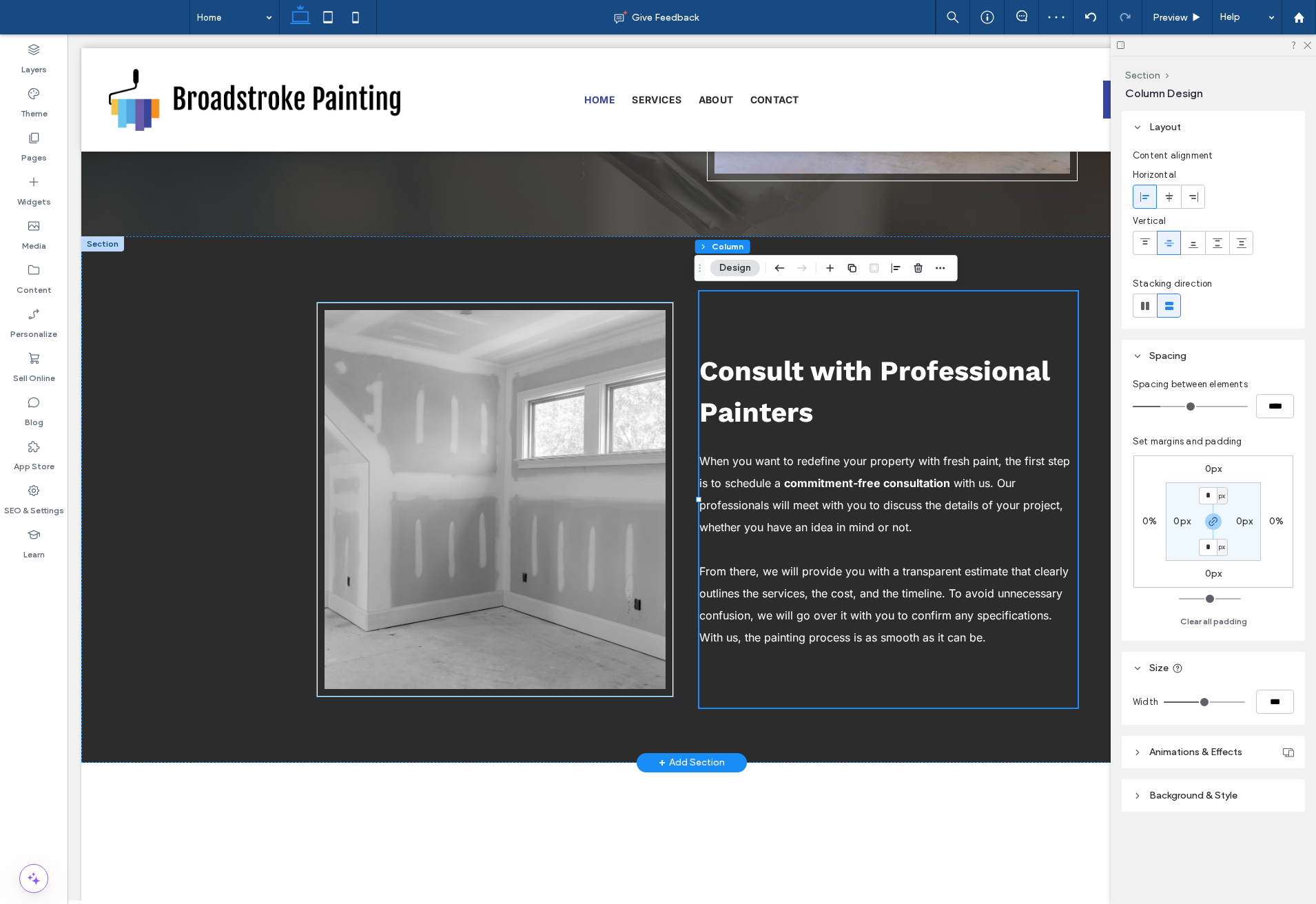
click at [600, 494] on img at bounding box center [495, 500] width 342 height 379
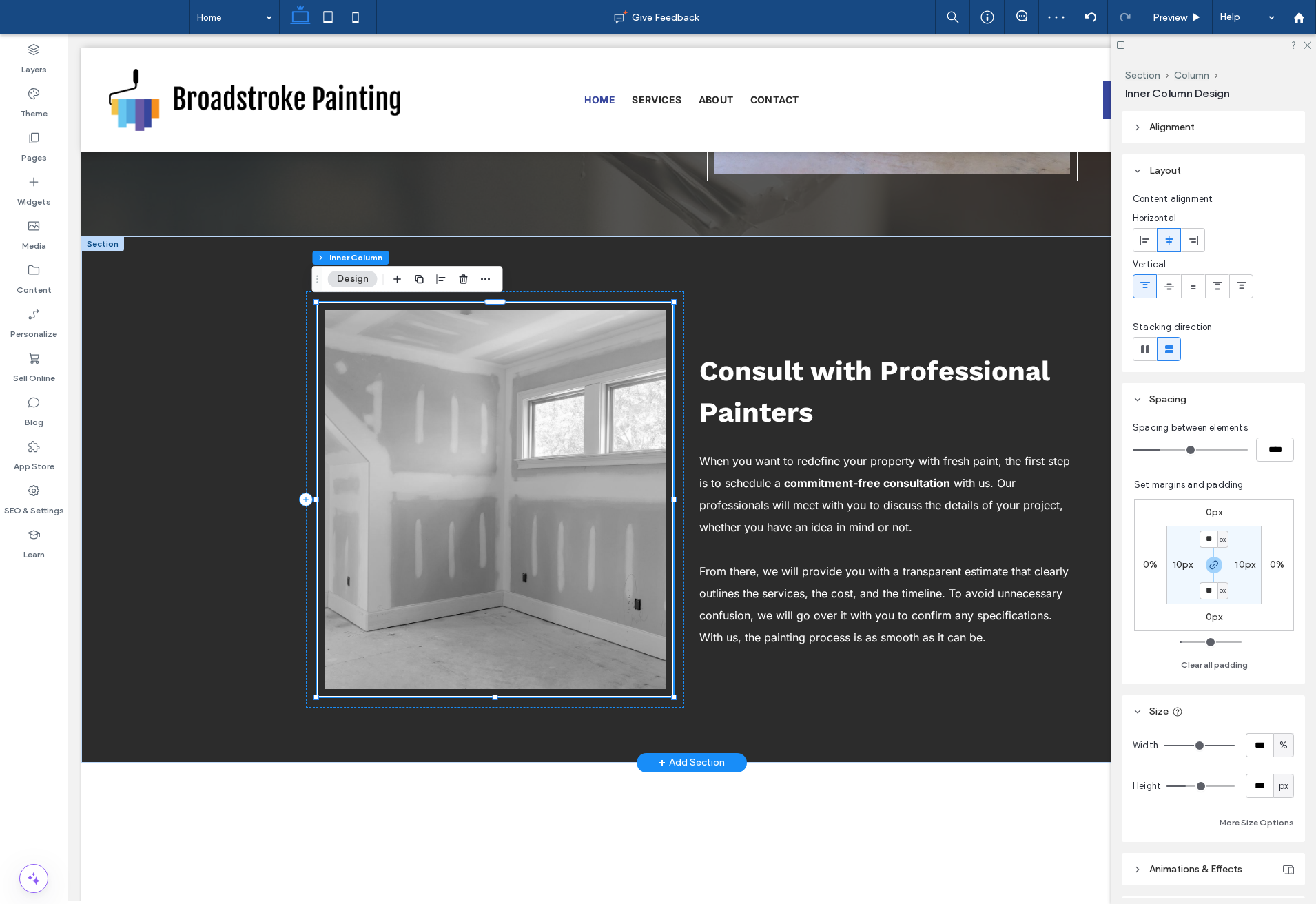
click at [525, 491] on img at bounding box center [495, 500] width 342 height 379
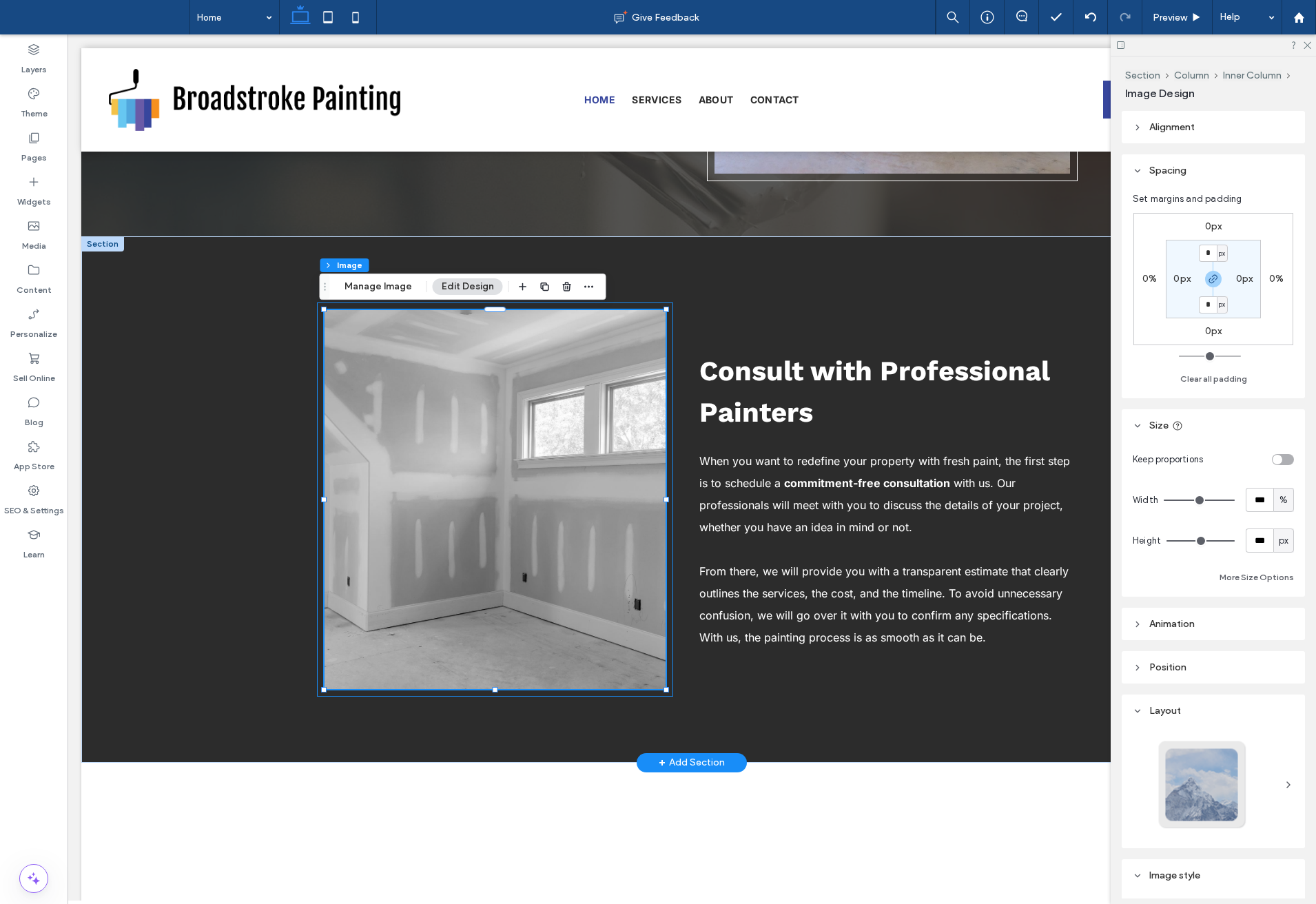
click at [525, 491] on img at bounding box center [495, 500] width 342 height 379
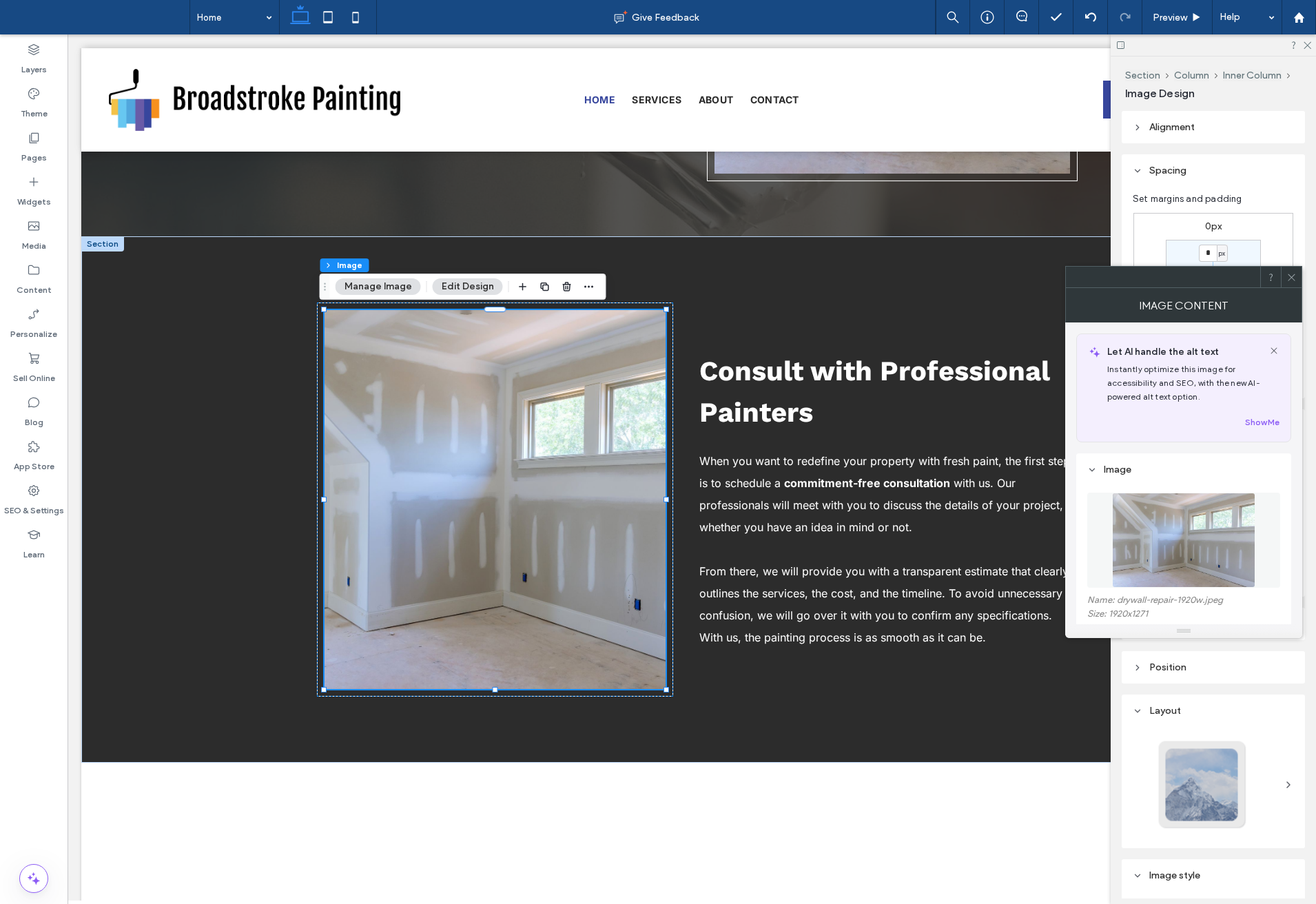
click at [1120, 535] on figure at bounding box center [1184, 540] width 193 height 95
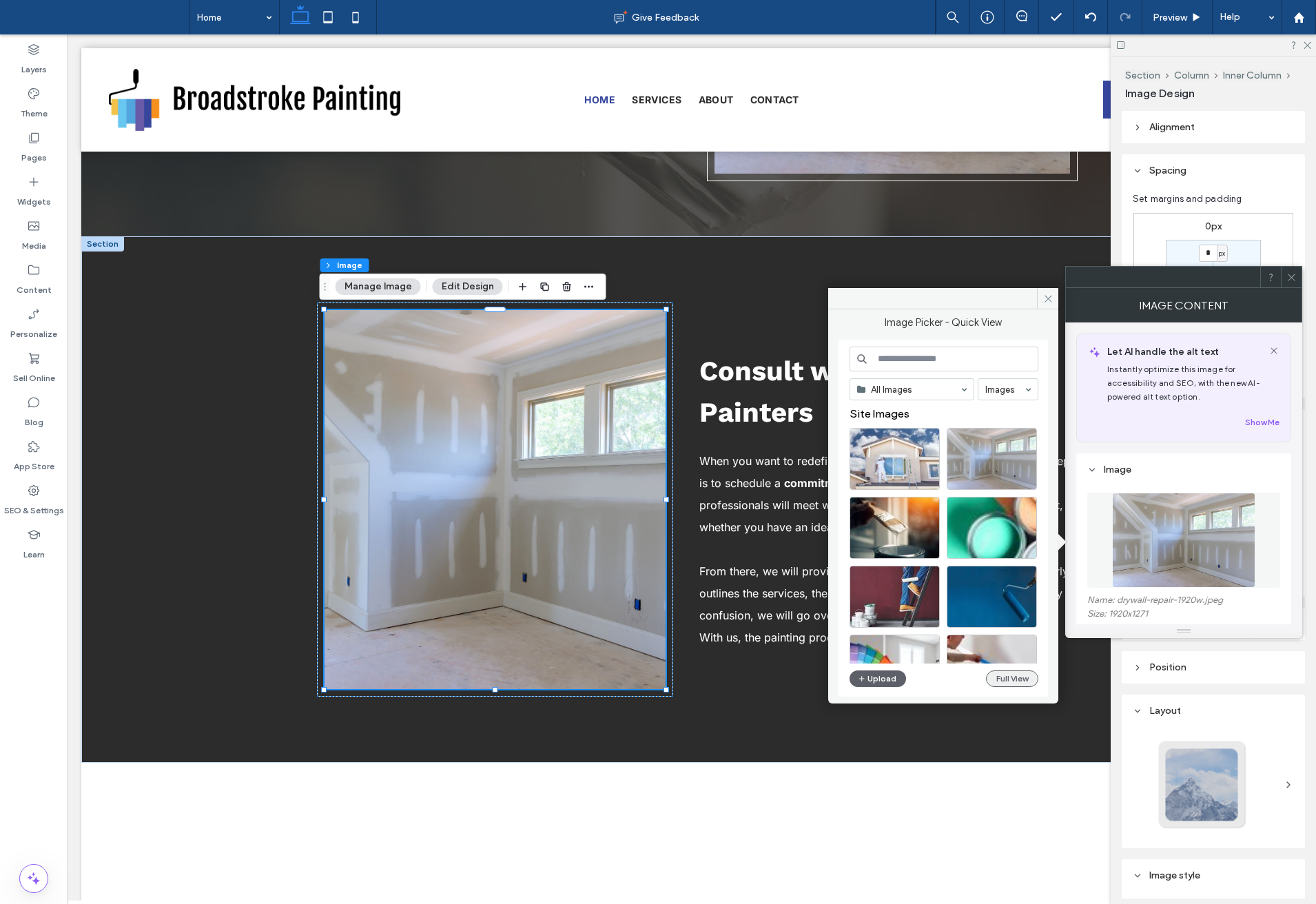
click at [1022, 677] on button "Full View" at bounding box center [1012, 679] width 53 height 16
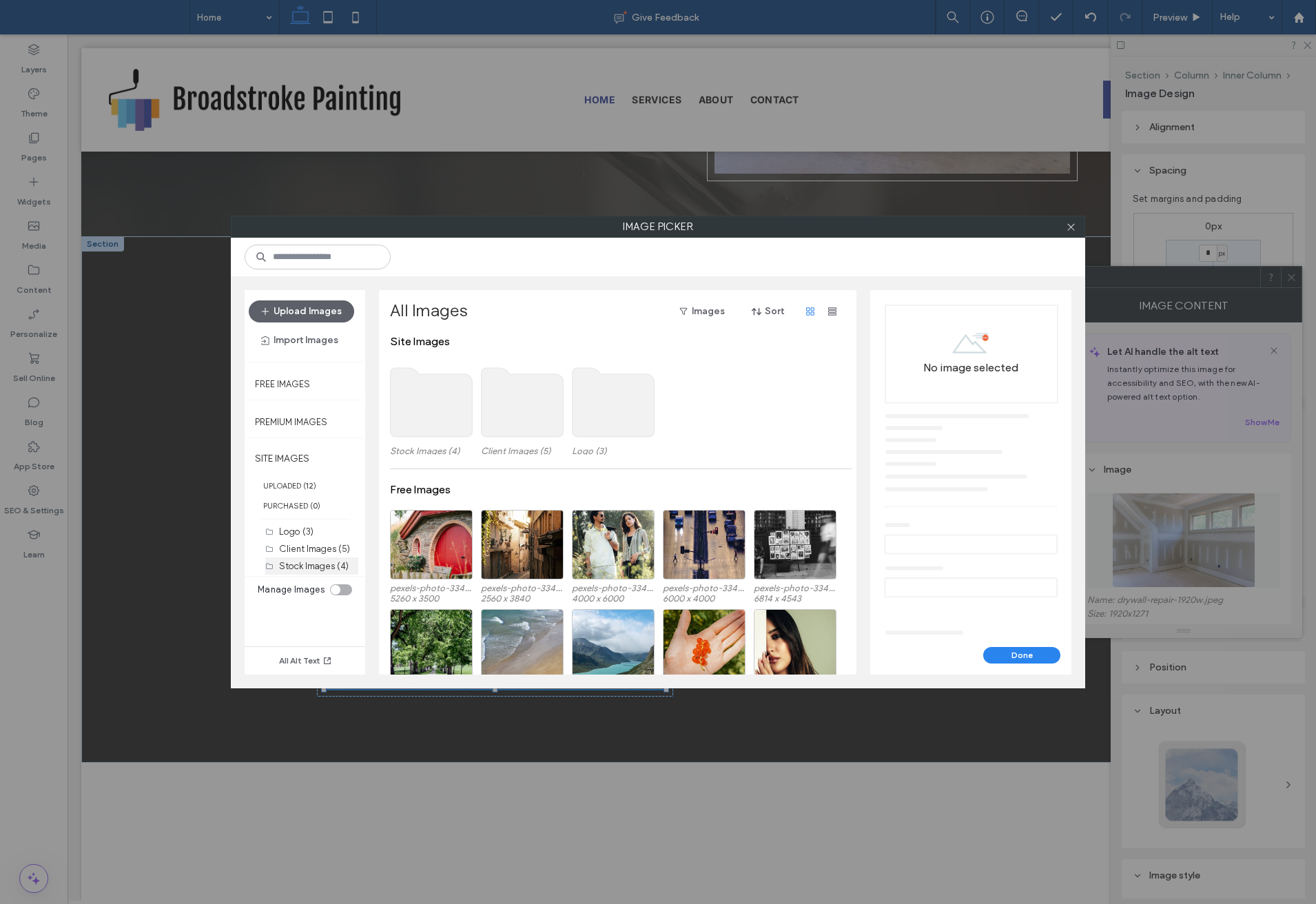
click at [314, 563] on label "Stock Images (4)" at bounding box center [314, 566] width 70 height 11
